Goal: Task Accomplishment & Management: Manage account settings

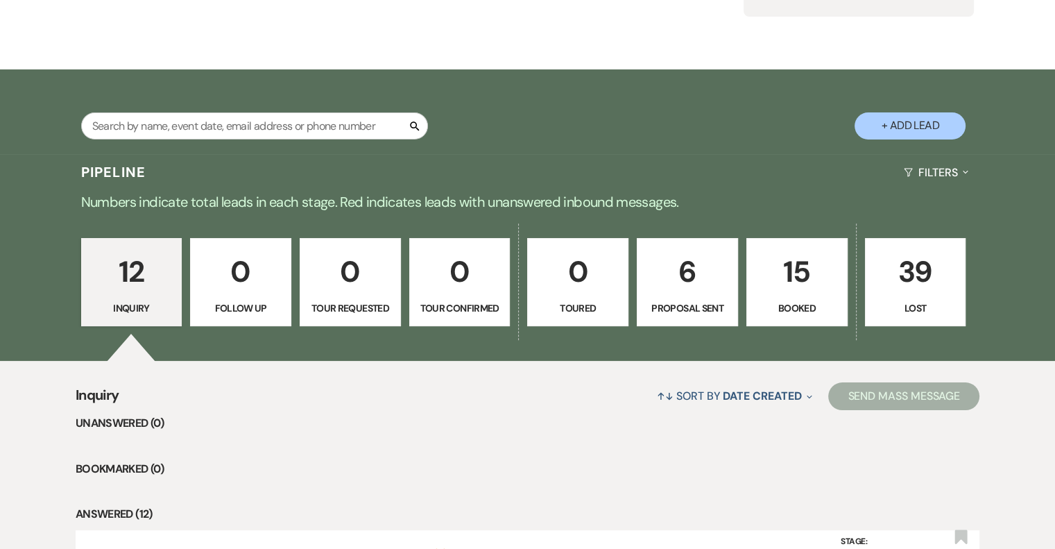
scroll to position [180, 0]
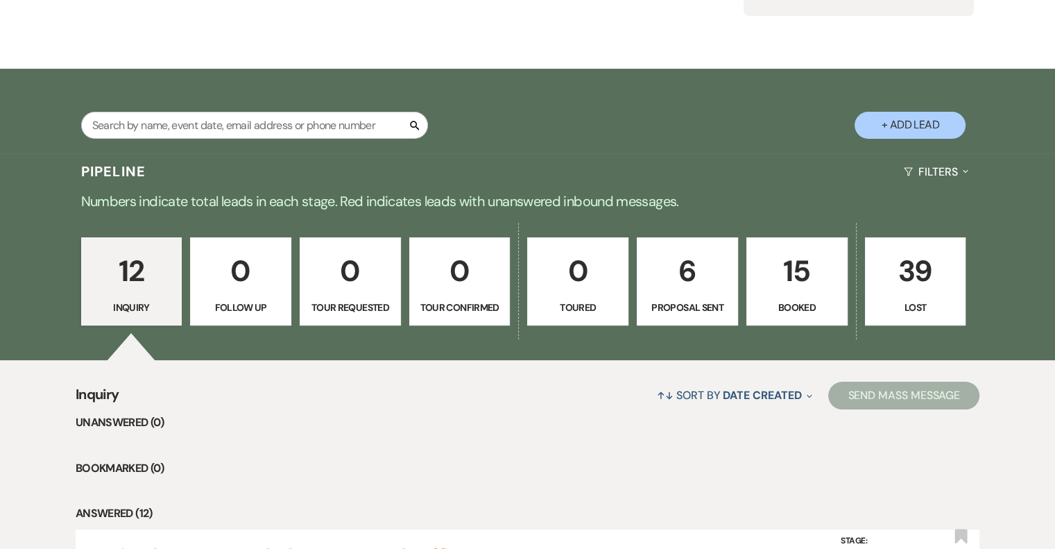
click at [700, 278] on p "6" at bounding box center [687, 271] width 83 height 46
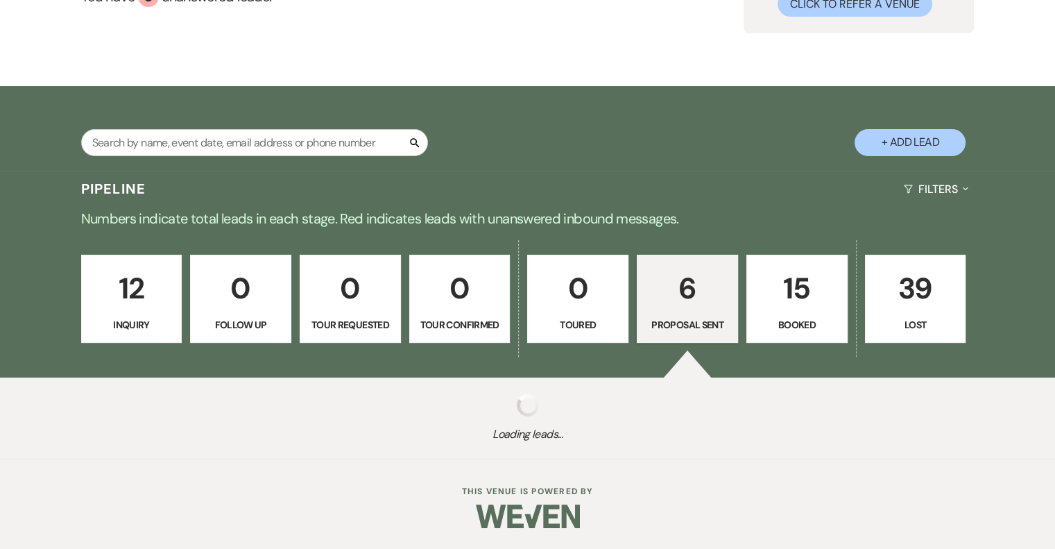
scroll to position [180, 0]
select select "6"
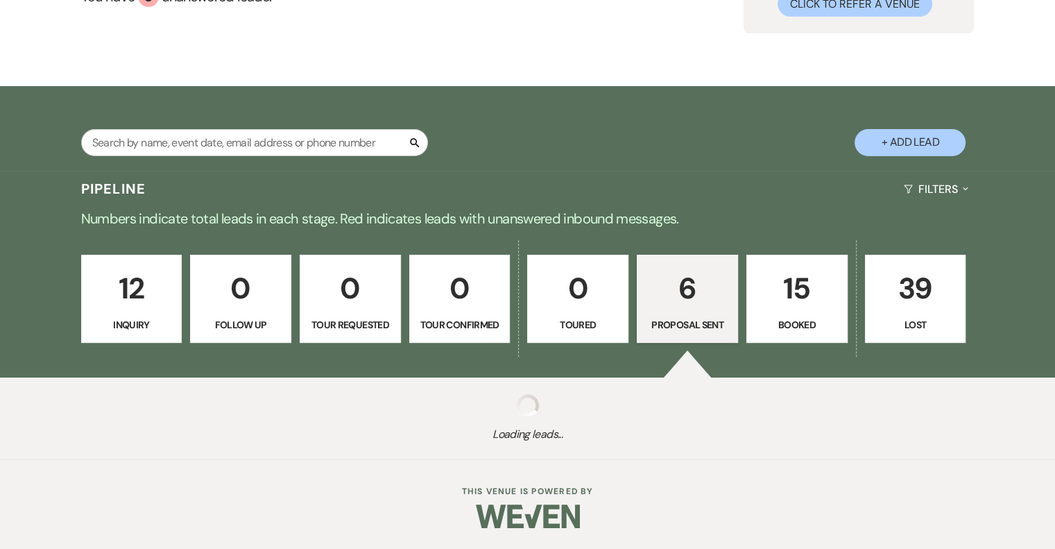
select select "6"
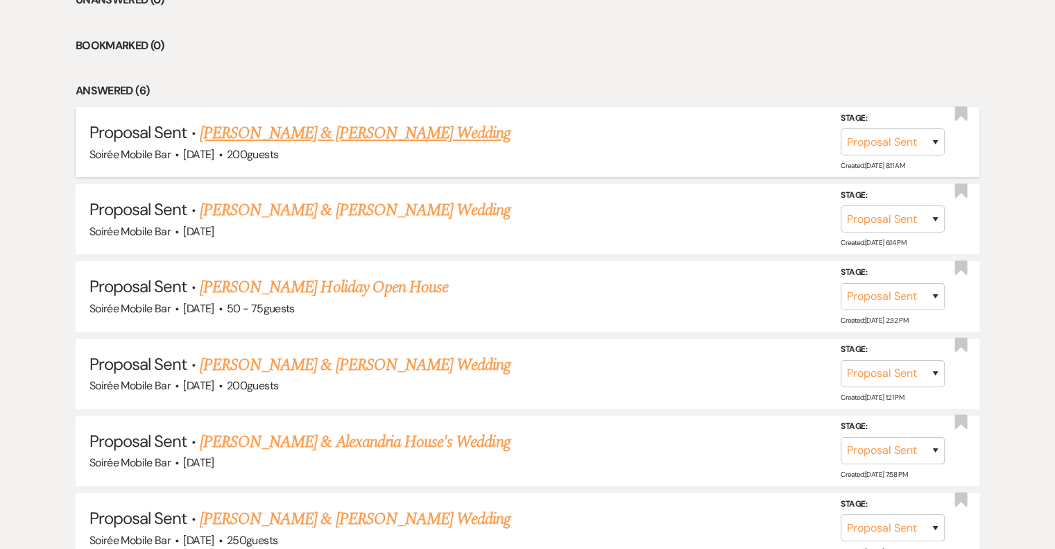
scroll to position [602, 0]
click at [379, 289] on link "[PERSON_NAME] Holiday Open House" at bounding box center [324, 287] width 248 height 25
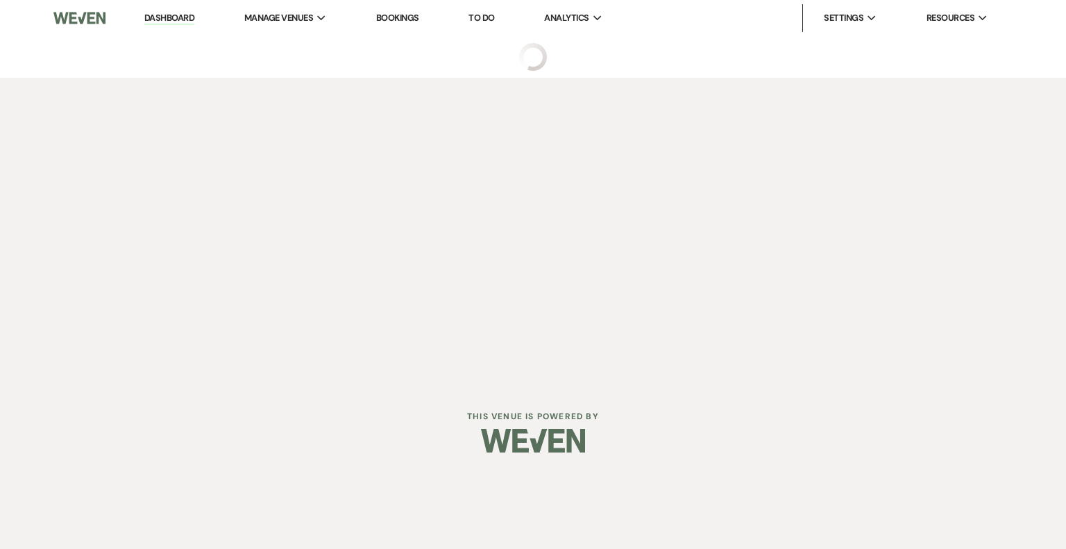
select select "6"
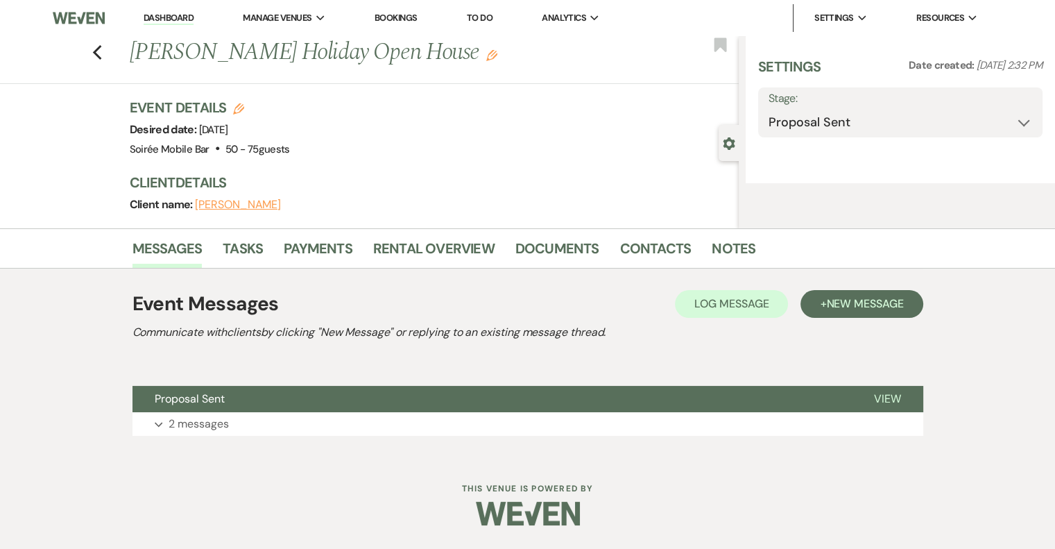
select select "12"
select select "13"
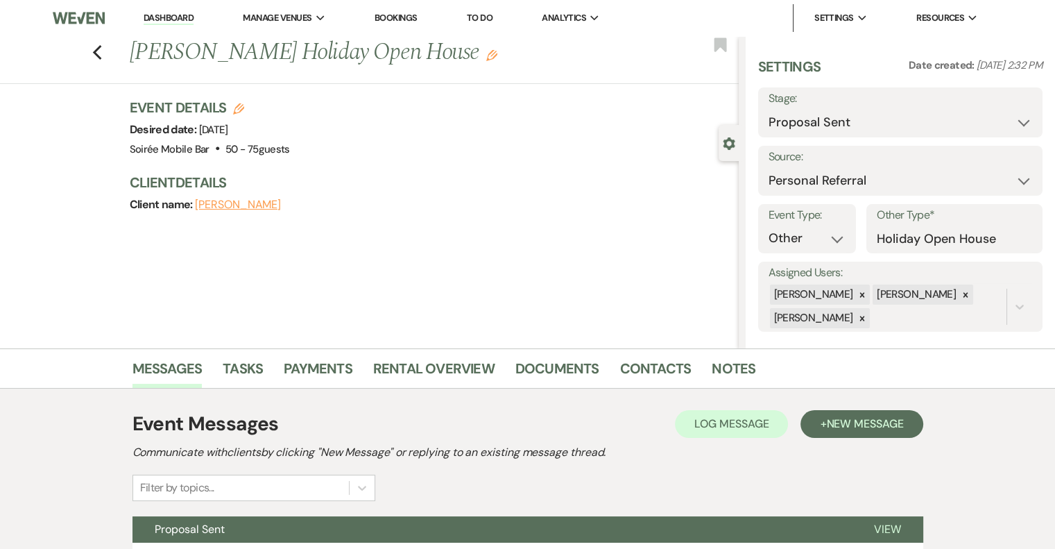
scroll to position [126, 0]
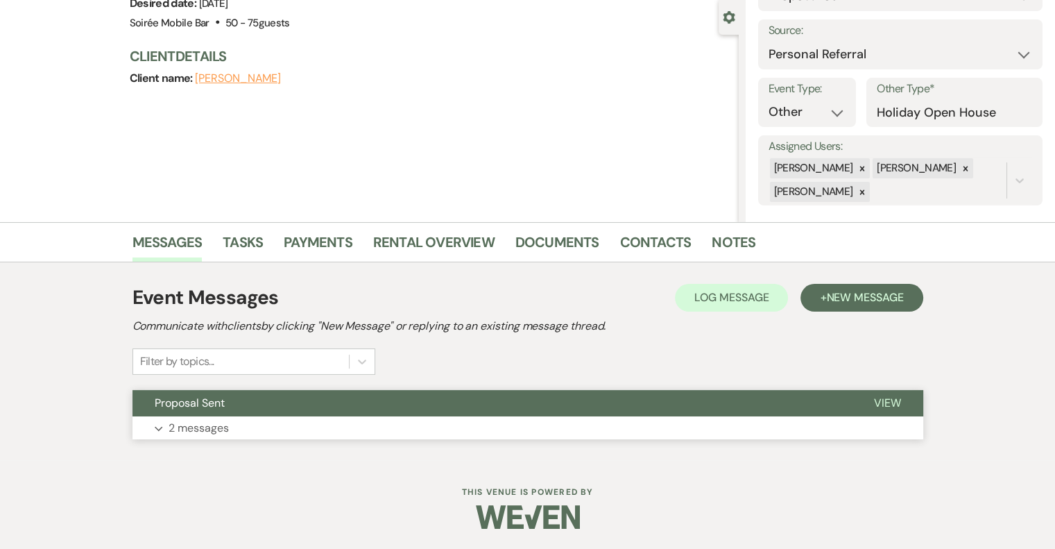
click at [243, 432] on button "Expand 2 messages" at bounding box center [528, 428] width 791 height 24
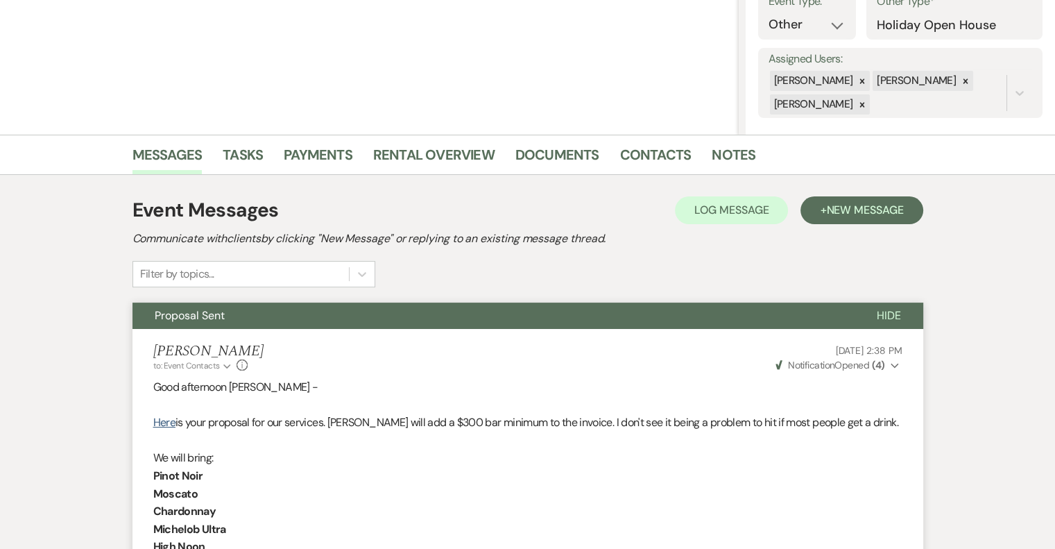
scroll to position [0, 0]
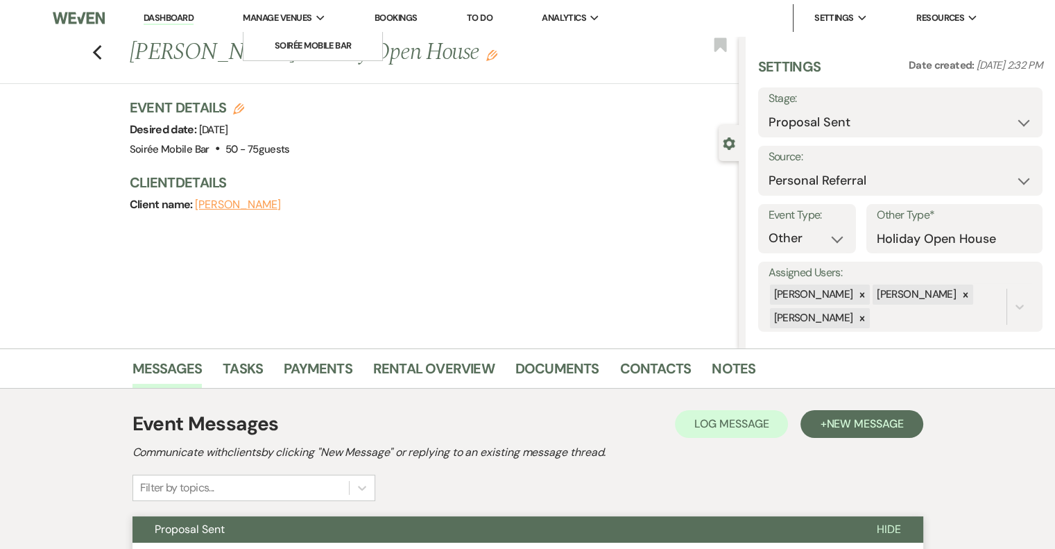
select select "6"
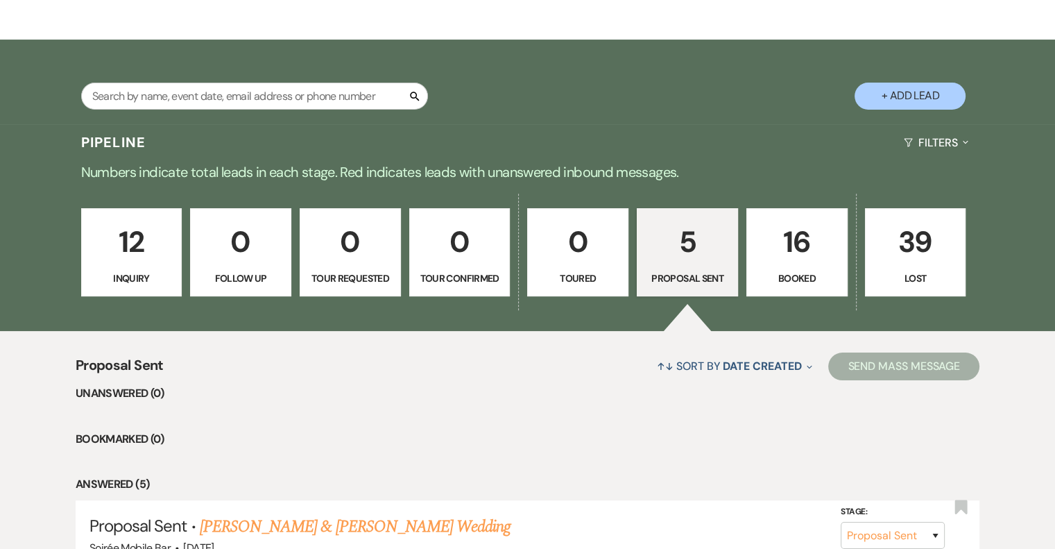
scroll to position [196, 0]
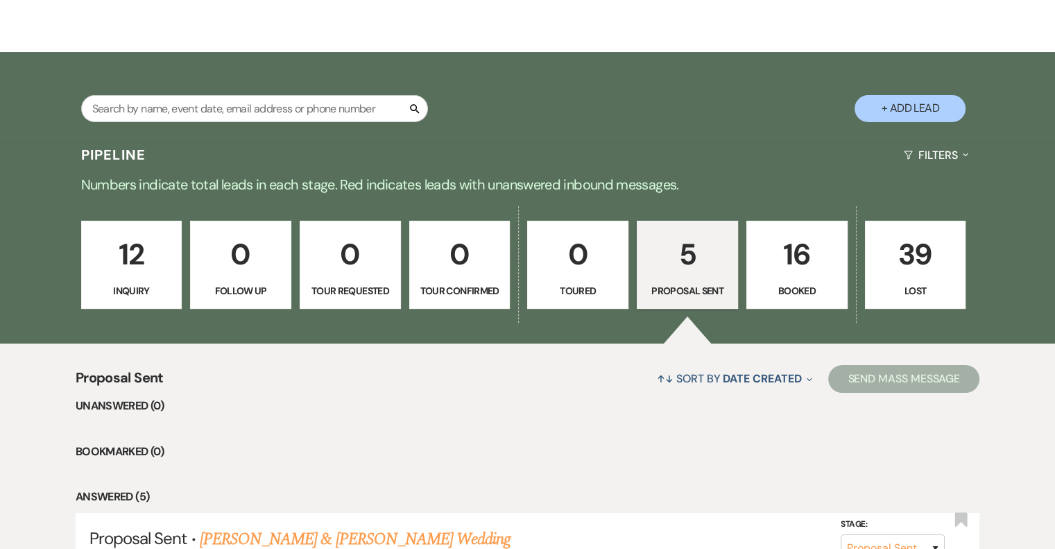
click at [141, 264] on p "12" at bounding box center [131, 254] width 83 height 46
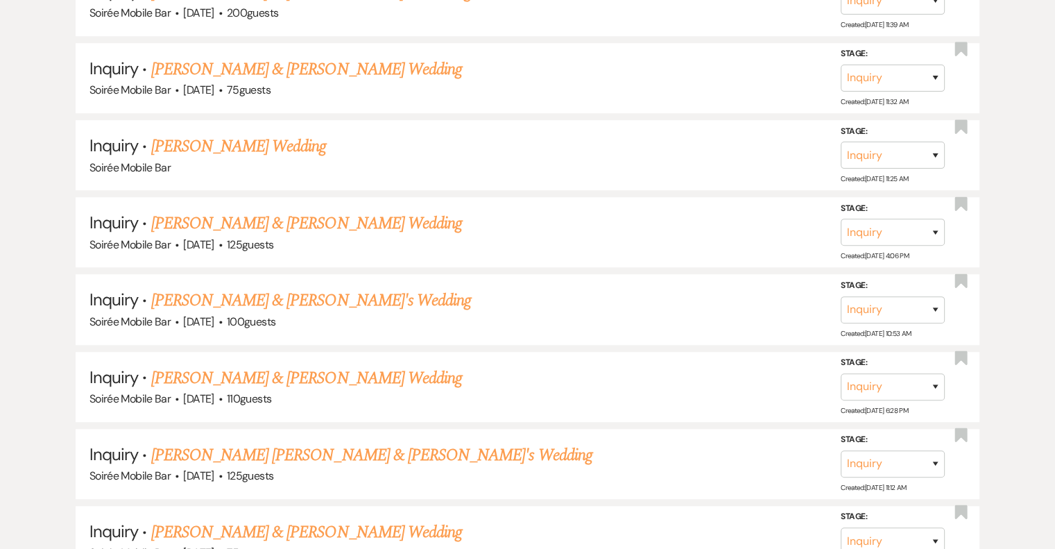
scroll to position [1182, 0]
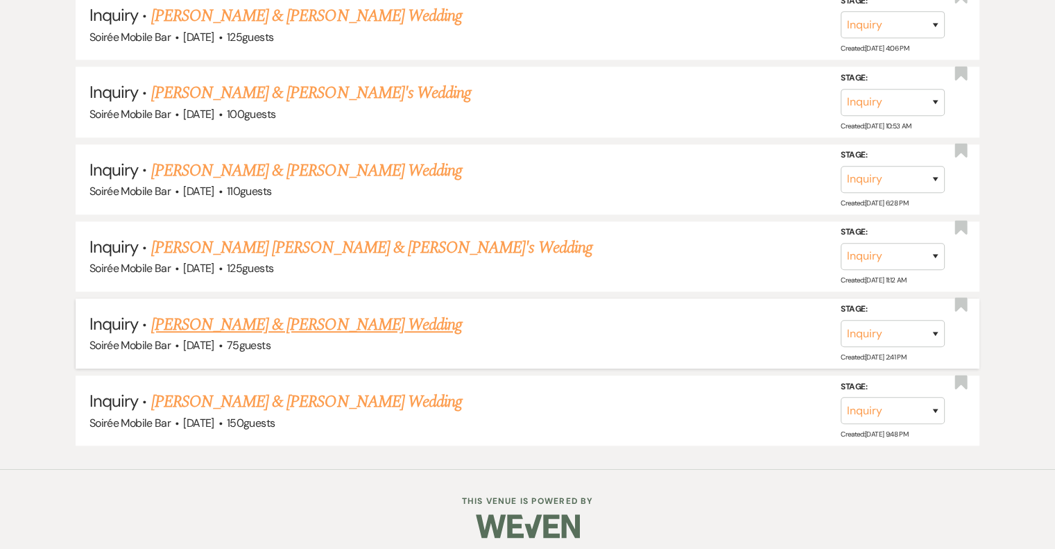
click at [302, 318] on link "[PERSON_NAME] & [PERSON_NAME] Wedding" at bounding box center [306, 324] width 311 height 25
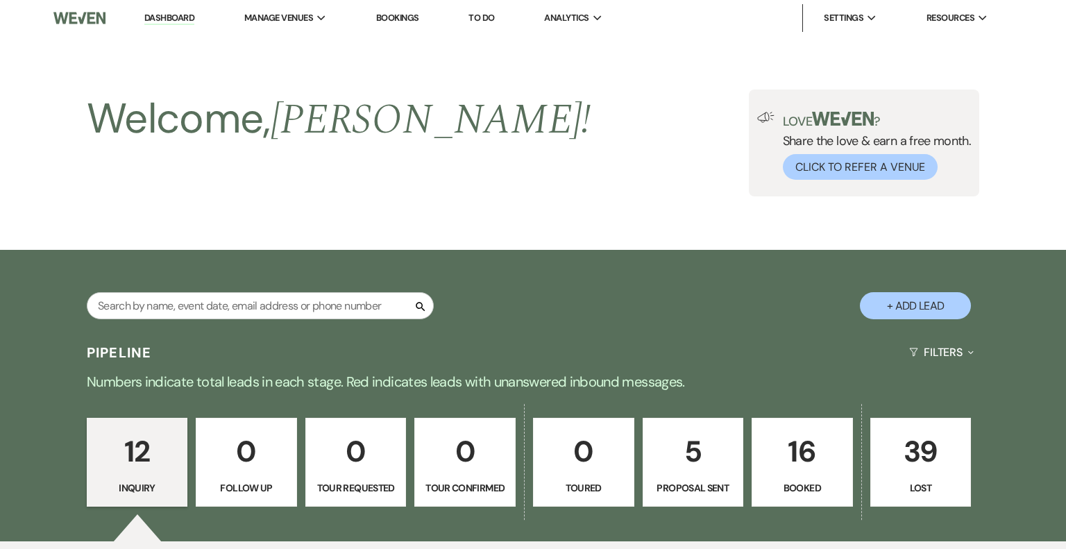
select select "5"
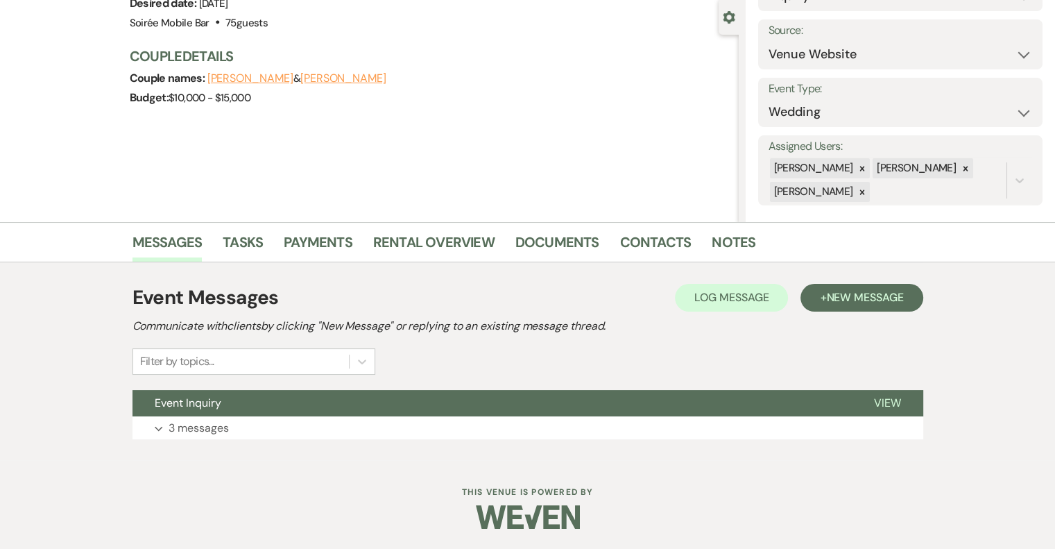
scroll to position [125, 0]
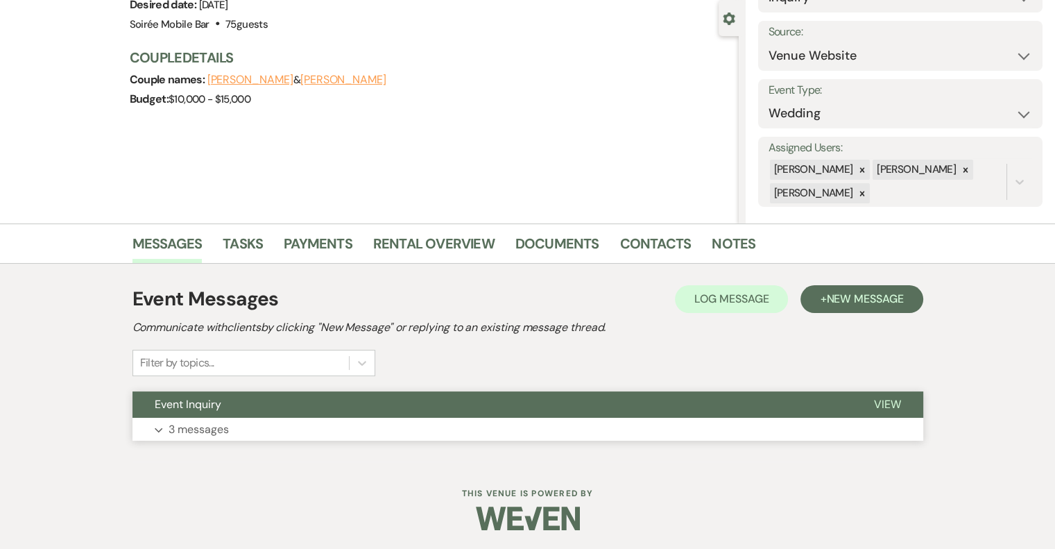
click at [211, 427] on p "3 messages" at bounding box center [199, 429] width 60 height 18
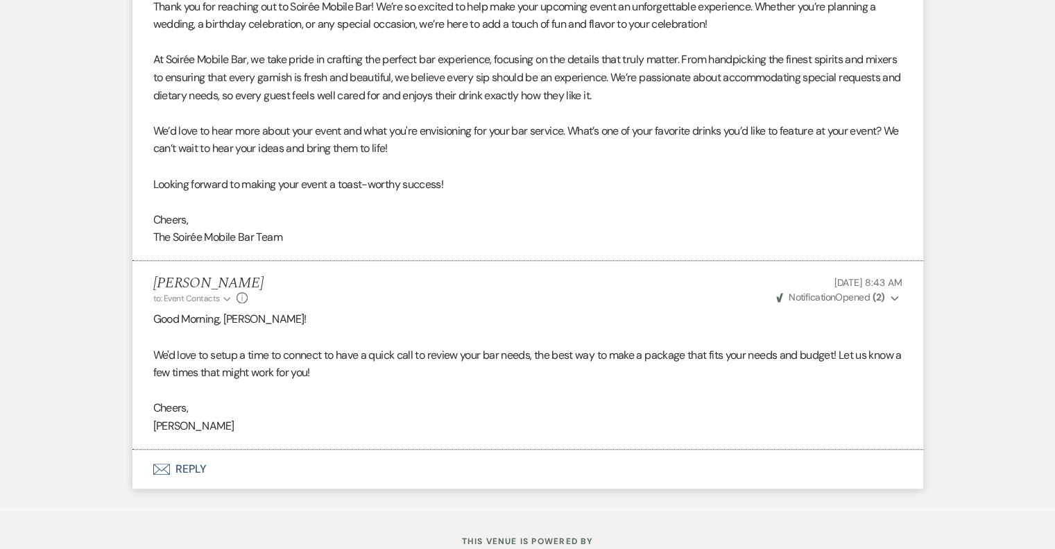
scroll to position [960, 0]
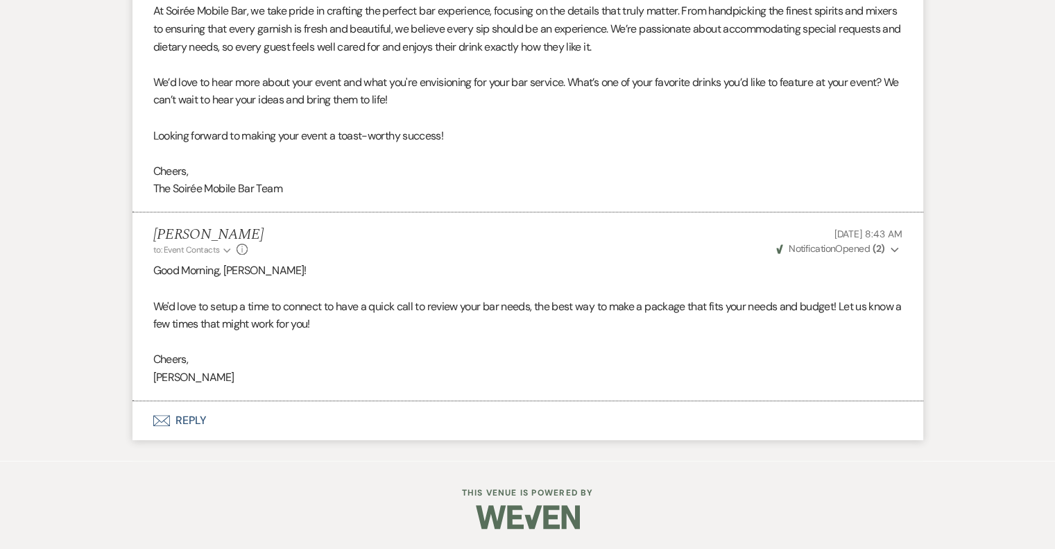
click at [372, 327] on p "We'd love to setup a time to connect to have a quick call to review your bar ne…" at bounding box center [527, 315] width 749 height 35
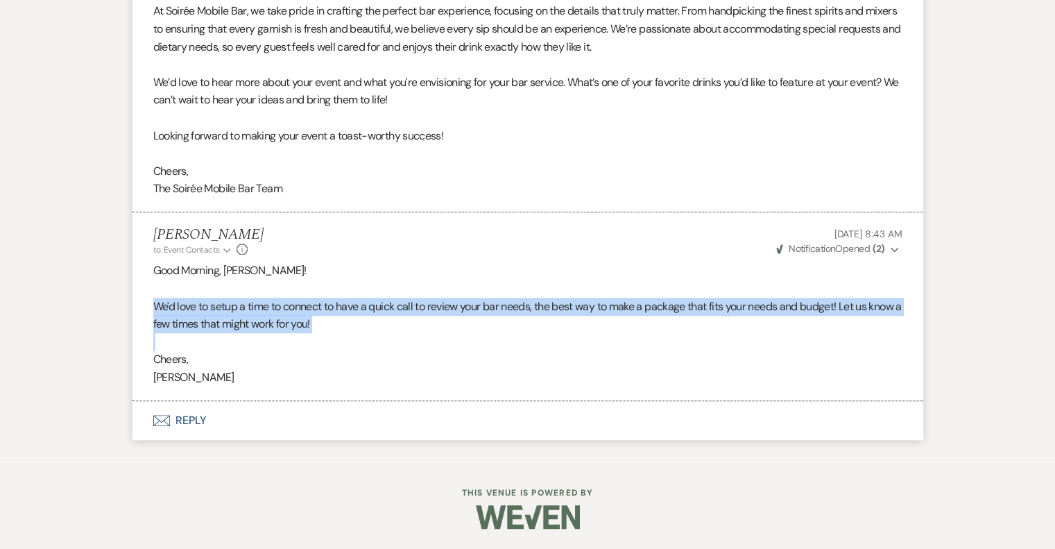
drag, startPoint x: 369, startPoint y: 337, endPoint x: 149, endPoint y: 305, distance: 222.2
click at [149, 305] on li "[PERSON_NAME] to: Event Contacts Expand Info [DATE] 8:43 AM Weven Check Notific…" at bounding box center [528, 306] width 791 height 189
copy p "We'd love to setup a time to connect to have a quick call to review your bar ne…"
click at [191, 414] on button "Envelope Reply" at bounding box center [528, 420] width 791 height 39
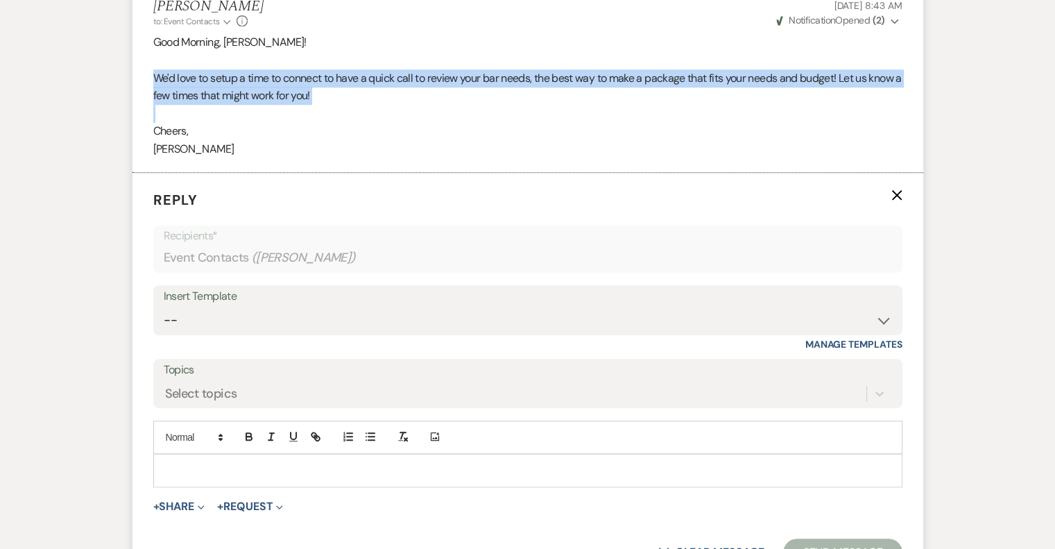
scroll to position [1225, 0]
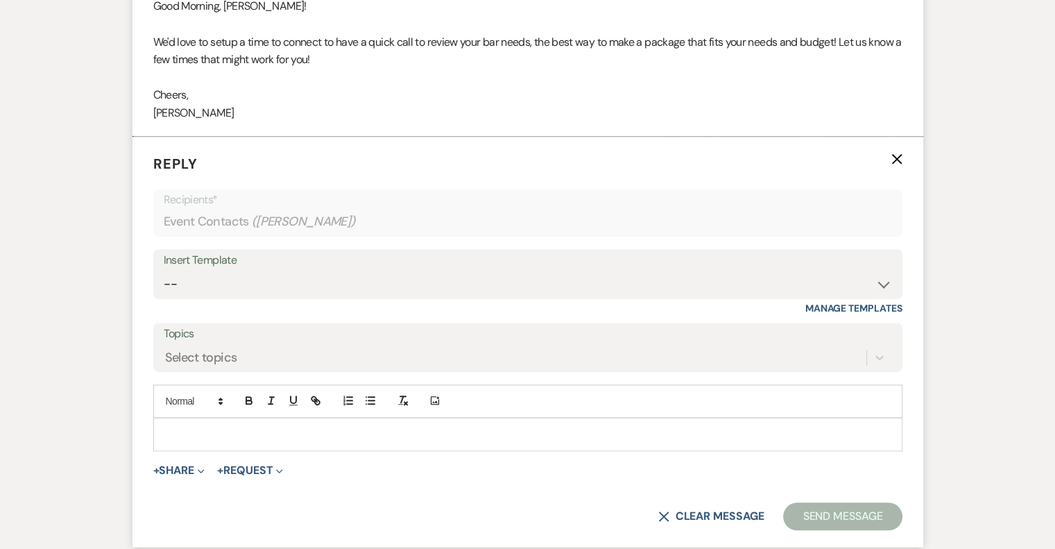
click at [209, 427] on p at bounding box center [527, 434] width 727 height 15
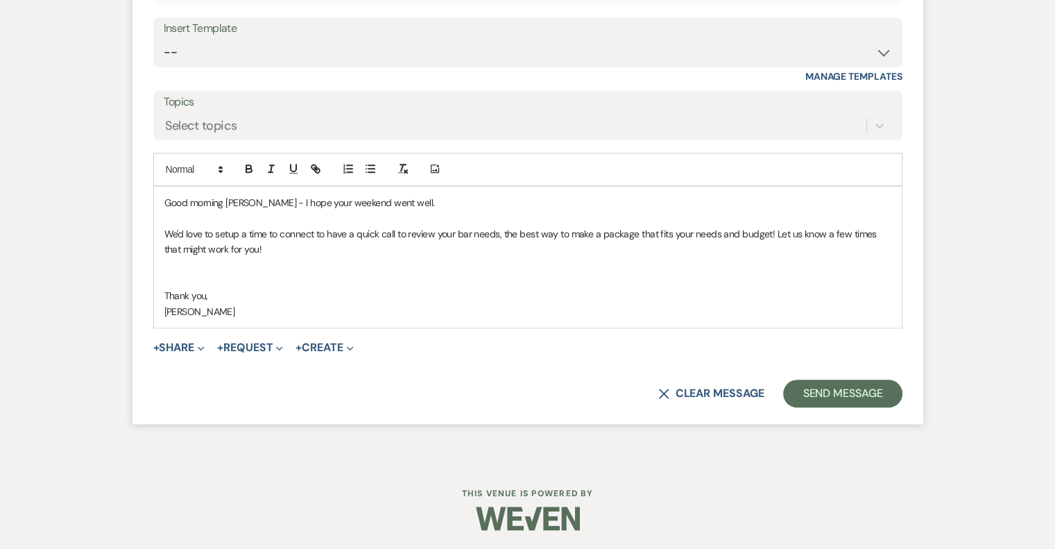
scroll to position [1456, 0]
click at [838, 393] on button "Send Message" at bounding box center [842, 394] width 119 height 28
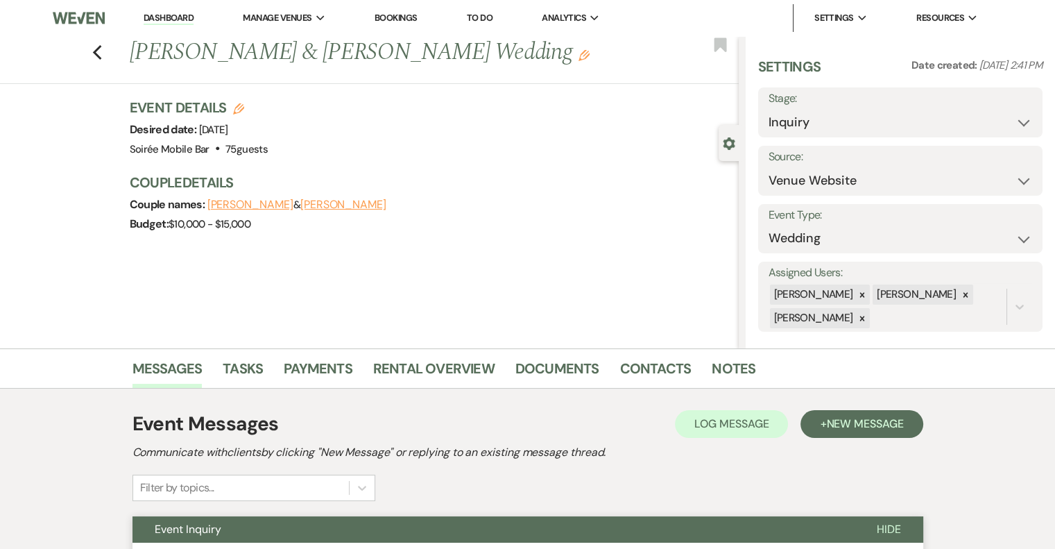
scroll to position [0, 0]
click at [159, 15] on link "Dashboard" at bounding box center [169, 18] width 50 height 13
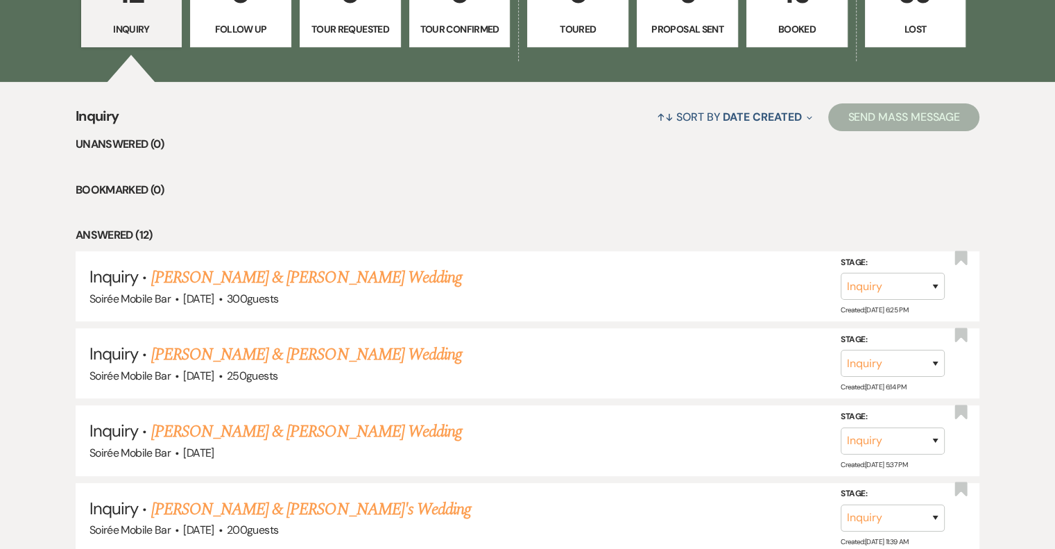
scroll to position [461, 0]
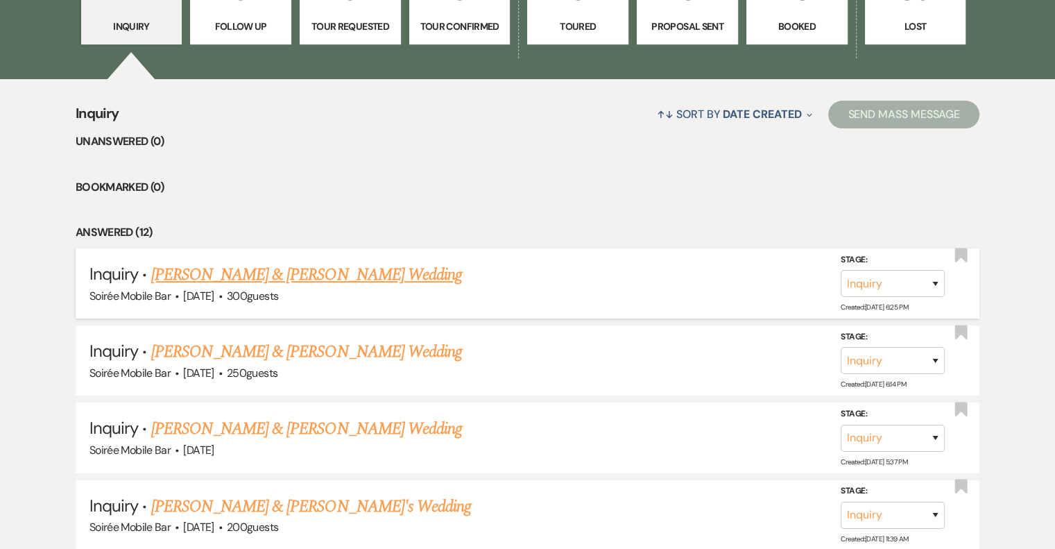
click at [295, 277] on link "[PERSON_NAME] & [PERSON_NAME] Wedding" at bounding box center [306, 274] width 311 height 25
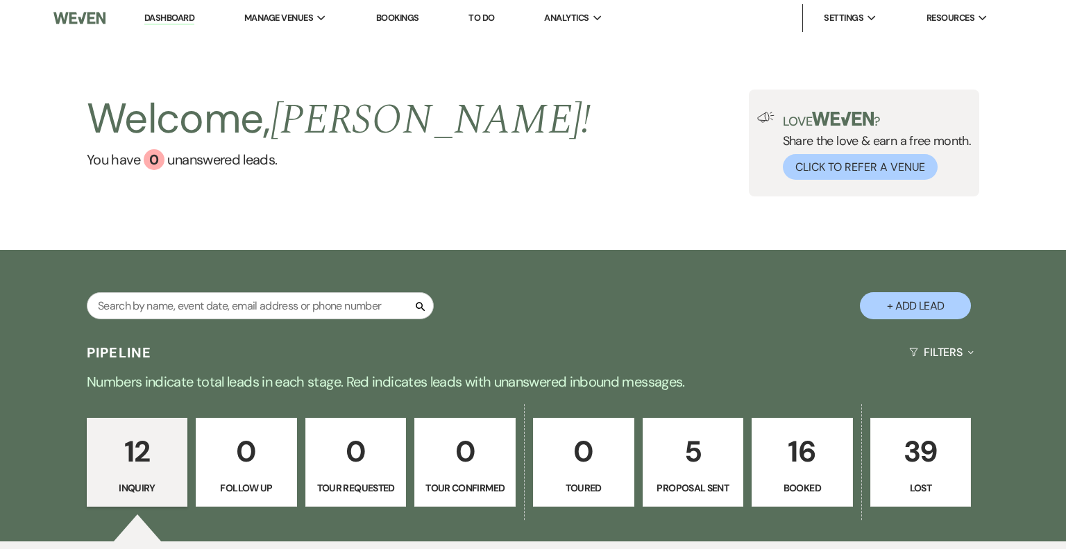
select select "5"
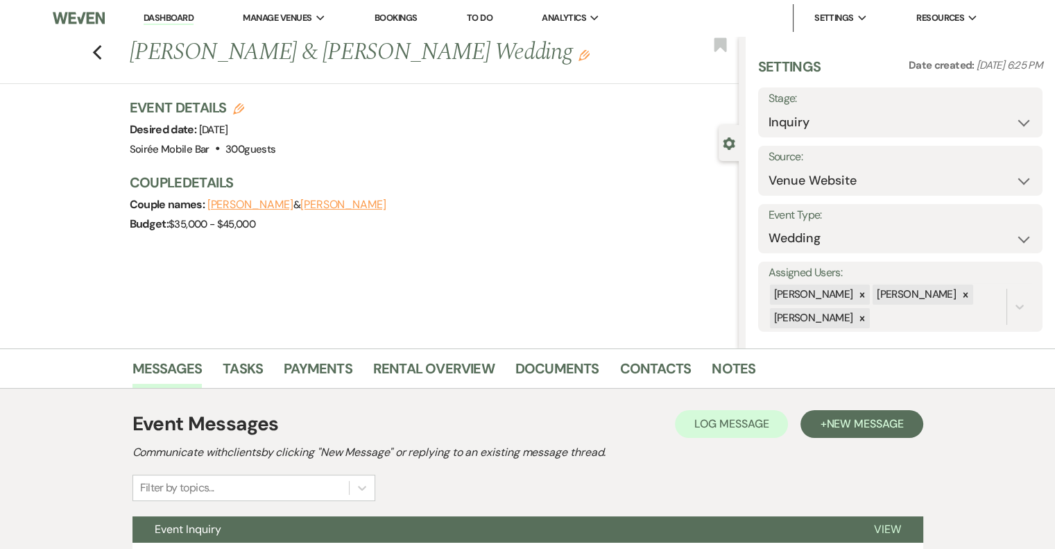
scroll to position [126, 0]
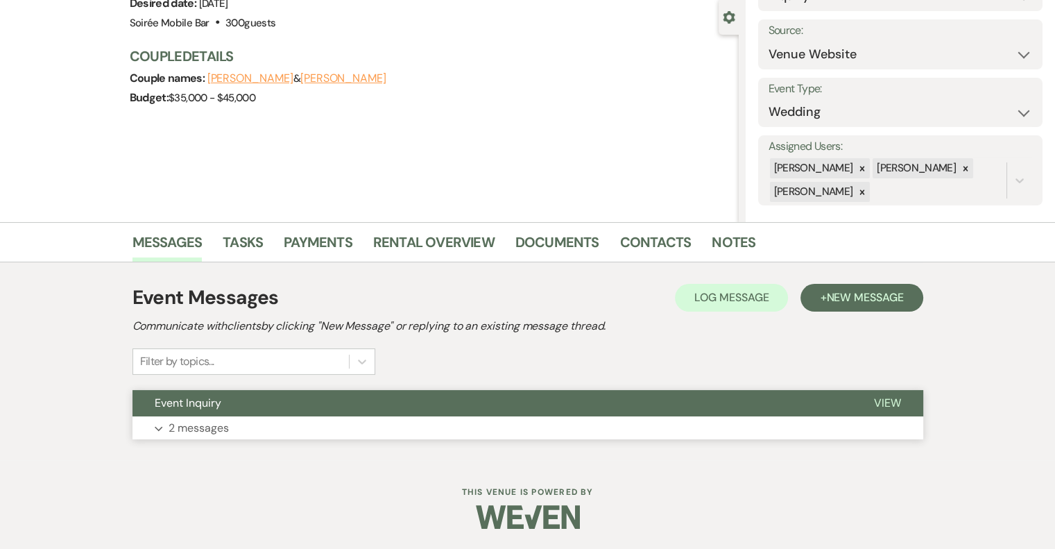
click at [213, 424] on p "2 messages" at bounding box center [199, 428] width 60 height 18
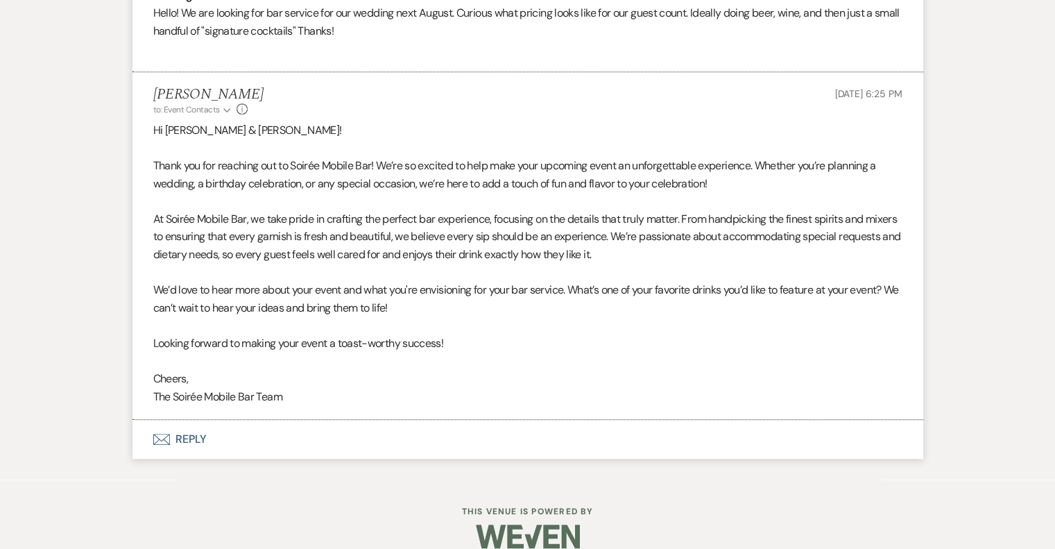
scroll to position [753, 0]
click at [194, 443] on button "Envelope Reply" at bounding box center [528, 439] width 791 height 39
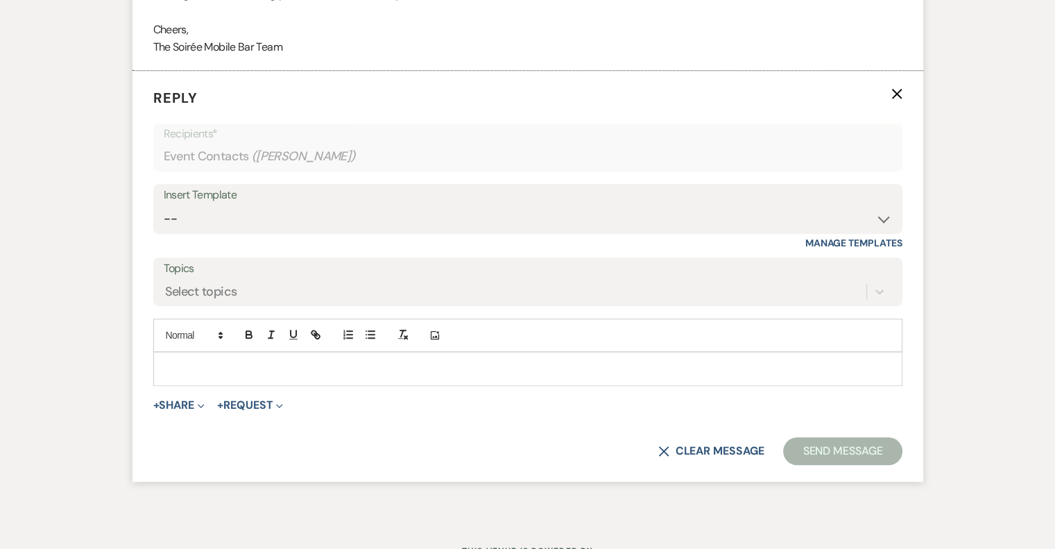
scroll to position [1102, 0]
click at [216, 361] on p at bounding box center [527, 368] width 727 height 15
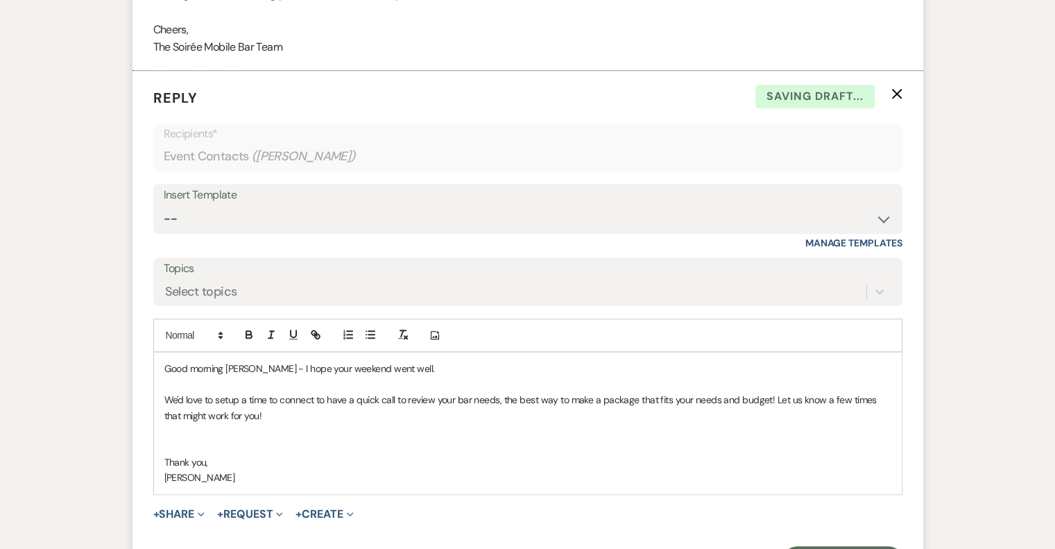
scroll to position [1252, 0]
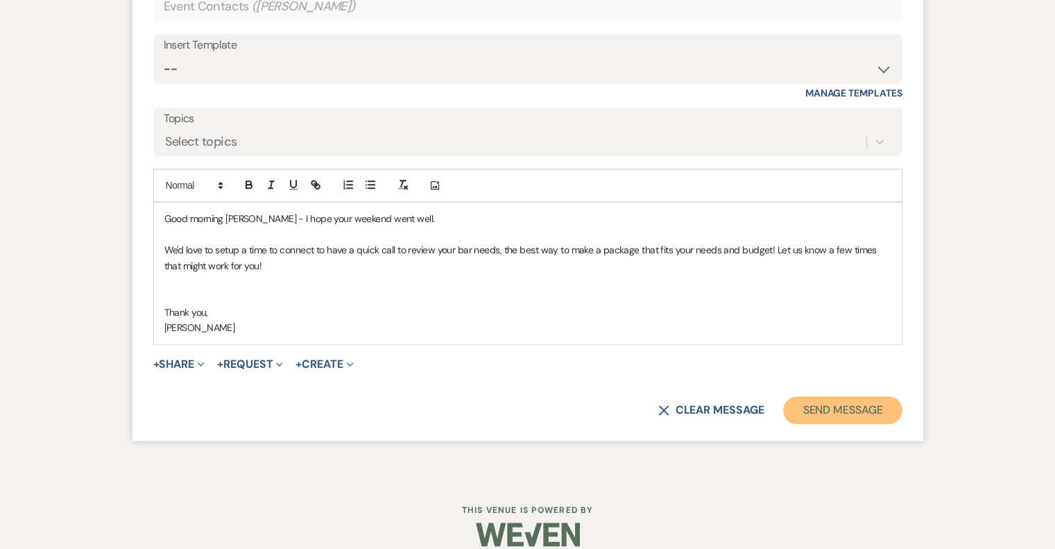
click at [819, 410] on button "Send Message" at bounding box center [842, 410] width 119 height 28
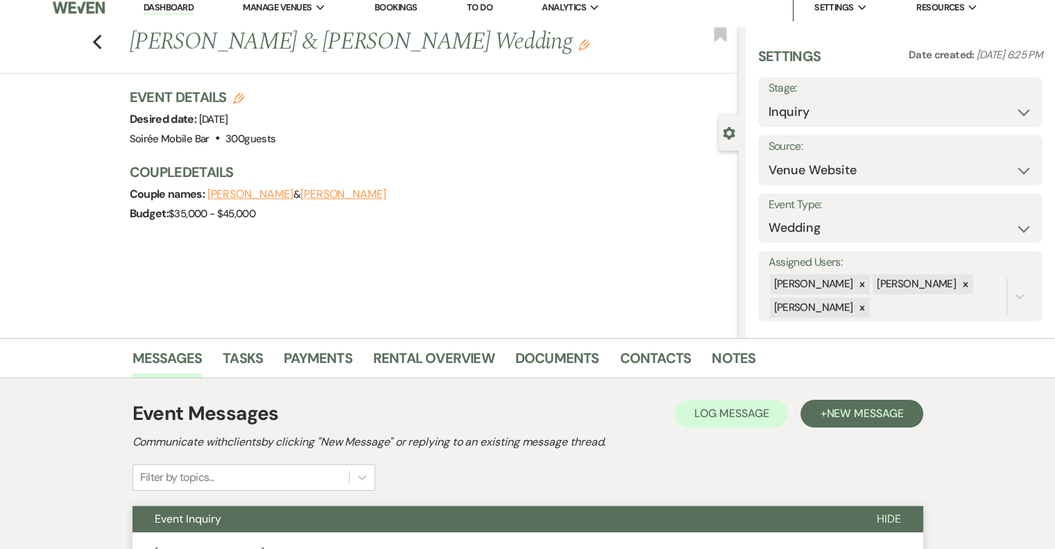
scroll to position [10, 0]
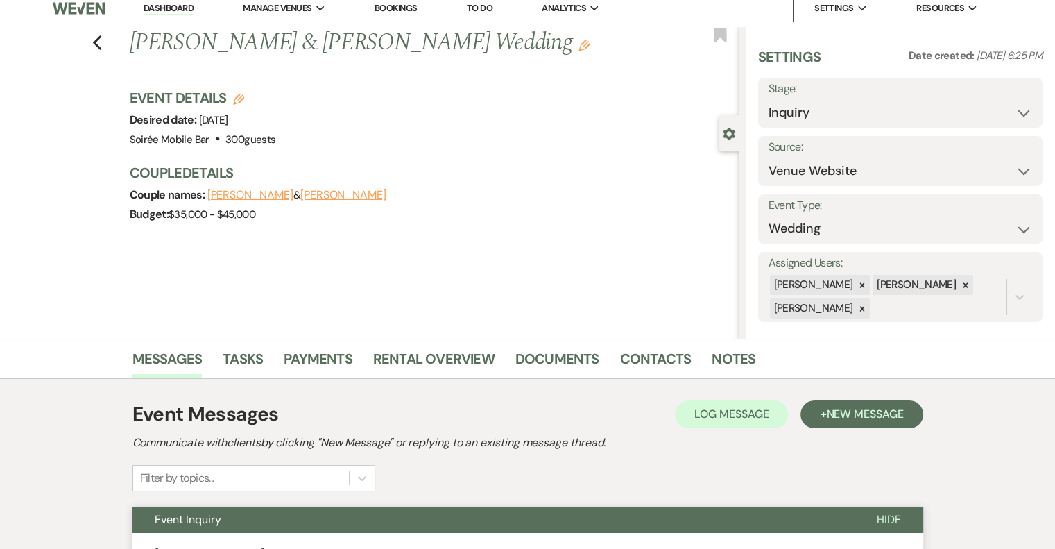
click at [166, 8] on link "Dashboard" at bounding box center [169, 8] width 50 height 13
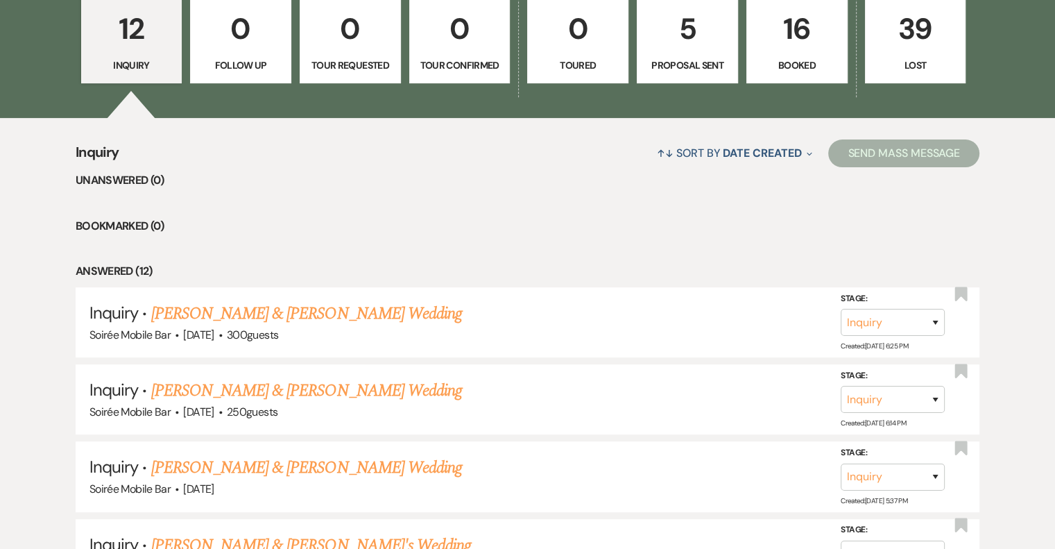
scroll to position [423, 0]
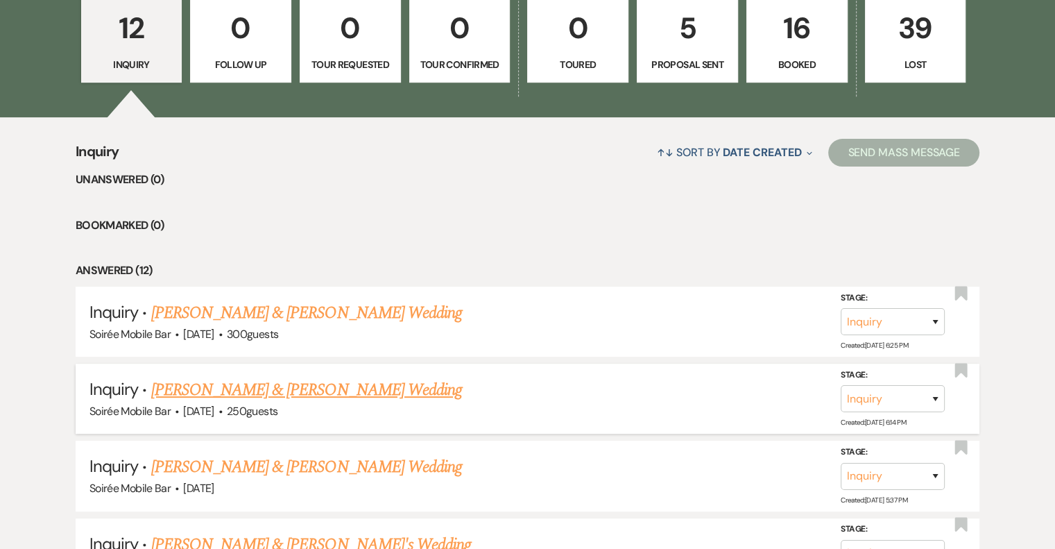
click at [259, 389] on link "[PERSON_NAME] & [PERSON_NAME] Wedding" at bounding box center [306, 389] width 311 height 25
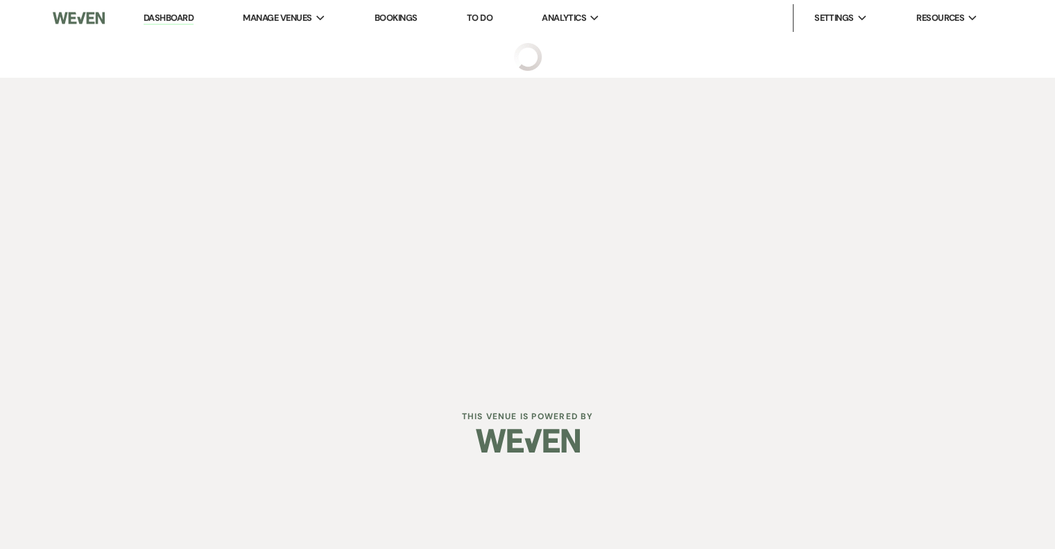
select select "5"
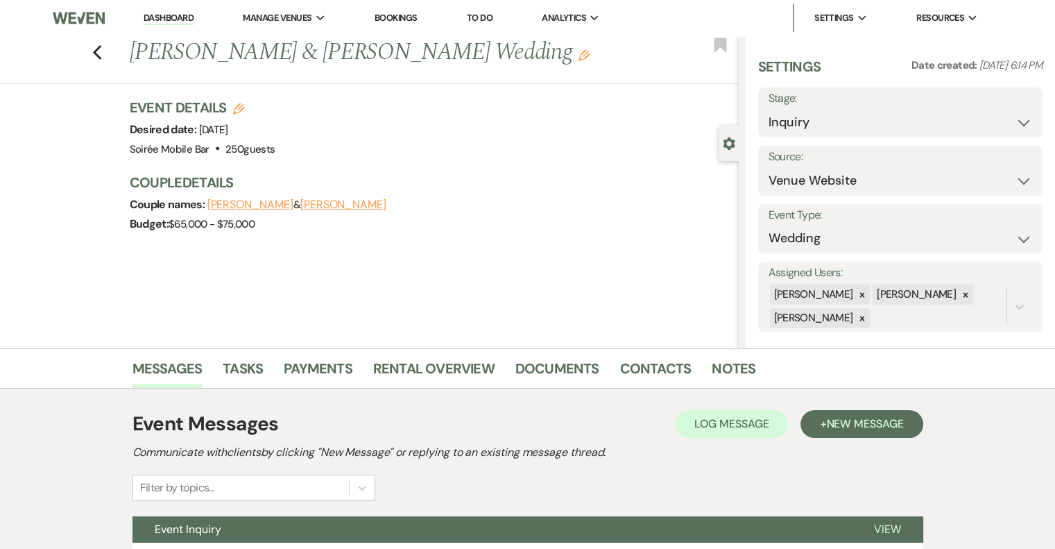
scroll to position [126, 0]
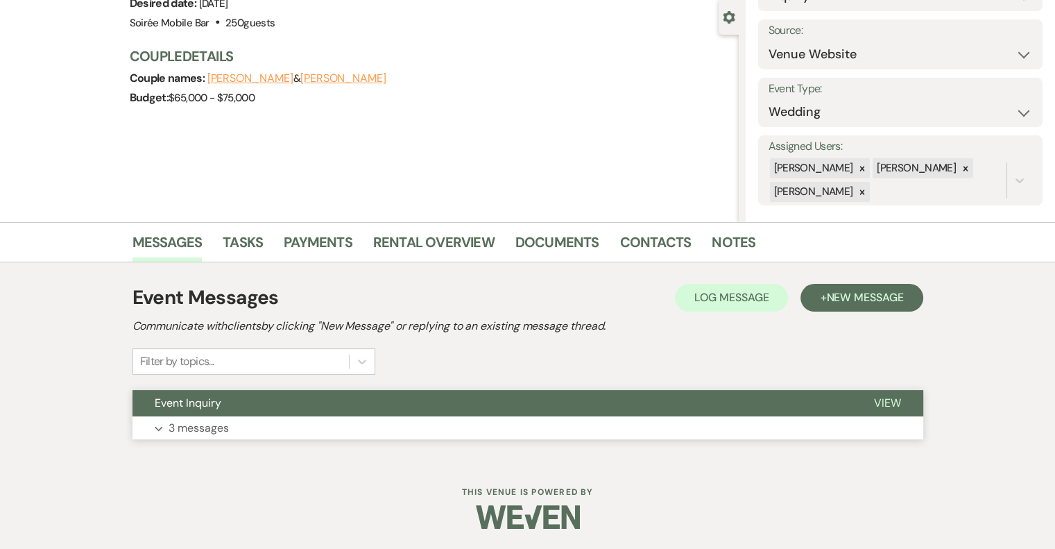
click at [200, 425] on p "3 messages" at bounding box center [199, 428] width 60 height 18
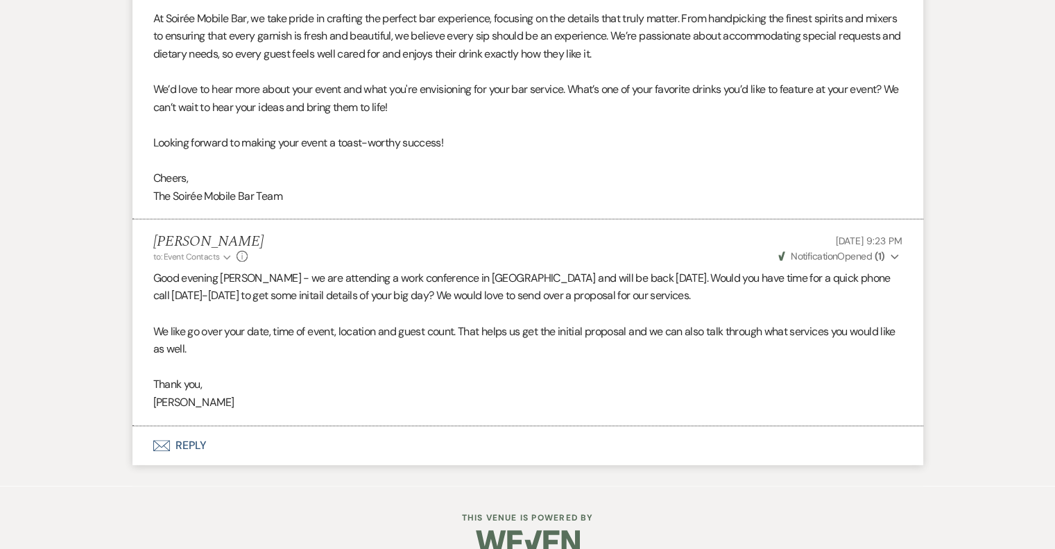
scroll to position [960, 0]
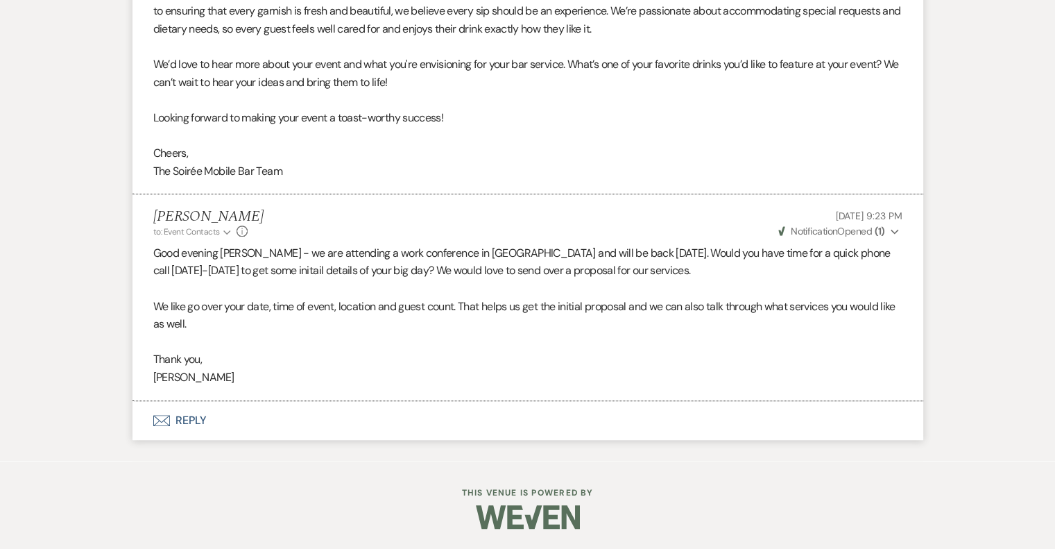
click at [189, 421] on button "Envelope Reply" at bounding box center [528, 420] width 791 height 39
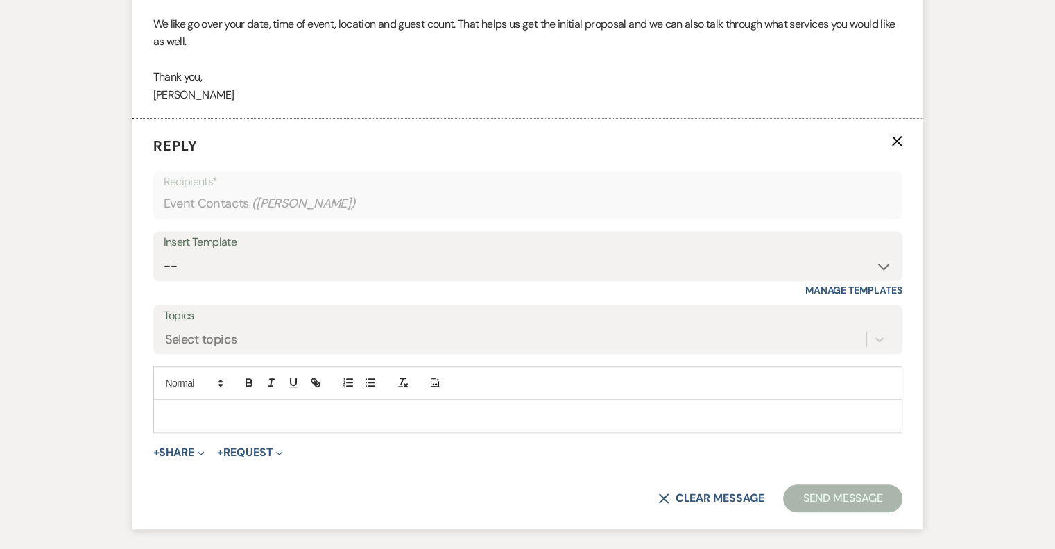
scroll to position [1290, 0]
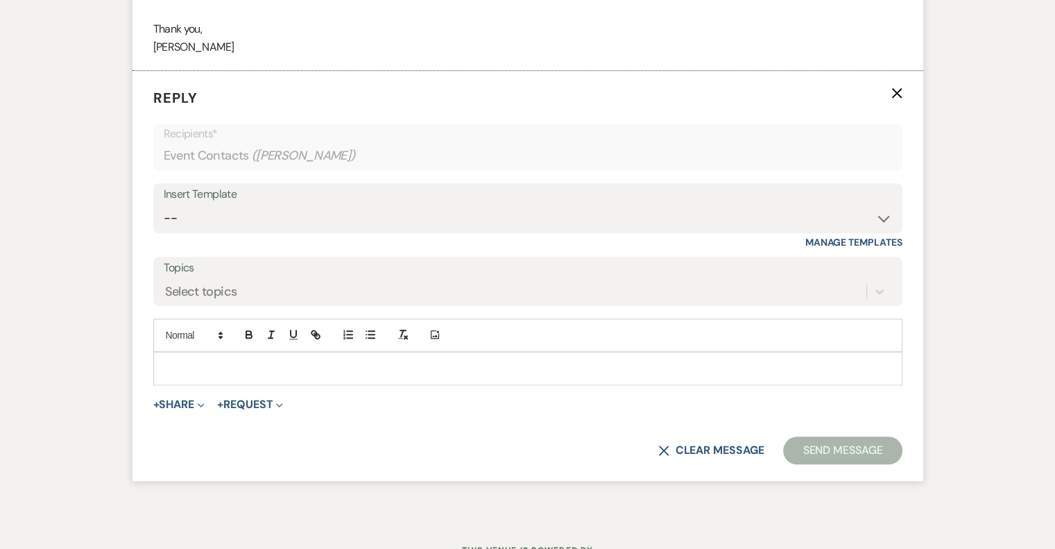
click at [211, 363] on p at bounding box center [527, 368] width 727 height 15
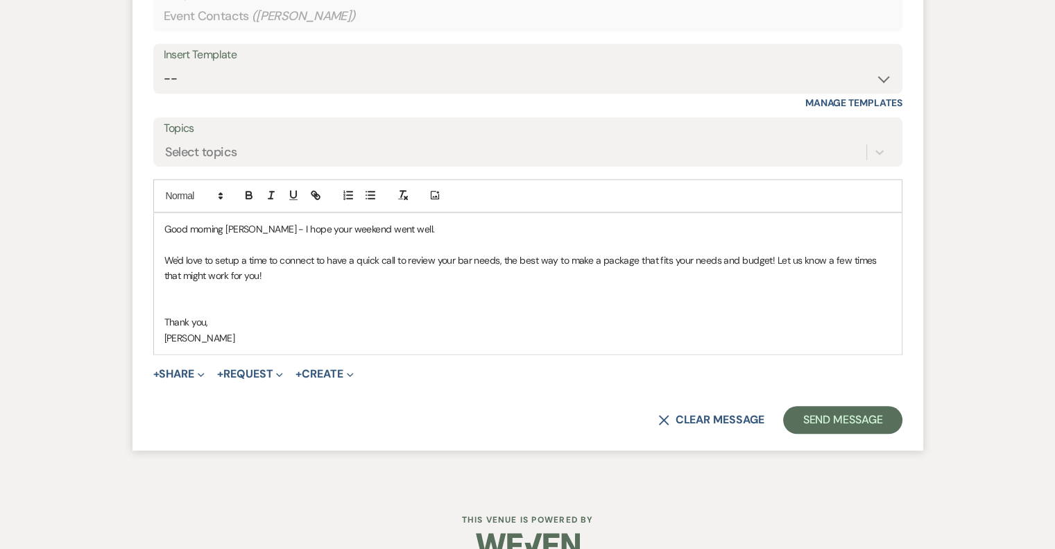
scroll to position [1441, 0]
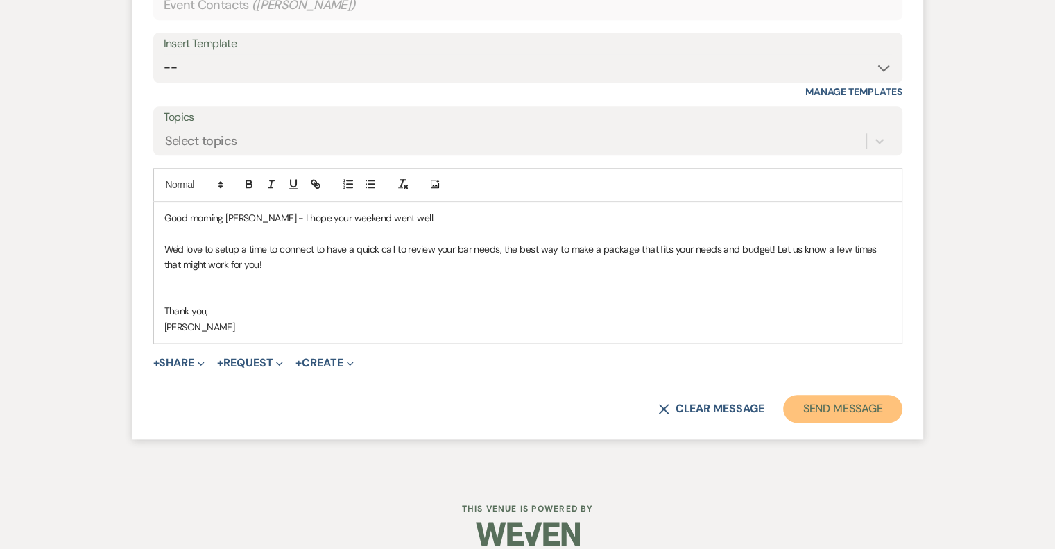
click at [853, 401] on button "Send Message" at bounding box center [842, 409] width 119 height 28
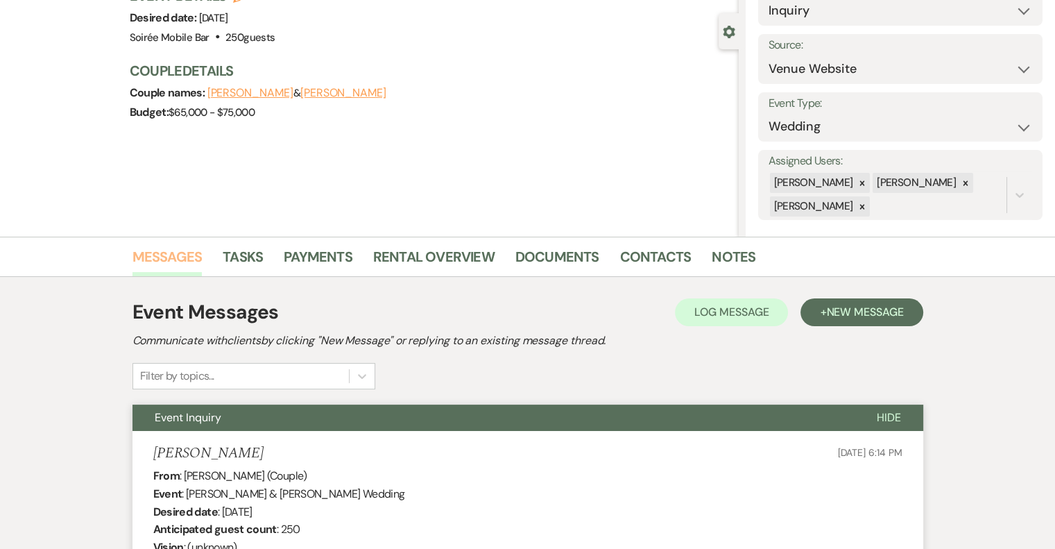
scroll to position [106, 0]
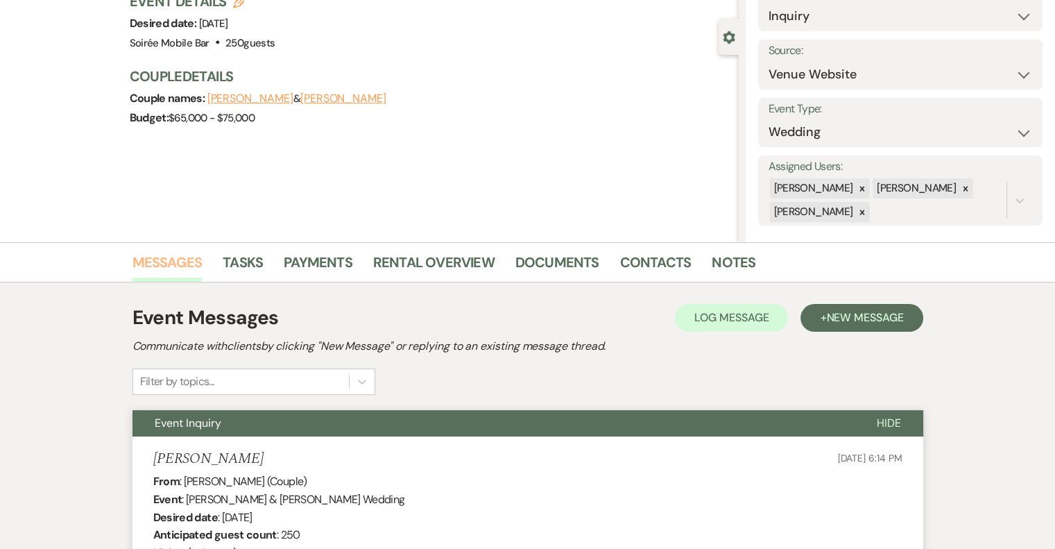
click at [157, 265] on link "Messages" at bounding box center [168, 266] width 70 height 31
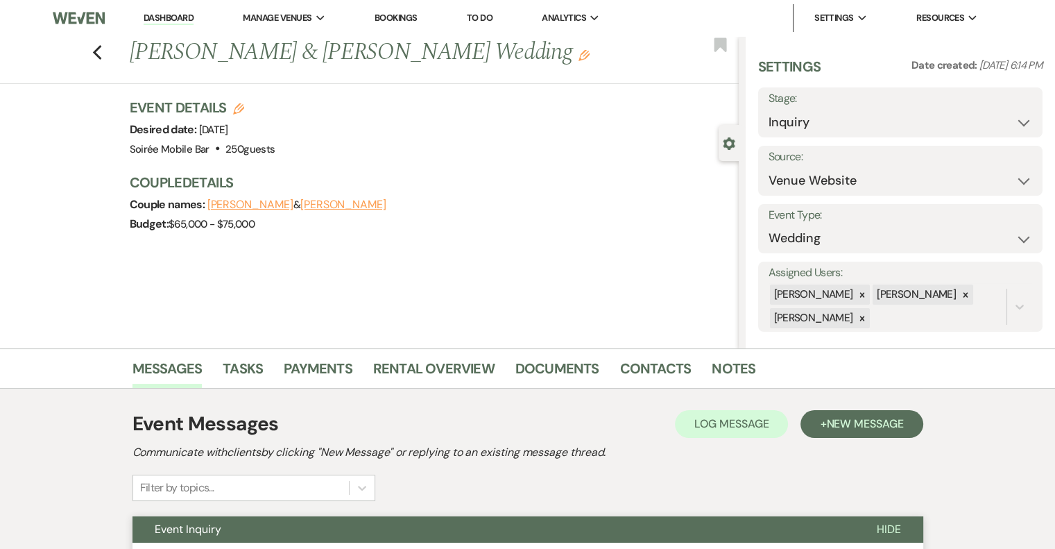
click at [169, 16] on link "Dashboard" at bounding box center [169, 18] width 50 height 13
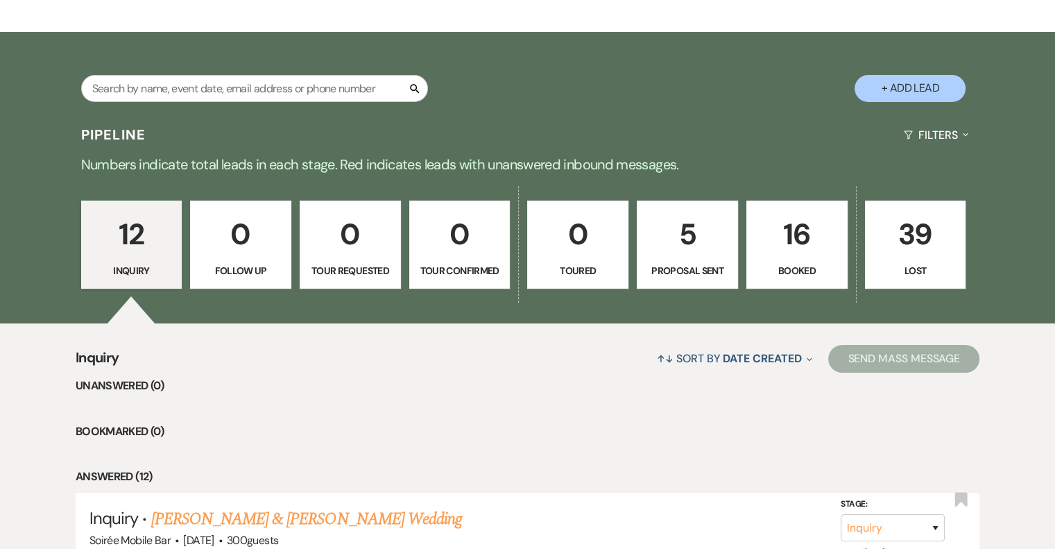
scroll to position [216, 0]
click at [694, 237] on p "5" at bounding box center [687, 234] width 83 height 46
select select "6"
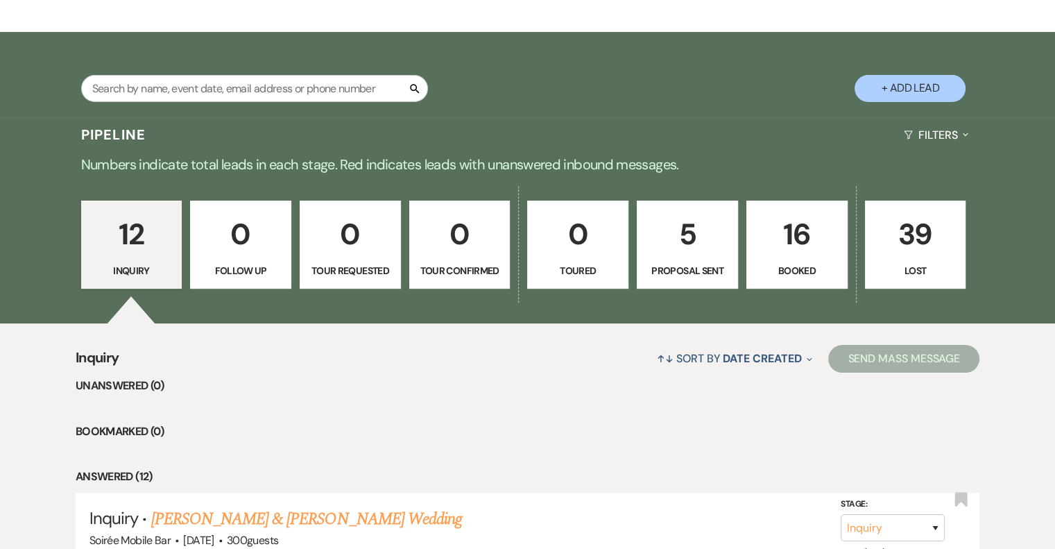
select select "6"
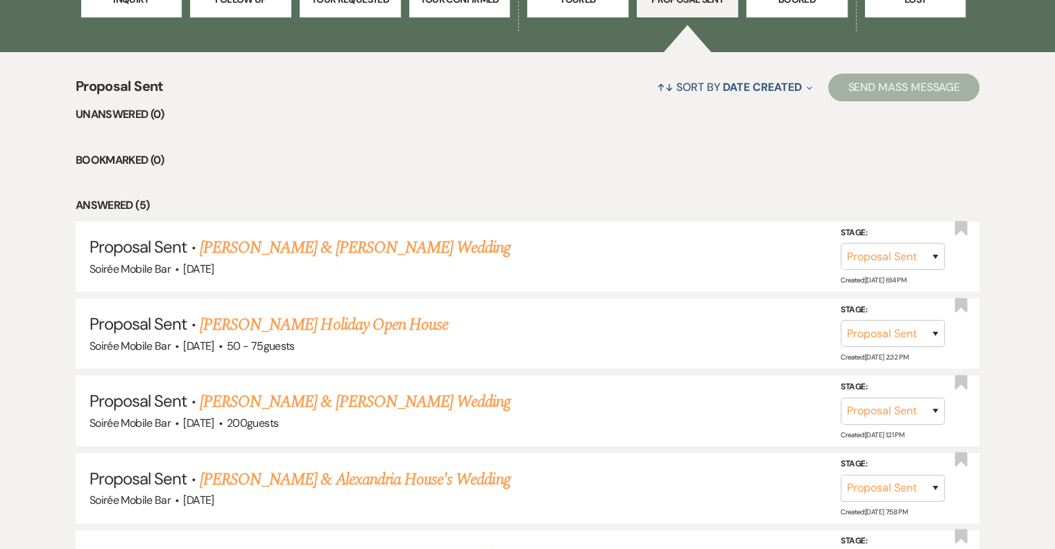
scroll to position [488, 0]
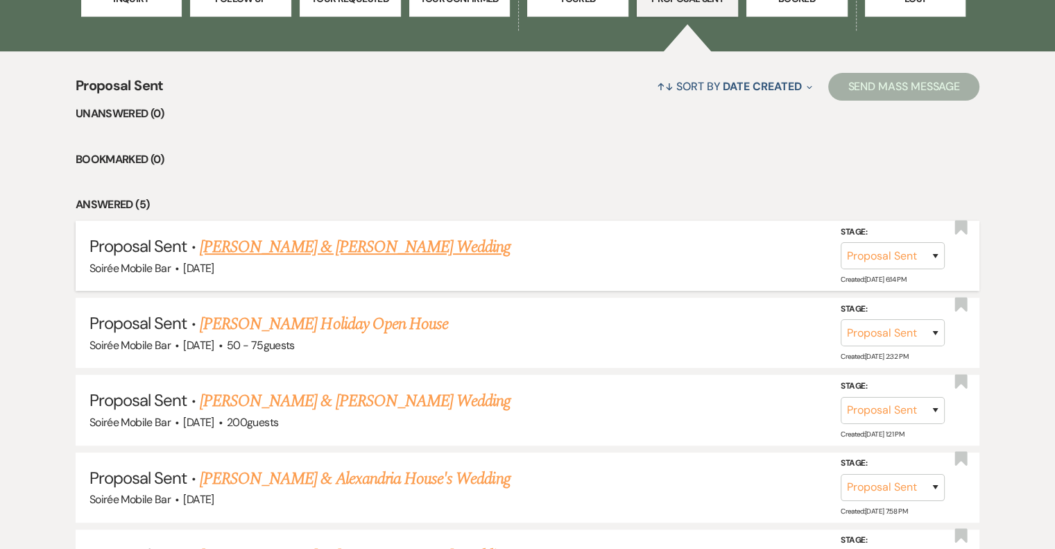
click at [384, 246] on link "[PERSON_NAME] & [PERSON_NAME] Wedding" at bounding box center [355, 247] width 311 height 25
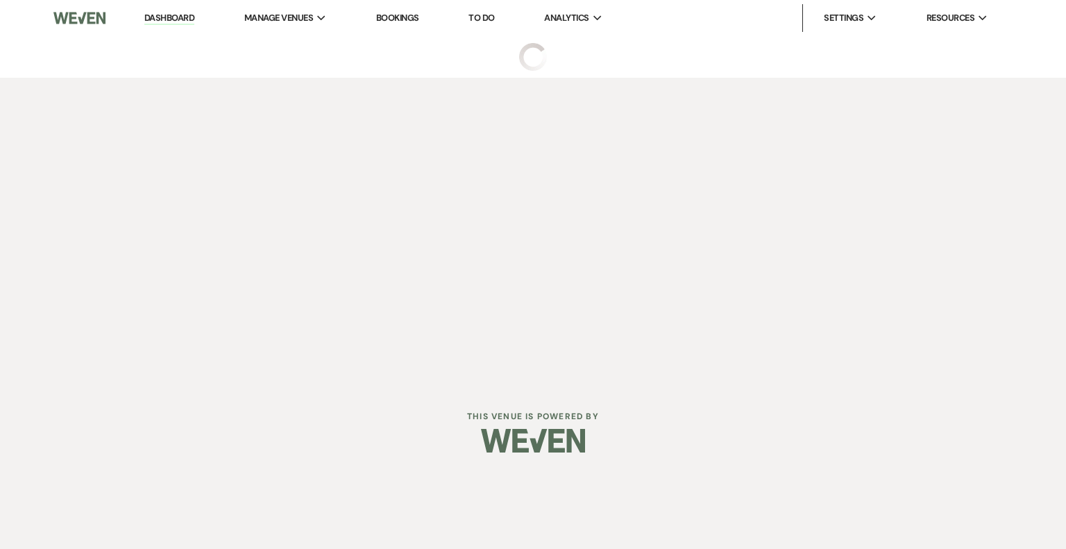
select select "6"
select select "5"
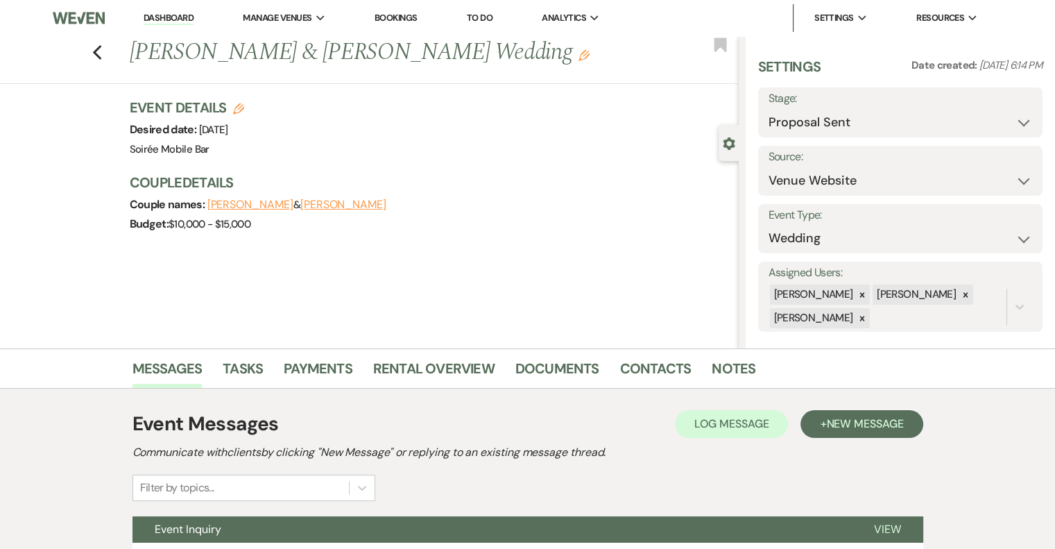
scroll to position [126, 0]
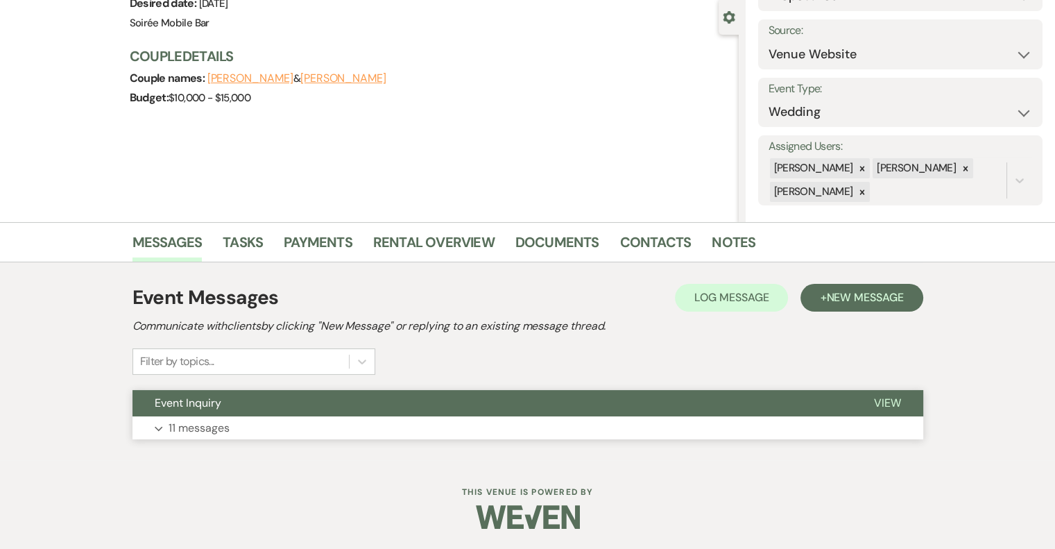
click at [198, 427] on p "11 messages" at bounding box center [199, 428] width 61 height 18
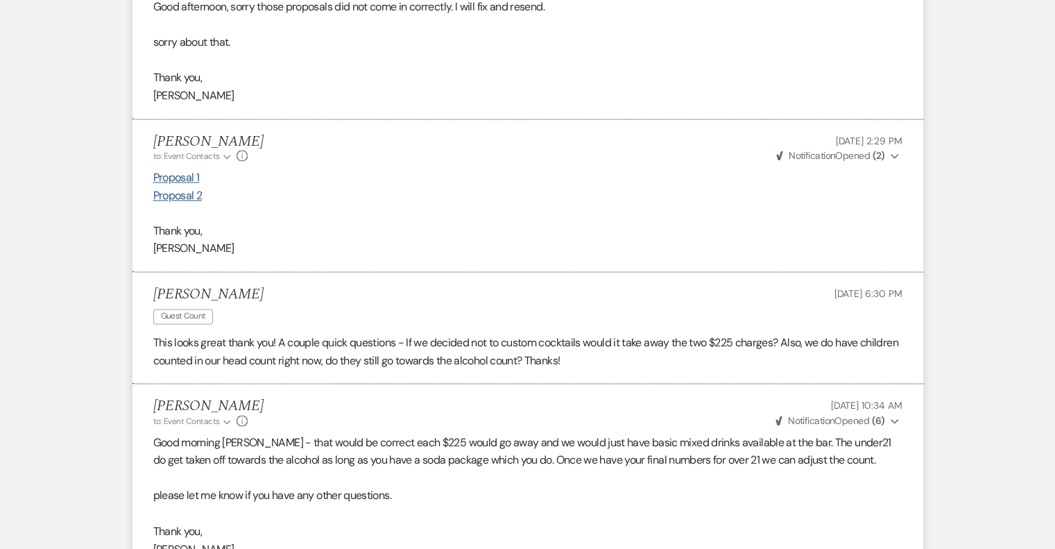
scroll to position [2258, 0]
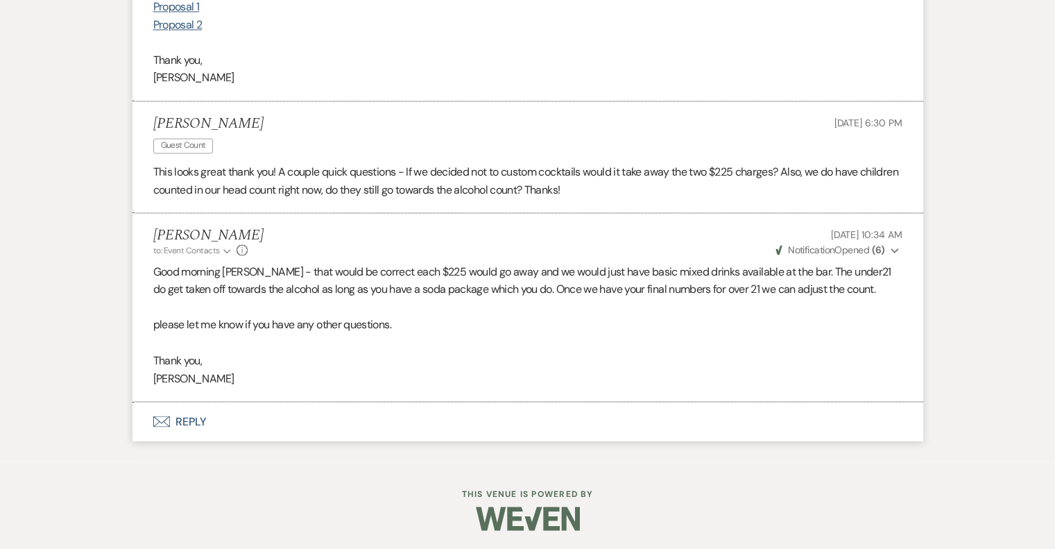
click at [180, 420] on button "Envelope Reply" at bounding box center [528, 421] width 791 height 39
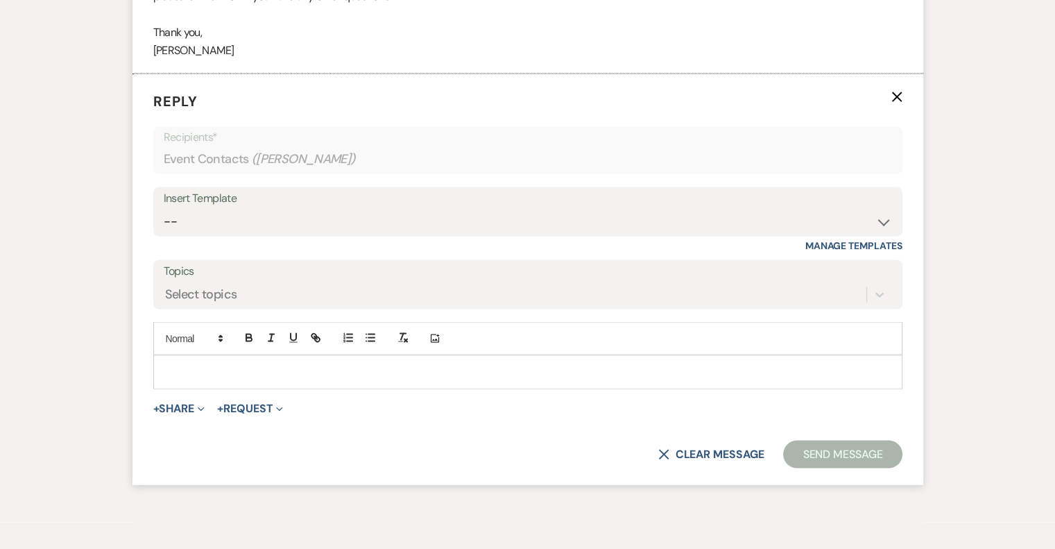
scroll to position [2588, 0]
click at [228, 363] on p at bounding box center [527, 368] width 727 height 15
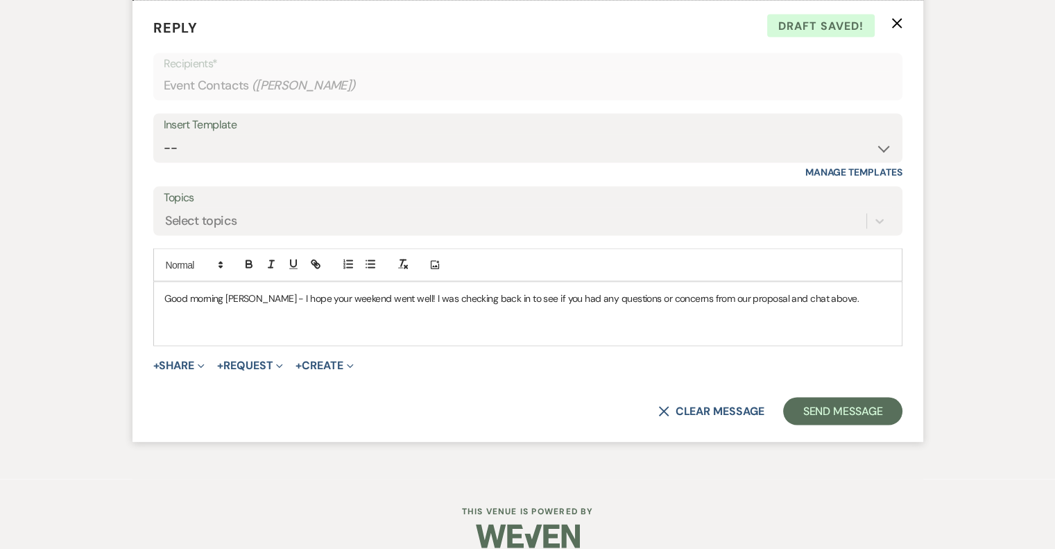
scroll to position [2675, 0]
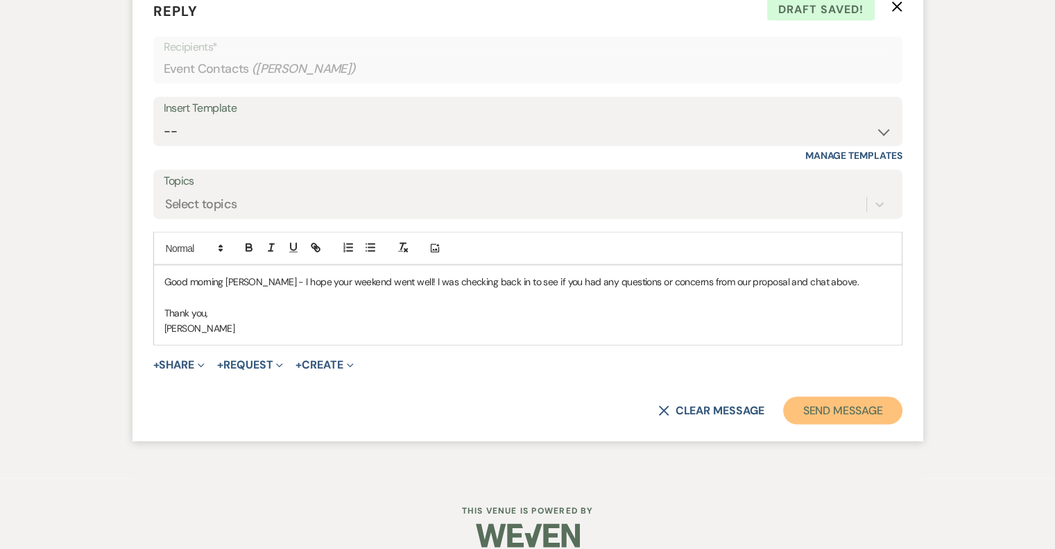
click at [855, 407] on button "Send Message" at bounding box center [842, 411] width 119 height 28
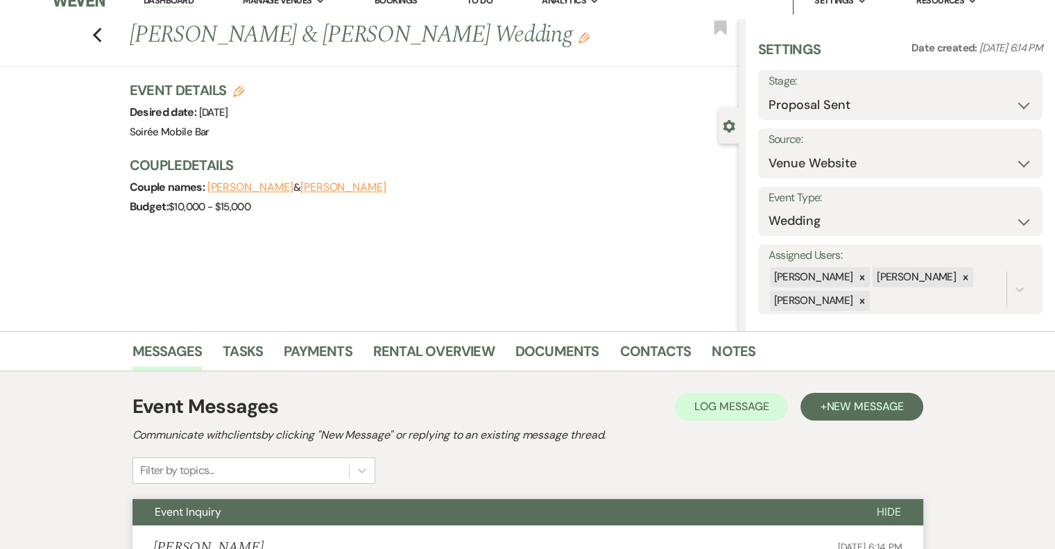
scroll to position [0, 0]
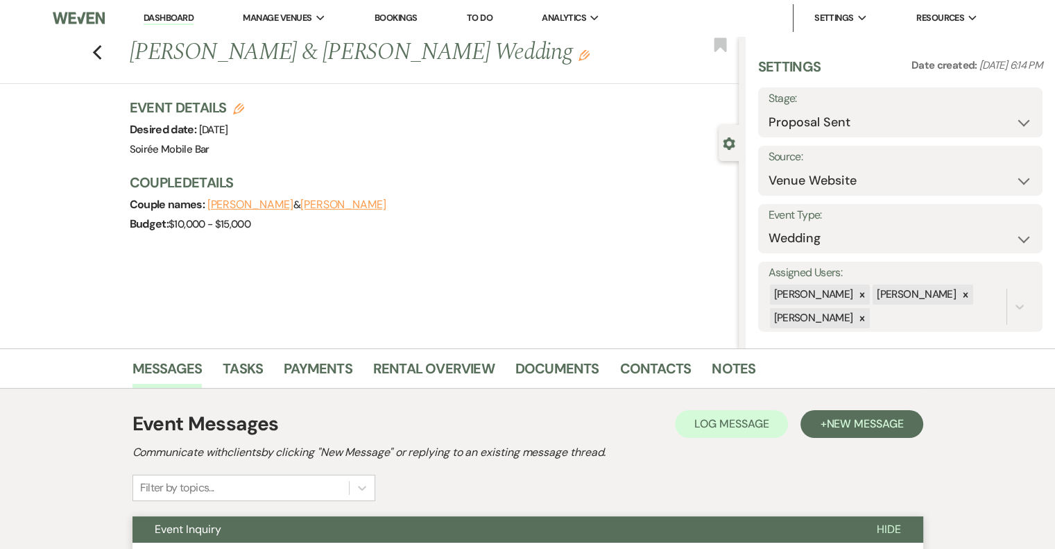
click at [174, 16] on link "Dashboard" at bounding box center [169, 18] width 50 height 13
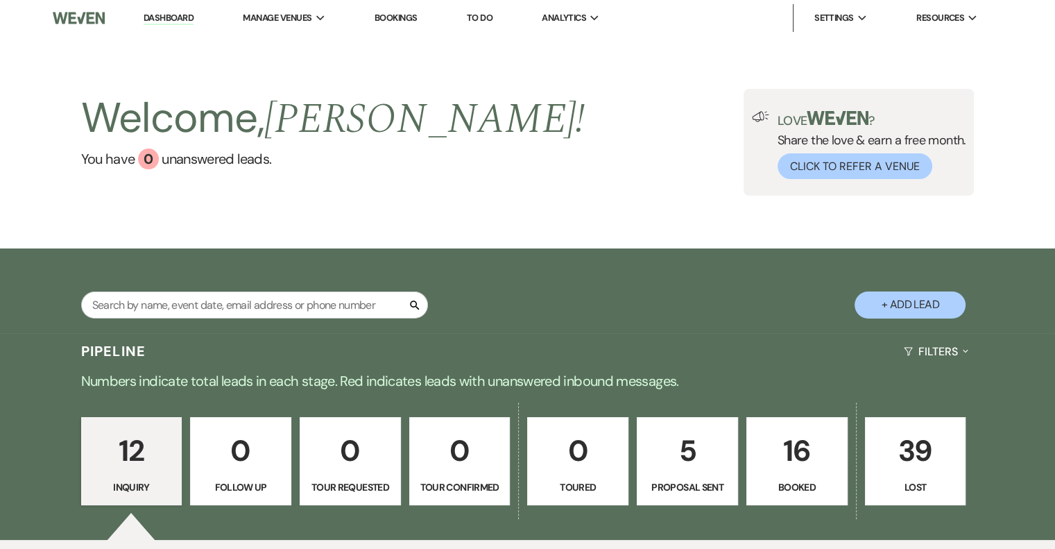
click at [713, 449] on p "5" at bounding box center [687, 450] width 83 height 46
select select "6"
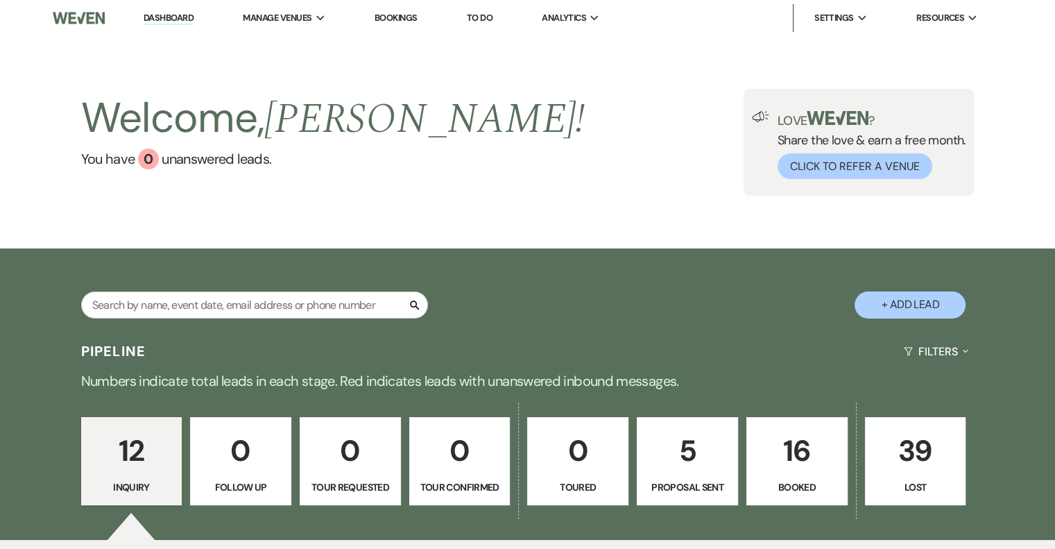
select select "6"
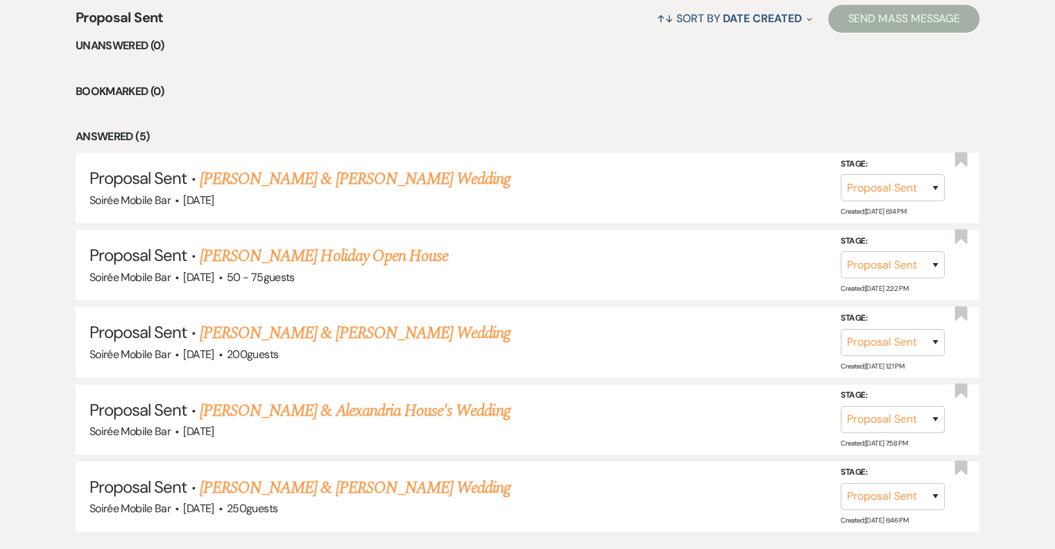
scroll to position [560, 0]
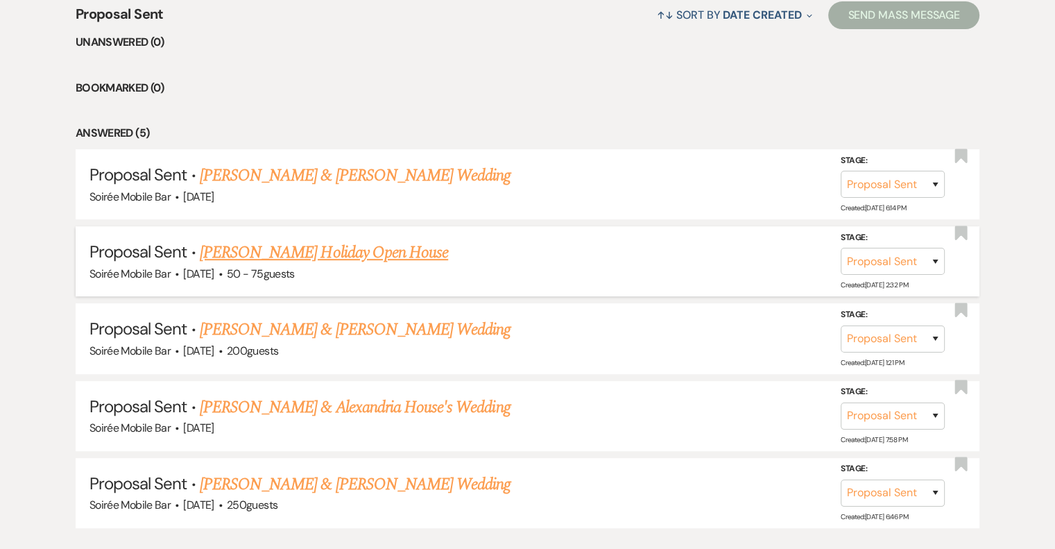
click at [355, 250] on link "[PERSON_NAME] Holiday Open House" at bounding box center [324, 252] width 248 height 25
select select "6"
select select "12"
select select "13"
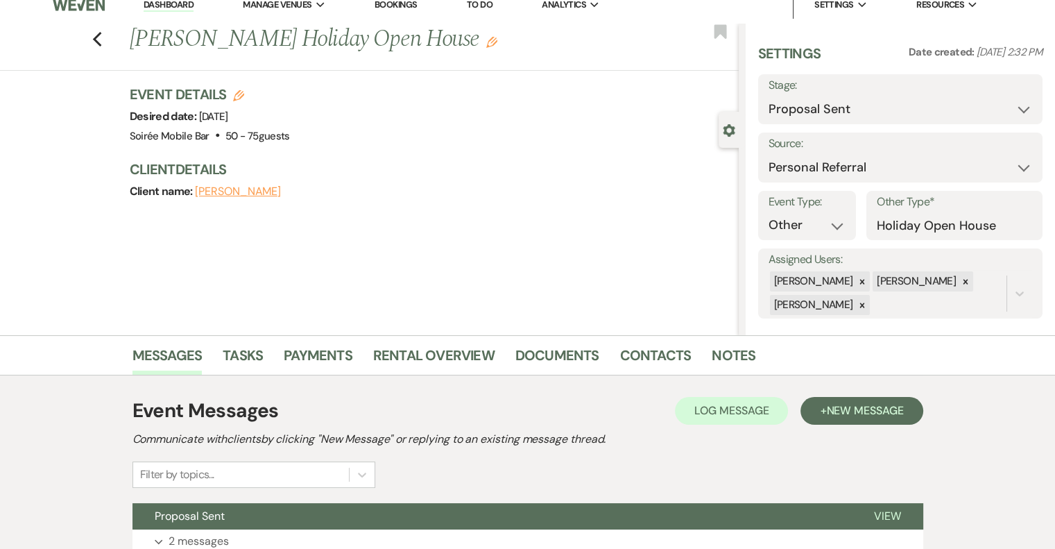
scroll to position [126, 0]
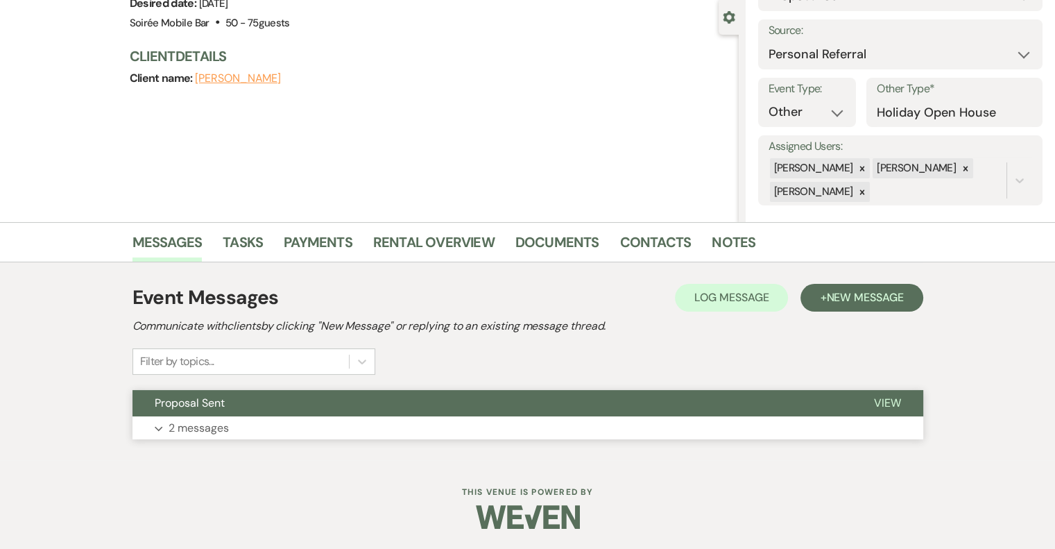
click at [196, 424] on p "2 messages" at bounding box center [199, 428] width 60 height 18
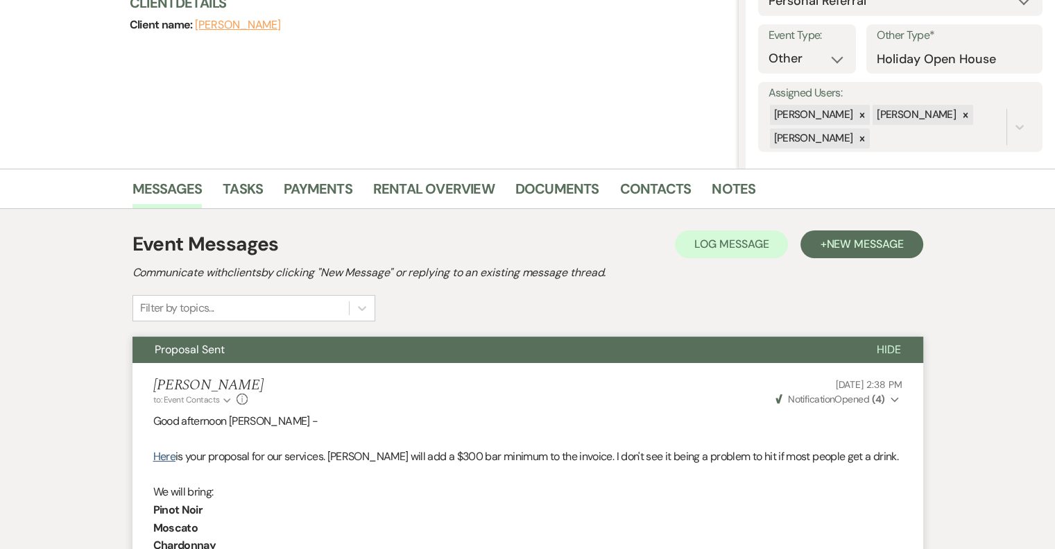
scroll to position [179, 0]
select select "6"
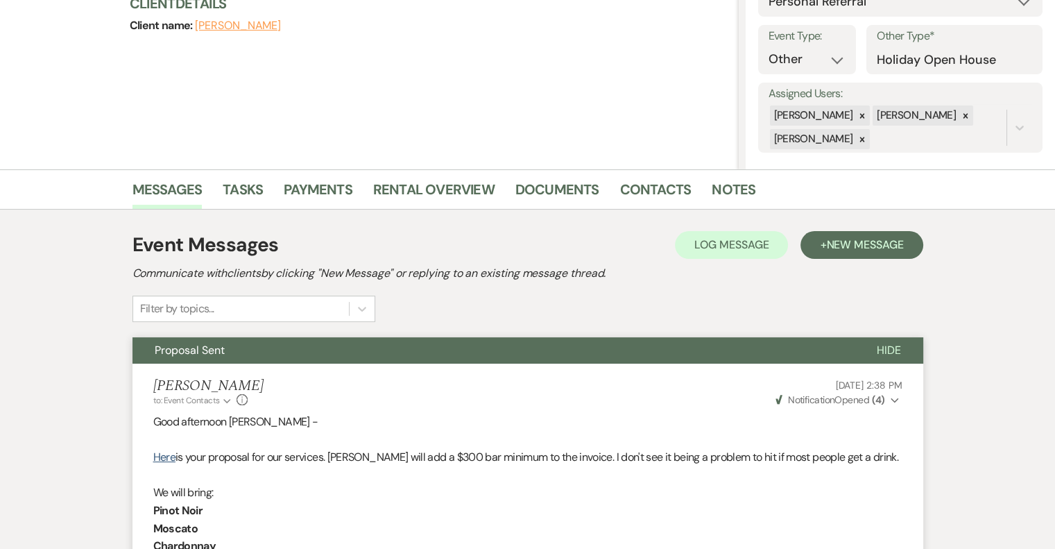
select select "6"
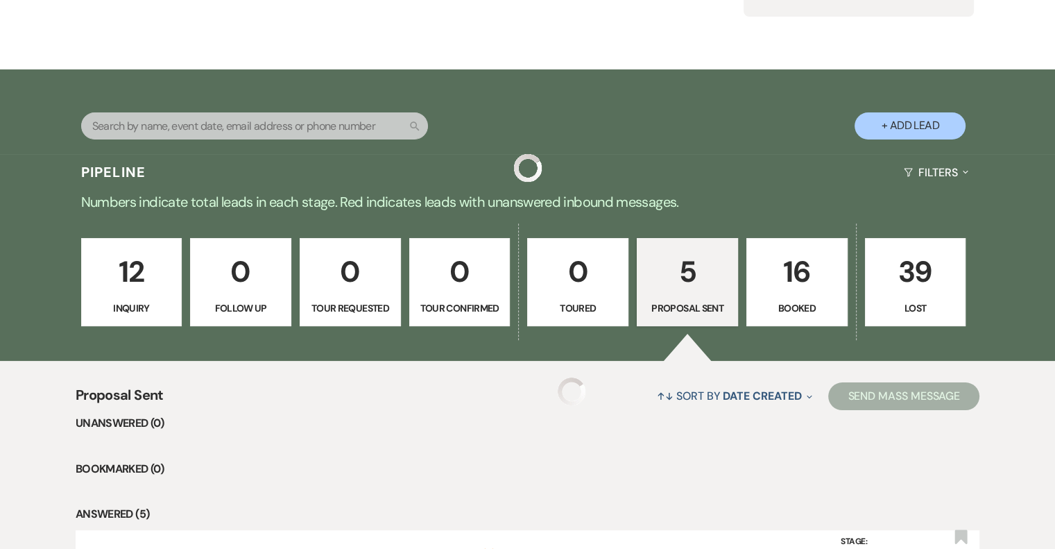
scroll to position [560, 0]
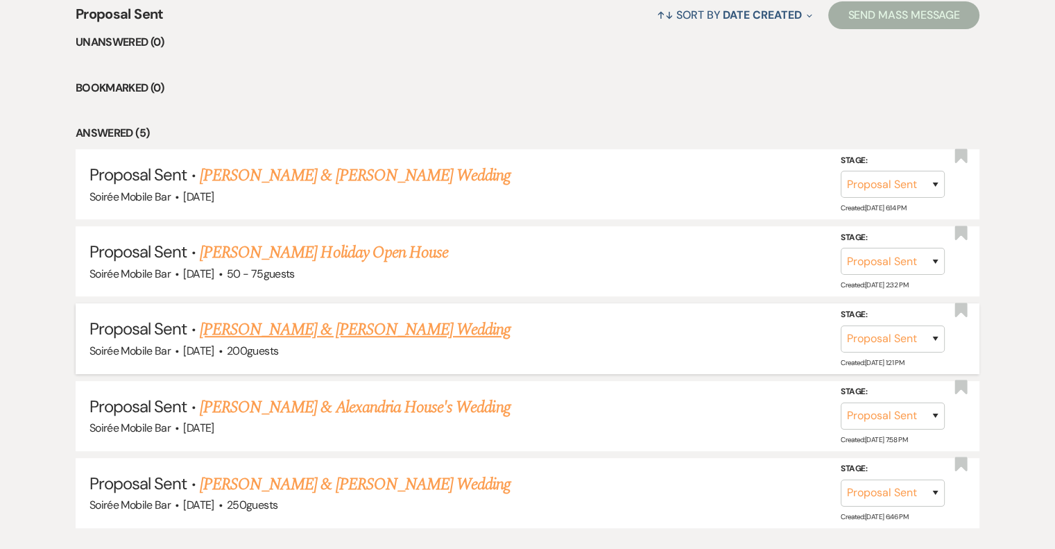
click at [366, 334] on link "[PERSON_NAME] & [PERSON_NAME] Wedding" at bounding box center [355, 329] width 311 height 25
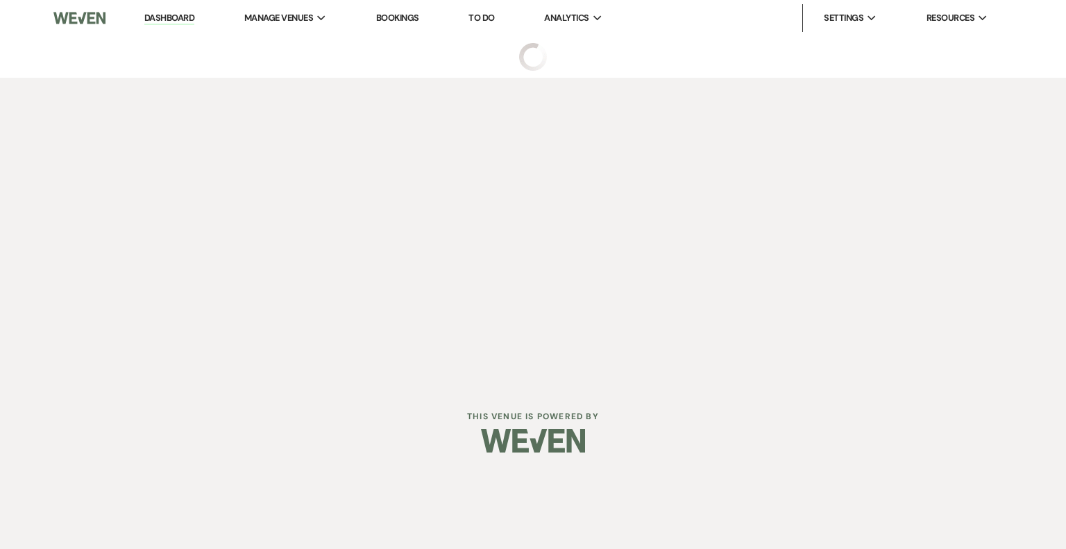
select select "6"
select select "5"
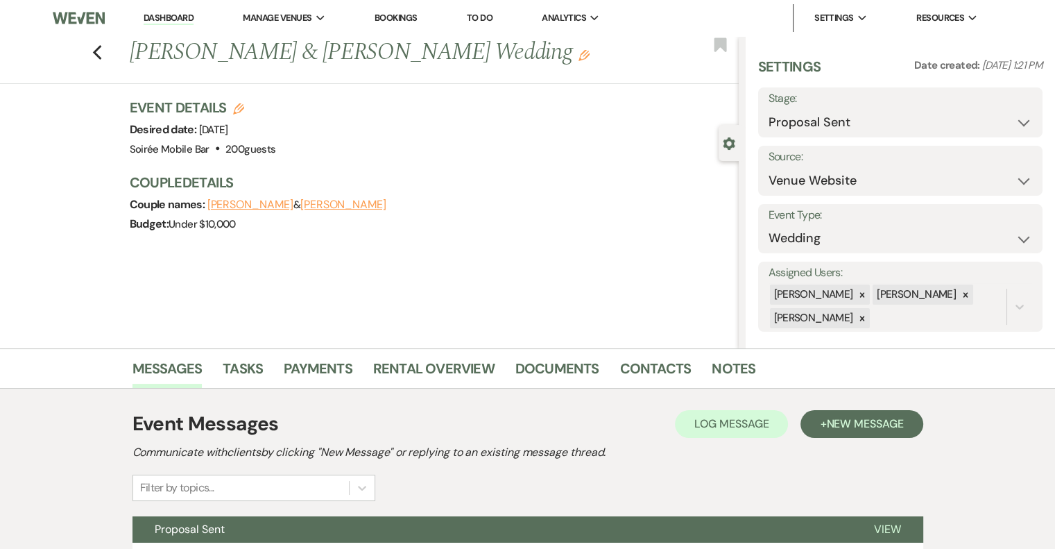
scroll to position [191, 0]
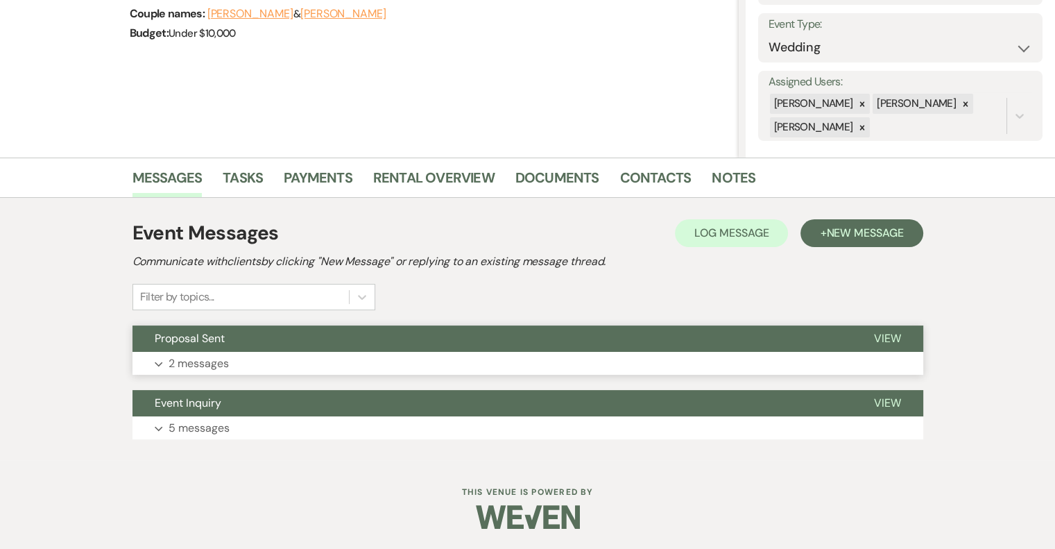
click at [189, 365] on p "2 messages" at bounding box center [199, 364] width 60 height 18
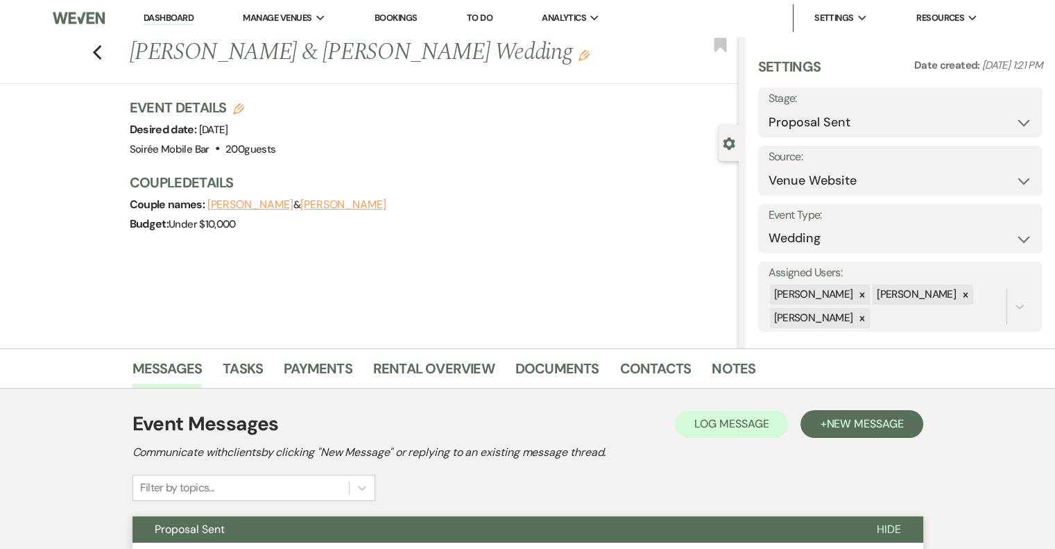
scroll to position [0, 0]
click at [177, 13] on link "Dashboard" at bounding box center [169, 18] width 50 height 13
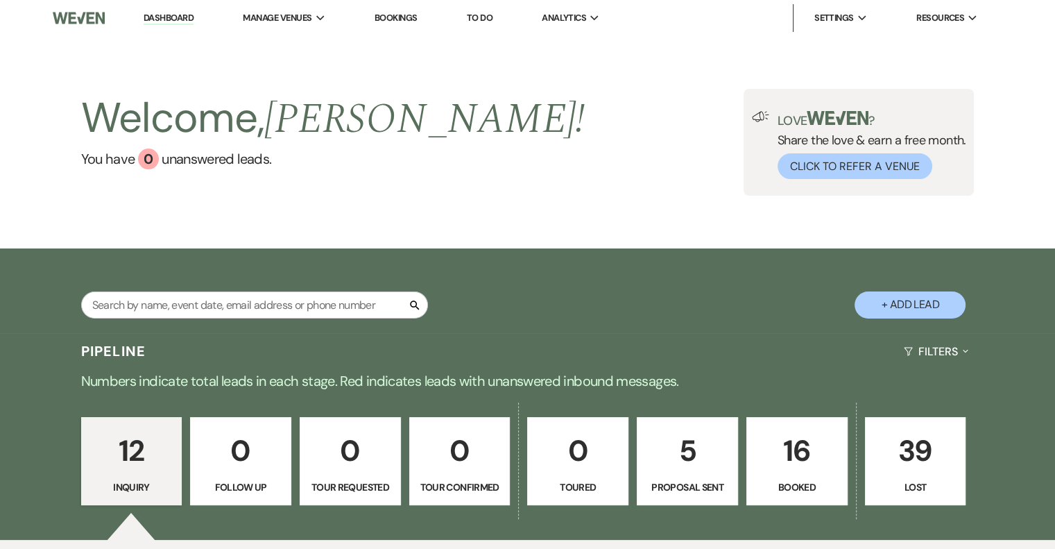
scroll to position [218, 0]
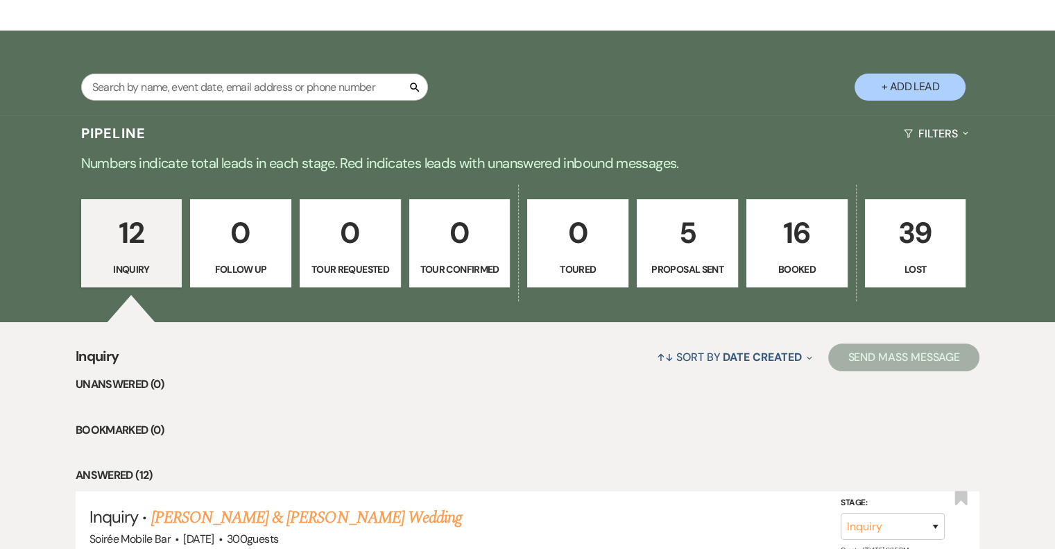
click at [683, 201] on link "5 Proposal Sent" at bounding box center [687, 243] width 101 height 89
select select "6"
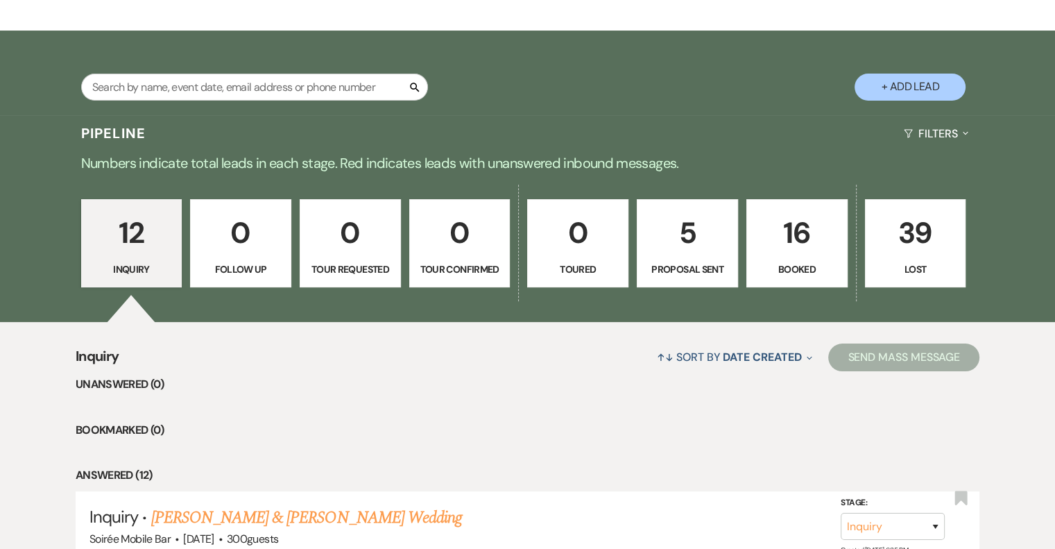
select select "6"
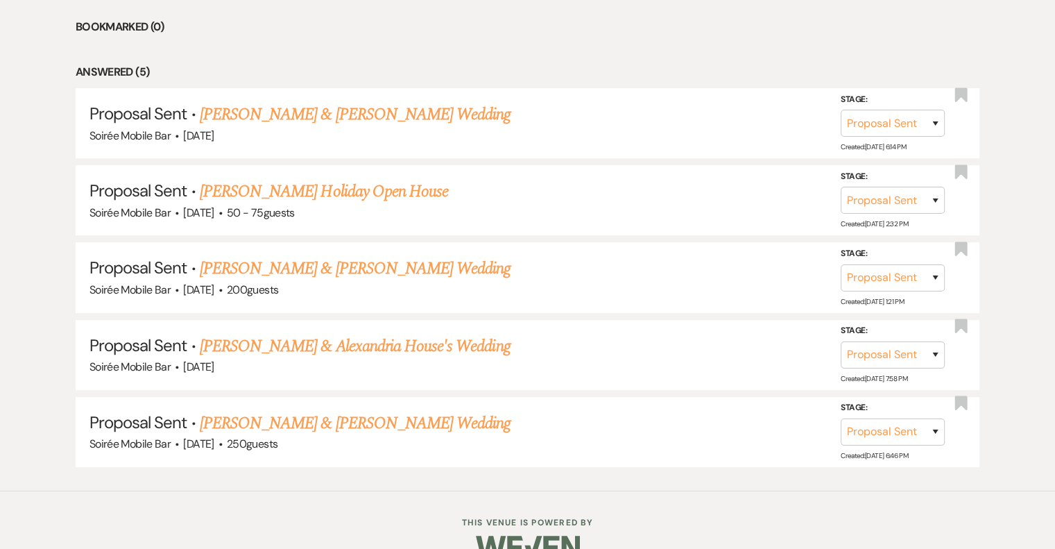
scroll to position [622, 0]
click at [364, 347] on link "[PERSON_NAME] & Alexandria House's Wedding" at bounding box center [355, 345] width 311 height 25
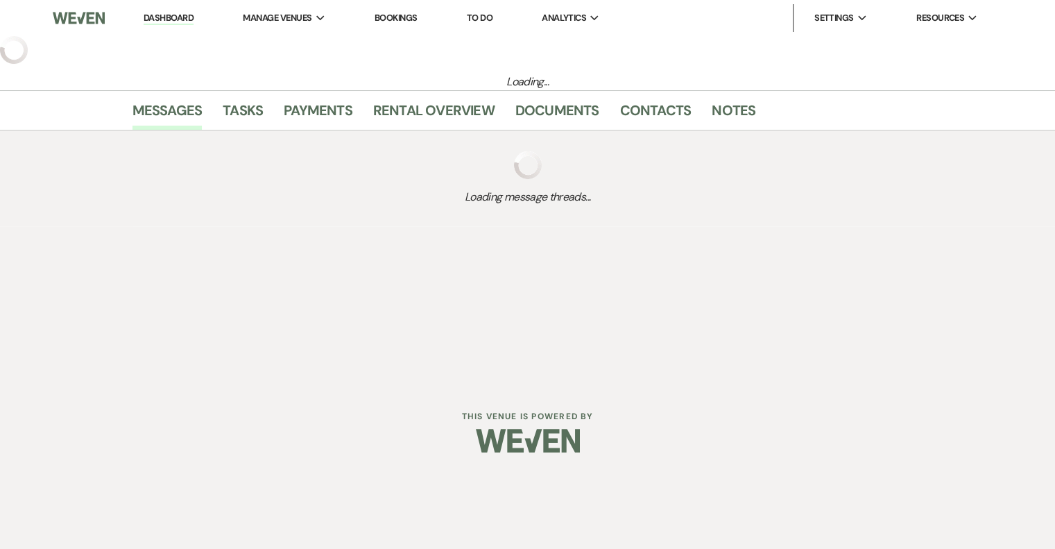
select select "6"
select select "5"
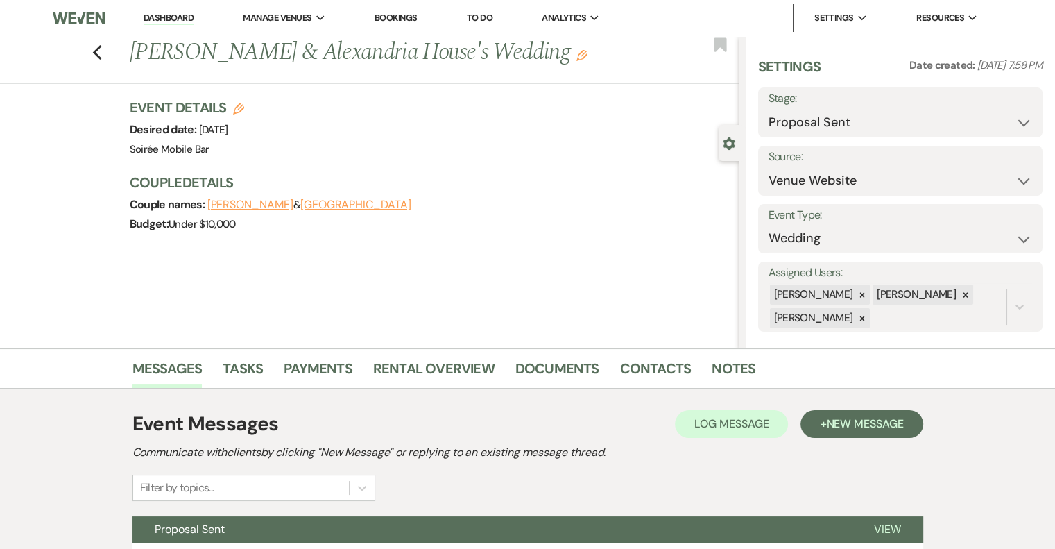
scroll to position [191, 0]
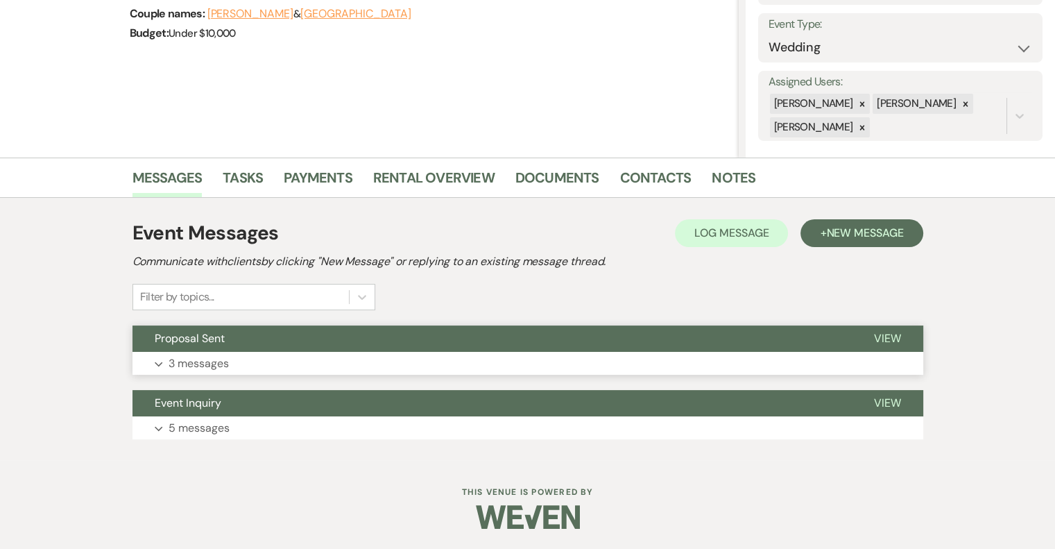
click at [248, 357] on button "Expand 3 messages" at bounding box center [528, 364] width 791 height 24
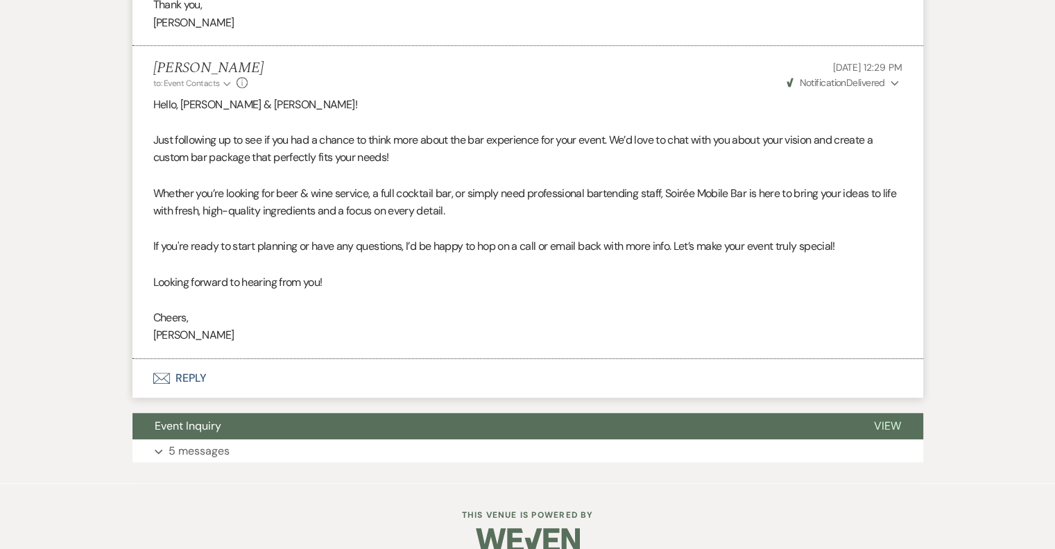
scroll to position [913, 0]
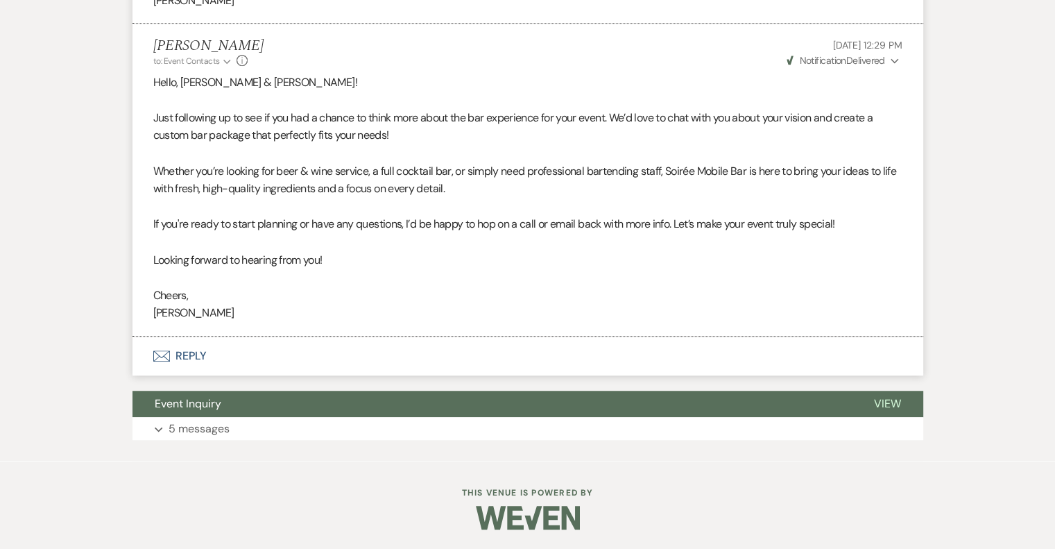
click at [189, 357] on button "Envelope Reply" at bounding box center [528, 355] width 791 height 39
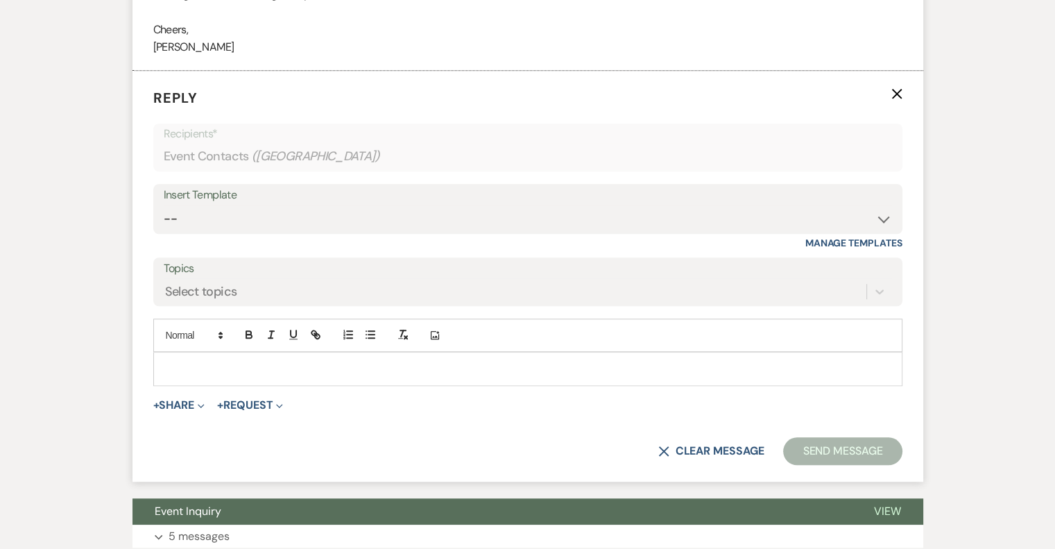
scroll to position [1179, 0]
click at [221, 366] on p at bounding box center [527, 367] width 727 height 15
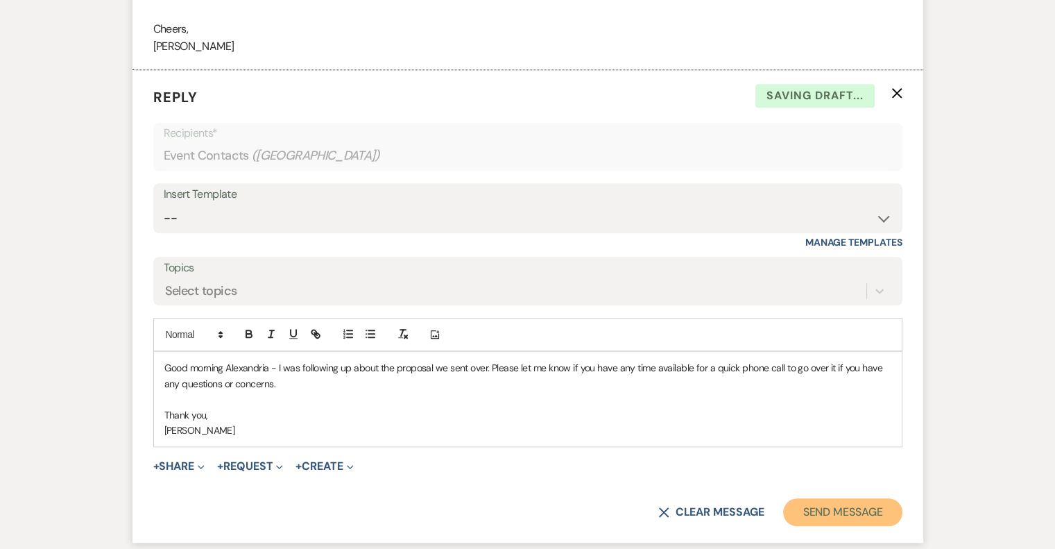
click at [843, 504] on button "Send Message" at bounding box center [842, 512] width 119 height 28
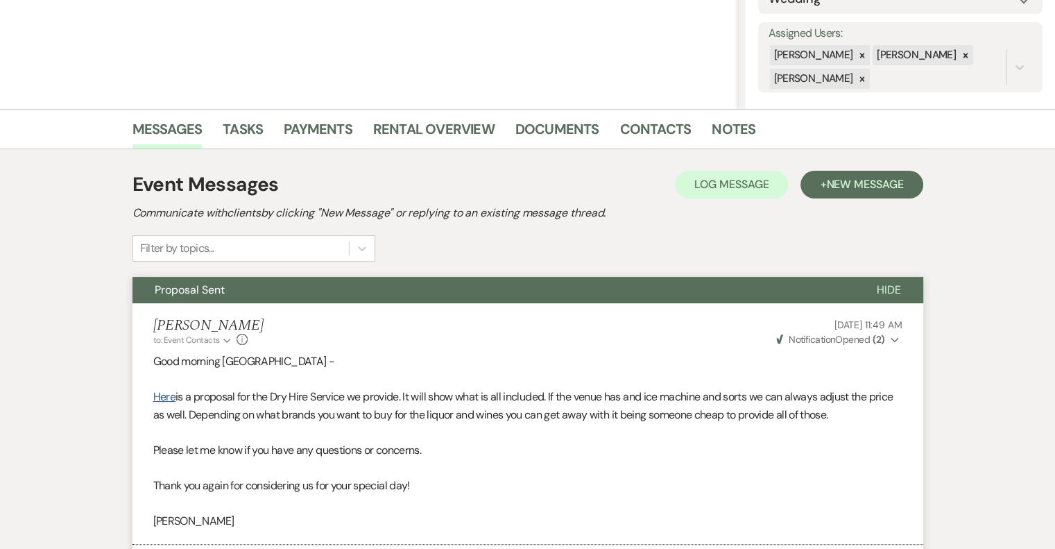
scroll to position [0, 0]
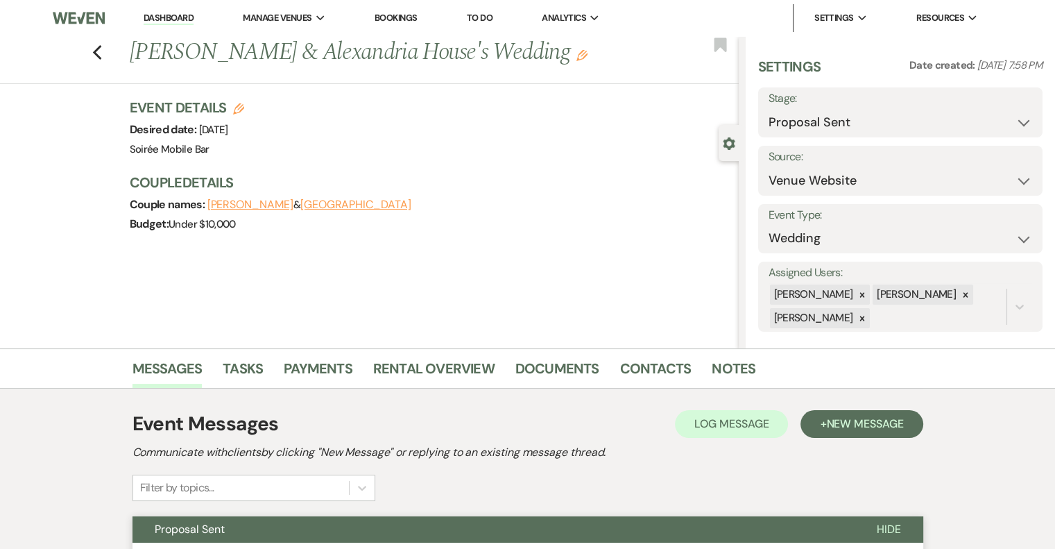
click at [146, 14] on link "Dashboard" at bounding box center [169, 18] width 50 height 13
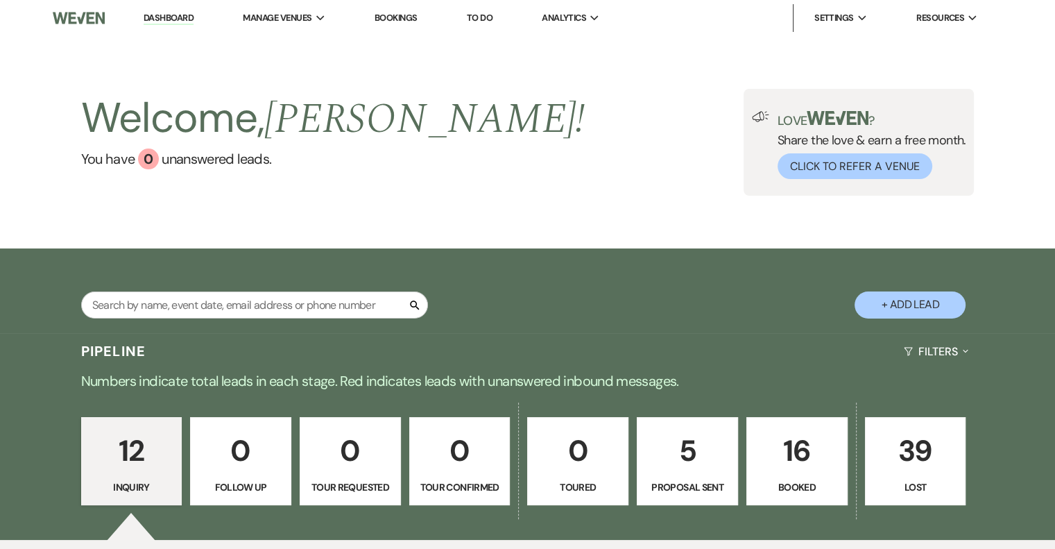
click at [690, 445] on p "5" at bounding box center [687, 450] width 83 height 46
select select "6"
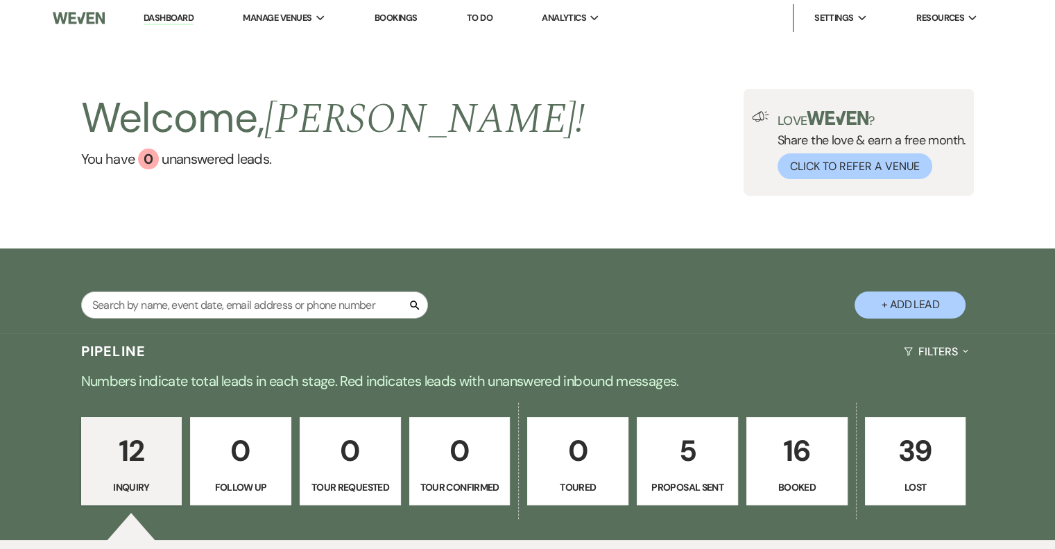
select select "6"
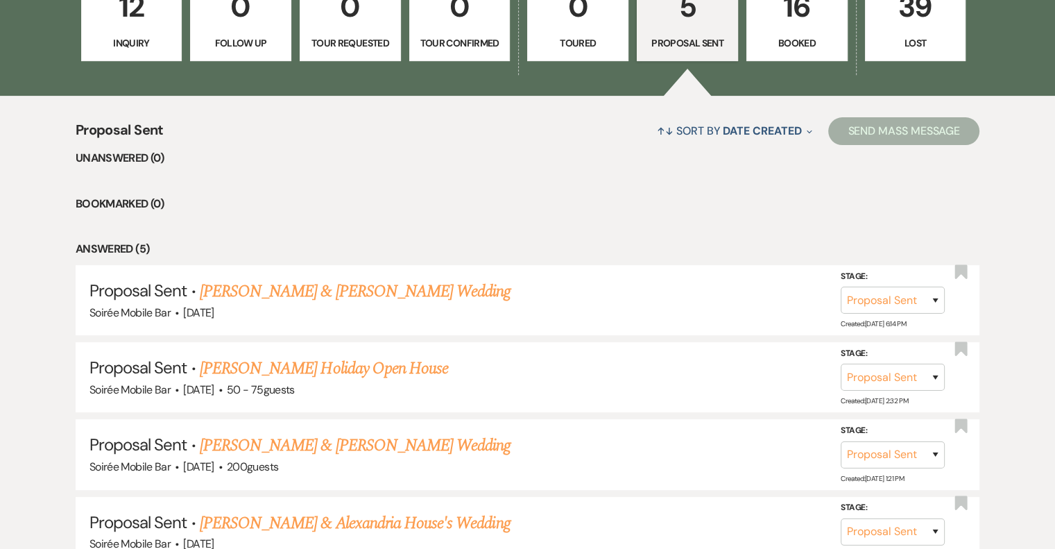
scroll to position [647, 0]
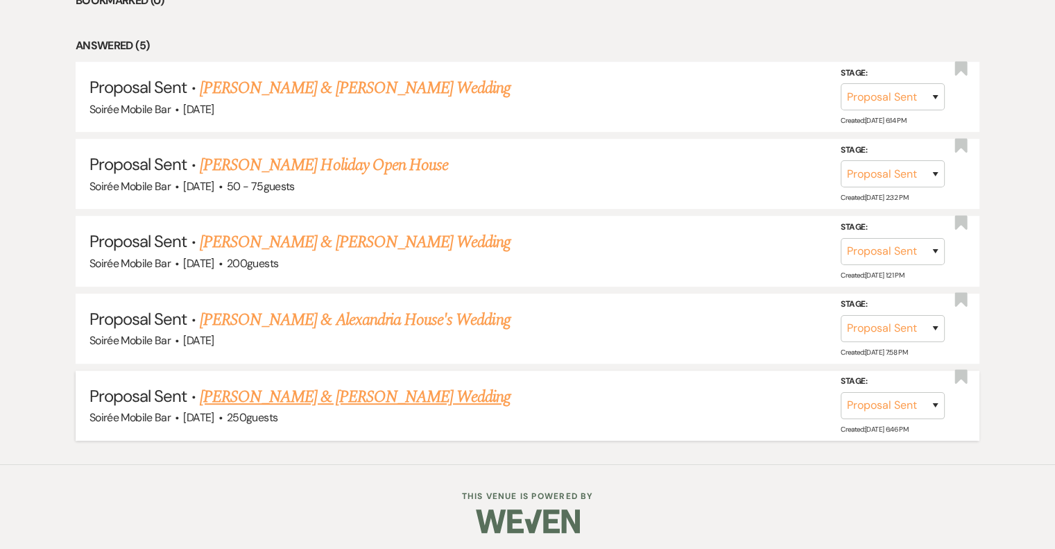
click at [343, 396] on link "[PERSON_NAME] & [PERSON_NAME] Wedding" at bounding box center [355, 396] width 311 height 25
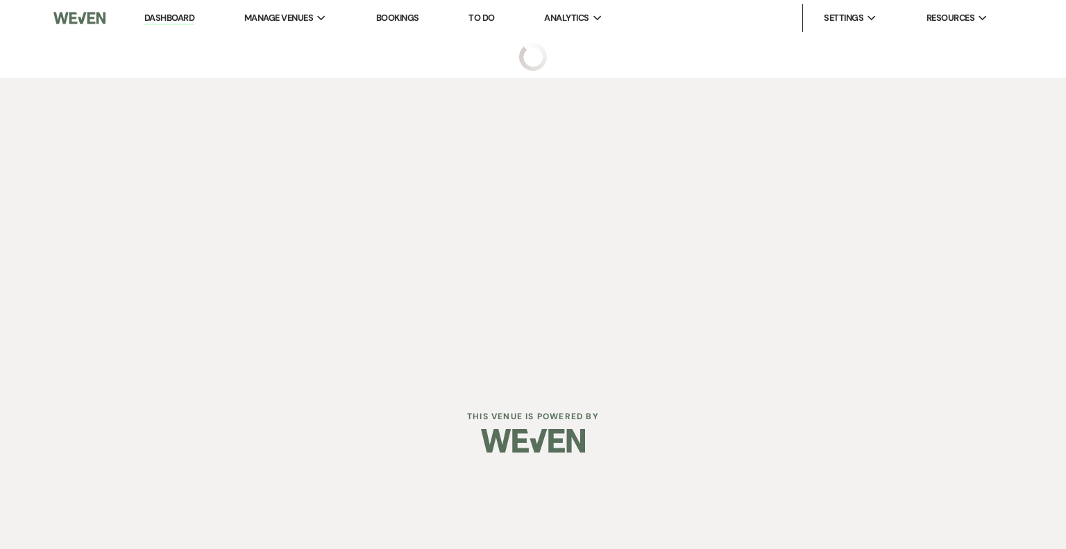
select select "6"
select select "5"
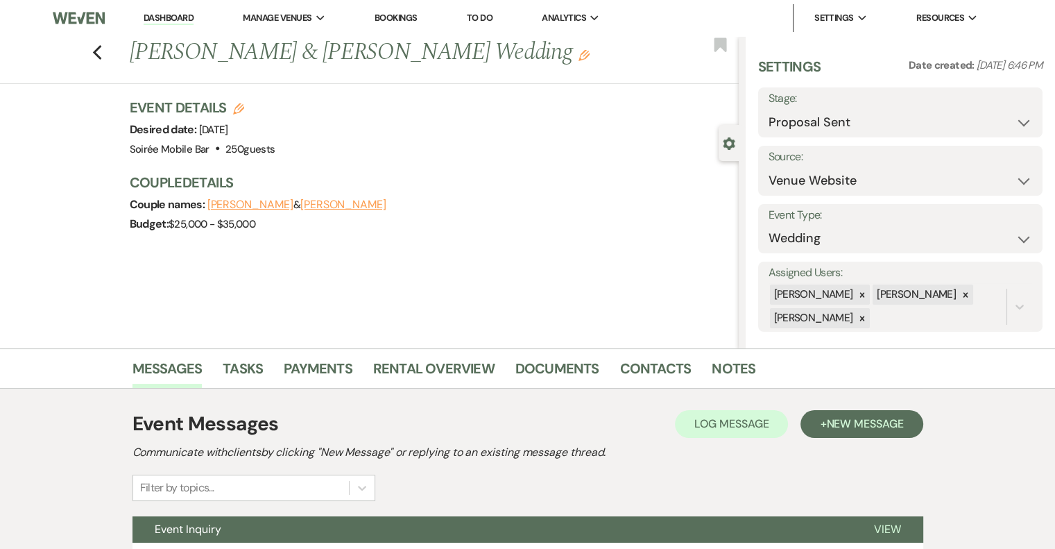
scroll to position [126, 0]
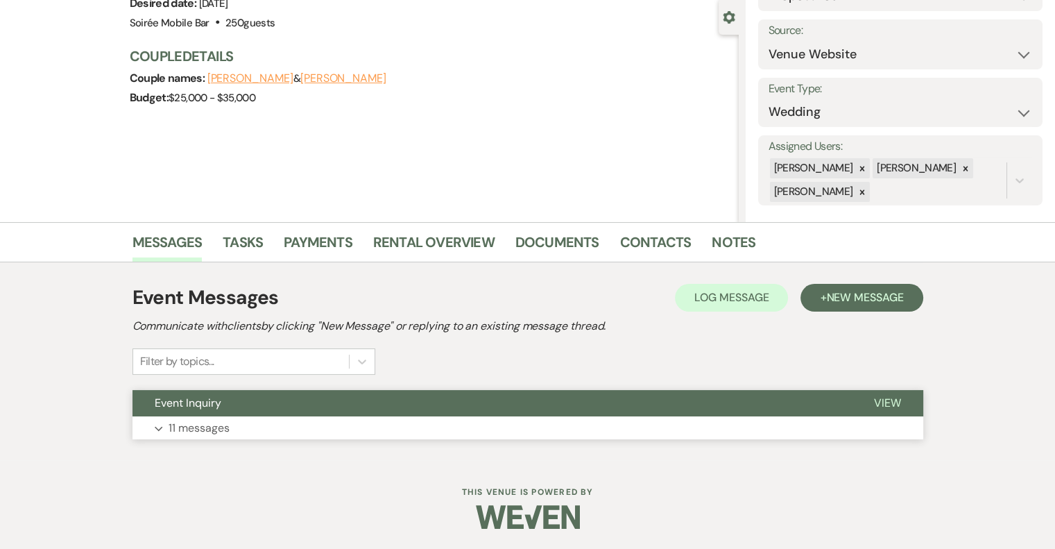
click at [244, 421] on button "Expand 11 messages" at bounding box center [528, 428] width 791 height 24
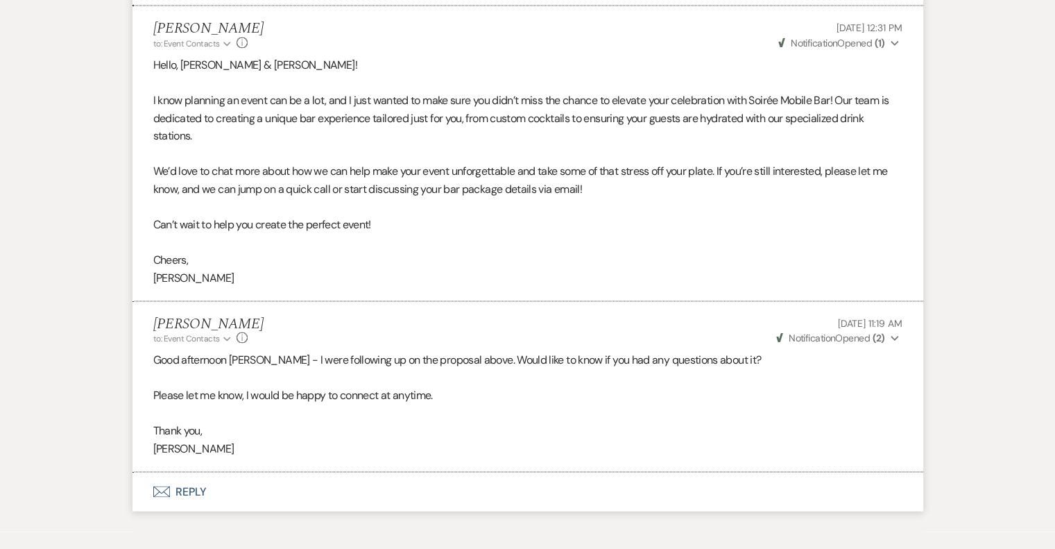
scroll to position [2646, 0]
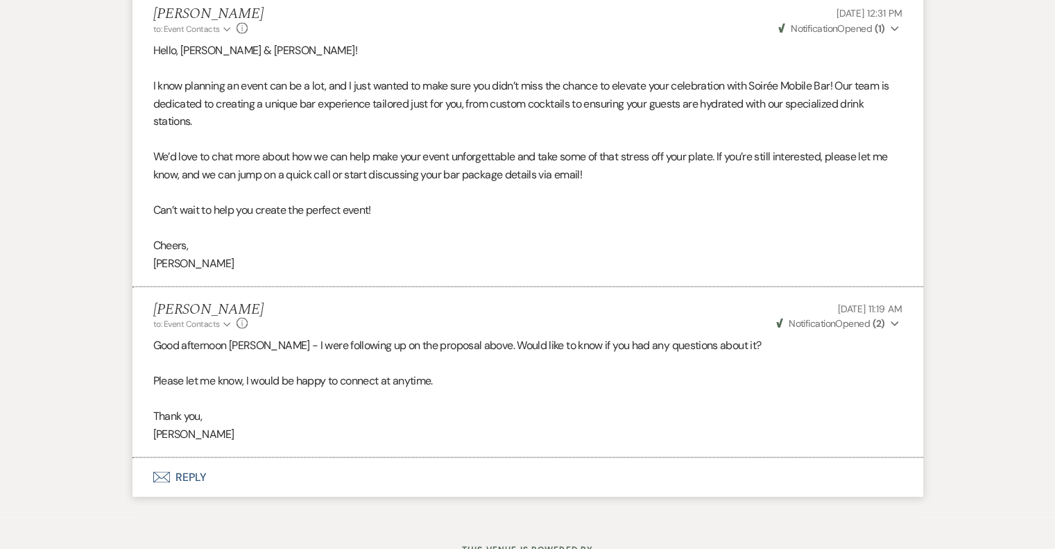
drag, startPoint x: 244, startPoint y: 421, endPoint x: 235, endPoint y: 429, distance: 12.3
click at [235, 429] on p "[PERSON_NAME]" at bounding box center [527, 434] width 749 height 18
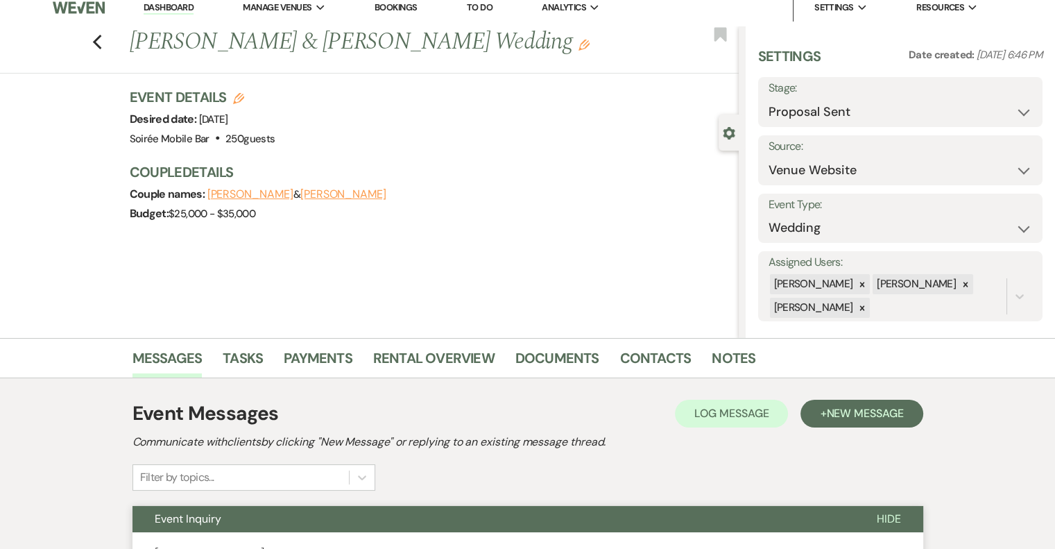
scroll to position [0, 0]
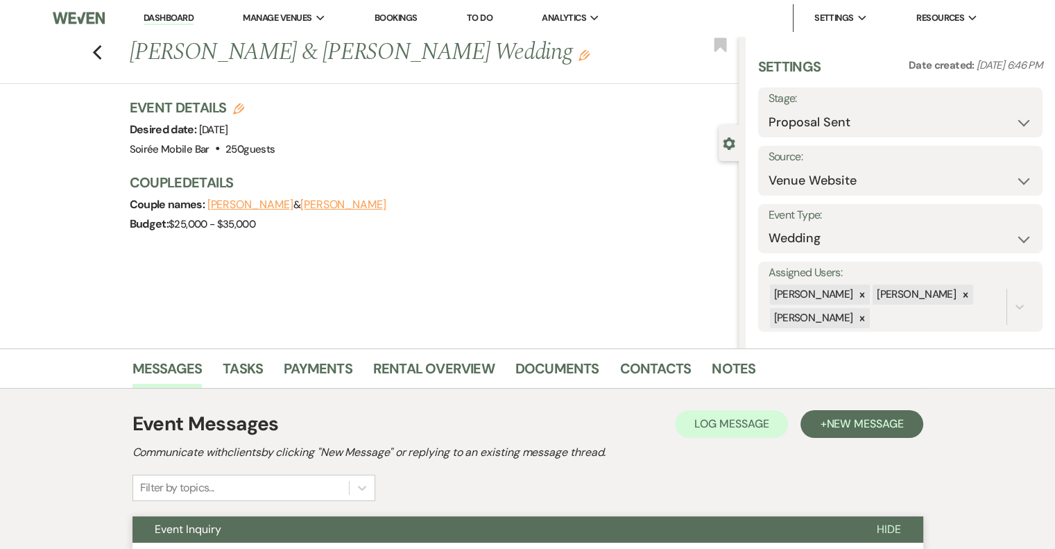
click at [158, 21] on link "Dashboard" at bounding box center [169, 18] width 50 height 13
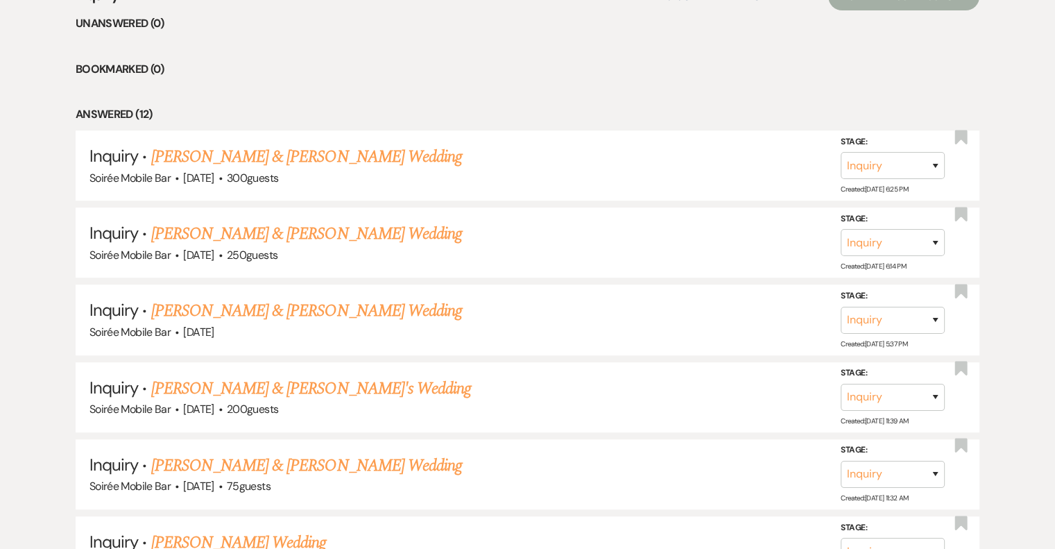
scroll to position [587, 0]
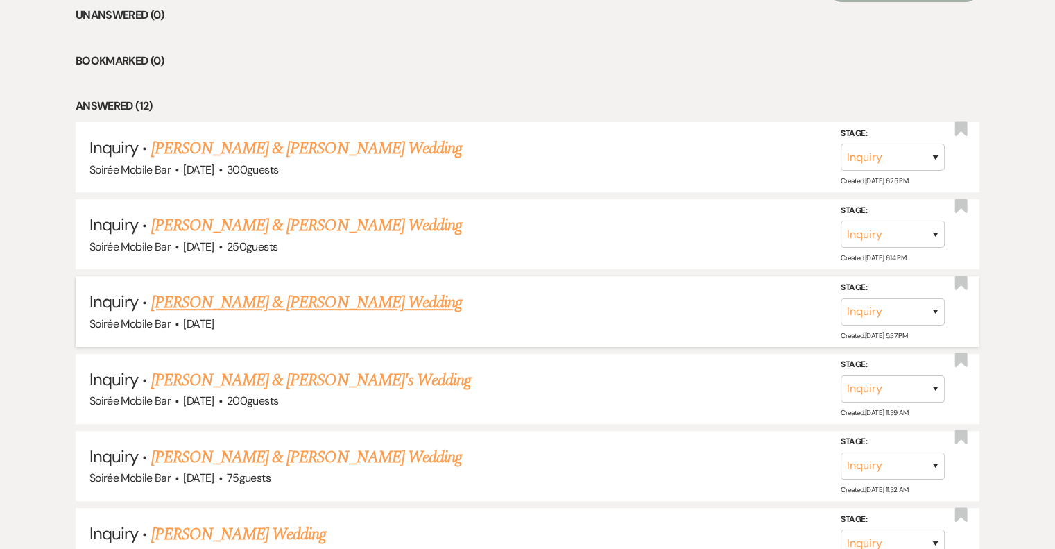
click at [333, 299] on link "[PERSON_NAME] & [PERSON_NAME] Wedding" at bounding box center [306, 302] width 311 height 25
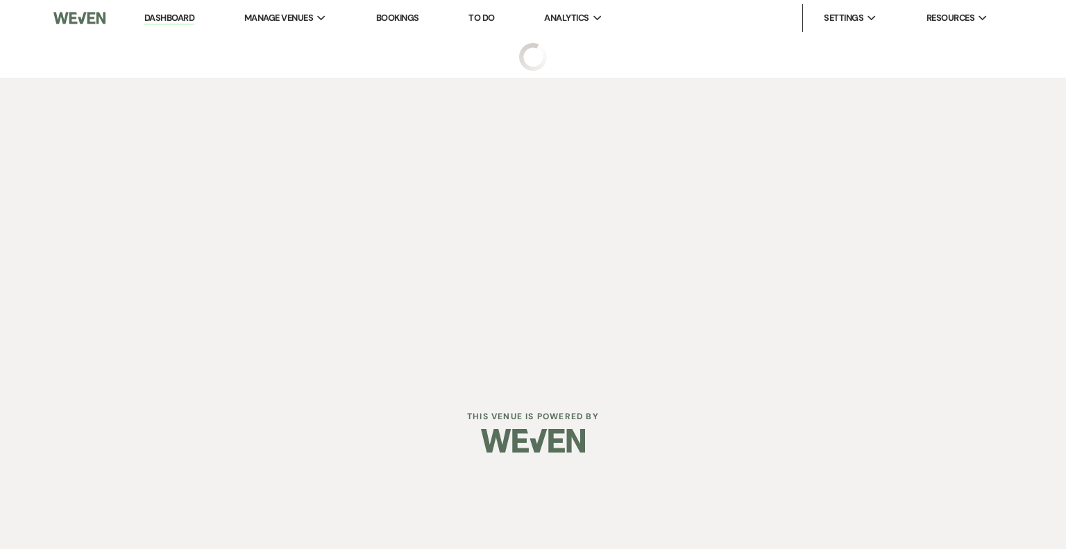
select select "5"
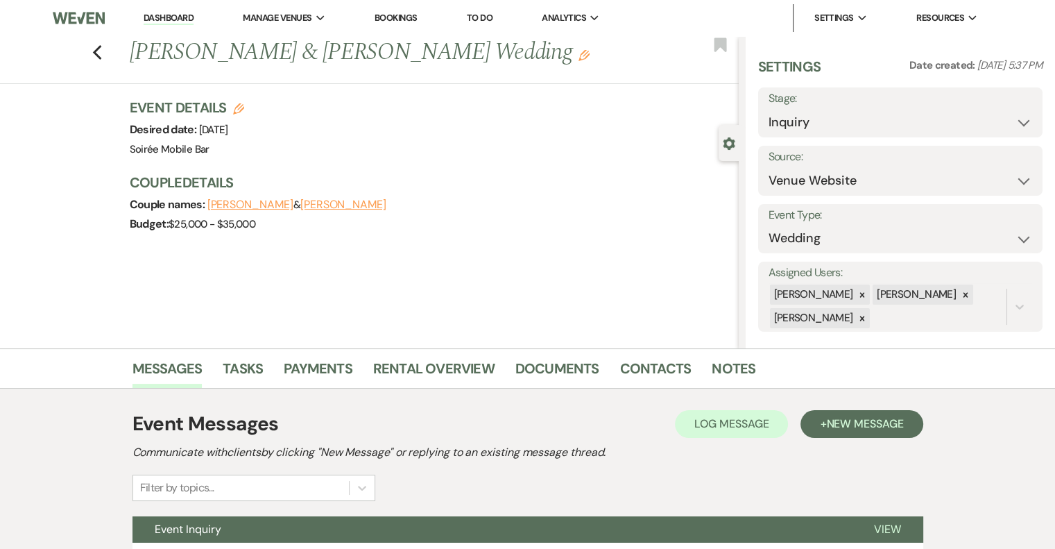
scroll to position [126, 0]
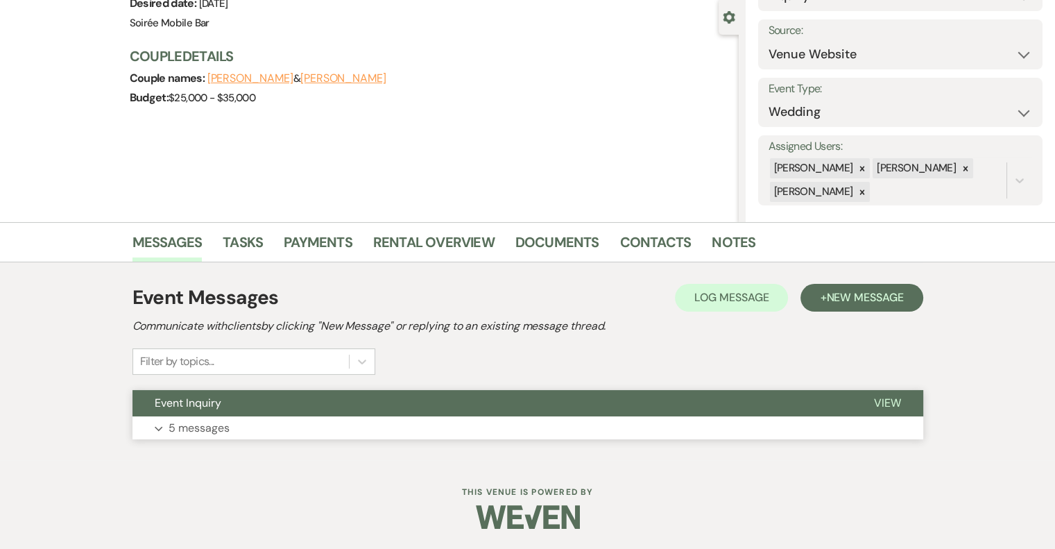
click at [205, 425] on p "5 messages" at bounding box center [199, 428] width 61 height 18
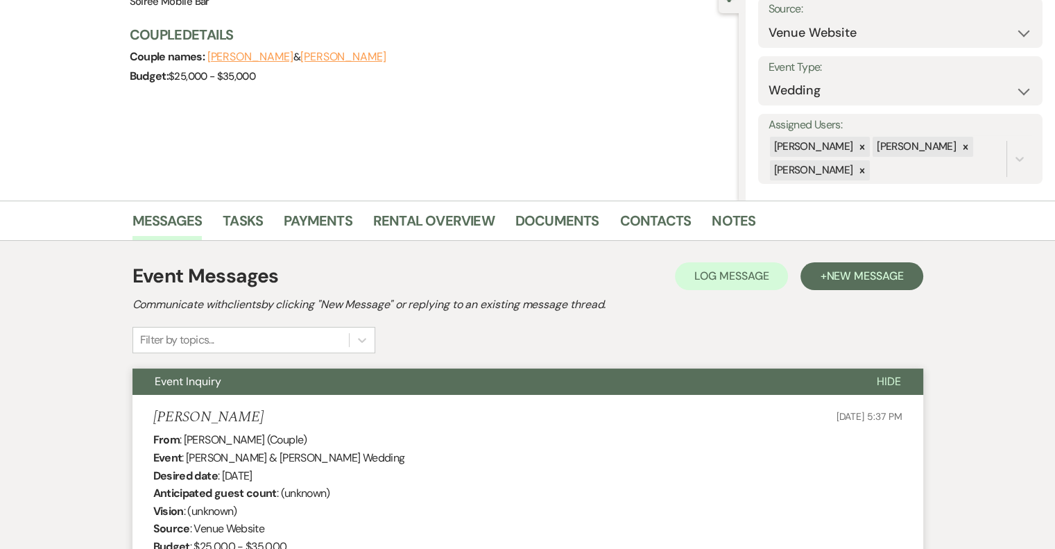
scroll to position [0, 0]
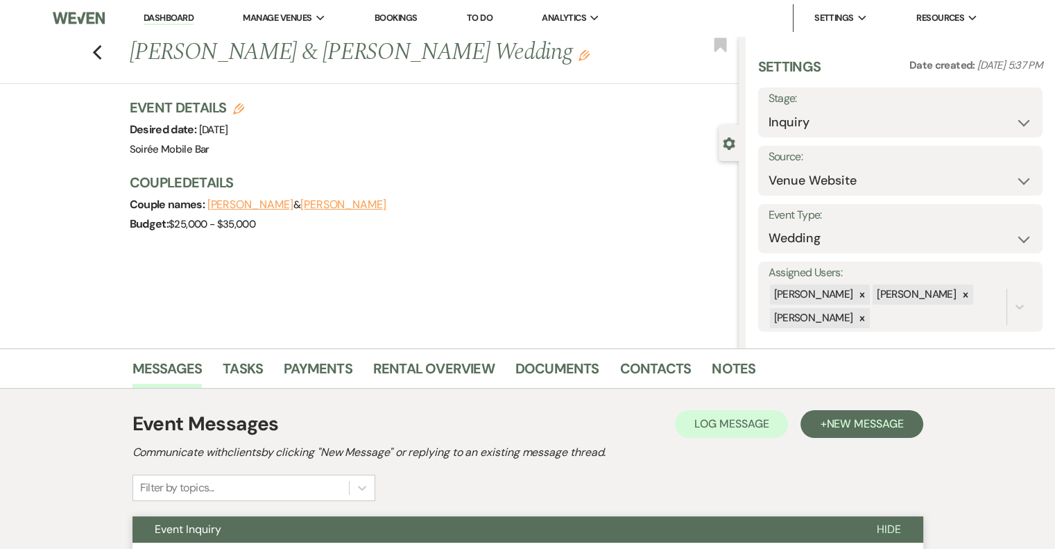
click at [163, 15] on link "Dashboard" at bounding box center [169, 18] width 50 height 13
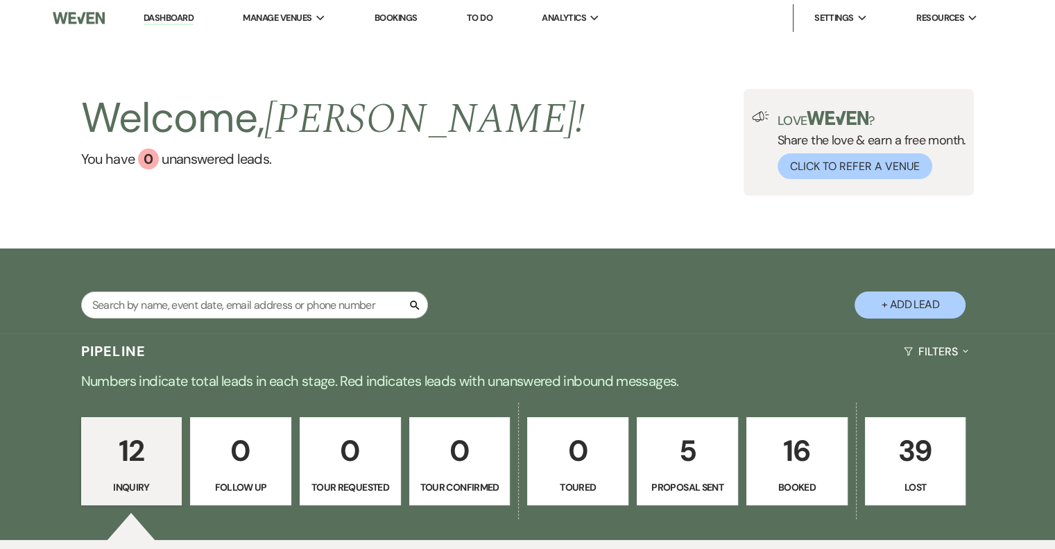
click at [119, 447] on p "12" at bounding box center [131, 450] width 83 height 46
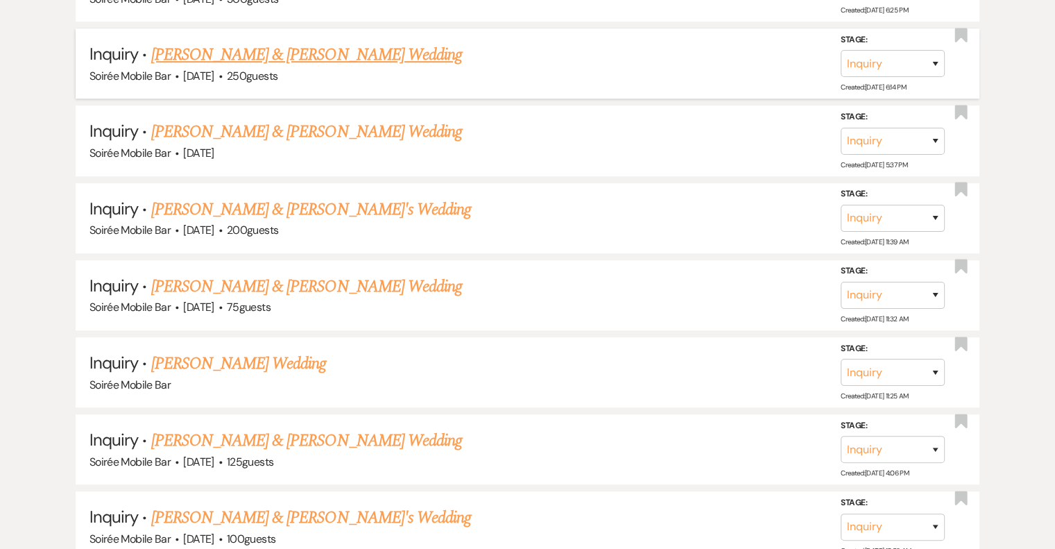
scroll to position [624, 0]
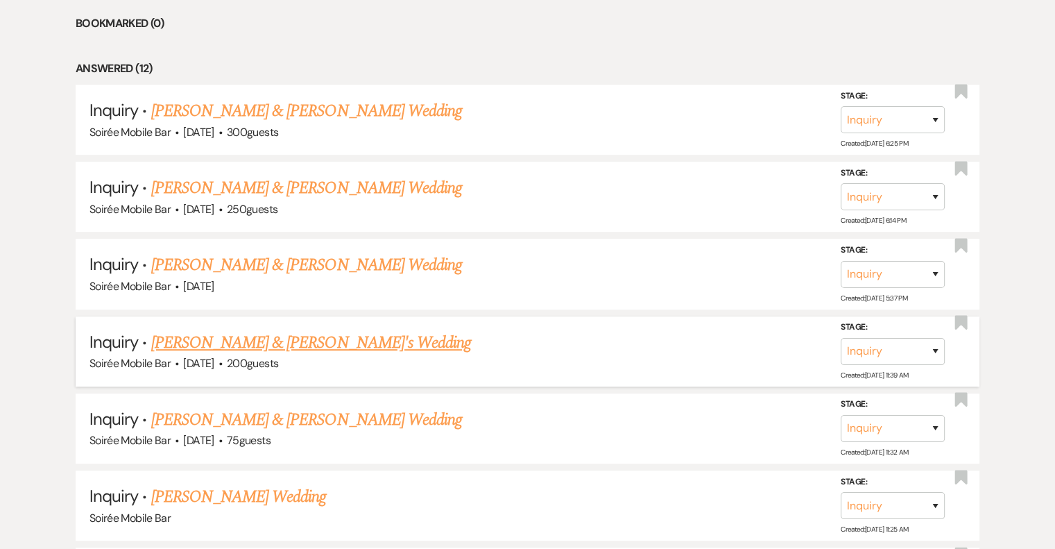
click at [248, 332] on link "[PERSON_NAME] & [PERSON_NAME]'s Wedding" at bounding box center [311, 342] width 321 height 25
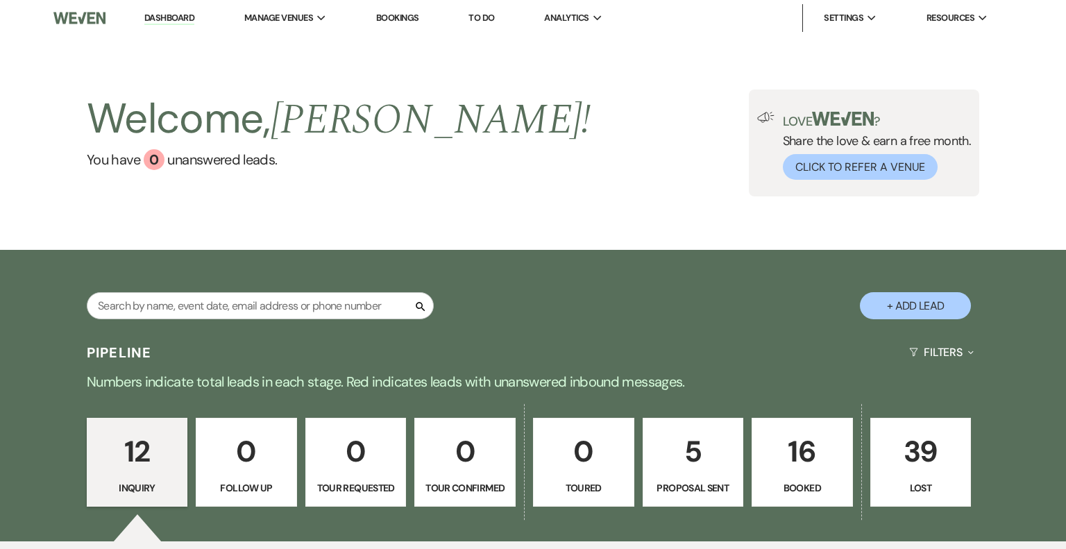
select select "5"
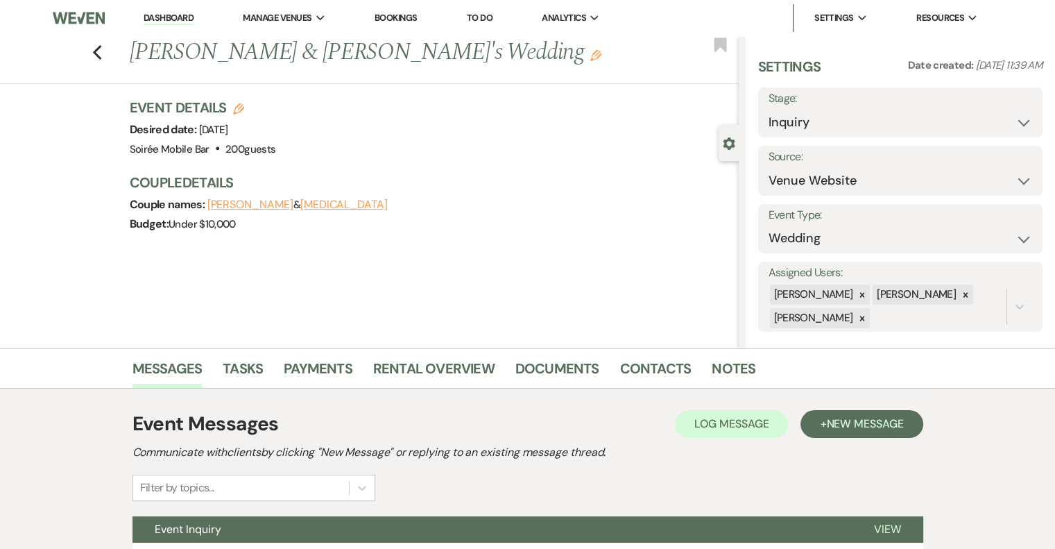
scroll to position [126, 0]
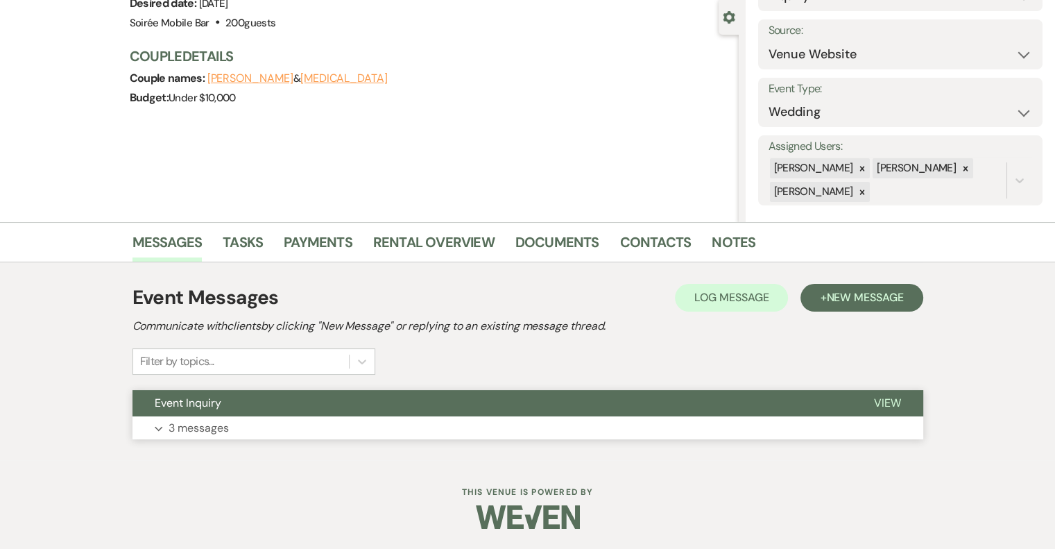
click at [189, 423] on p "3 messages" at bounding box center [199, 428] width 60 height 18
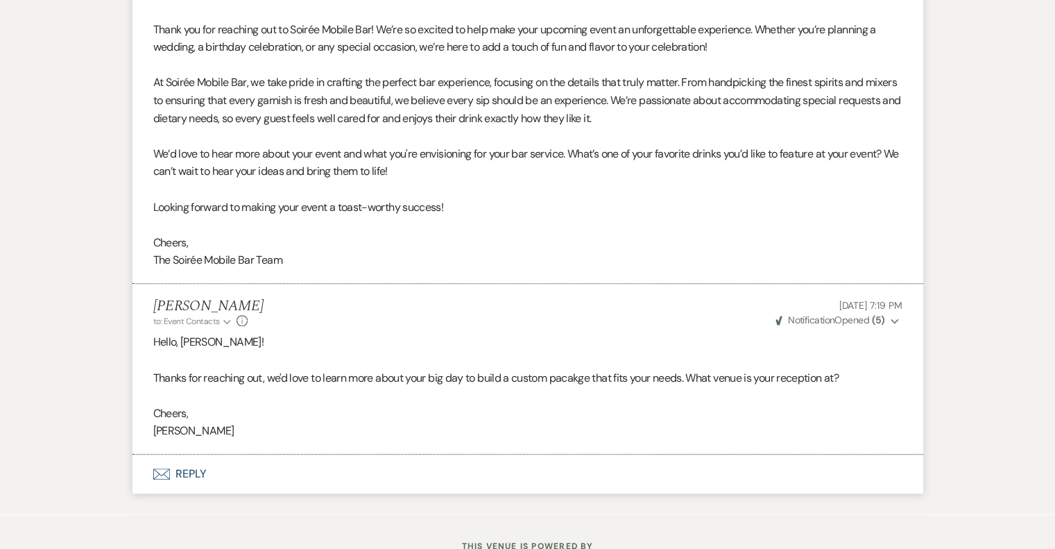
scroll to position [942, 0]
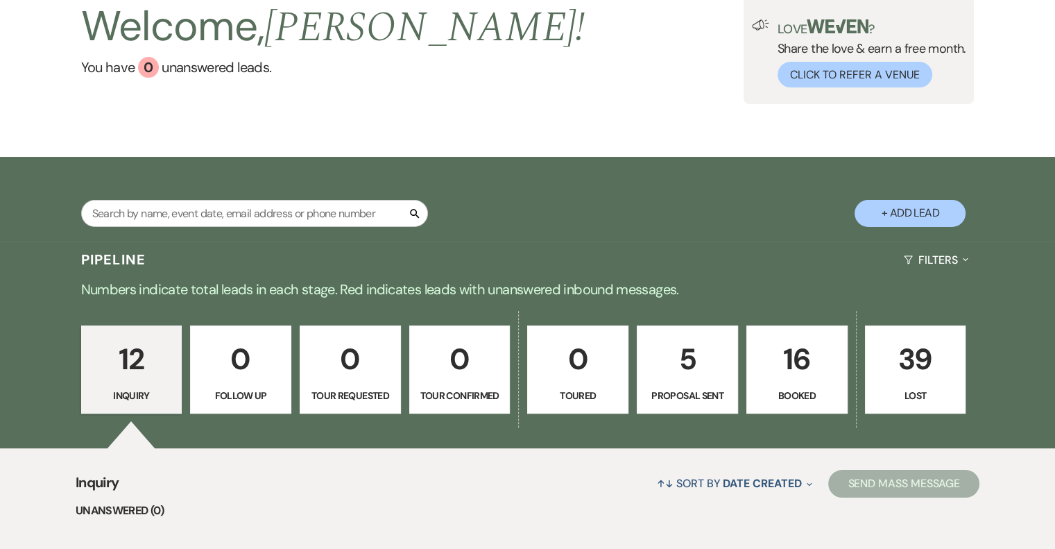
scroll to position [86, 0]
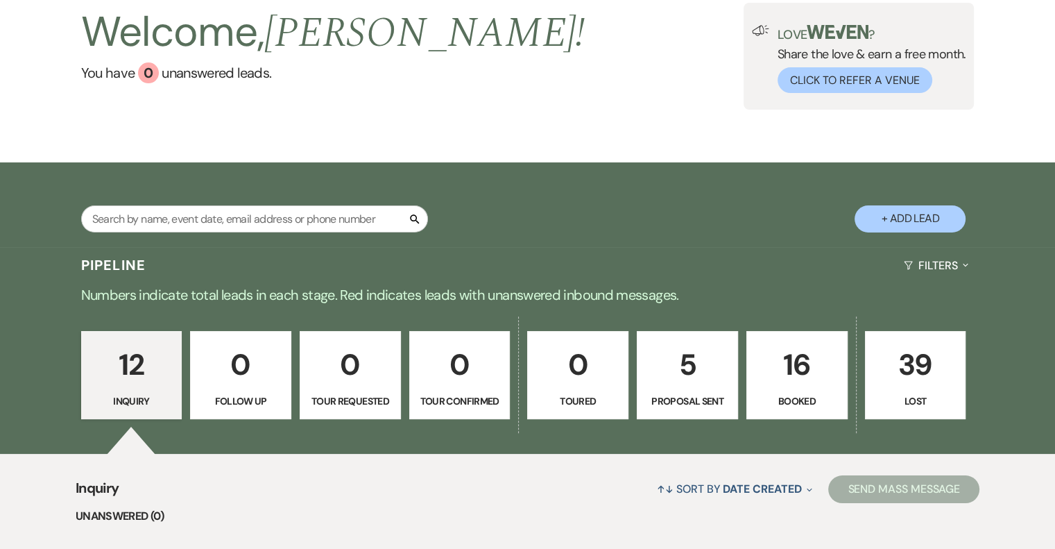
click at [672, 395] on p "Proposal Sent" at bounding box center [687, 400] width 83 height 15
select select "6"
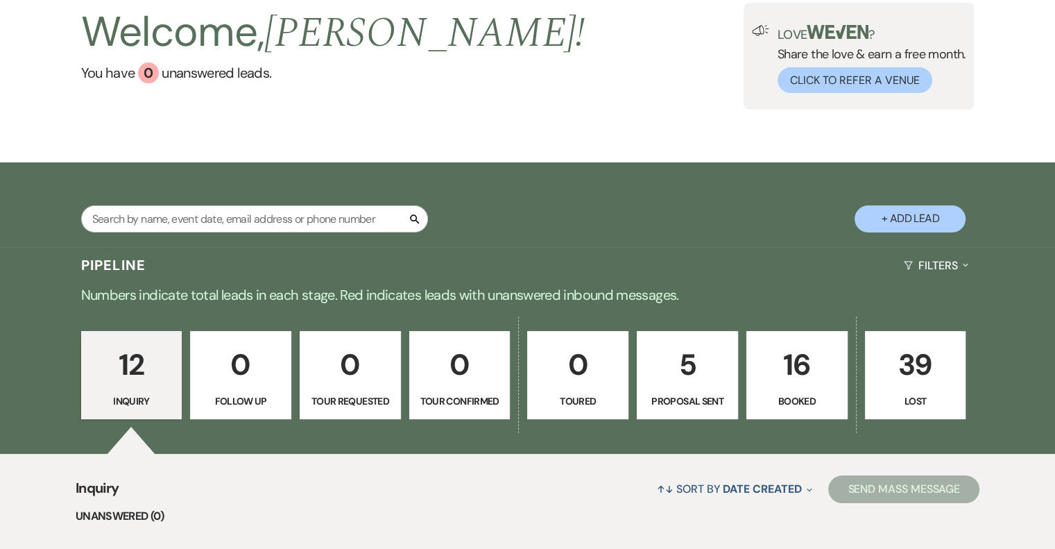
select select "6"
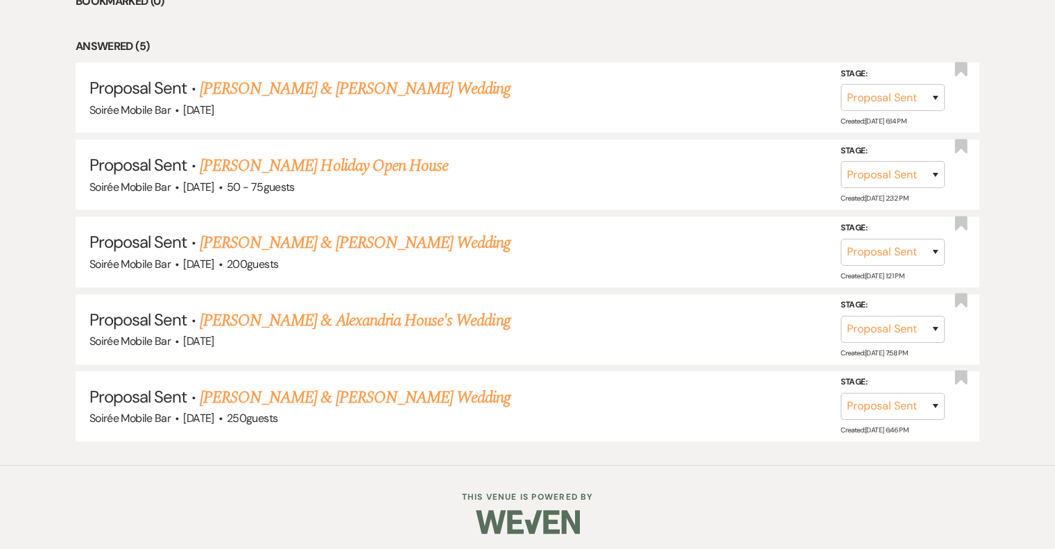
scroll to position [647, 0]
click at [334, 312] on link "[PERSON_NAME] & Alexandria House's Wedding" at bounding box center [355, 319] width 311 height 25
select select "6"
select select "5"
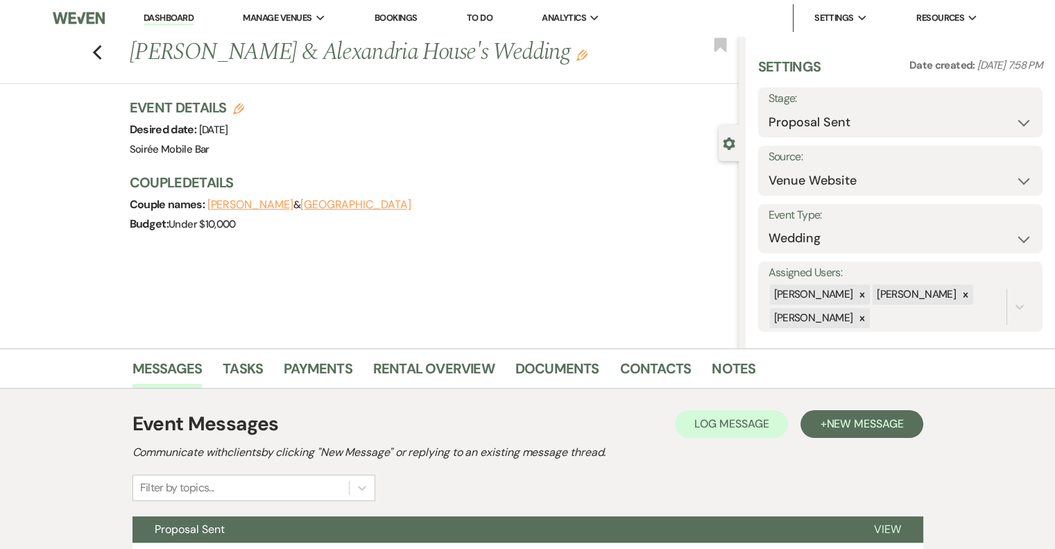
scroll to position [191, 0]
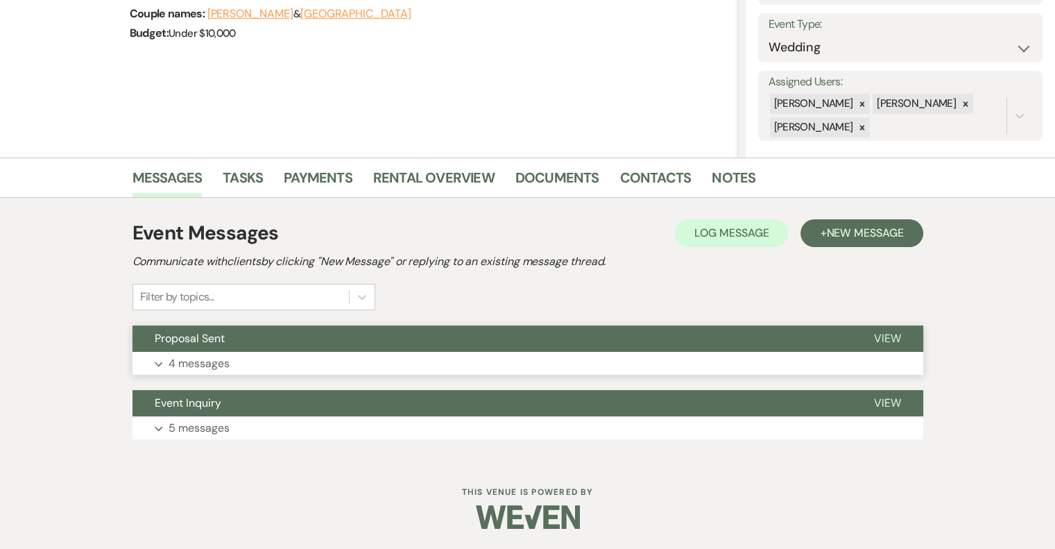
click at [228, 355] on p "4 messages" at bounding box center [199, 364] width 61 height 18
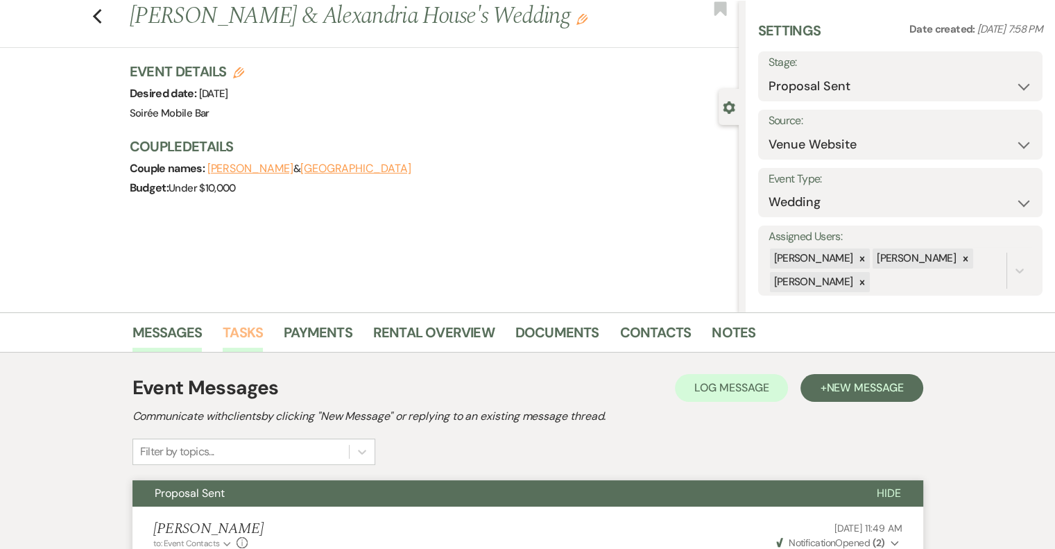
scroll to position [28, 0]
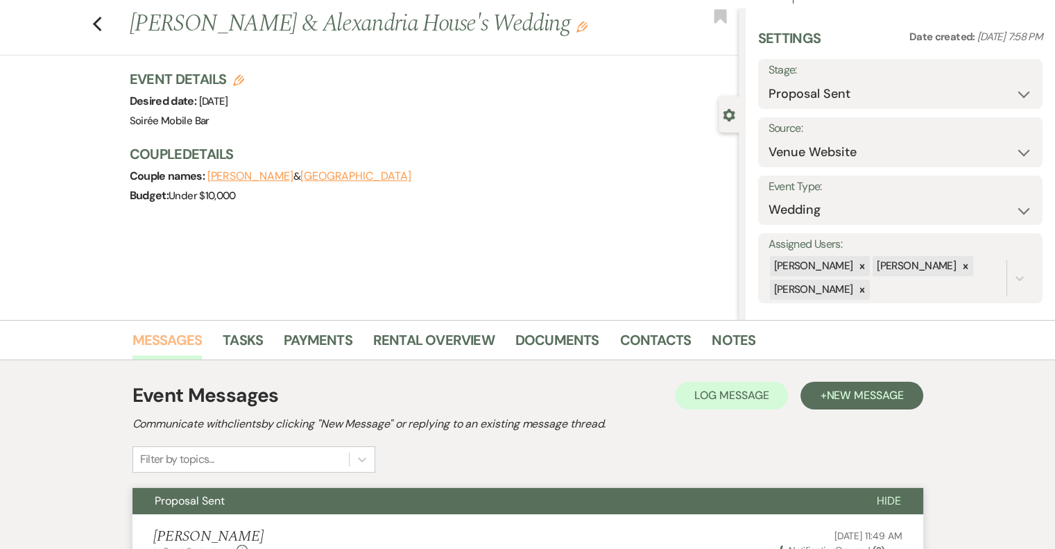
click at [169, 347] on link "Messages" at bounding box center [168, 344] width 70 height 31
click at [655, 337] on link "Contacts" at bounding box center [655, 344] width 71 height 31
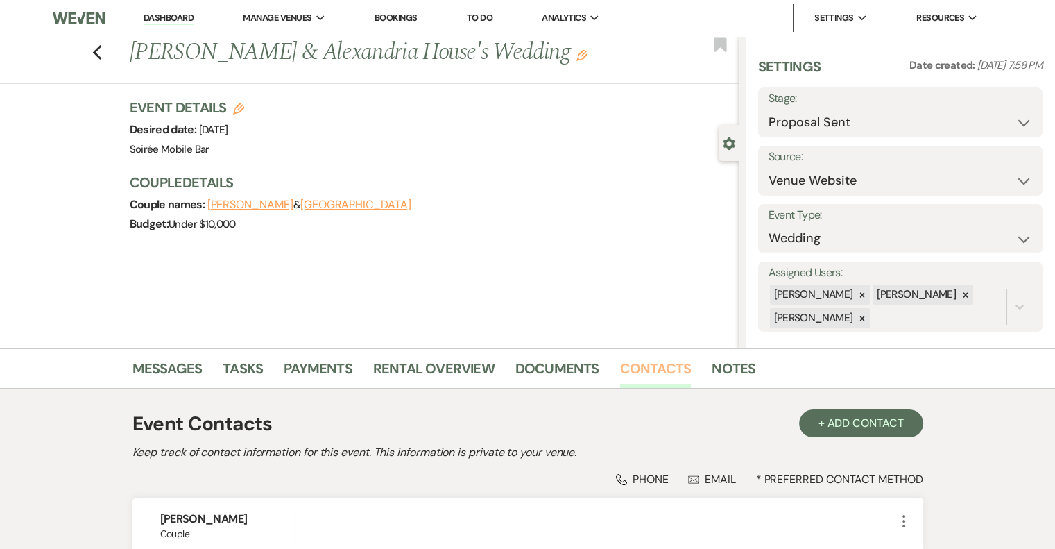
scroll to position [198, 0]
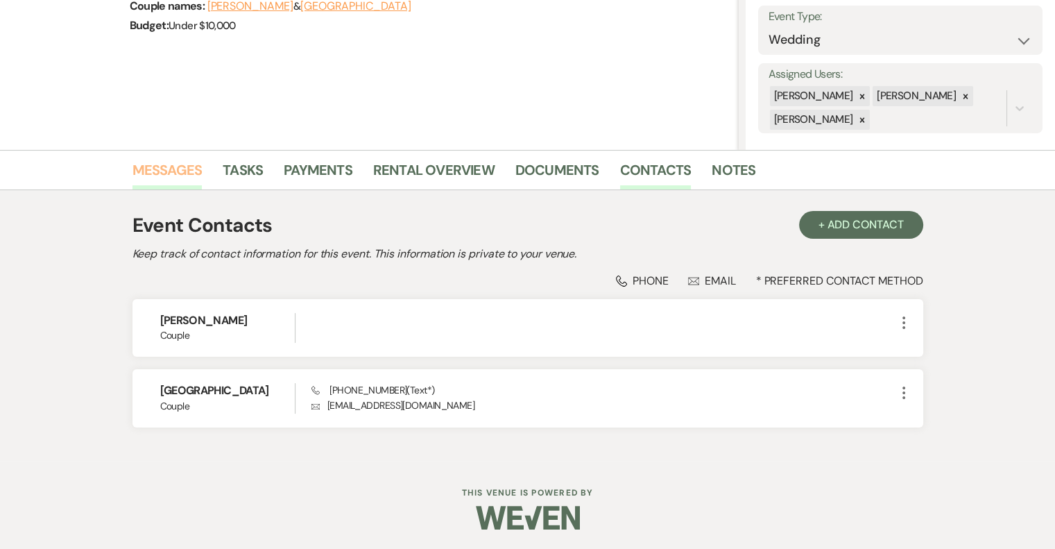
click at [170, 180] on link "Messages" at bounding box center [168, 174] width 70 height 31
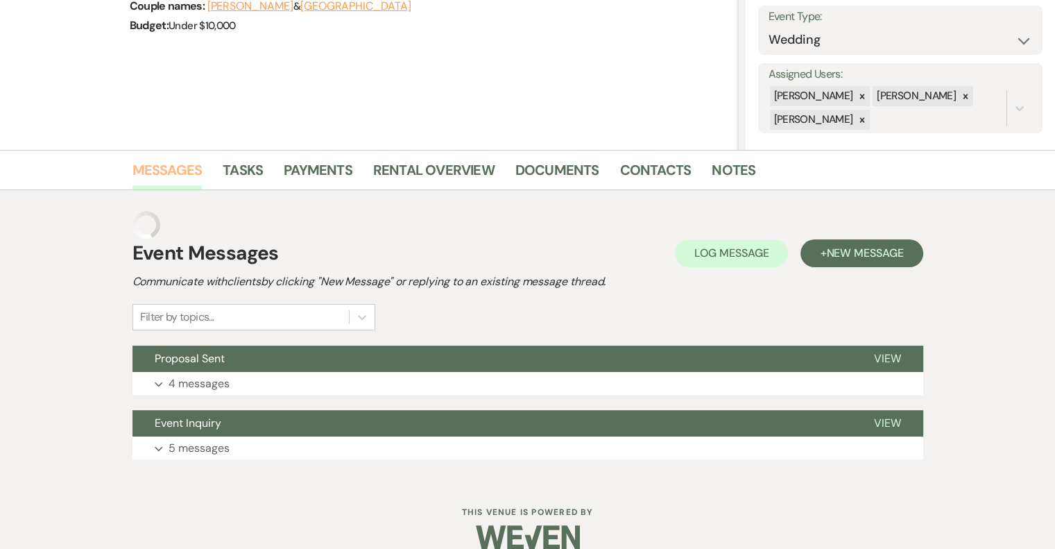
scroll to position [191, 0]
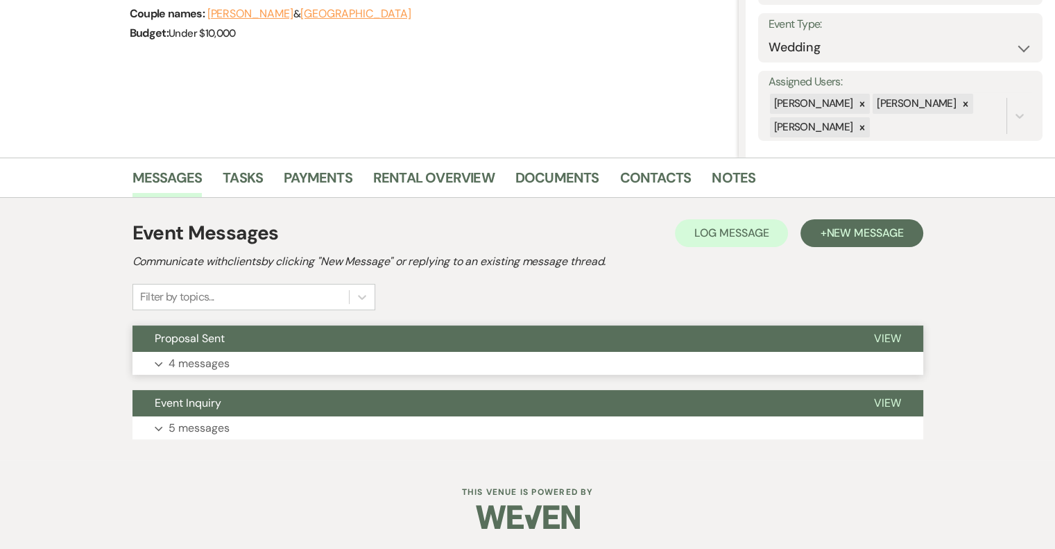
click at [255, 355] on button "Expand 4 messages" at bounding box center [528, 364] width 791 height 24
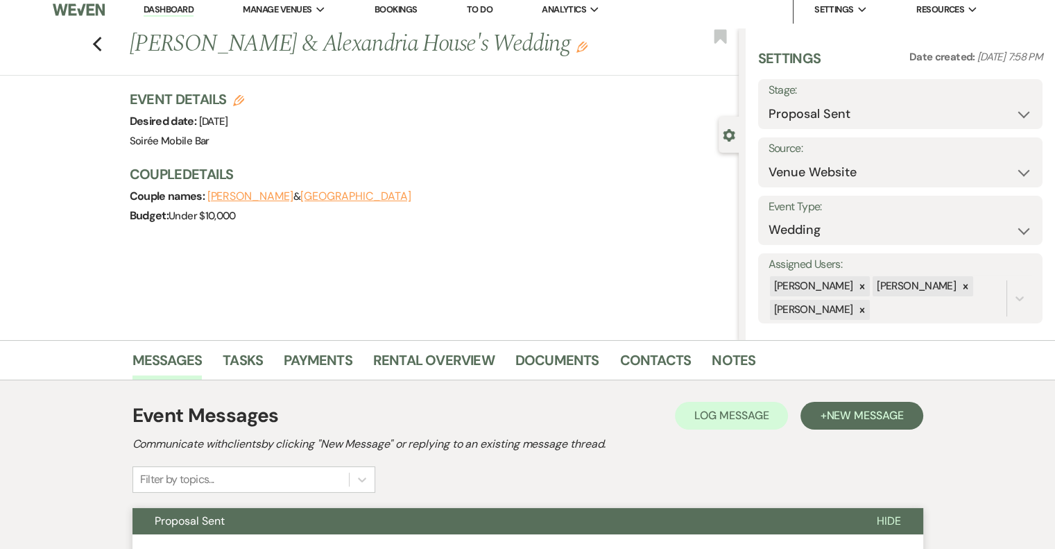
scroll to position [0, 0]
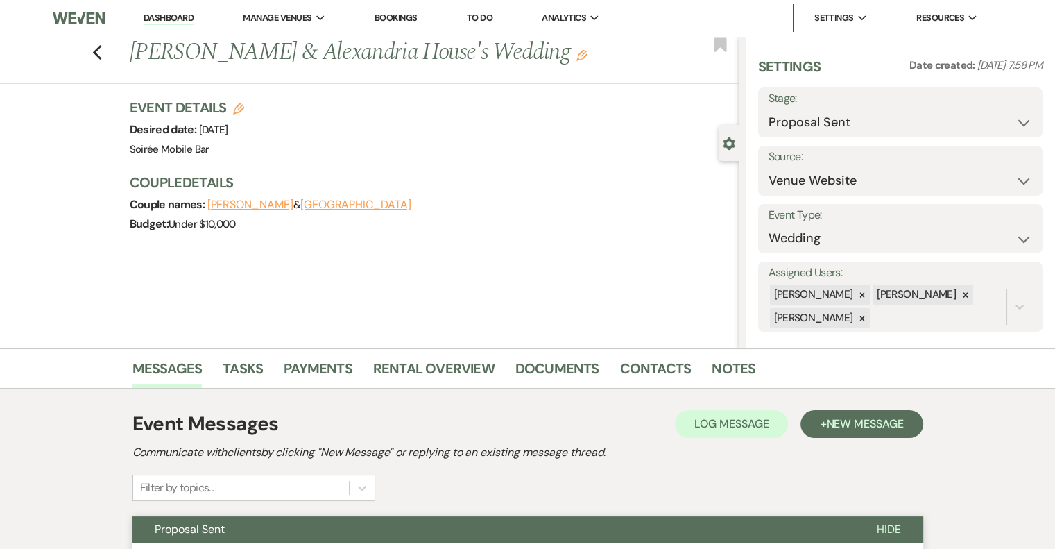
click at [171, 11] on li "Dashboard" at bounding box center [169, 18] width 64 height 28
click at [170, 16] on link "Dashboard" at bounding box center [169, 18] width 50 height 13
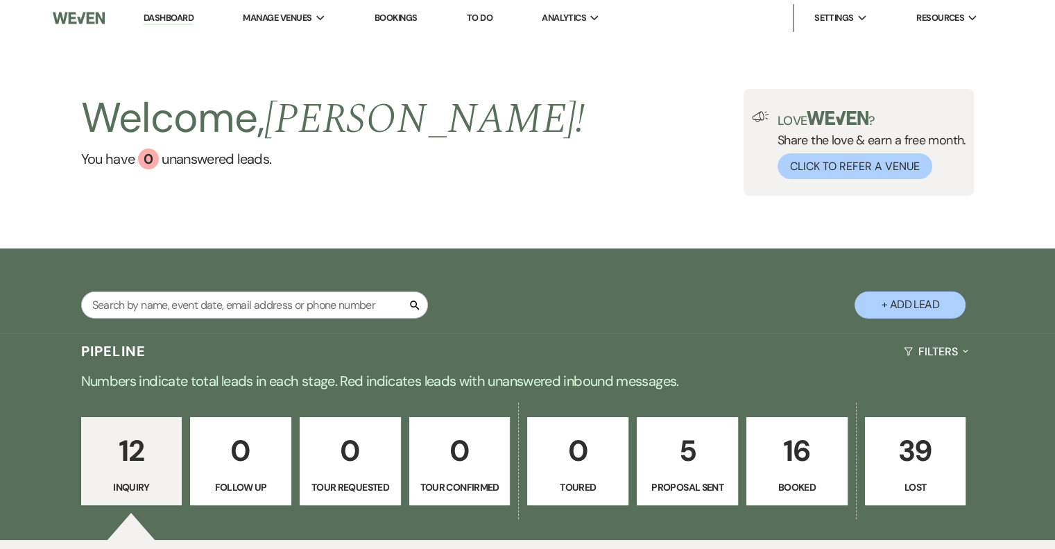
scroll to position [302, 0]
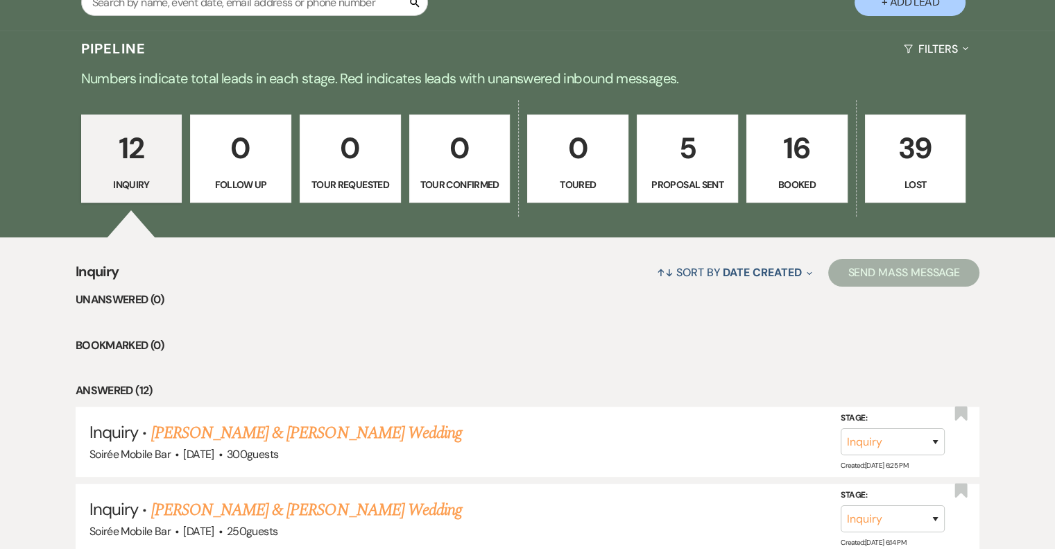
click at [148, 157] on p "12" at bounding box center [131, 148] width 83 height 46
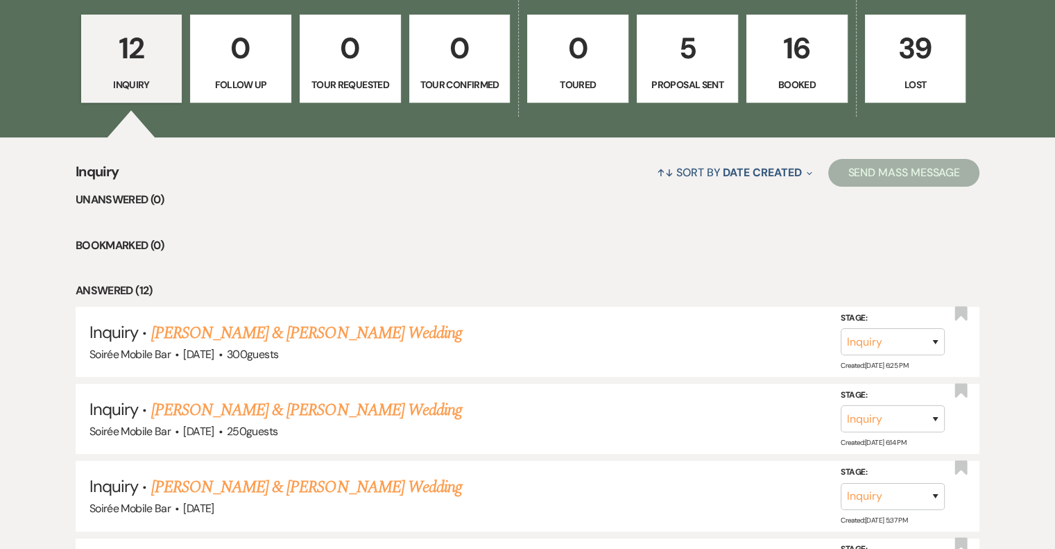
scroll to position [411, 0]
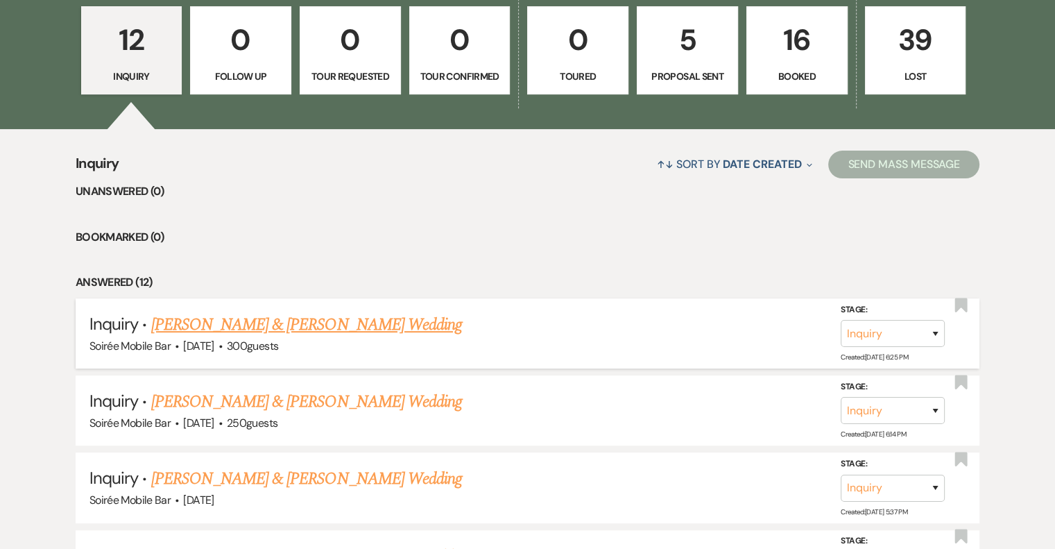
click at [345, 329] on link "[PERSON_NAME] & [PERSON_NAME] Wedding" at bounding box center [306, 324] width 311 height 25
select select "5"
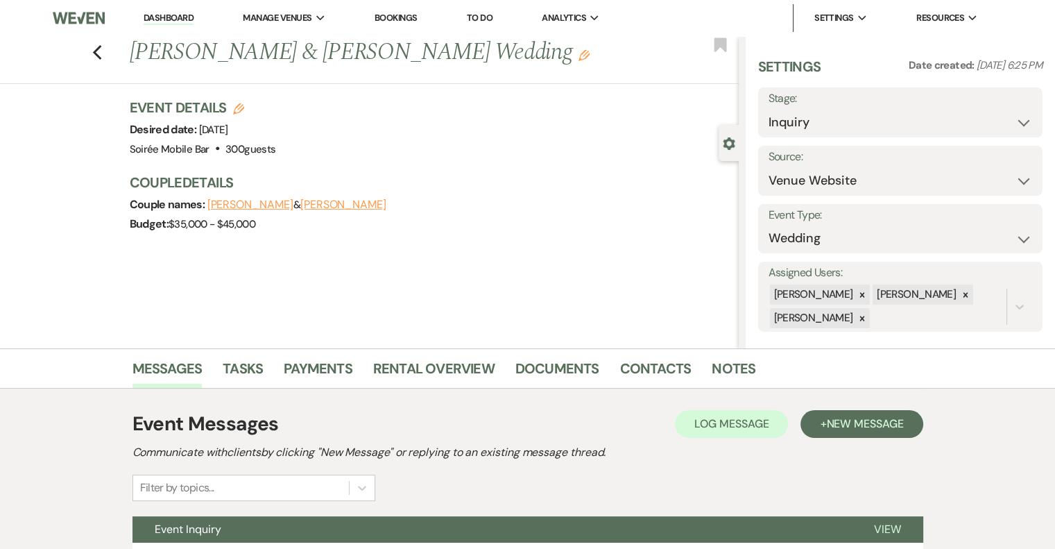
scroll to position [126, 0]
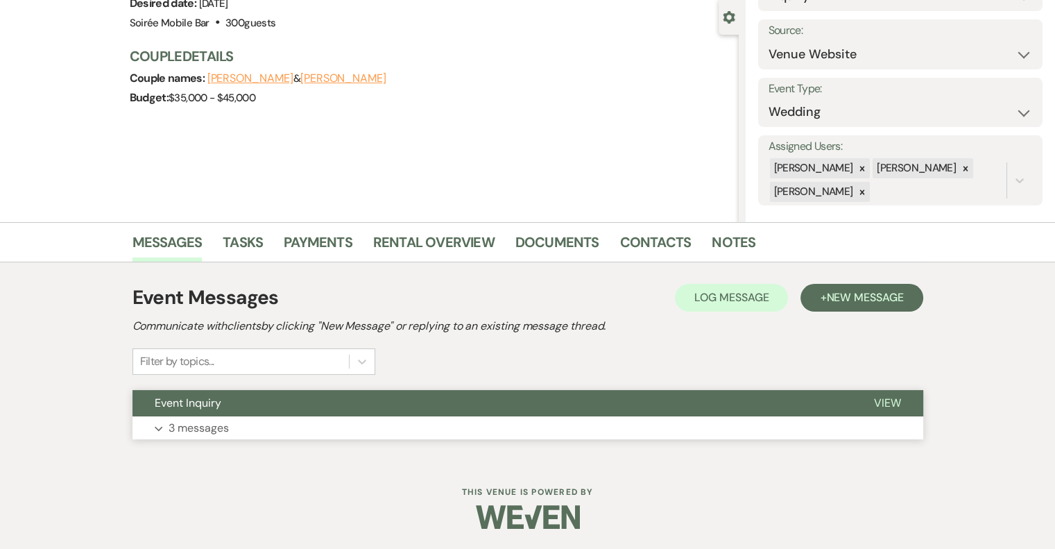
click at [201, 421] on p "3 messages" at bounding box center [199, 428] width 60 height 18
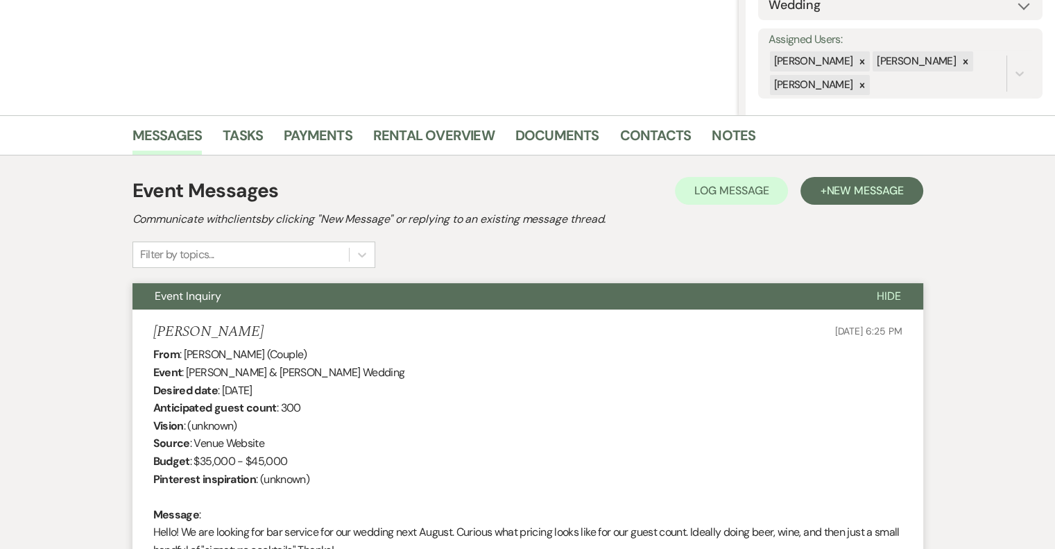
scroll to position [233, 0]
click at [639, 137] on link "Contacts" at bounding box center [655, 139] width 71 height 31
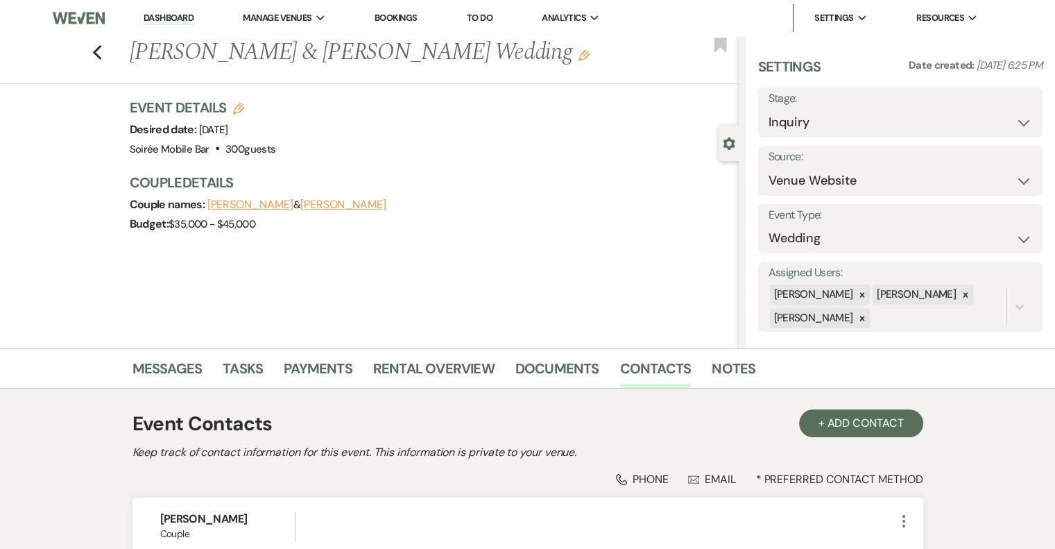
click at [176, 16] on link "Dashboard" at bounding box center [169, 18] width 50 height 13
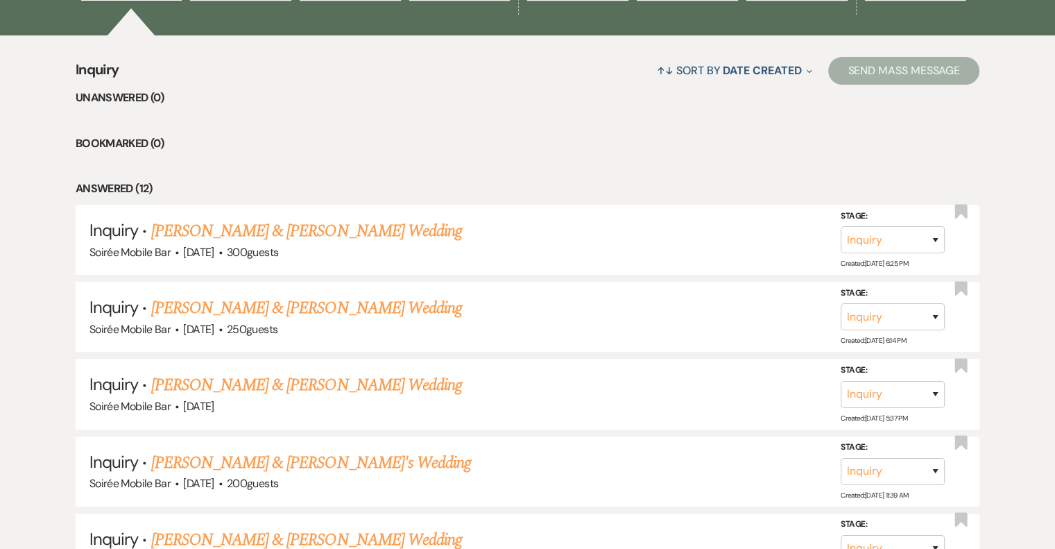
scroll to position [511, 0]
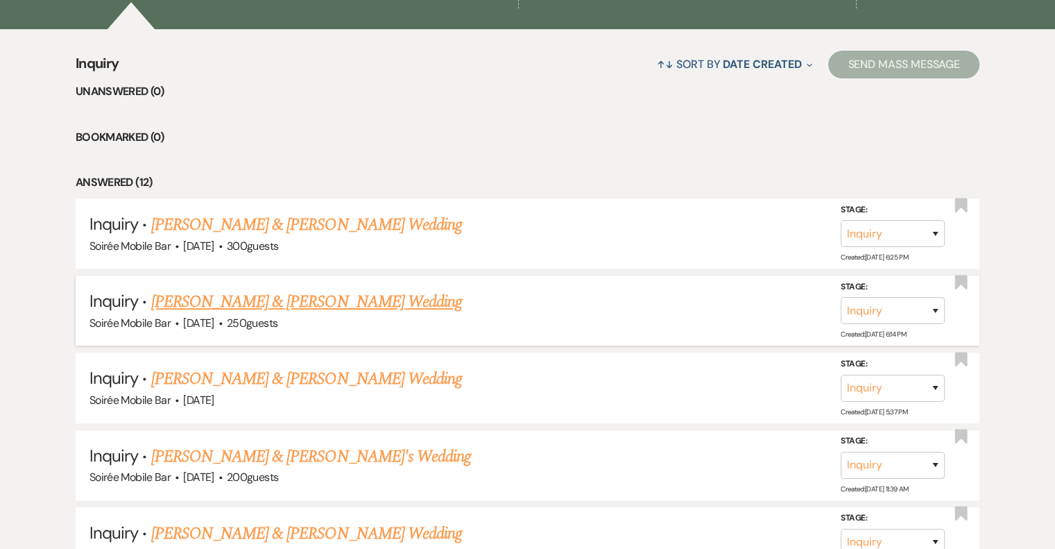
click at [255, 298] on link "[PERSON_NAME] & [PERSON_NAME] Wedding" at bounding box center [306, 301] width 311 height 25
select select "5"
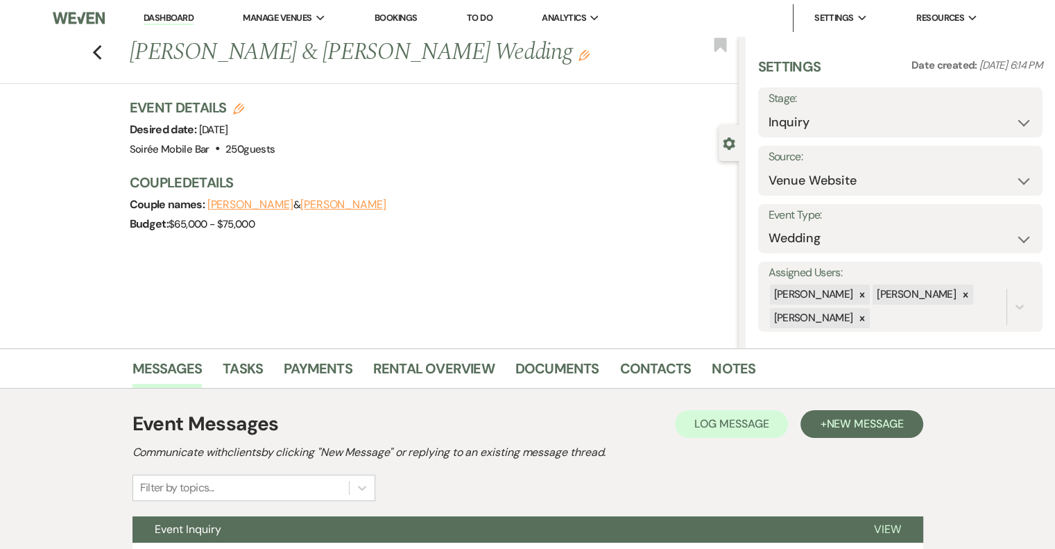
scroll to position [126, 0]
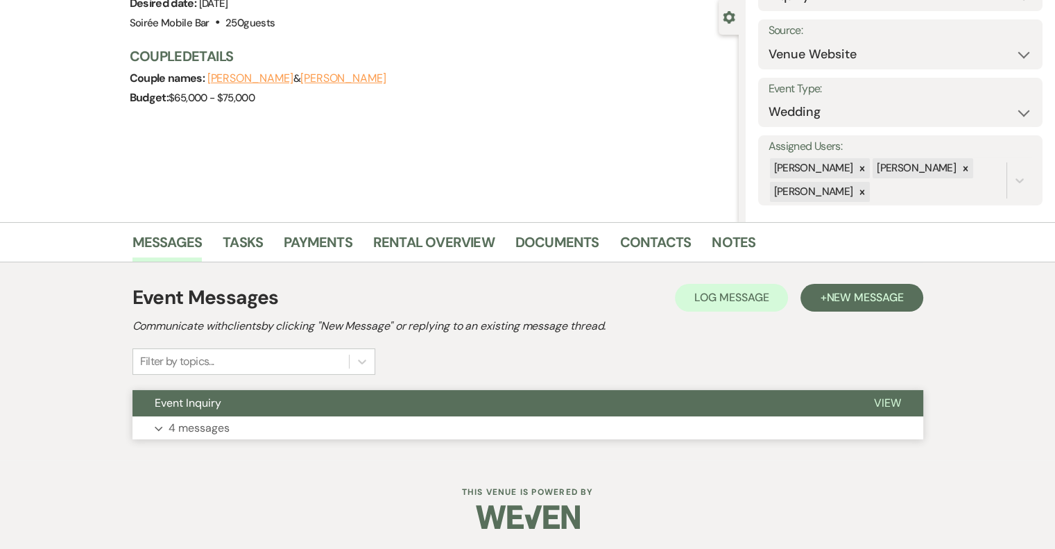
click at [189, 419] on p "4 messages" at bounding box center [199, 428] width 61 height 18
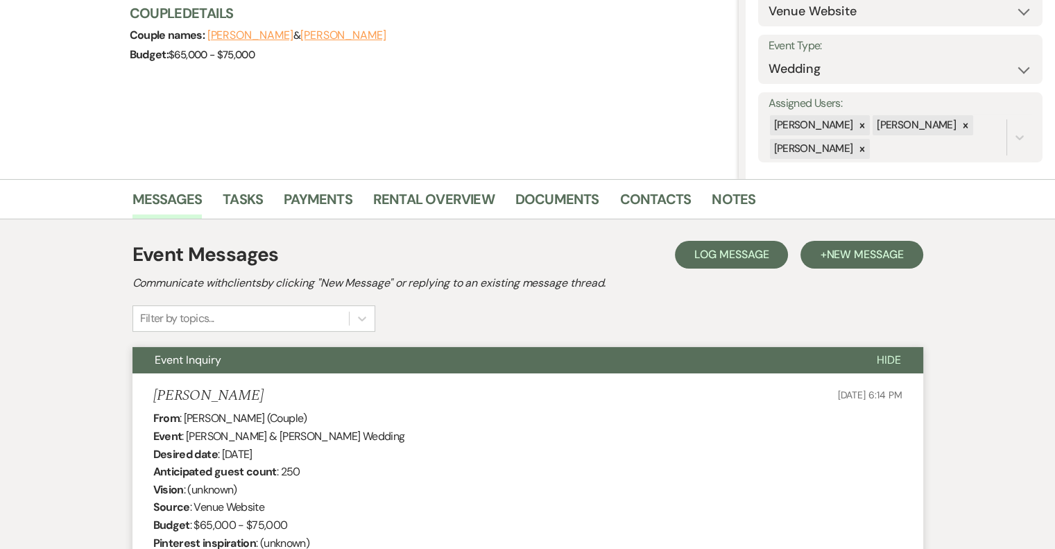
scroll to position [169, 0]
click at [640, 207] on link "Contacts" at bounding box center [655, 203] width 71 height 31
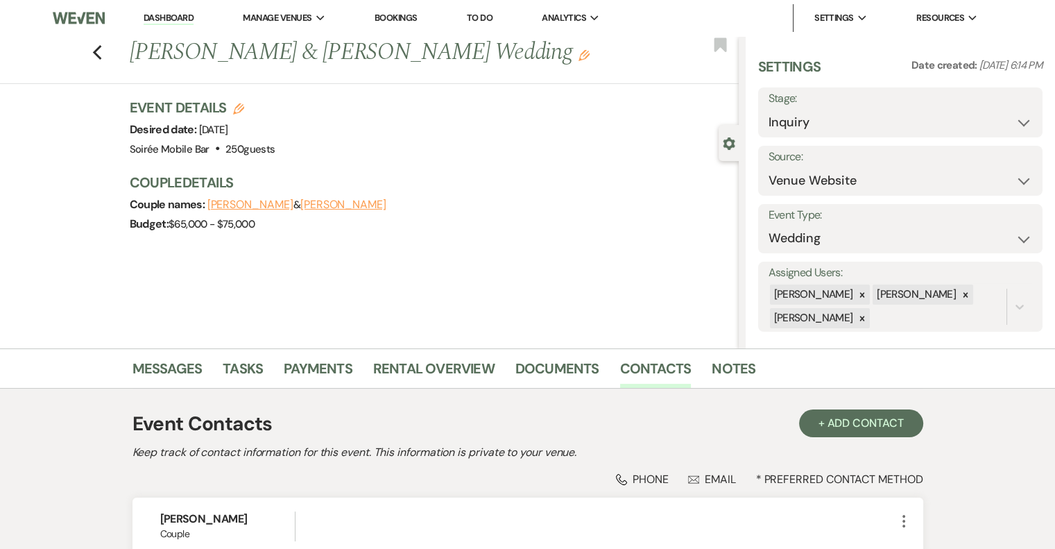
click at [156, 18] on link "Dashboard" at bounding box center [169, 18] width 50 height 13
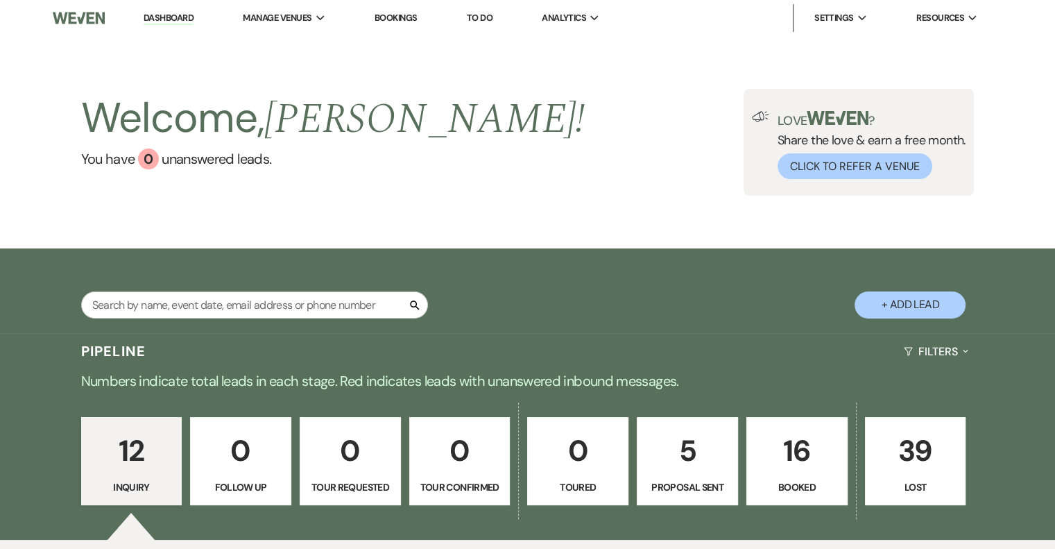
click at [160, 441] on p "12" at bounding box center [131, 450] width 83 height 46
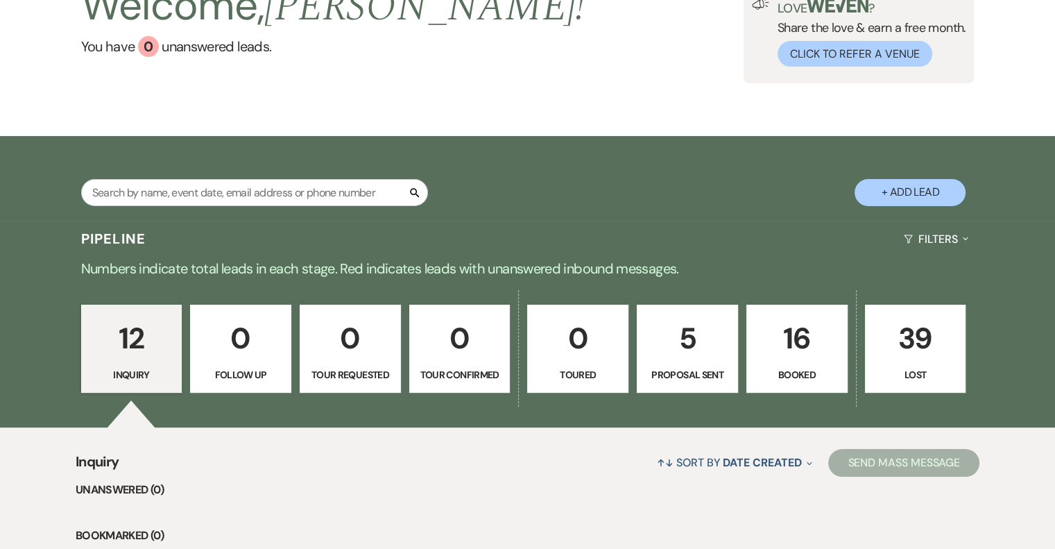
scroll to position [122, 0]
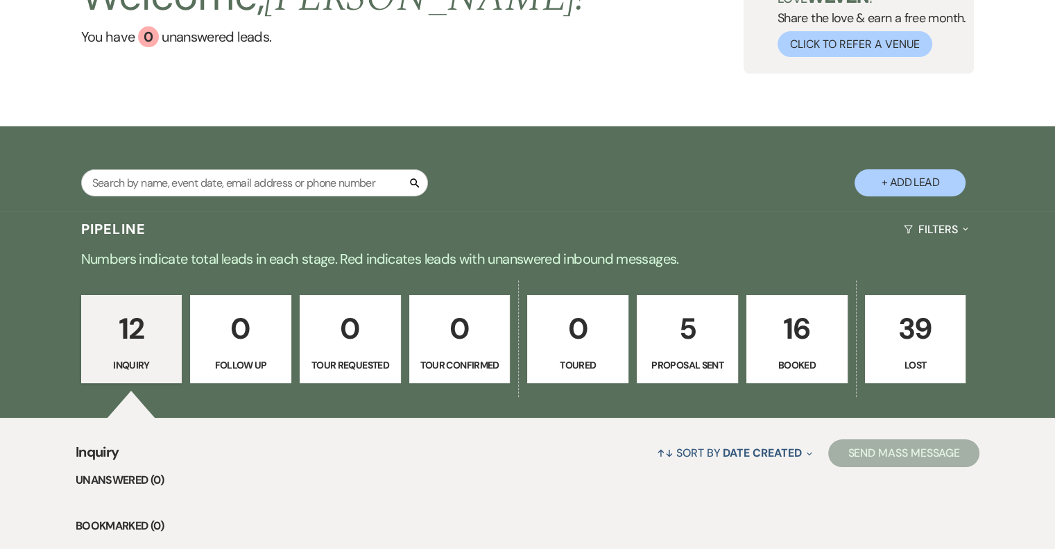
click at [241, 349] on p "0" at bounding box center [240, 328] width 83 height 46
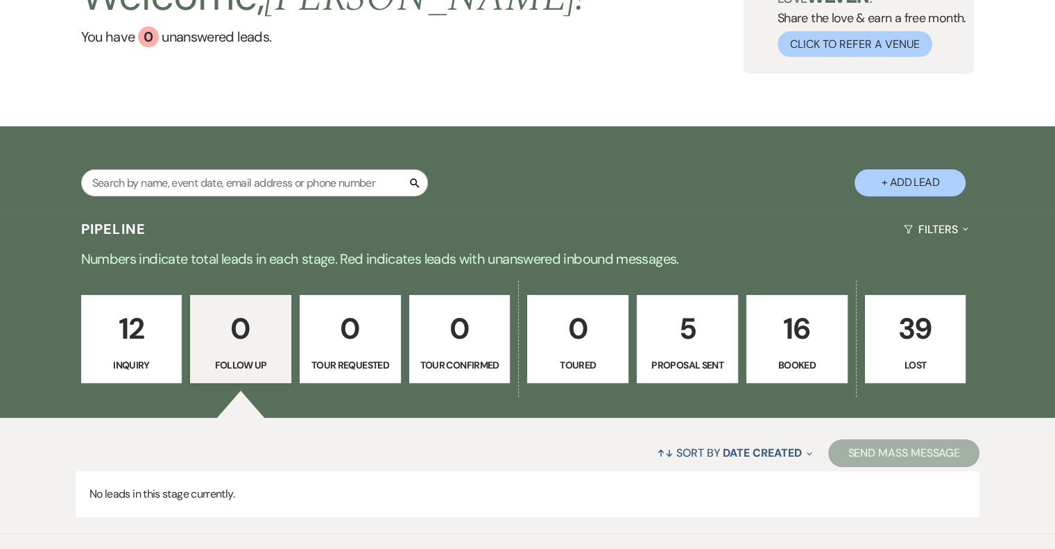
click at [136, 336] on p "12" at bounding box center [131, 328] width 83 height 46
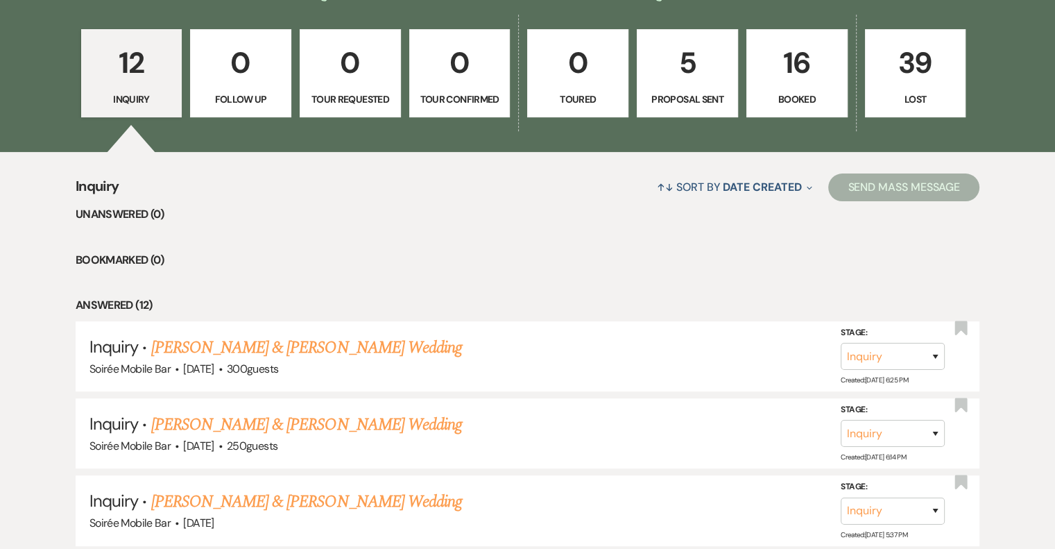
scroll to position [389, 0]
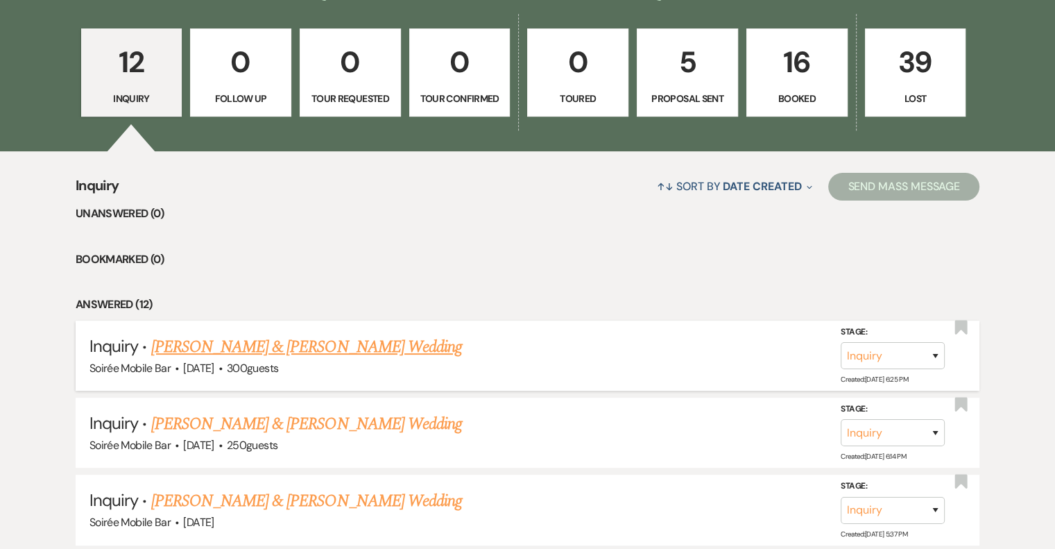
click at [359, 344] on link "[PERSON_NAME] & [PERSON_NAME] Wedding" at bounding box center [306, 346] width 311 height 25
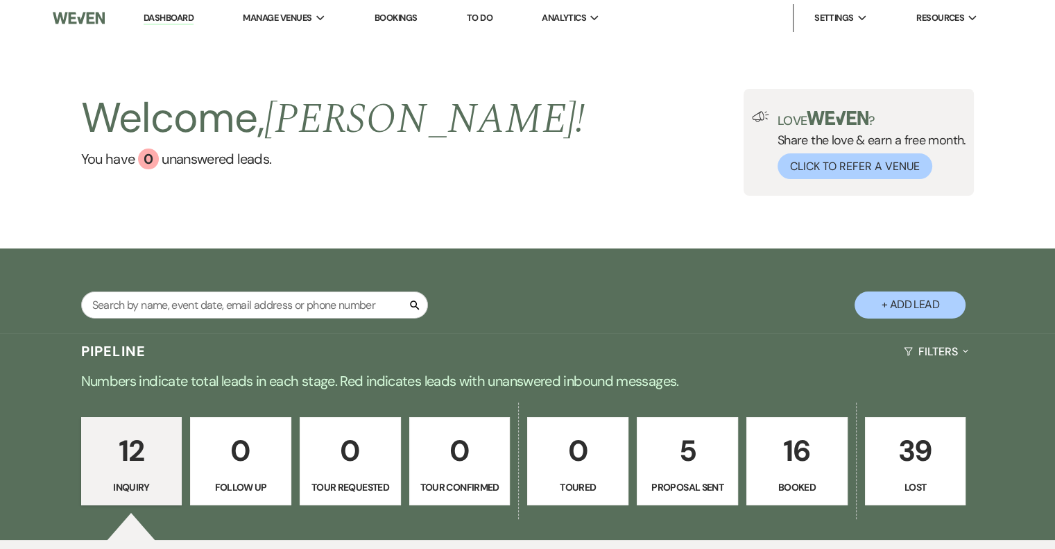
select select "5"
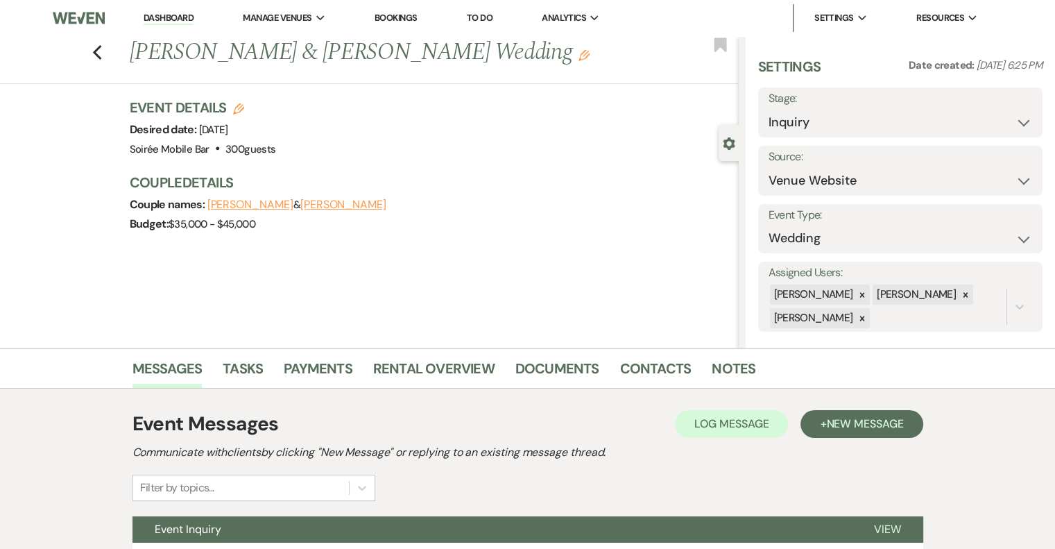
scroll to position [126, 0]
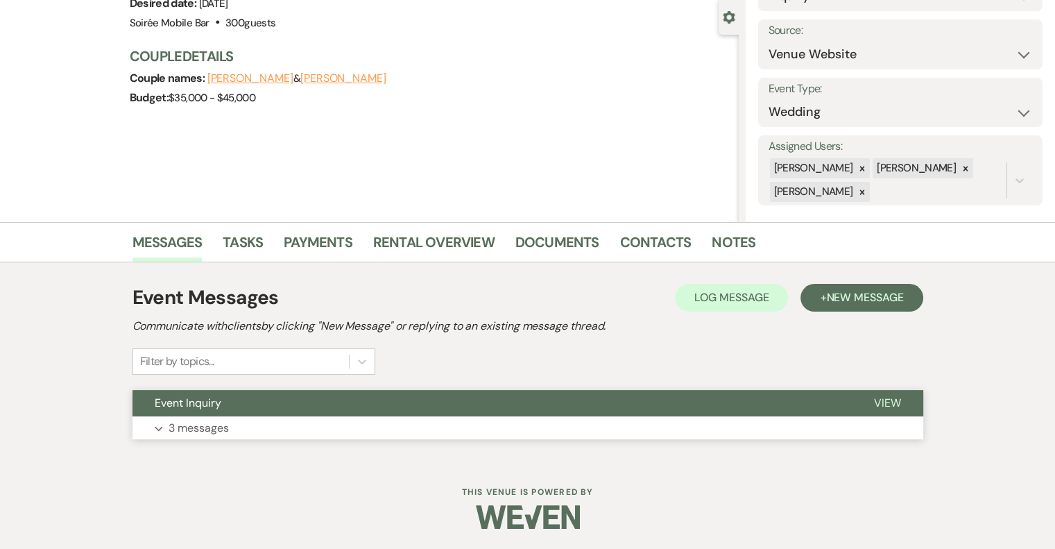
click at [196, 434] on p "3 messages" at bounding box center [199, 428] width 60 height 18
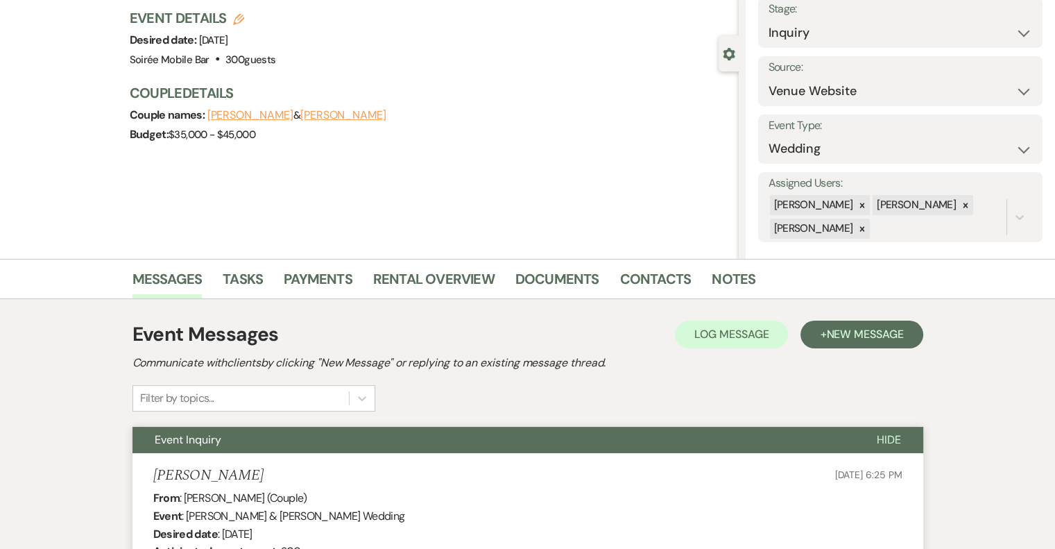
scroll to position [0, 0]
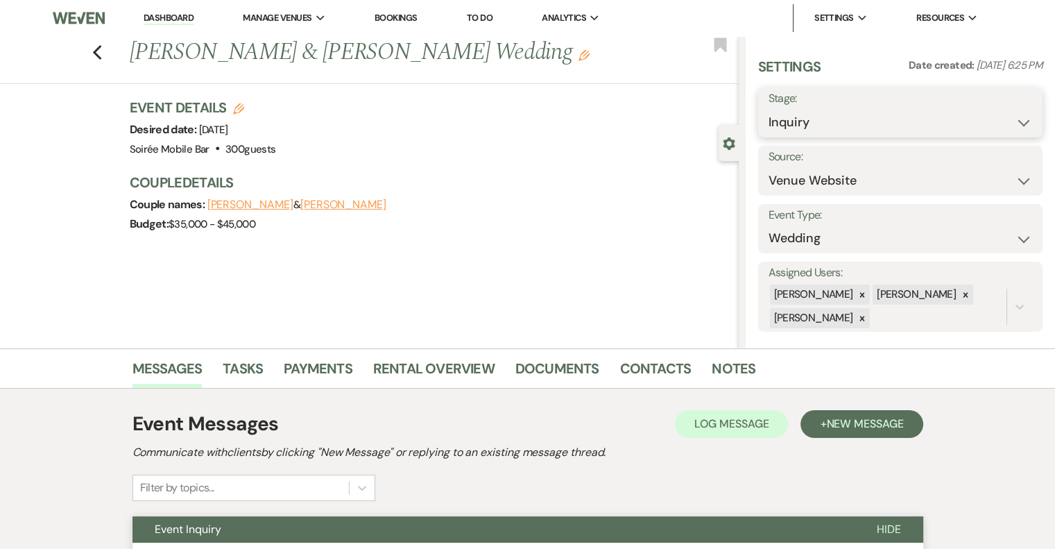
click at [949, 116] on select "Inquiry Follow Up Tour Requested Tour Confirmed Toured Proposal Sent Booked Lost" at bounding box center [901, 122] width 264 height 27
click at [769, 109] on select "Inquiry Follow Up Tour Requested Tour Confirmed Toured Proposal Sent Booked Lost" at bounding box center [901, 122] width 264 height 27
click at [919, 120] on select "Inquiry Follow Up Tour Requested Tour Confirmed Toured Proposal Sent Booked Lost" at bounding box center [868, 122] width 198 height 27
select select "9"
click at [769, 109] on select "Inquiry Follow Up Tour Requested Tour Confirmed Toured Proposal Sent Booked Lost" at bounding box center [868, 122] width 198 height 27
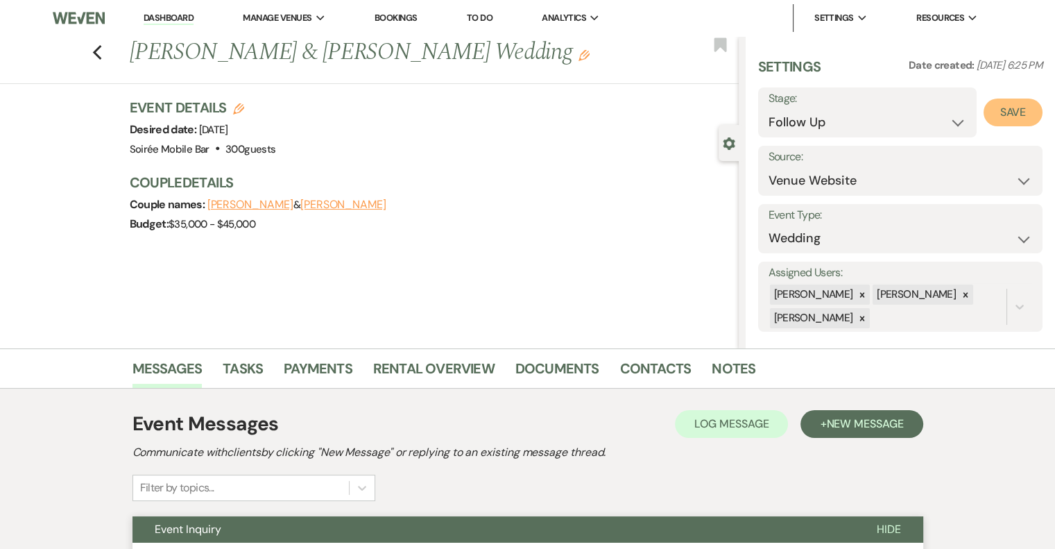
click at [1002, 115] on button "Save" at bounding box center [1013, 113] width 59 height 28
click at [174, 16] on link "Dashboard" at bounding box center [169, 18] width 50 height 13
select select "9"
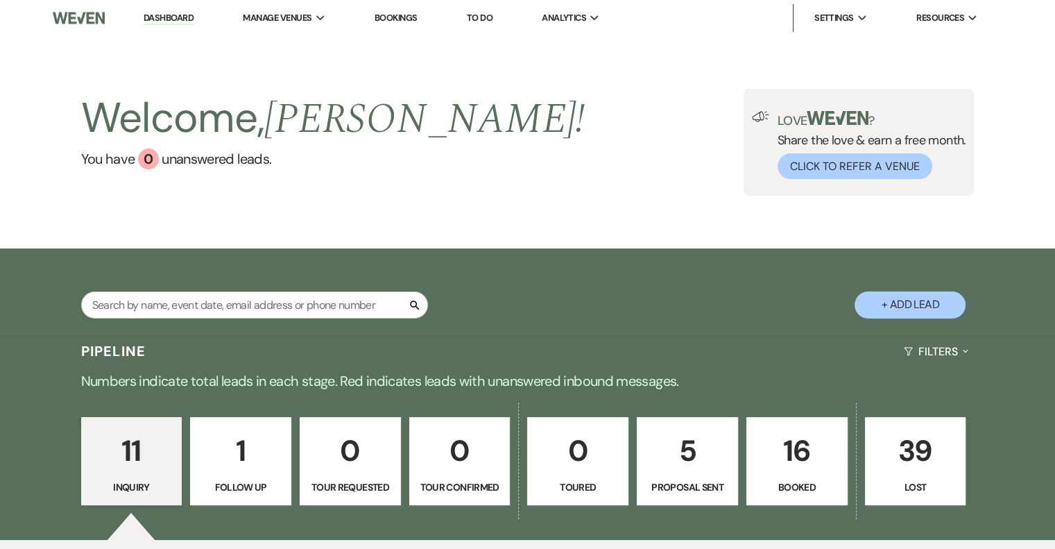
click at [139, 438] on p "11" at bounding box center [131, 450] width 83 height 46
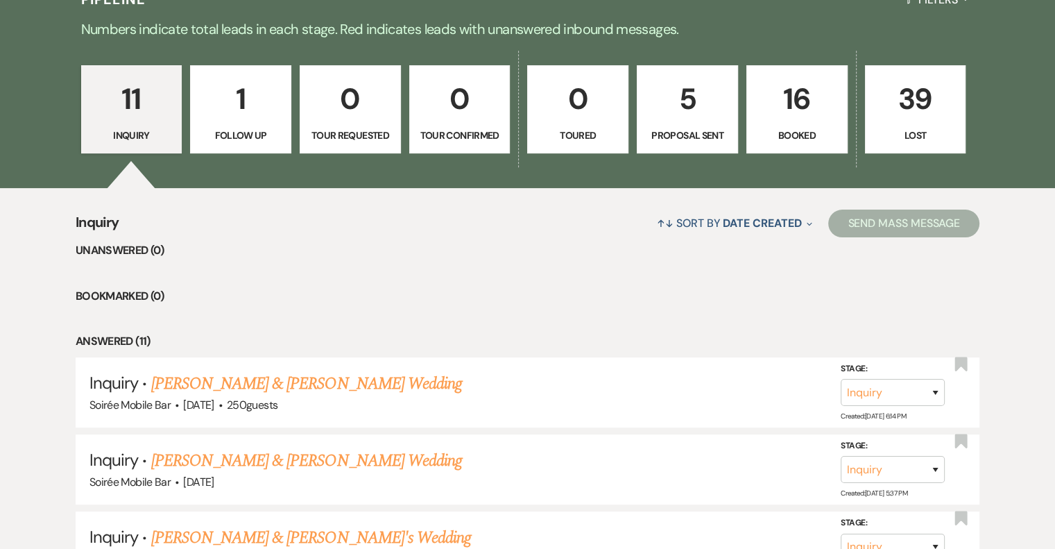
scroll to position [398, 0]
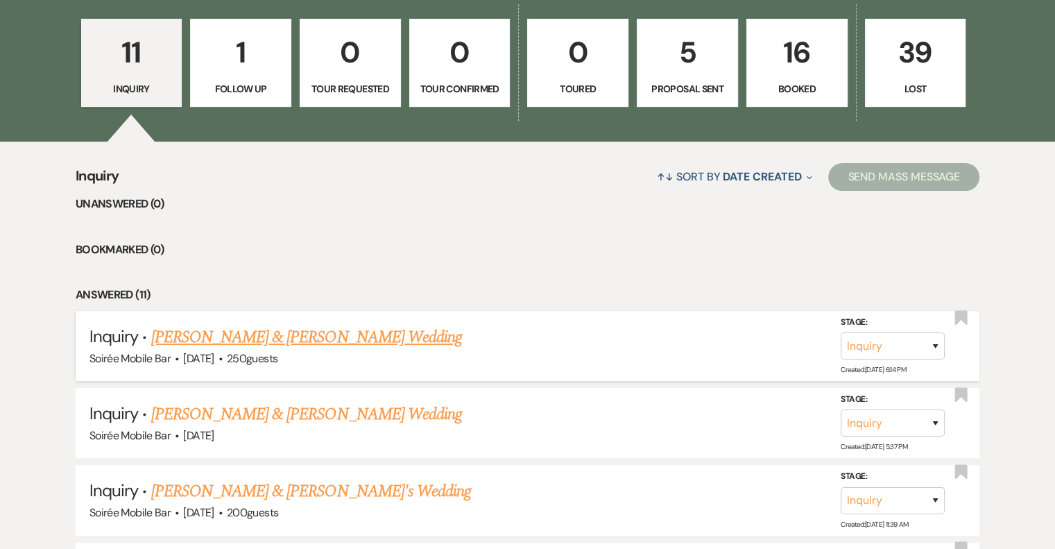
click at [264, 343] on link "[PERSON_NAME] & [PERSON_NAME] Wedding" at bounding box center [306, 337] width 311 height 25
select select "5"
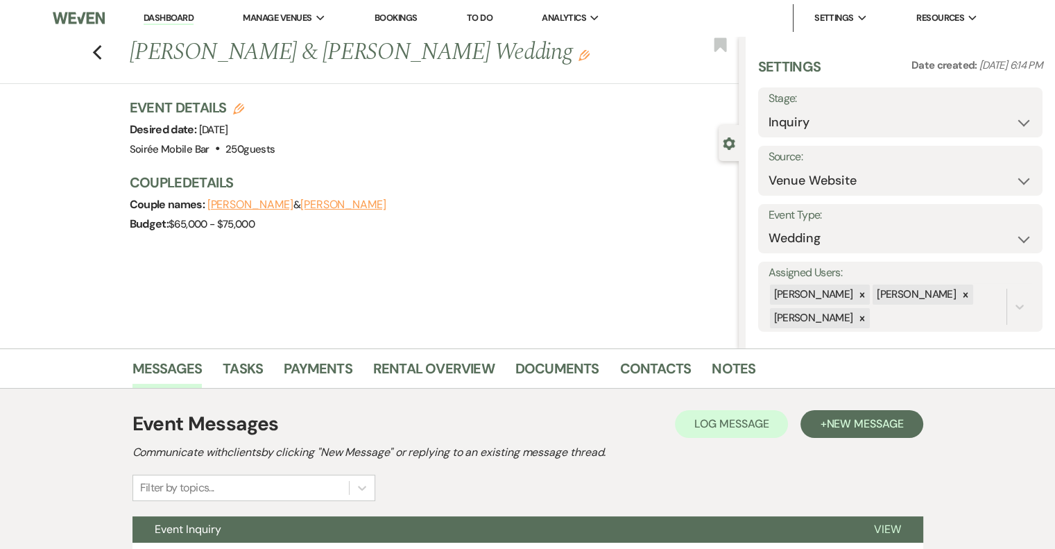
scroll to position [126, 0]
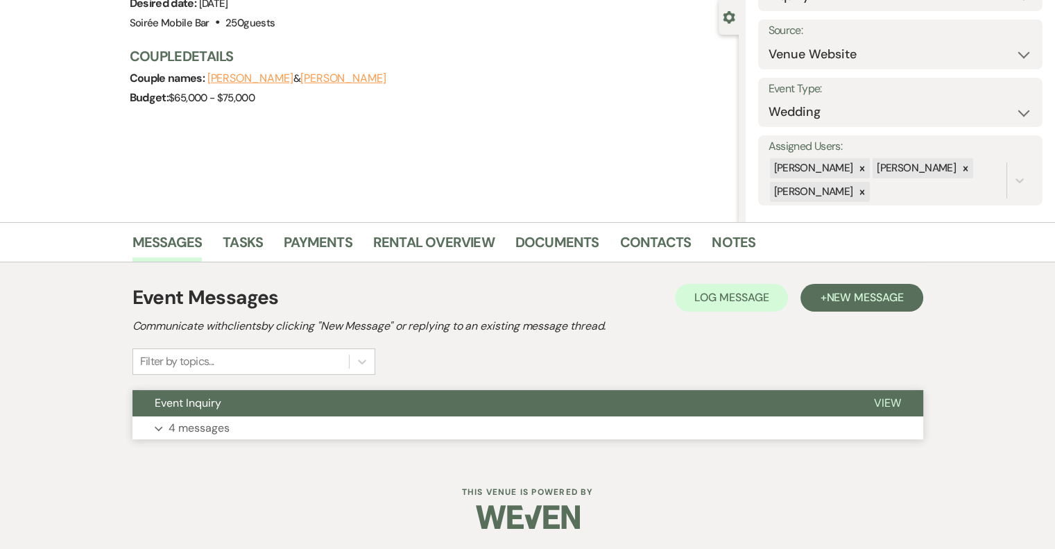
click at [198, 431] on p "4 messages" at bounding box center [199, 428] width 61 height 18
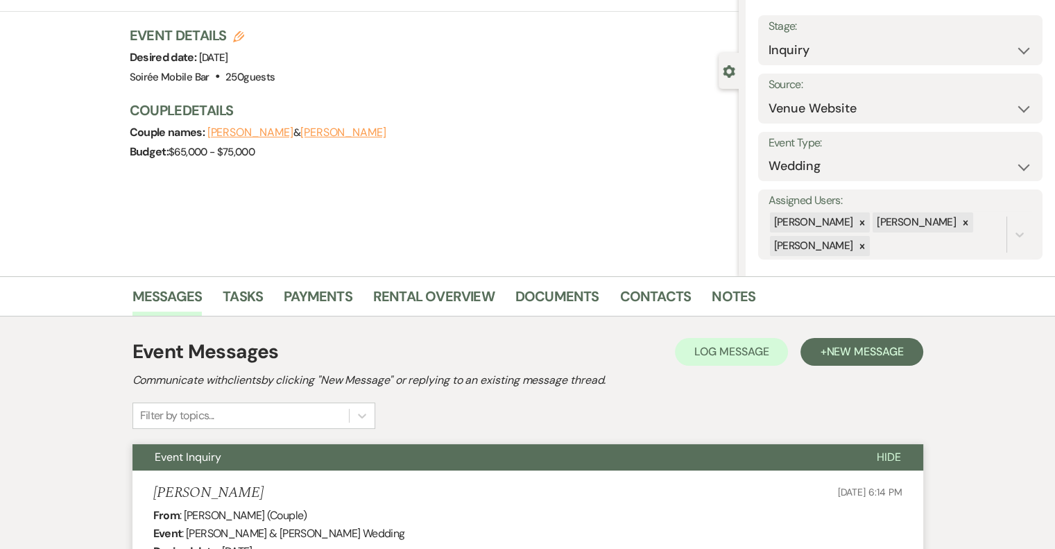
scroll to position [0, 0]
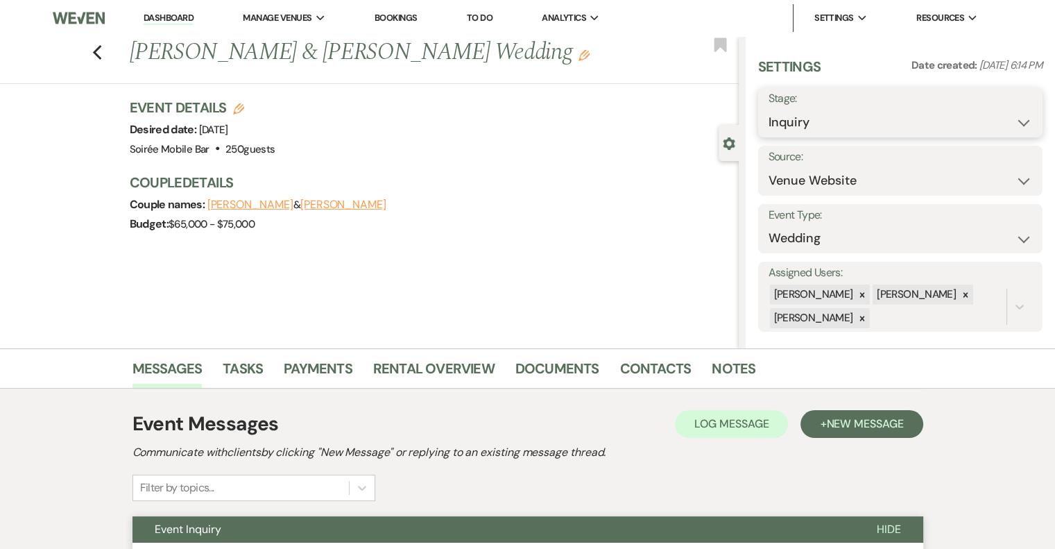
click at [901, 124] on select "Inquiry Follow Up Tour Requested Tour Confirmed Toured Proposal Sent Booked Lost" at bounding box center [901, 122] width 264 height 27
select select "9"
click at [769, 109] on select "Inquiry Follow Up Tour Requested Tour Confirmed Toured Proposal Sent Booked Lost" at bounding box center [901, 122] width 264 height 27
click at [988, 114] on button "Save" at bounding box center [1013, 113] width 59 height 28
click at [155, 17] on link "Dashboard" at bounding box center [169, 18] width 50 height 13
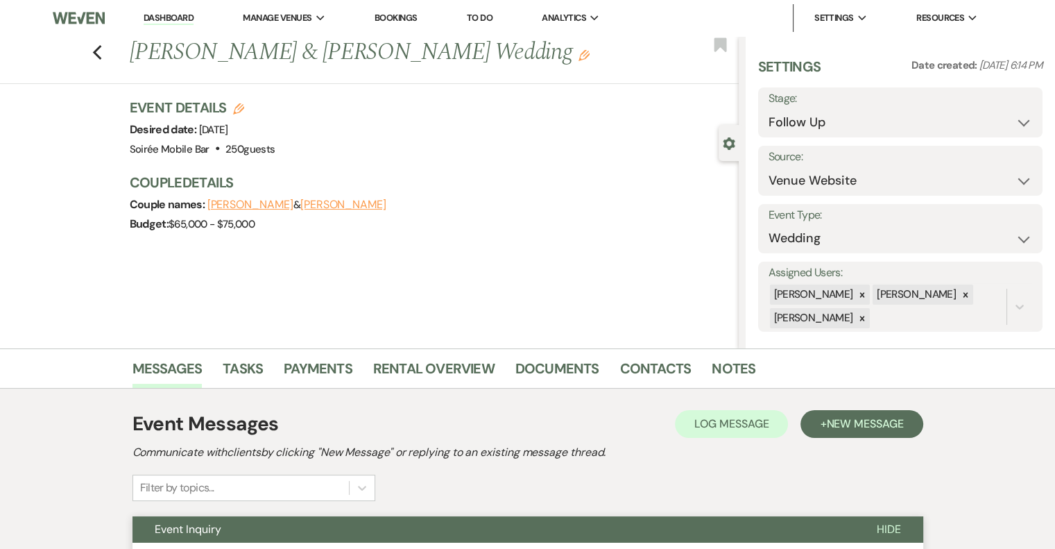
select select "9"
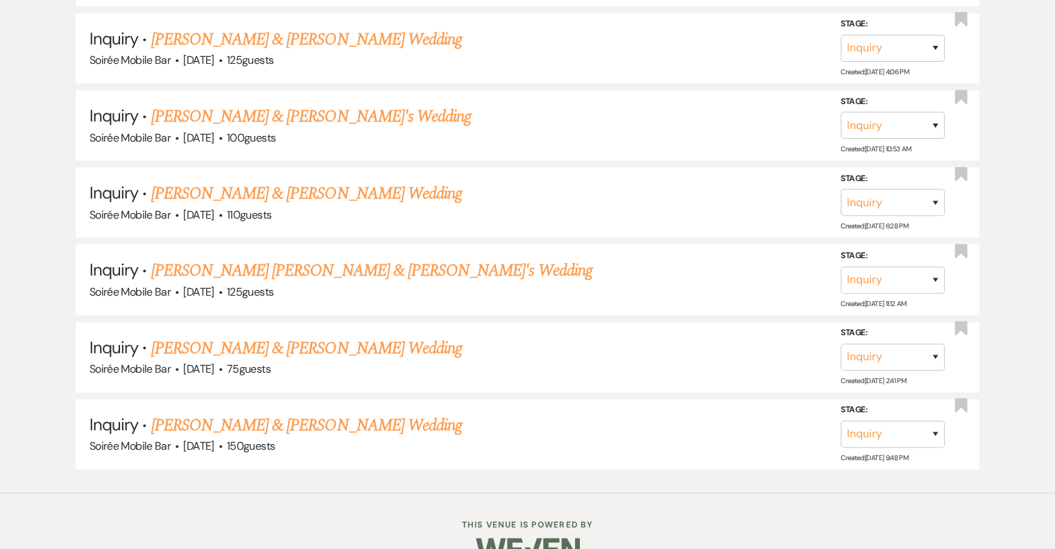
scroll to position [1006, 0]
click at [284, 416] on link "[PERSON_NAME] & [PERSON_NAME] Wedding" at bounding box center [306, 423] width 311 height 25
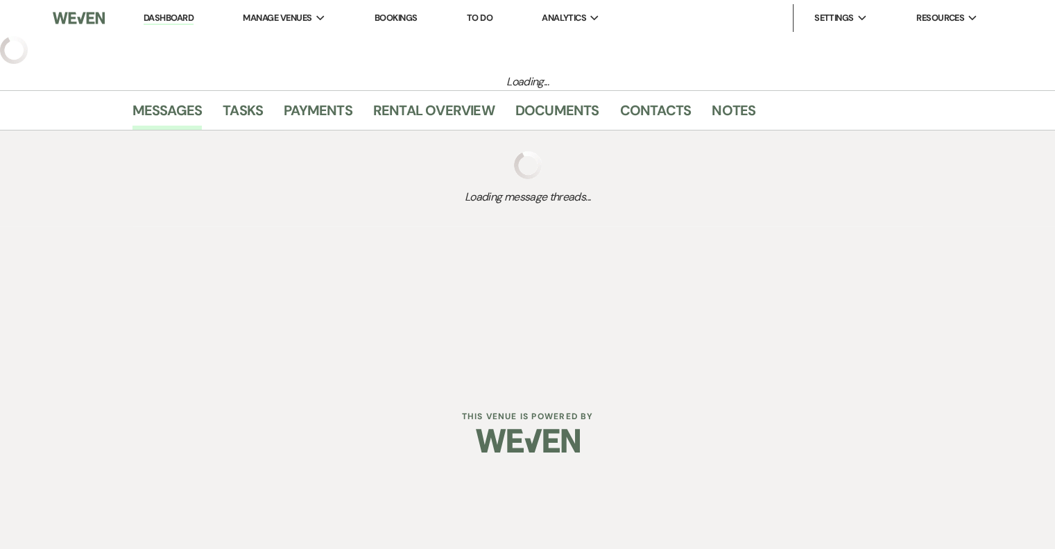
select select "5"
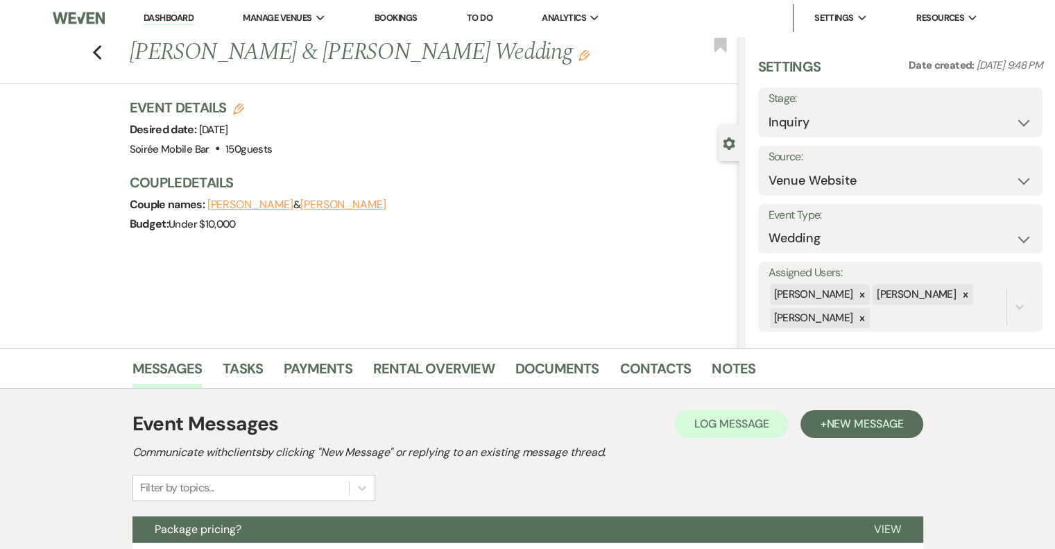
scroll to position [191, 0]
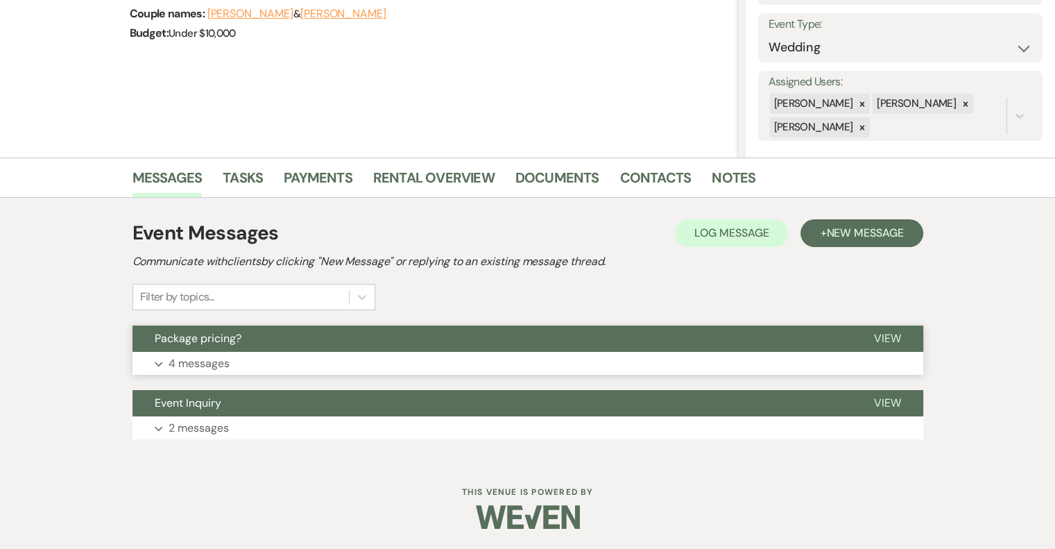
click at [209, 366] on p "4 messages" at bounding box center [199, 364] width 61 height 18
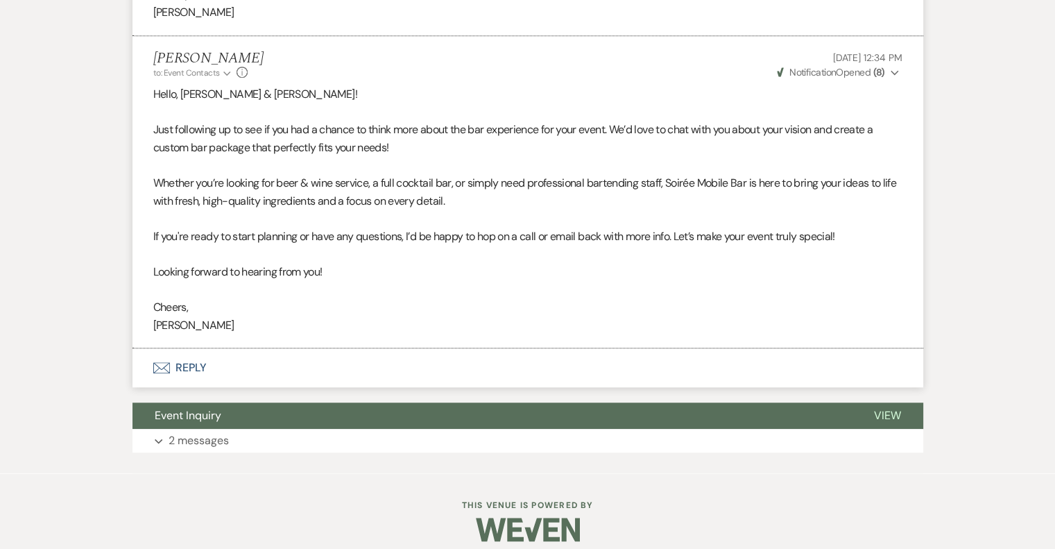
scroll to position [1025, 0]
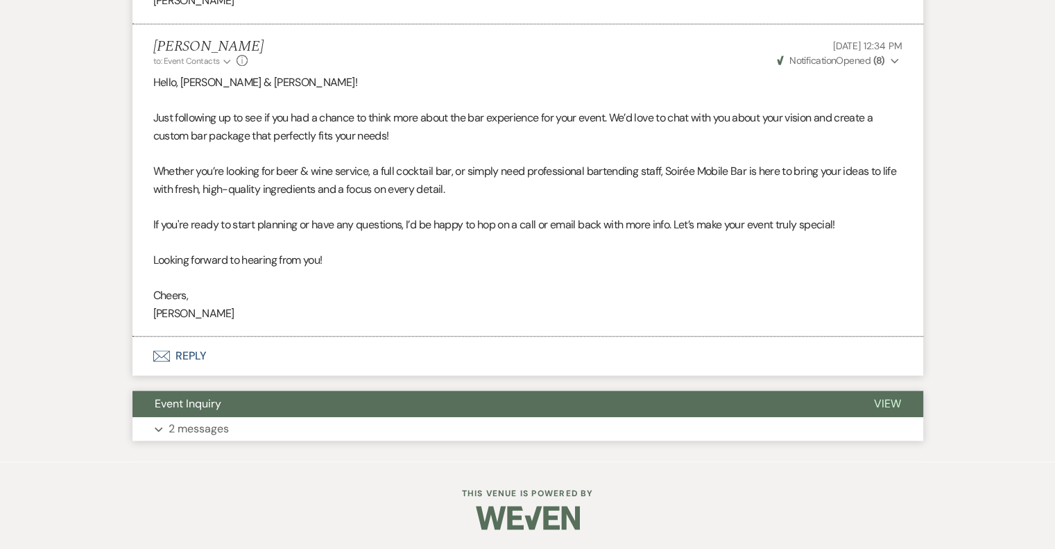
click at [194, 429] on p "2 messages" at bounding box center [199, 429] width 60 height 18
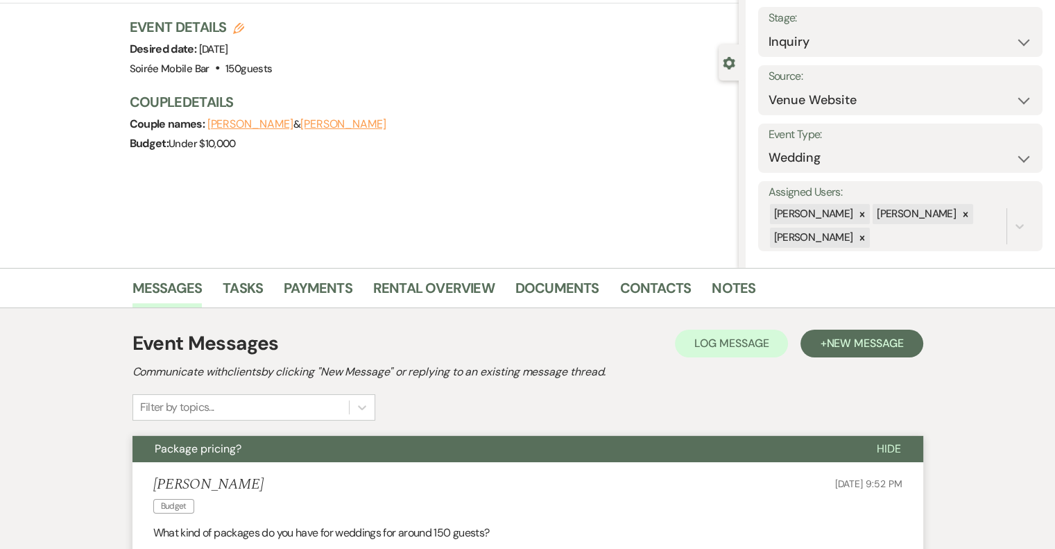
scroll to position [85, 0]
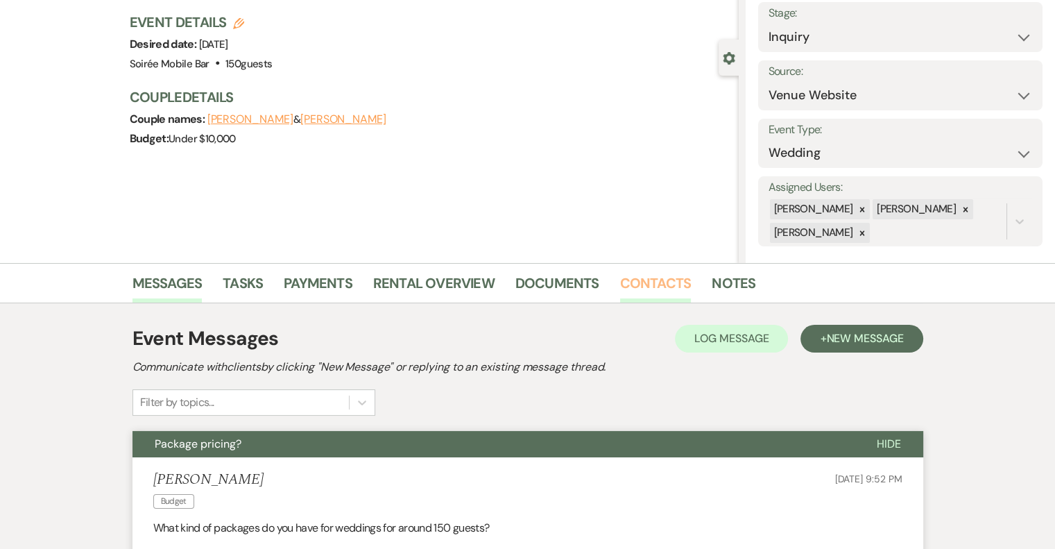
click at [661, 277] on link "Contacts" at bounding box center [655, 287] width 71 height 31
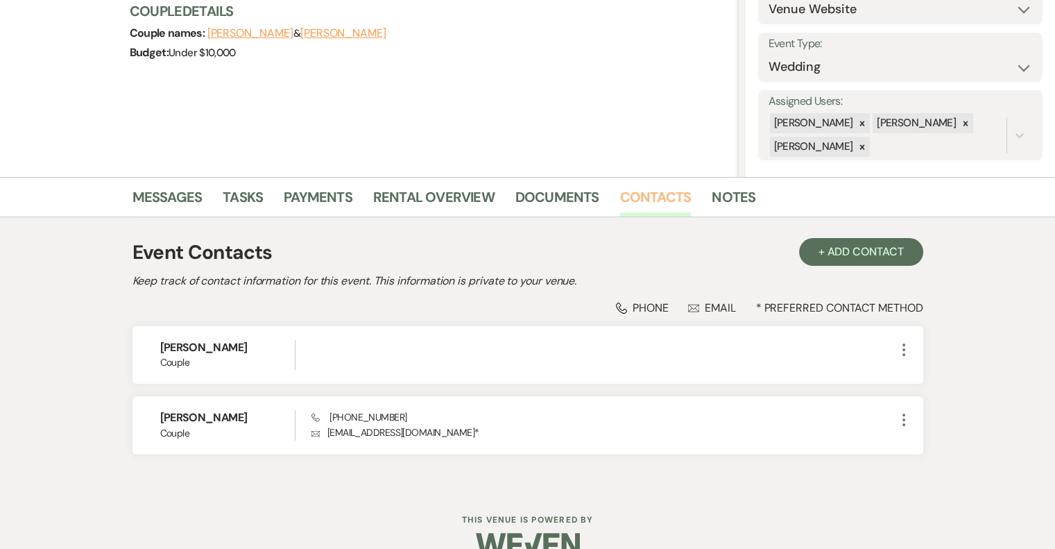
scroll to position [175, 0]
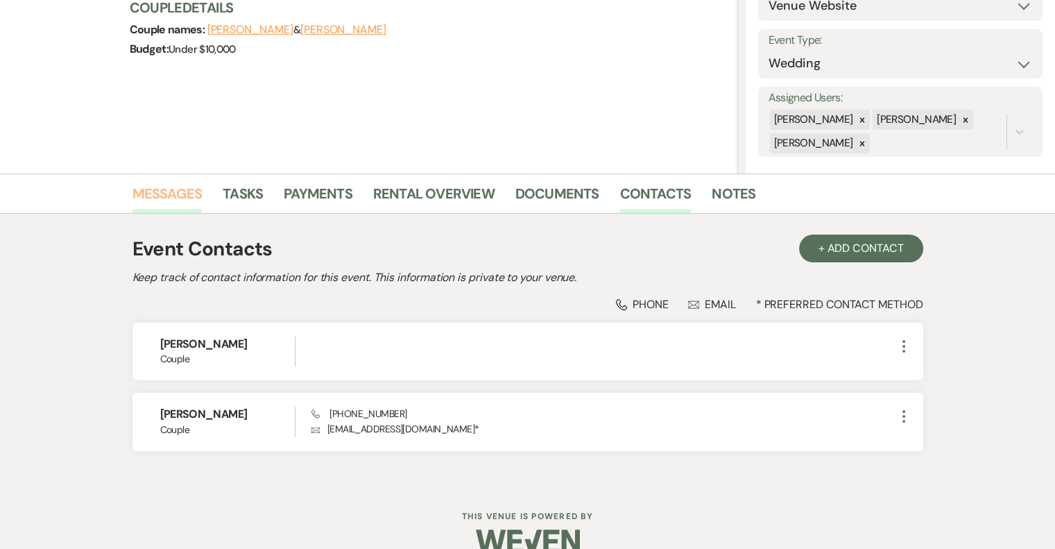
click at [158, 196] on link "Messages" at bounding box center [168, 197] width 70 height 31
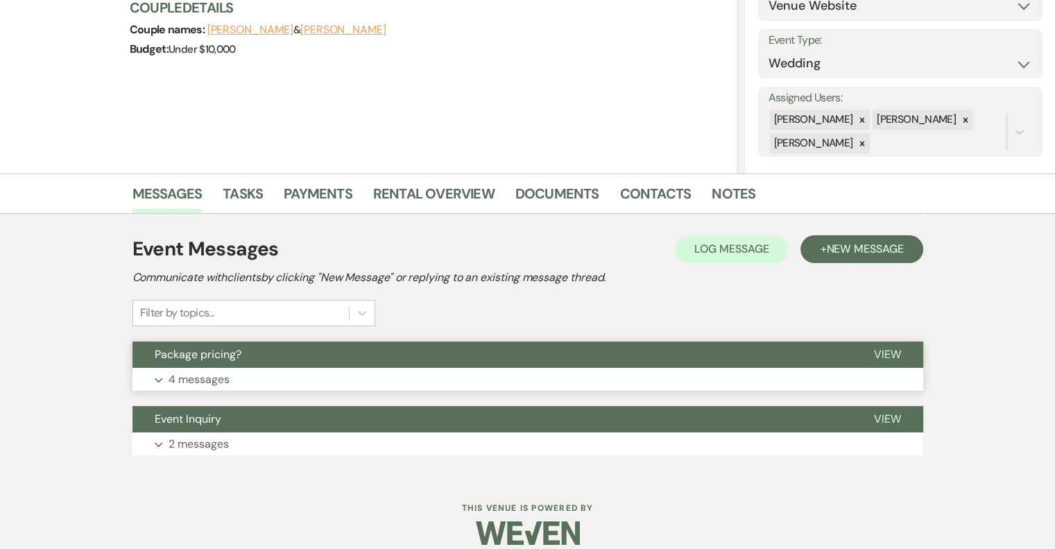
click at [205, 382] on p "4 messages" at bounding box center [199, 379] width 61 height 18
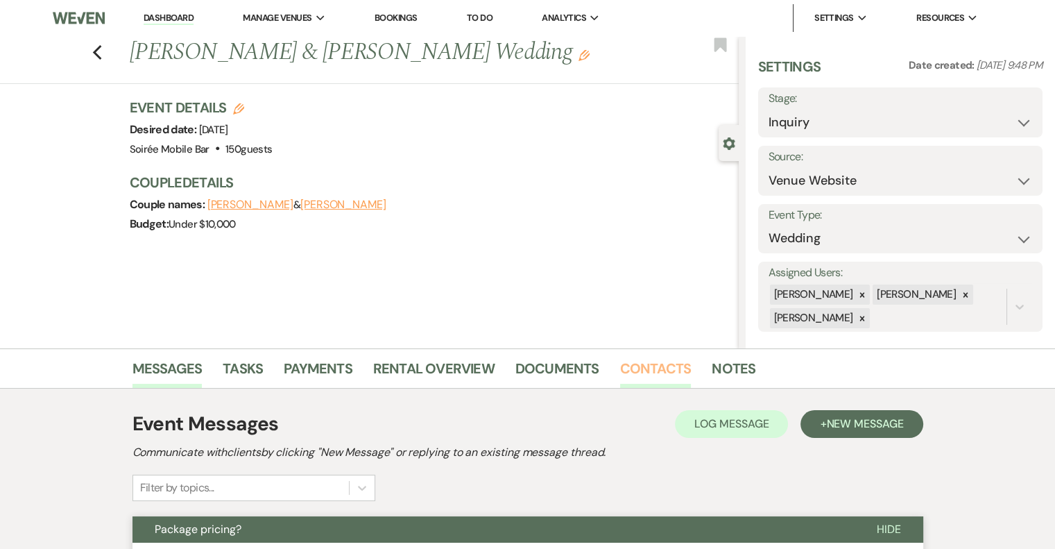
click at [635, 361] on link "Contacts" at bounding box center [655, 372] width 71 height 31
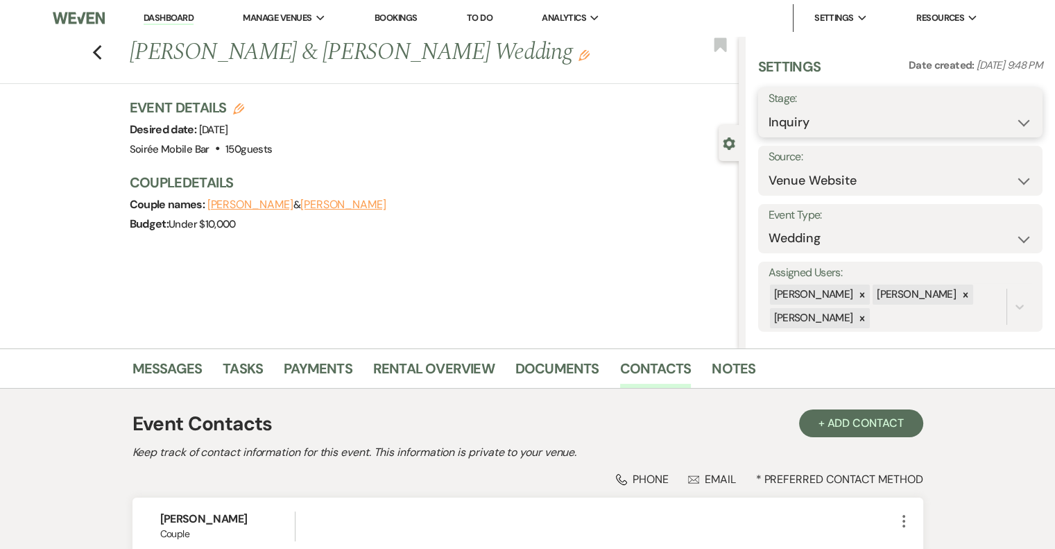
click at [863, 127] on select "Inquiry Follow Up Tour Requested Tour Confirmed Toured Proposal Sent Booked Lost" at bounding box center [901, 122] width 264 height 27
select select "9"
click at [769, 109] on select "Inquiry Follow Up Tour Requested Tour Confirmed Toured Proposal Sent Booked Lost" at bounding box center [901, 122] width 264 height 27
click at [989, 112] on button "Save" at bounding box center [1013, 113] width 59 height 28
click at [172, 23] on link "Dashboard" at bounding box center [169, 18] width 50 height 13
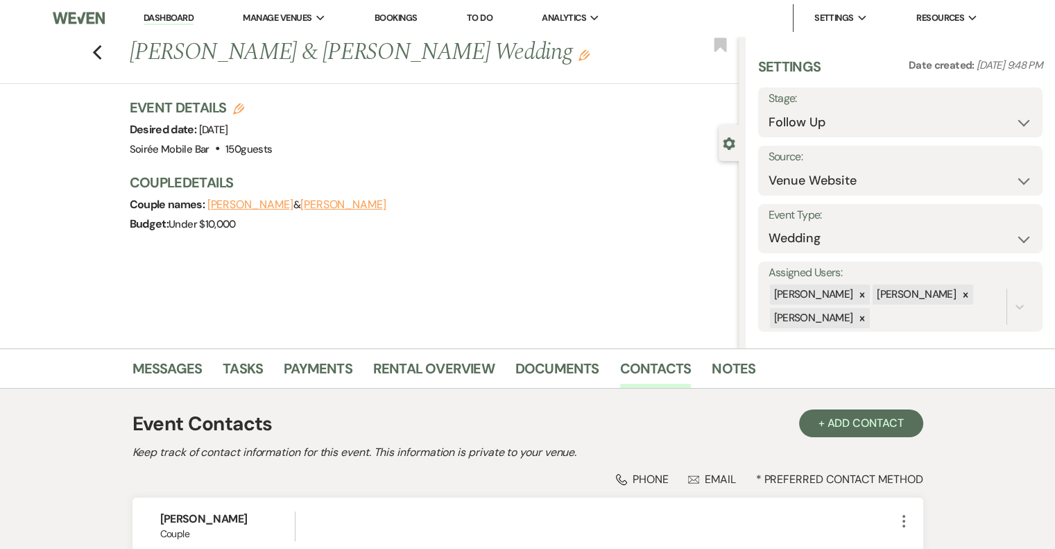
select select "9"
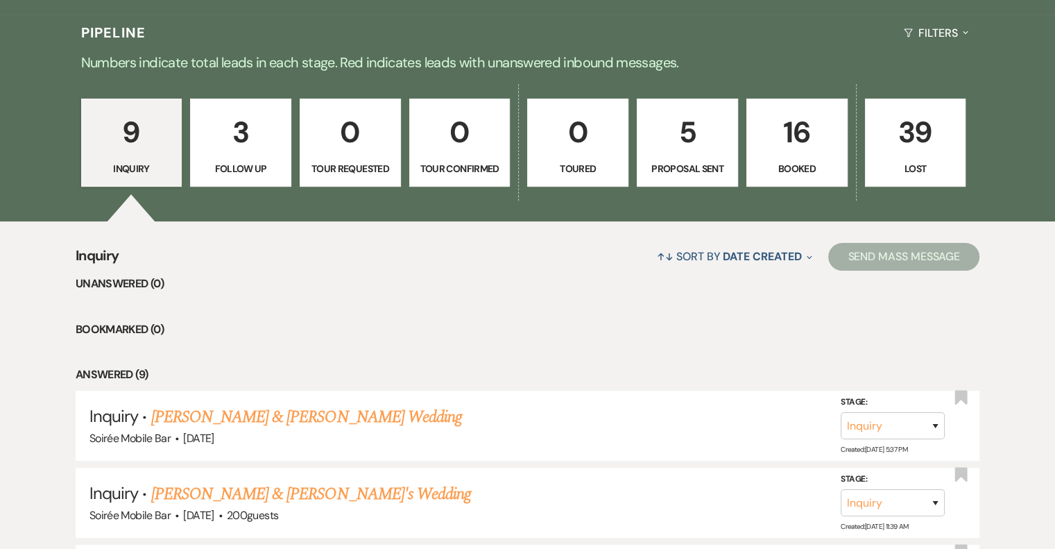
scroll to position [319, 0]
click at [701, 151] on p "5" at bounding box center [687, 131] width 83 height 46
select select "6"
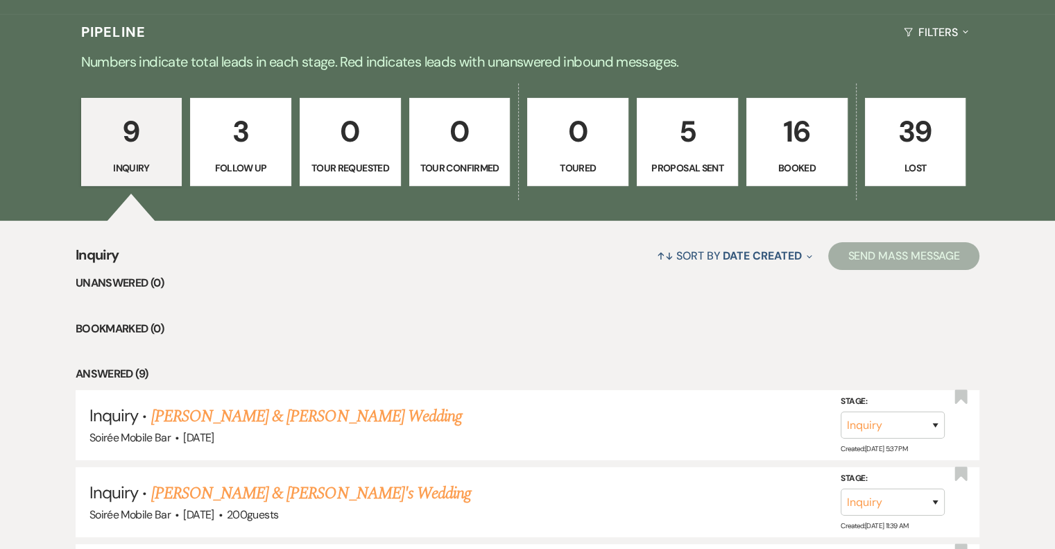
select select "6"
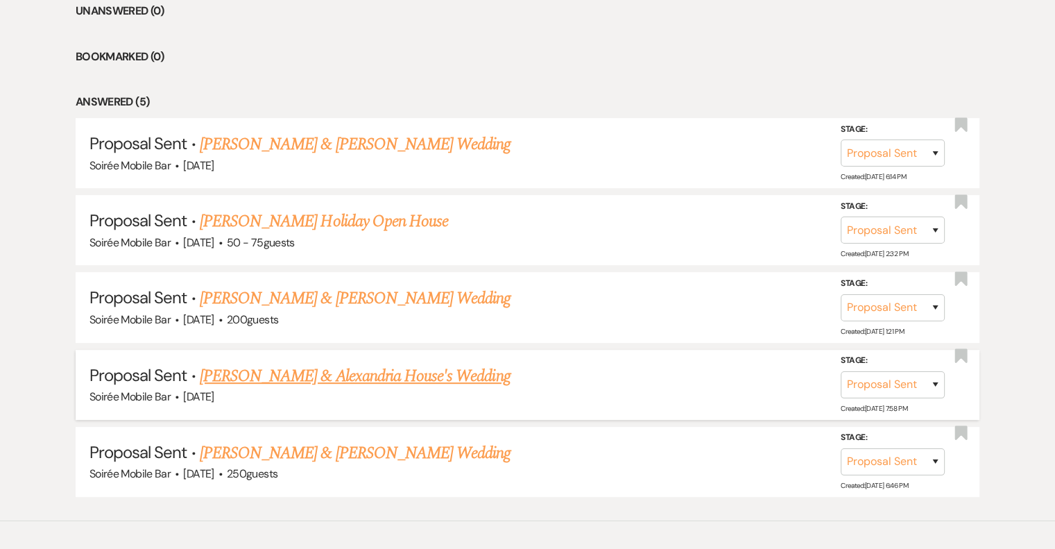
scroll to position [611, 0]
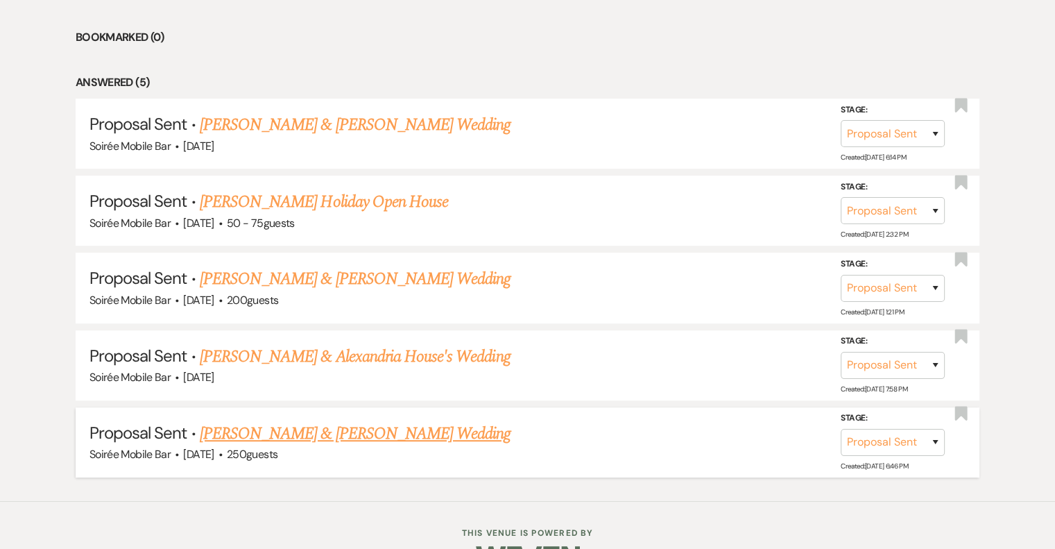
click at [359, 432] on link "[PERSON_NAME] & [PERSON_NAME] Wedding" at bounding box center [355, 433] width 311 height 25
select select "6"
select select "5"
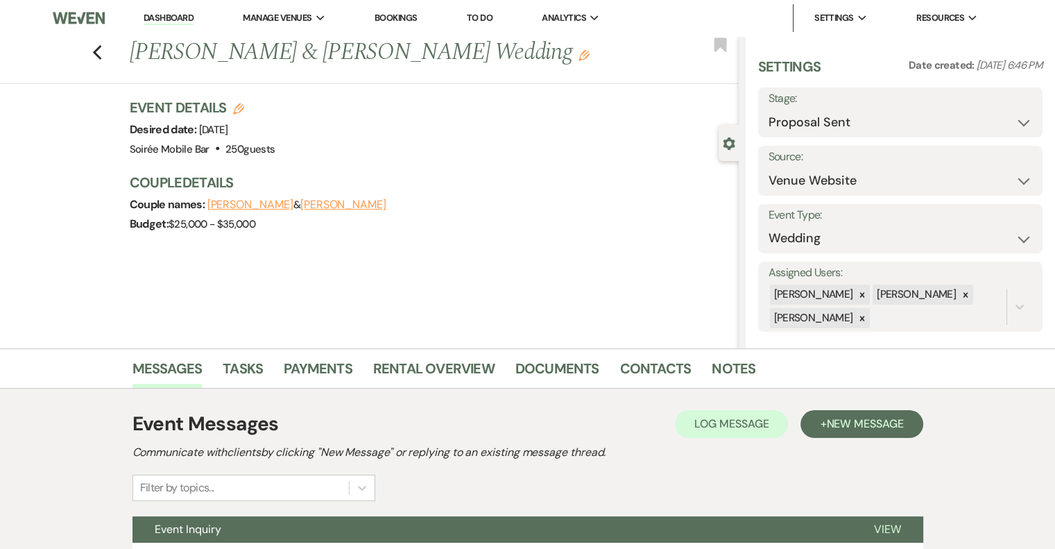
scroll to position [126, 0]
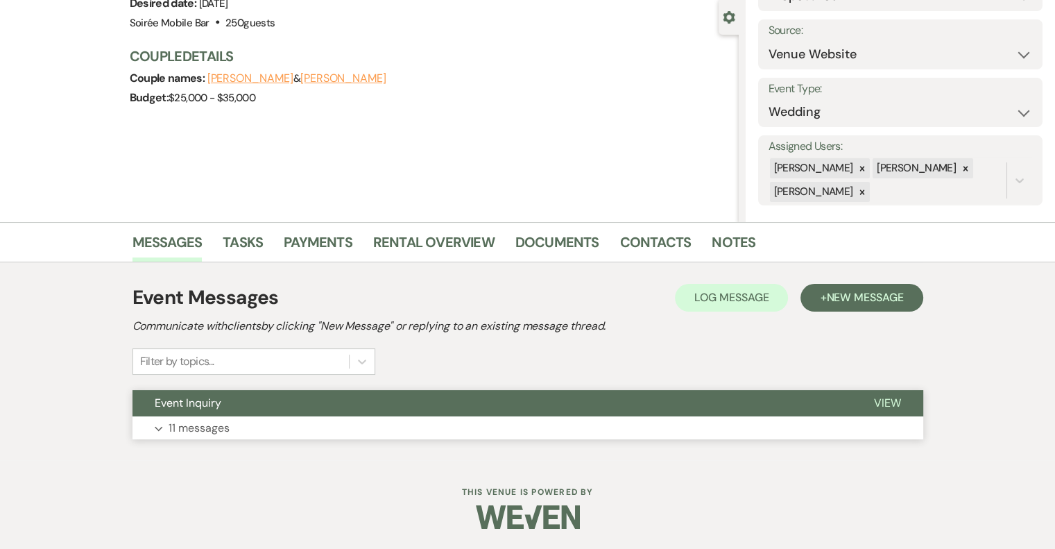
click at [222, 429] on p "11 messages" at bounding box center [199, 428] width 61 height 18
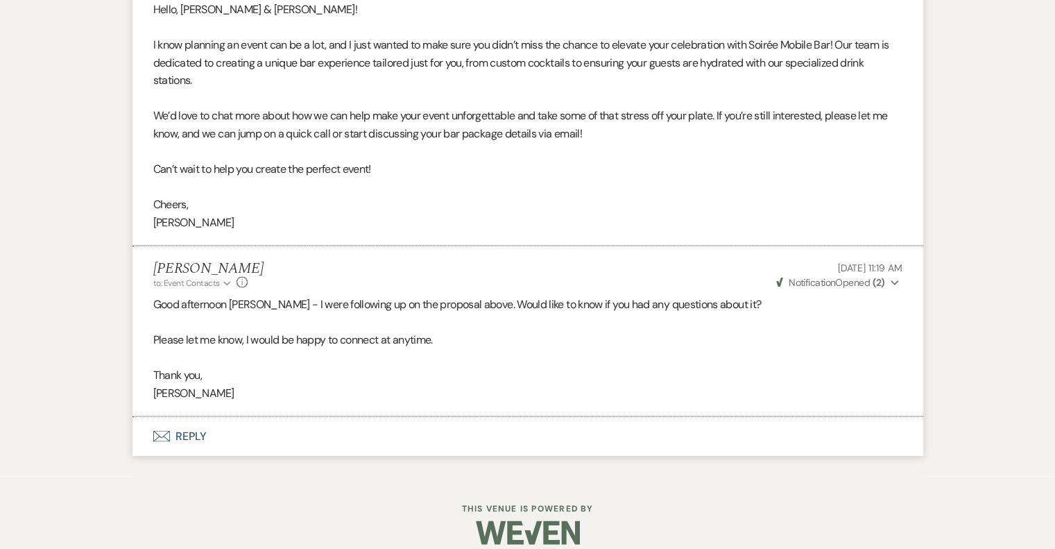
scroll to position [2702, 0]
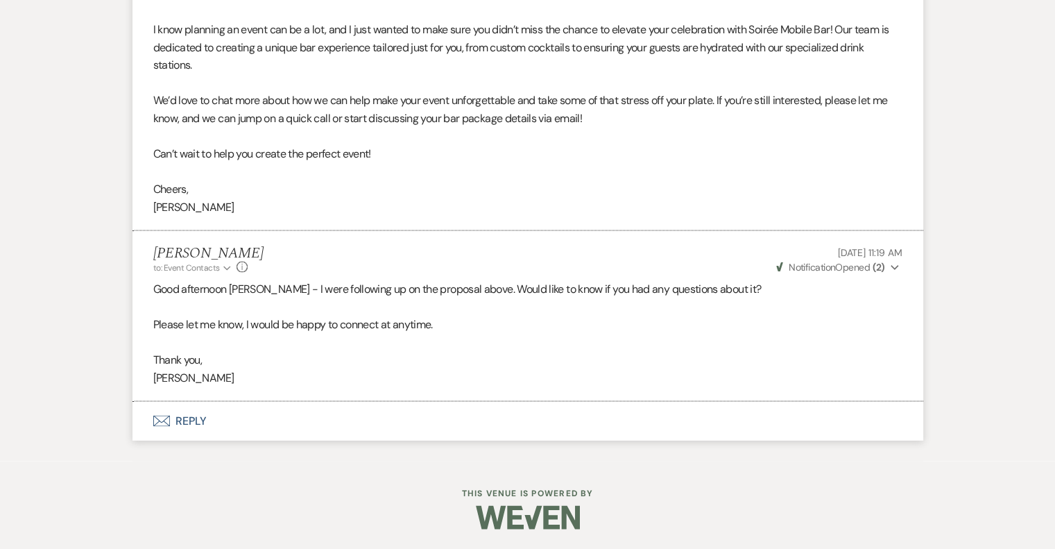
click at [186, 419] on button "Envelope Reply" at bounding box center [528, 421] width 791 height 39
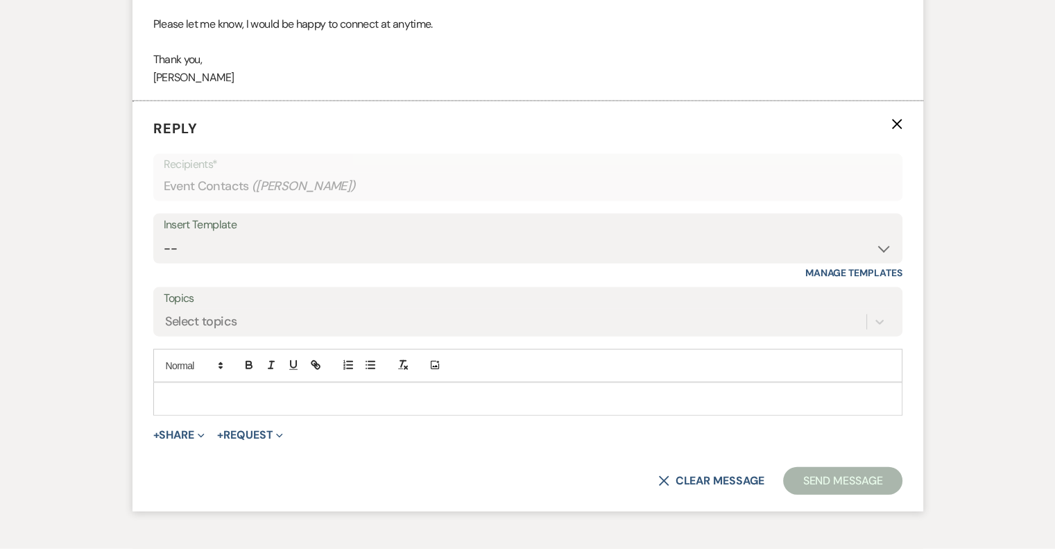
scroll to position [3033, 0]
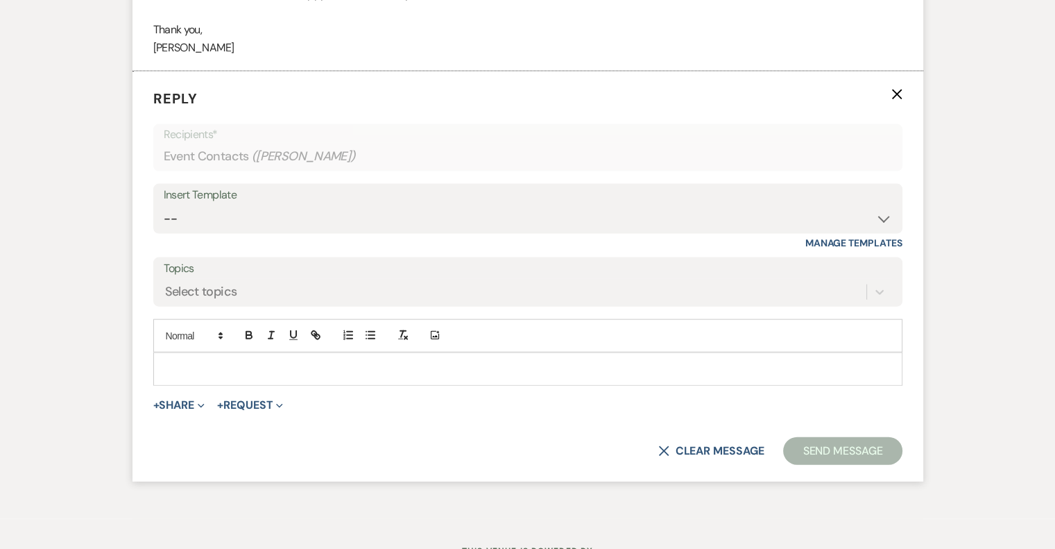
click at [200, 361] on p at bounding box center [527, 368] width 727 height 15
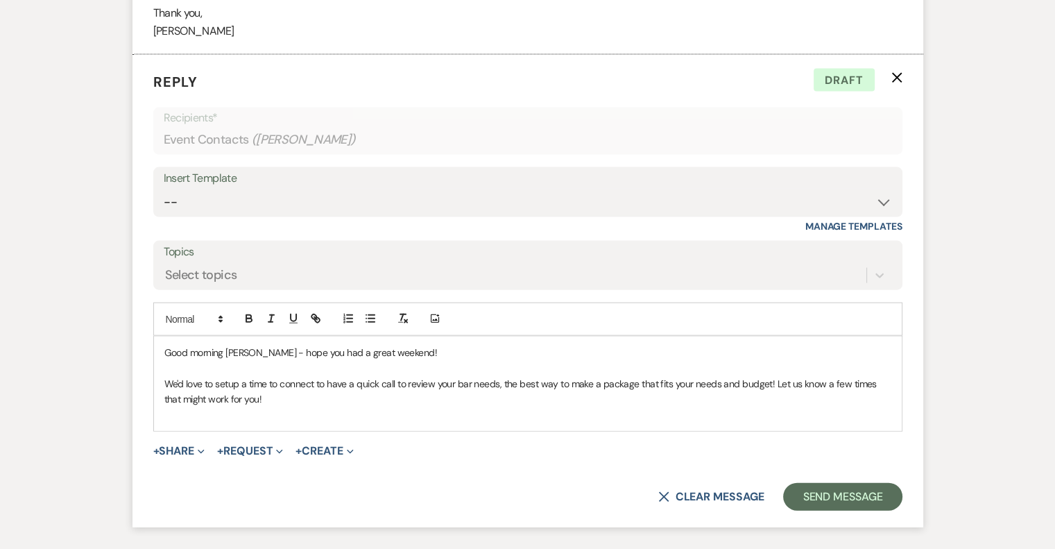
scroll to position [3051, 0]
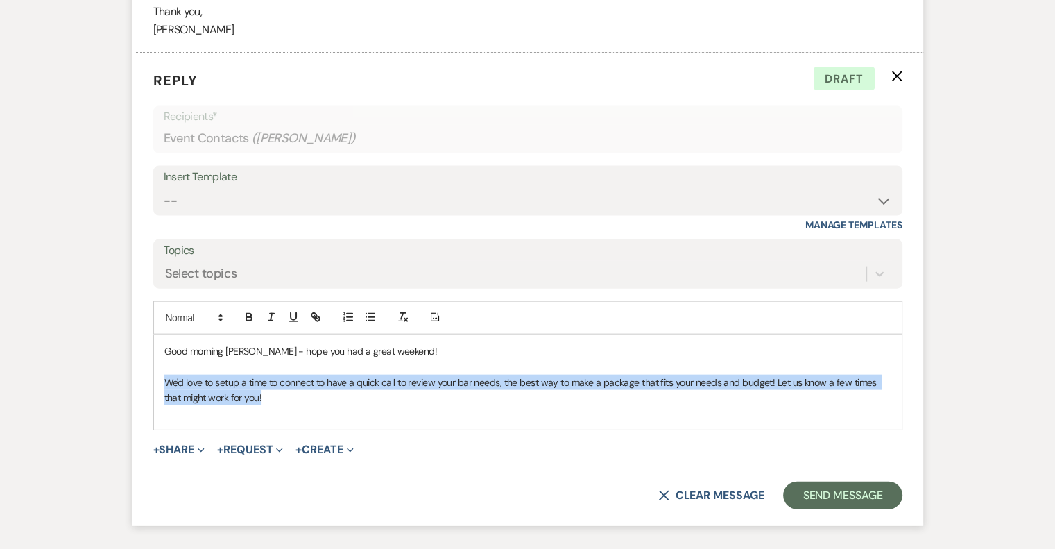
drag, startPoint x: 256, startPoint y: 399, endPoint x: 160, endPoint y: 375, distance: 98.8
click at [160, 375] on div "Good morning [PERSON_NAME] - hope you had a great weekend! We'd love to setup a…" at bounding box center [528, 382] width 748 height 94
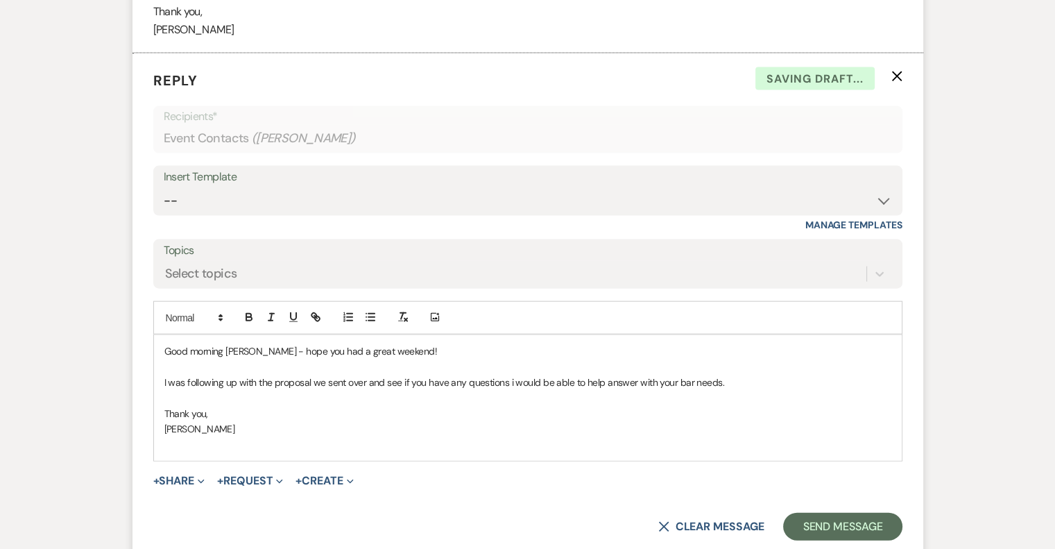
click at [512, 380] on p "I was following up with the proposal we sent over and see if you have any quest…" at bounding box center [527, 382] width 727 height 15
click at [849, 527] on button "Send Message" at bounding box center [842, 527] width 119 height 28
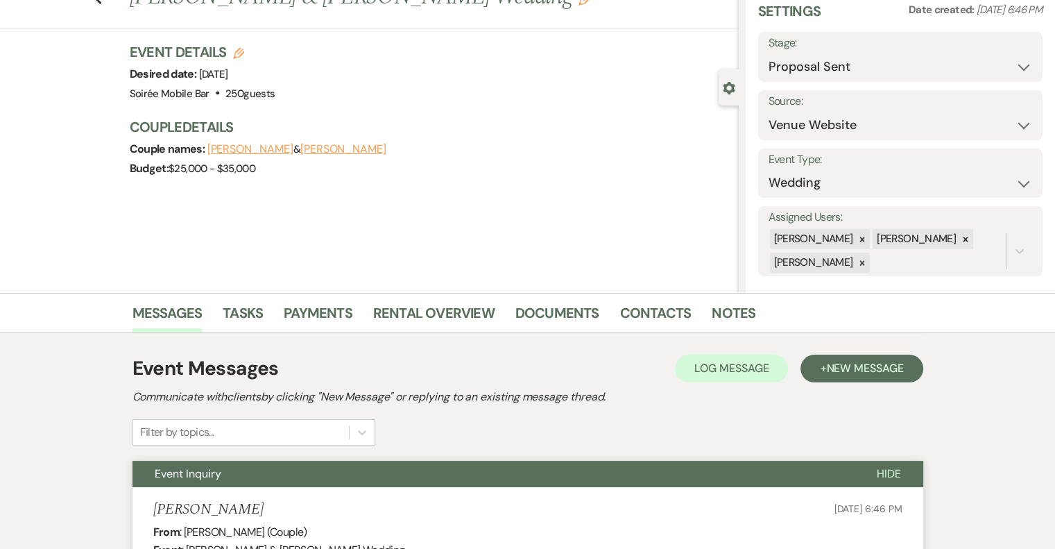
scroll to position [0, 0]
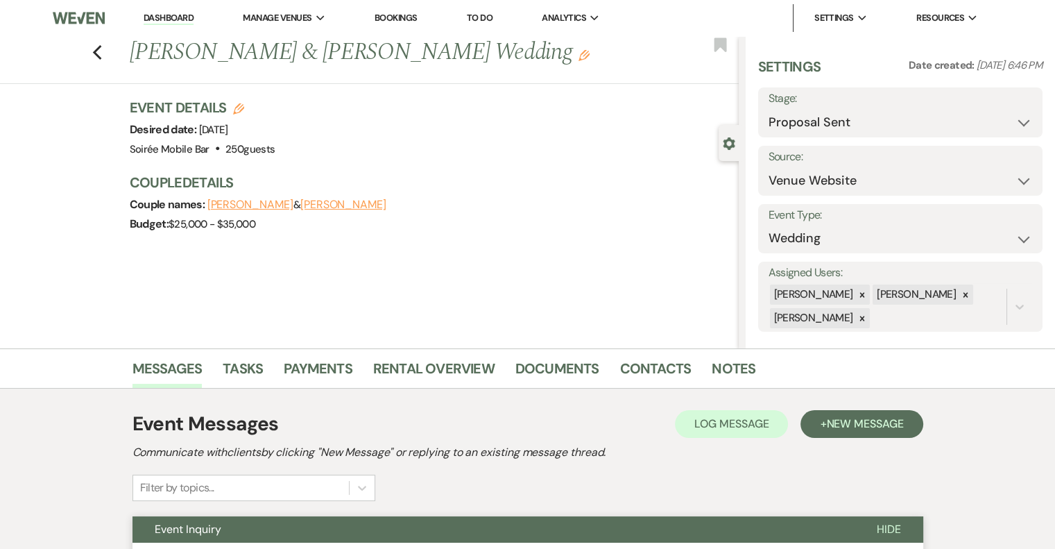
click at [153, 16] on link "Dashboard" at bounding box center [169, 18] width 50 height 13
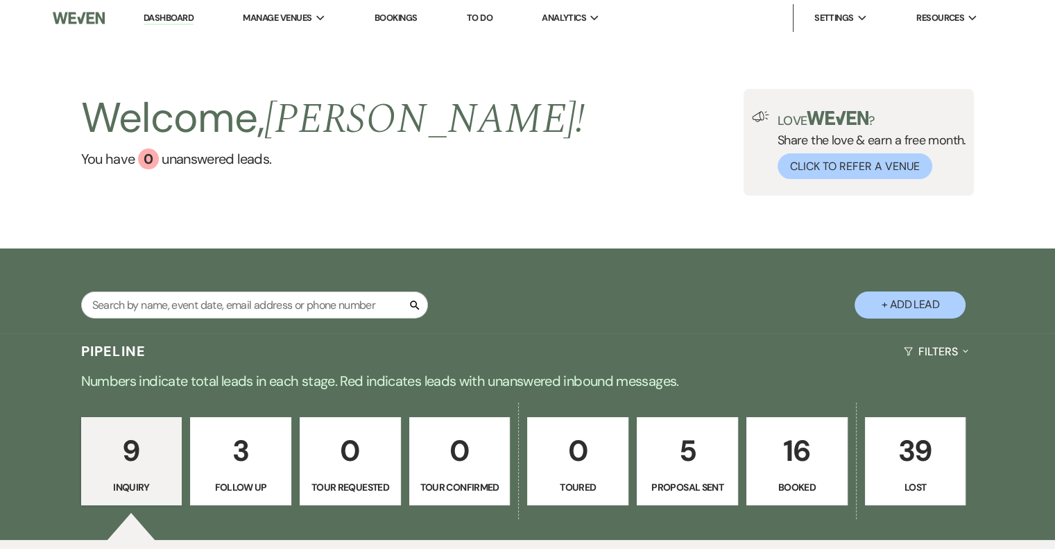
click at [672, 473] on p "5" at bounding box center [687, 450] width 83 height 46
select select "6"
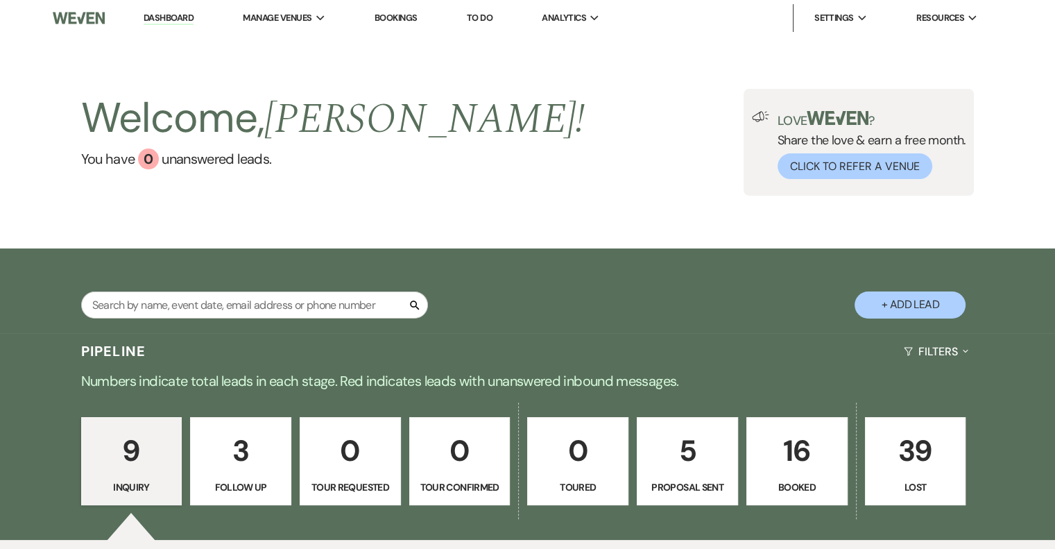
select select "6"
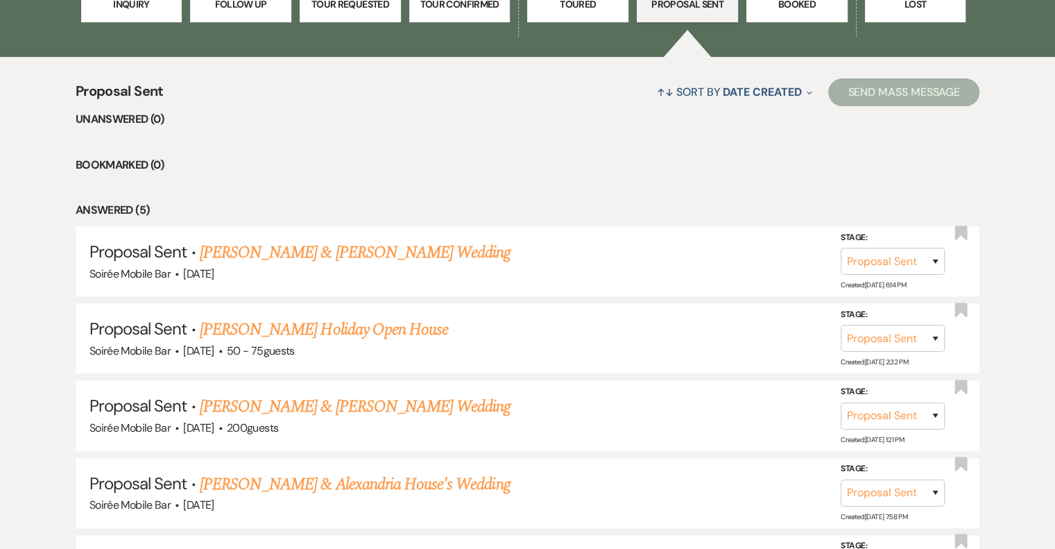
scroll to position [483, 0]
click at [382, 320] on link "[PERSON_NAME] Holiday Open House" at bounding box center [324, 329] width 248 height 25
select select "6"
select select "12"
select select "13"
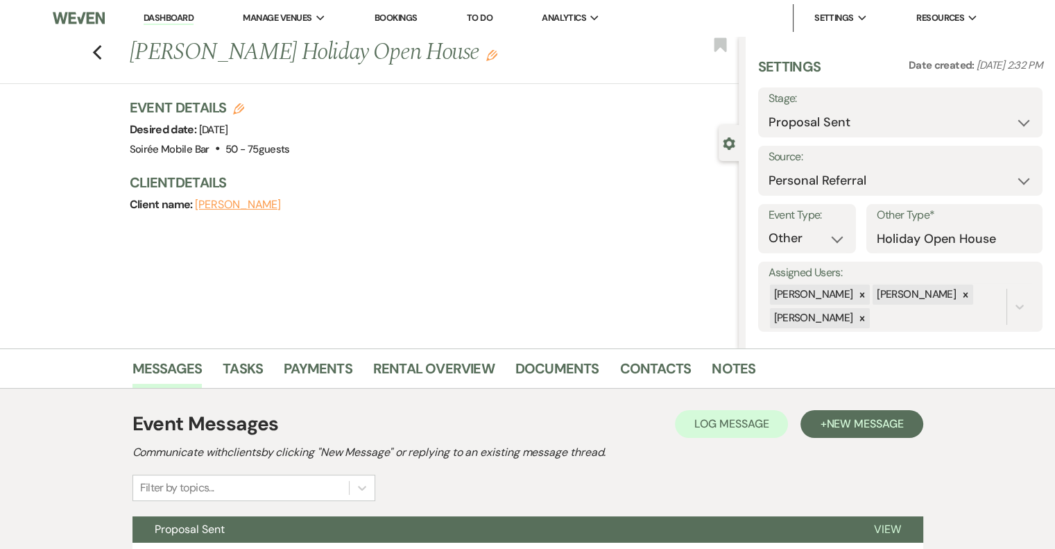
scroll to position [126, 0]
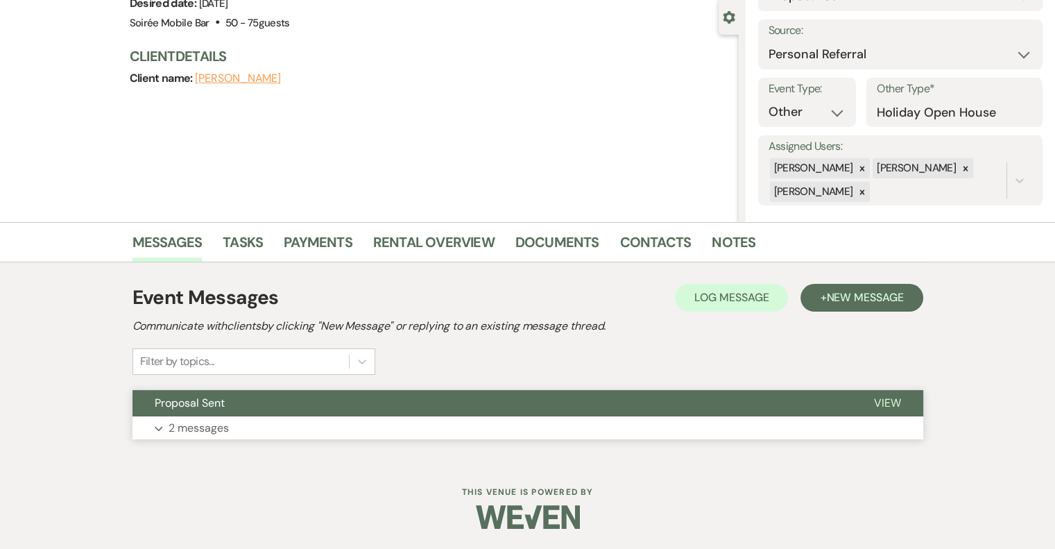
click at [190, 429] on p "2 messages" at bounding box center [199, 428] width 60 height 18
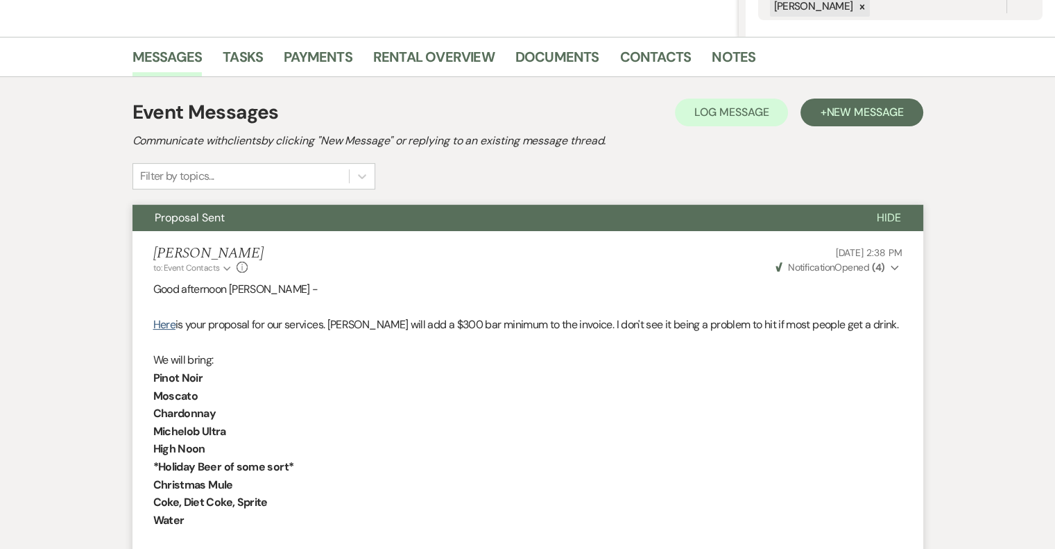
scroll to position [330, 0]
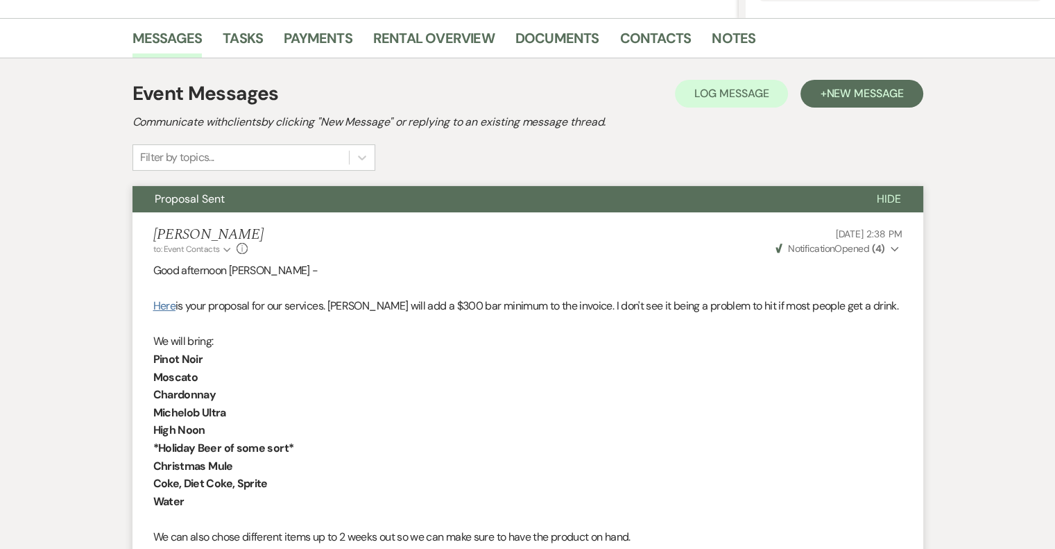
click at [158, 306] on link "Here" at bounding box center [164, 305] width 22 height 15
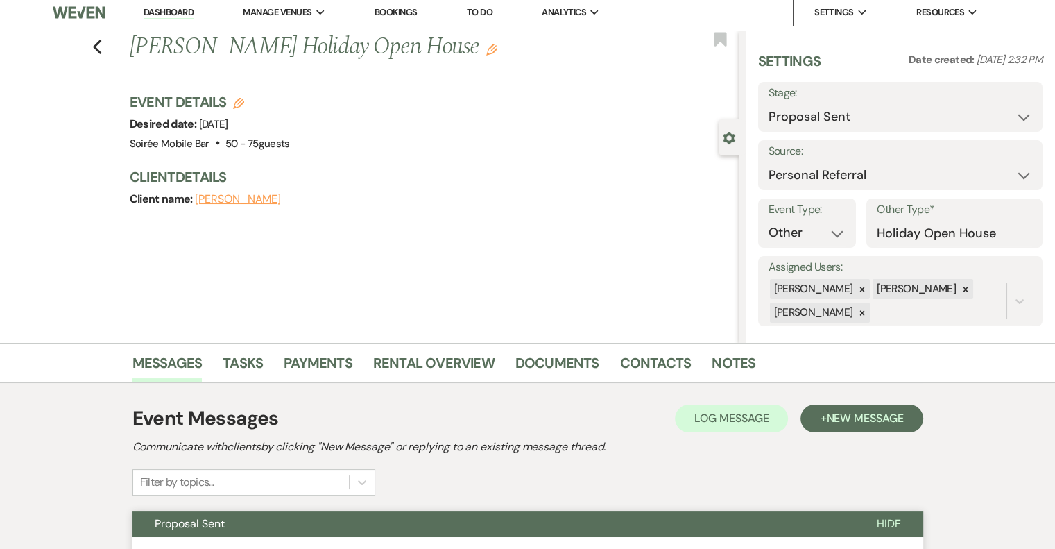
scroll to position [0, 0]
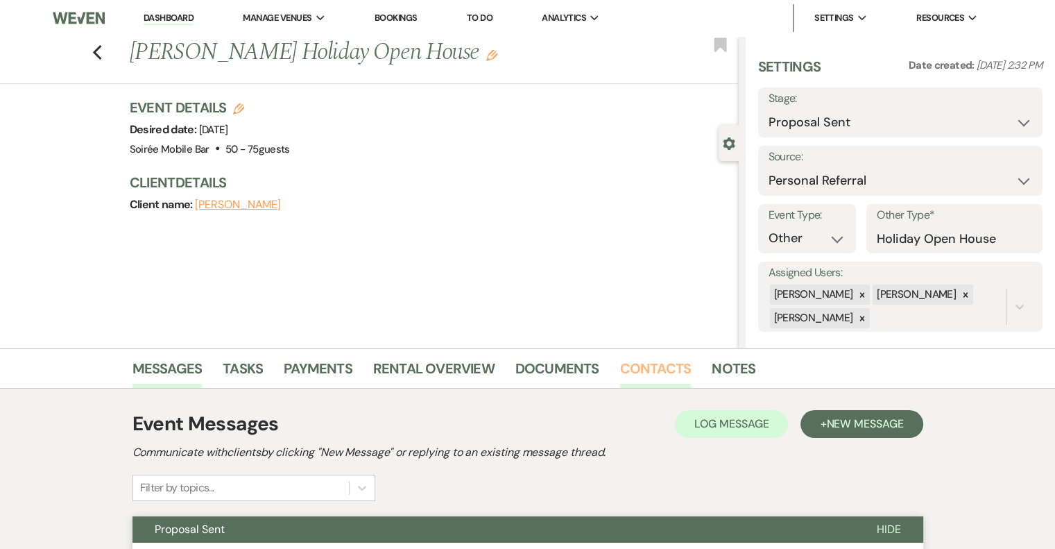
click at [648, 368] on link "Contacts" at bounding box center [655, 372] width 71 height 31
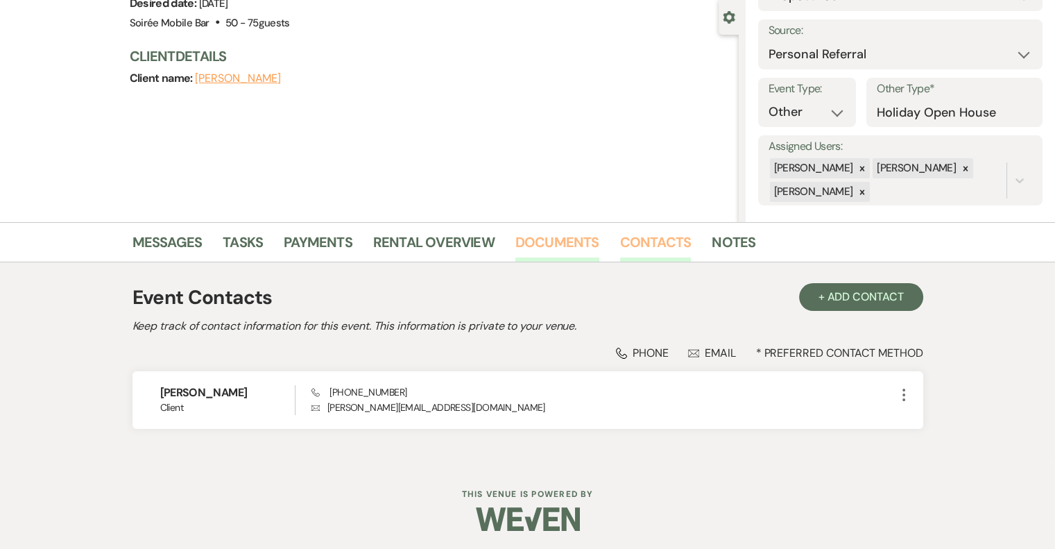
scroll to position [128, 0]
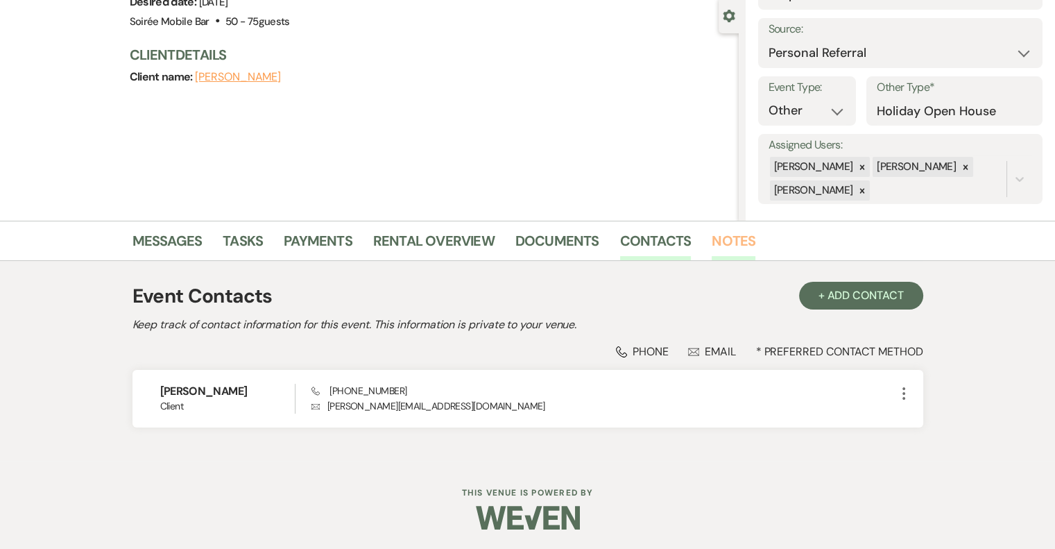
click at [729, 237] on link "Notes" at bounding box center [734, 245] width 44 height 31
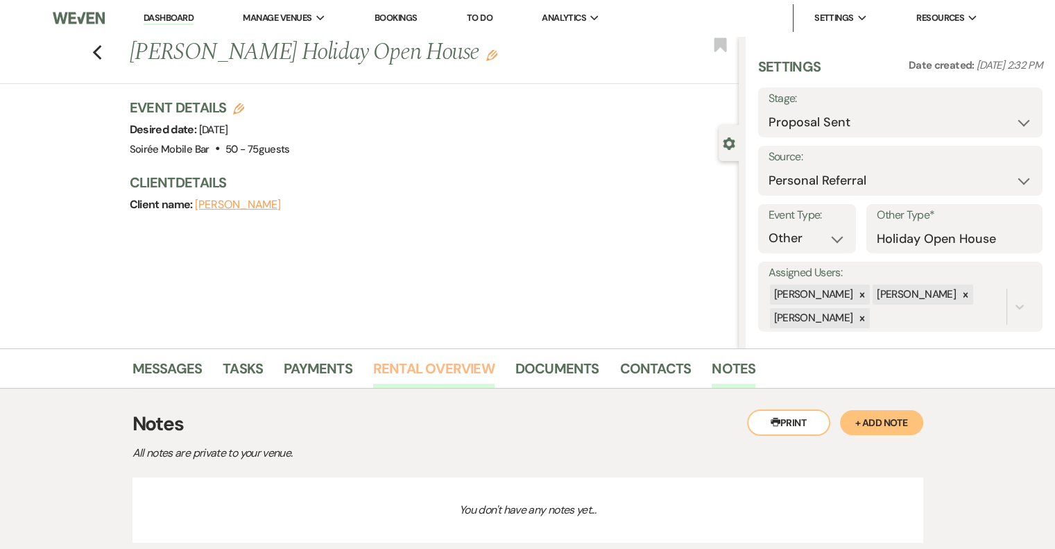
click at [403, 358] on link "Rental Overview" at bounding box center [433, 372] width 121 height 31
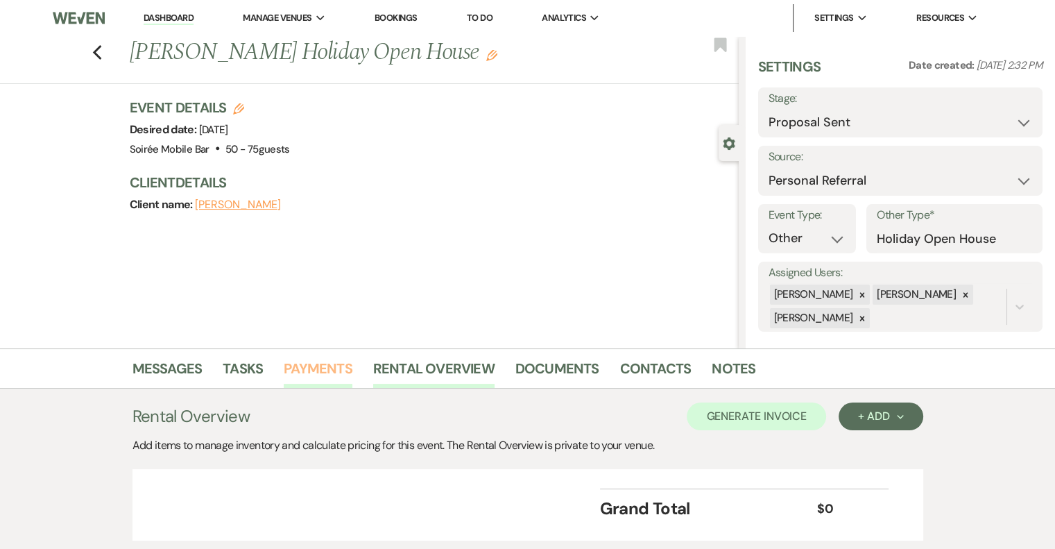
click at [305, 371] on link "Payments" at bounding box center [318, 372] width 69 height 31
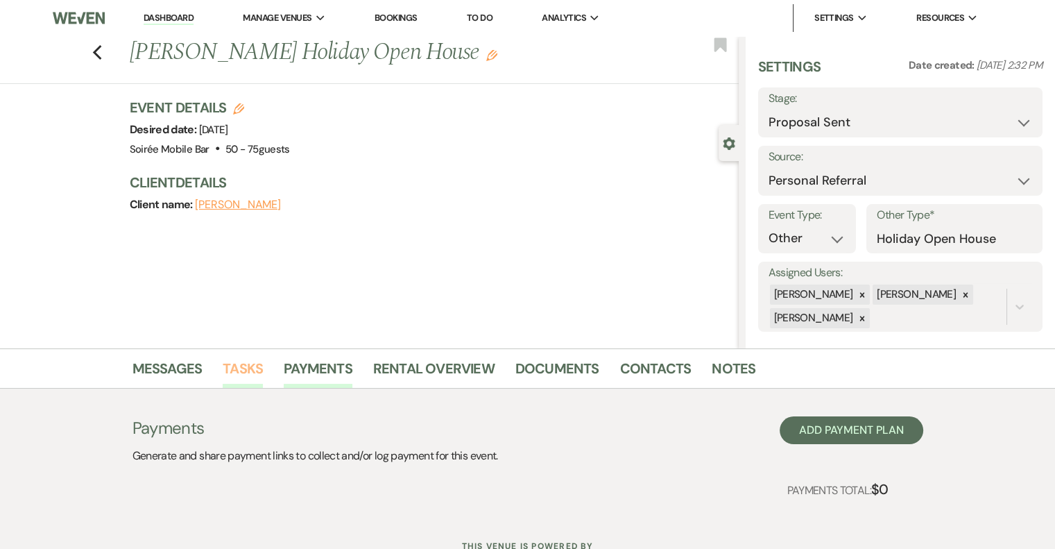
click at [259, 366] on link "Tasks" at bounding box center [243, 372] width 40 height 31
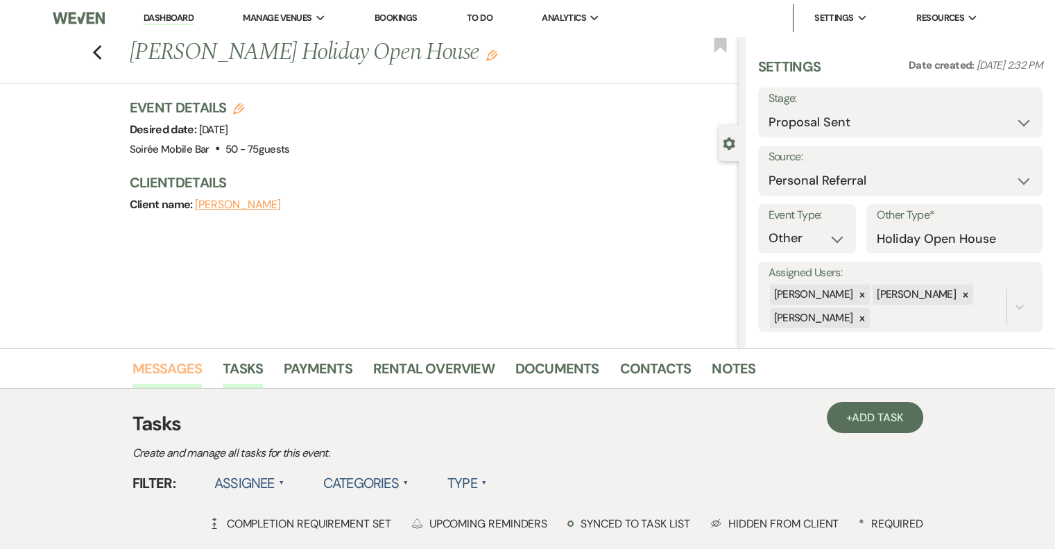
click at [185, 364] on link "Messages" at bounding box center [168, 372] width 70 height 31
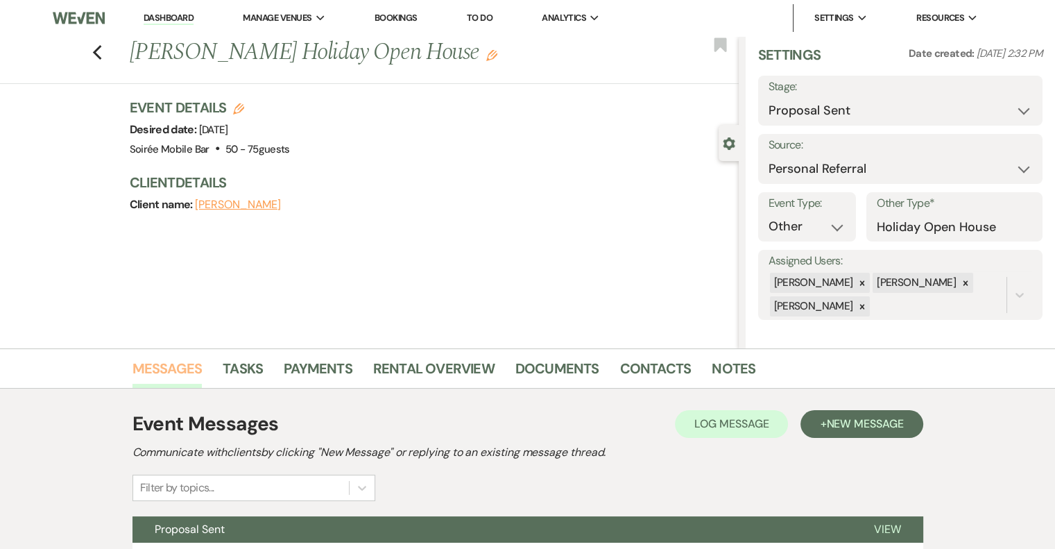
scroll to position [126, 0]
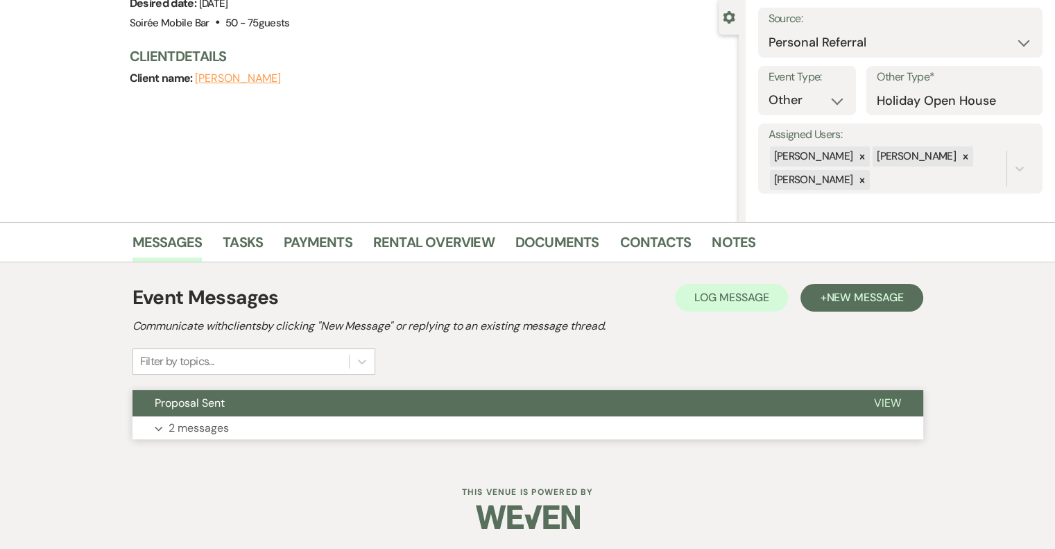
click at [198, 424] on p "2 messages" at bounding box center [199, 428] width 60 height 18
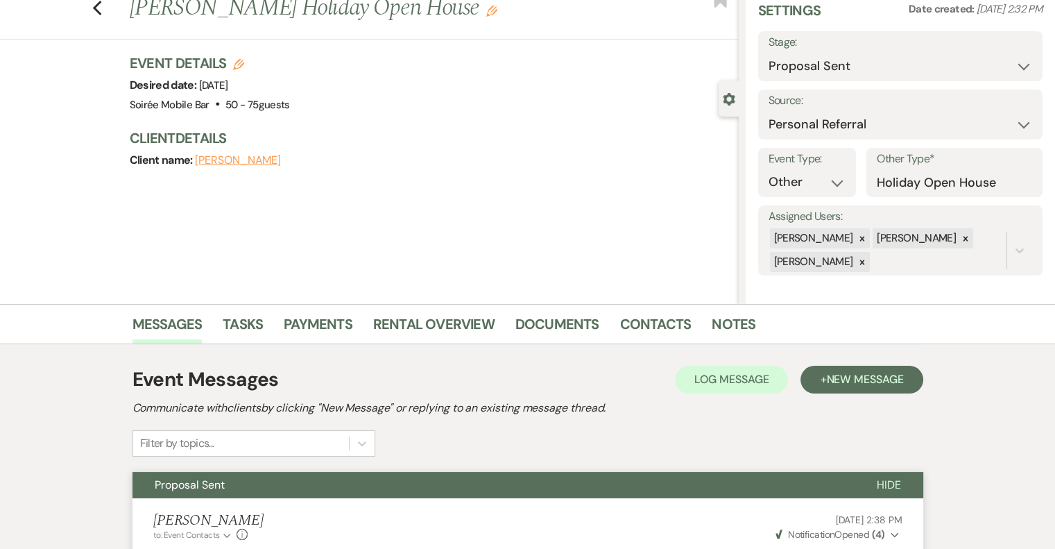
scroll to position [0, 0]
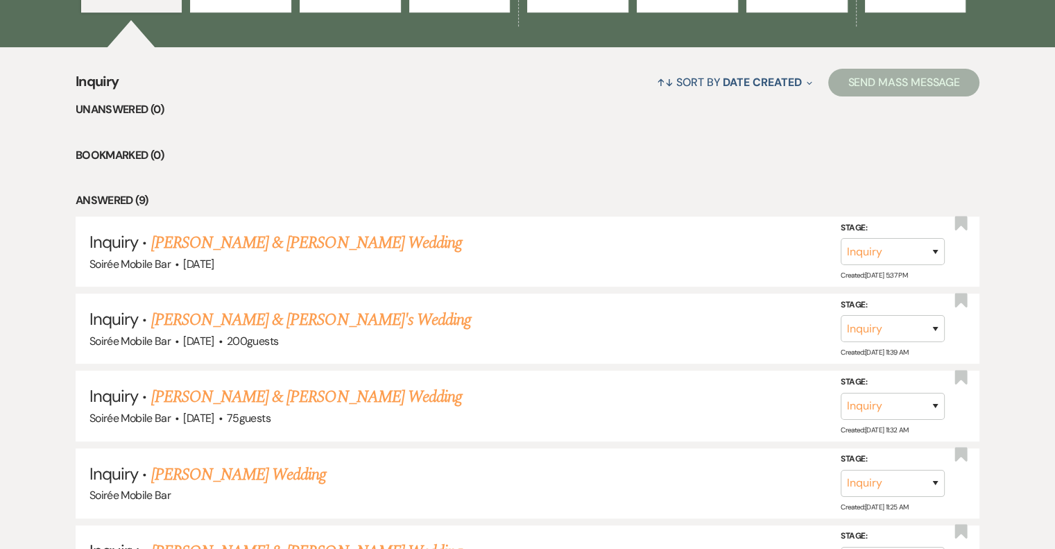
scroll to position [543, 0]
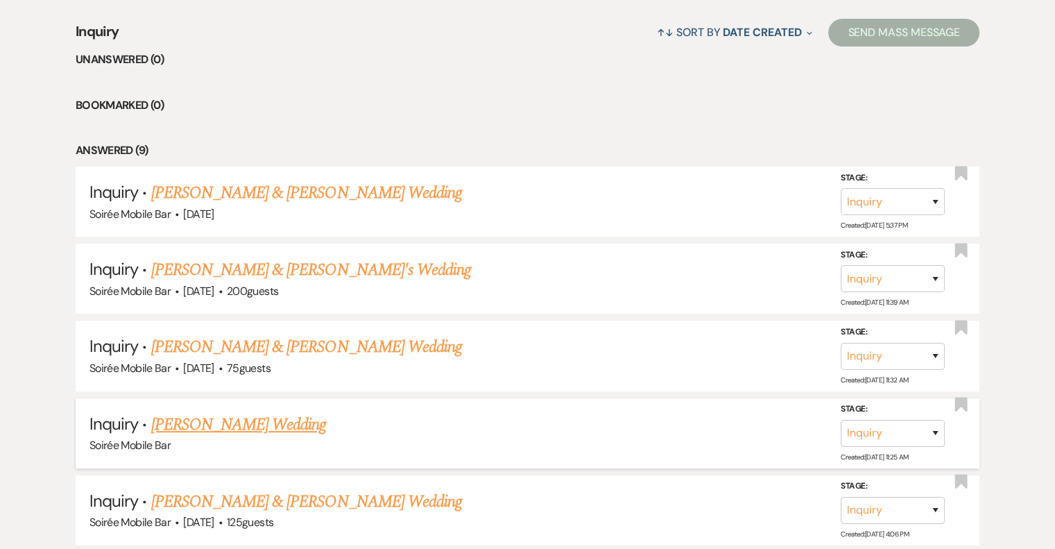
click at [186, 428] on link "[PERSON_NAME] Wedding" at bounding box center [239, 424] width 176 height 25
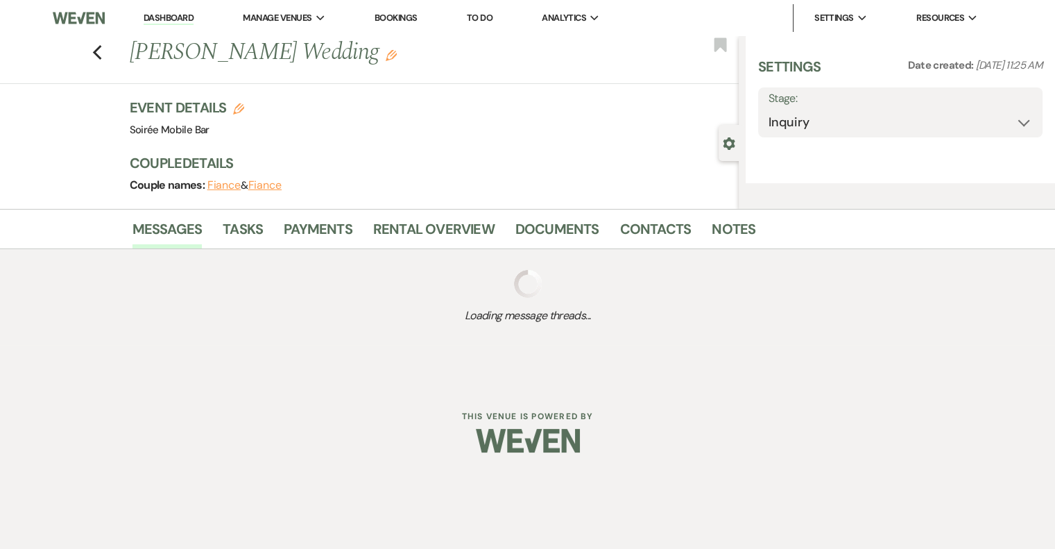
select select "5"
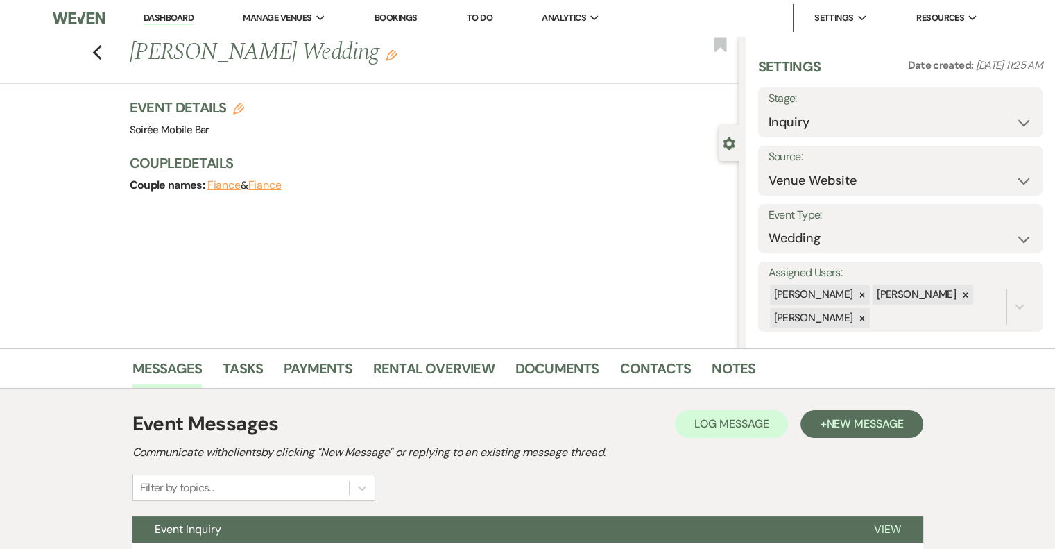
scroll to position [126, 0]
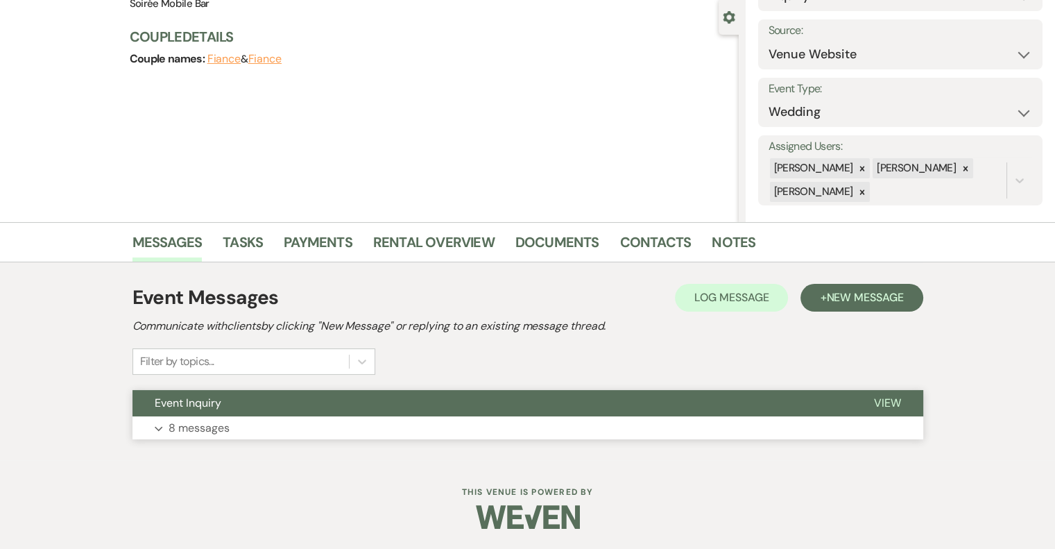
click at [175, 435] on p "8 messages" at bounding box center [199, 428] width 61 height 18
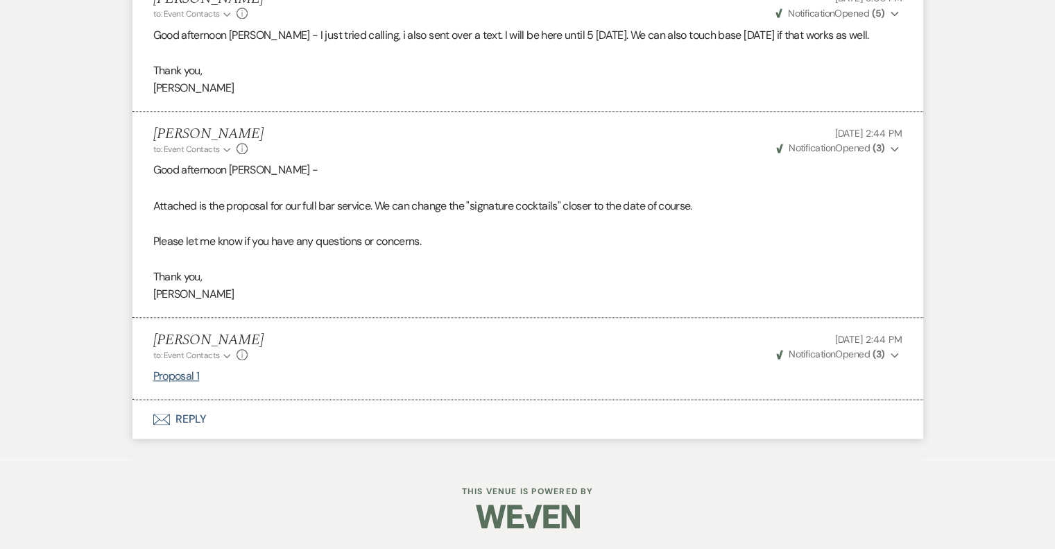
scroll to position [1624, 0]
click at [194, 416] on button "Envelope Reply" at bounding box center [528, 419] width 791 height 39
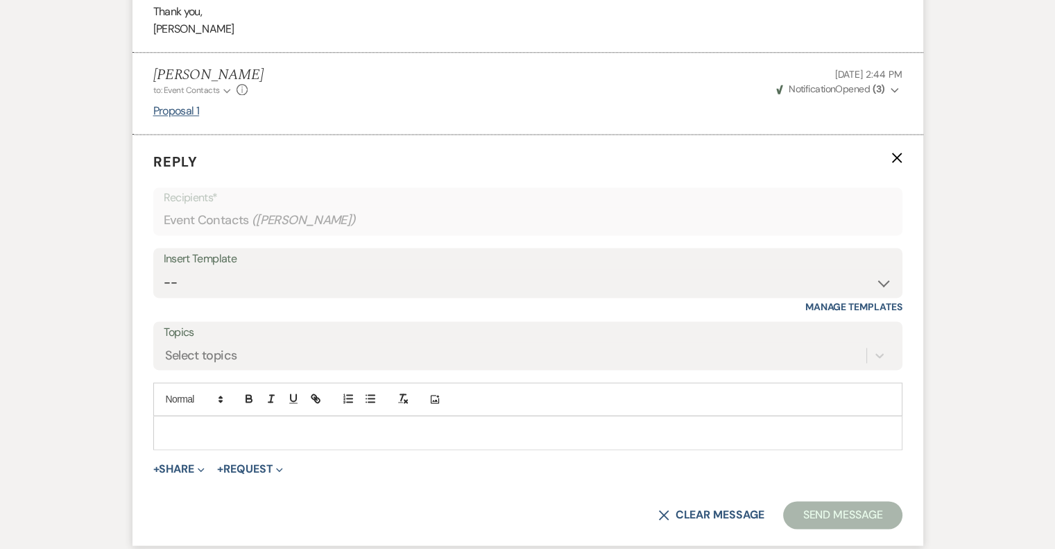
scroll to position [1889, 0]
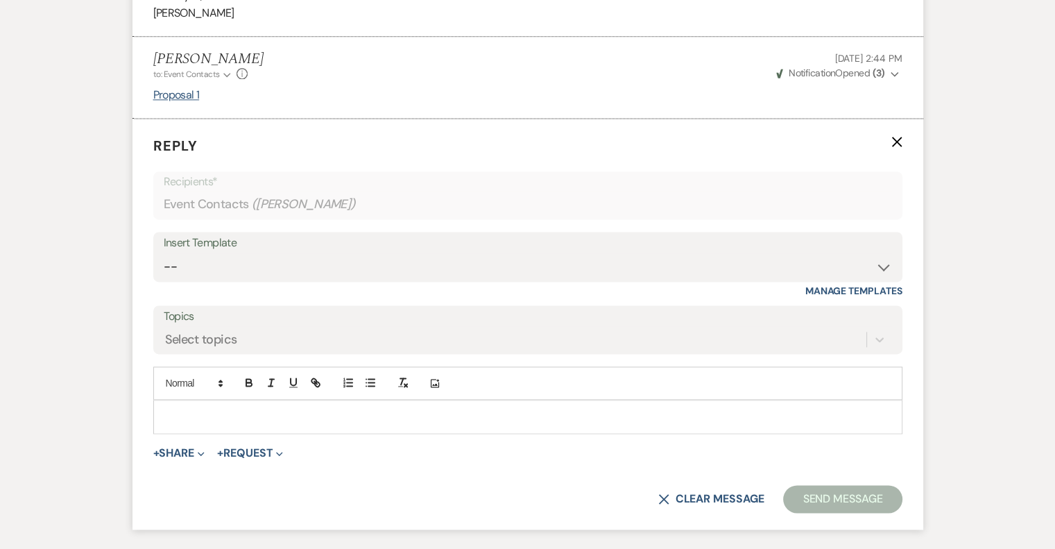
click at [196, 423] on div at bounding box center [528, 416] width 748 height 32
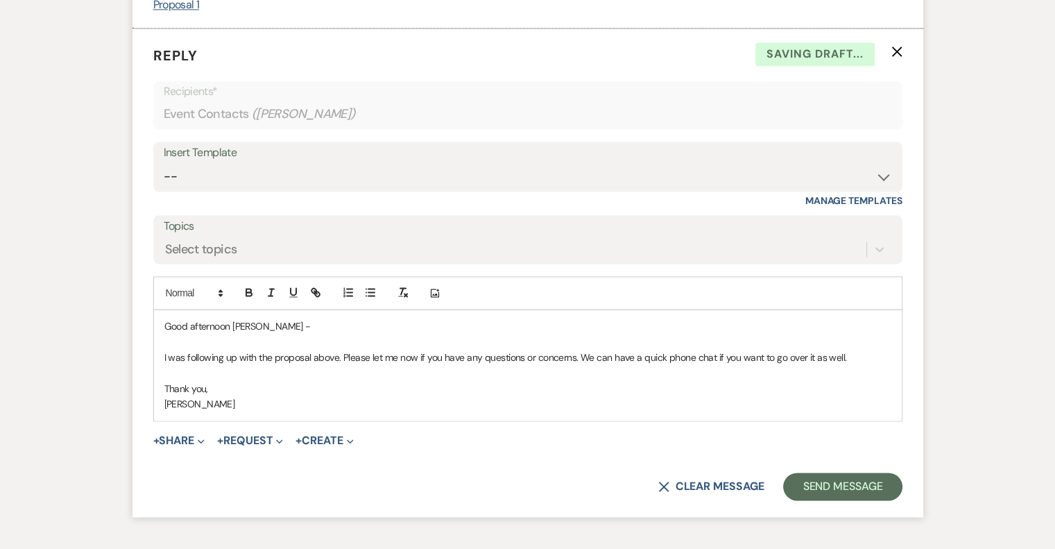
scroll to position [1982, 0]
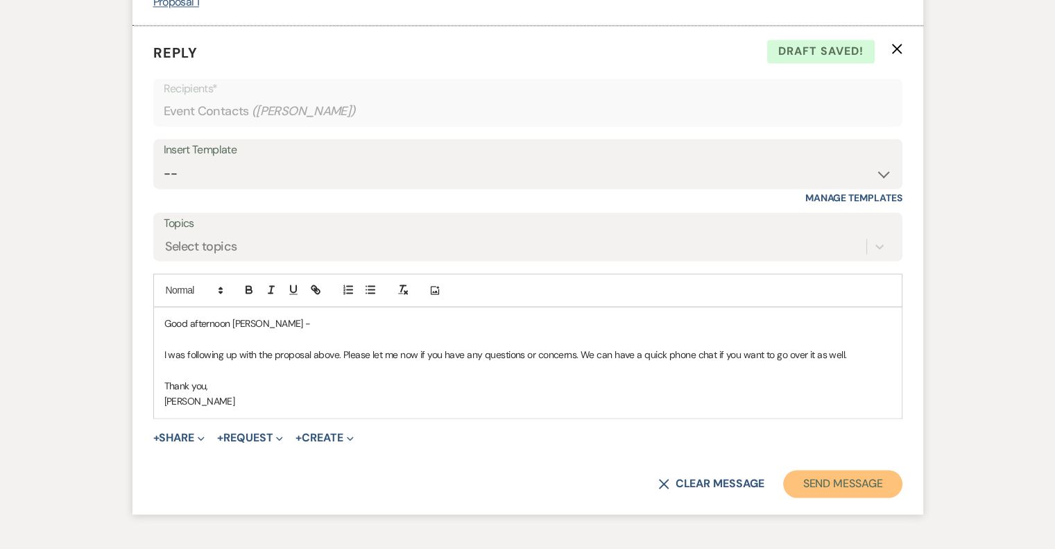
click at [866, 497] on button "Send Message" at bounding box center [842, 484] width 119 height 28
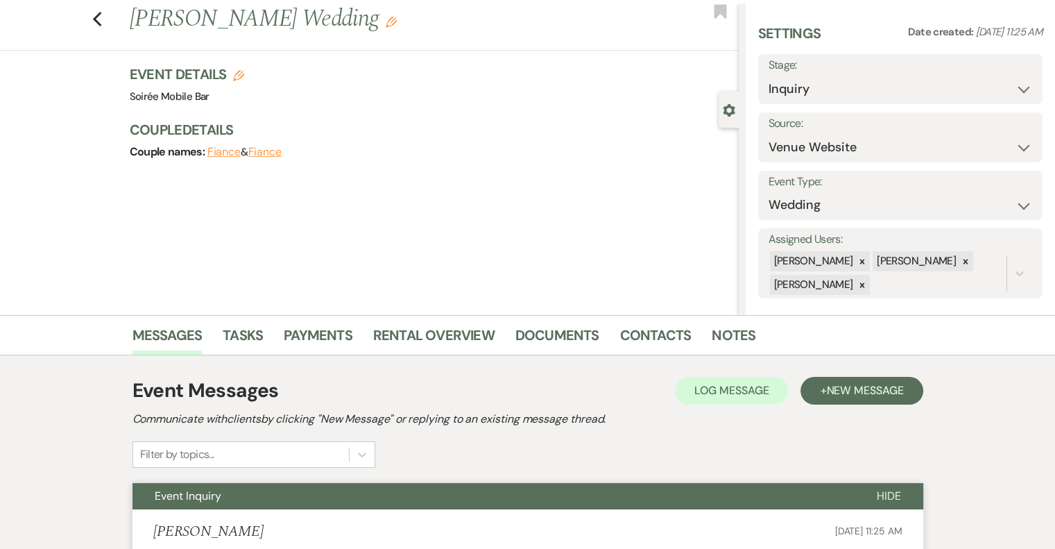
scroll to position [0, 0]
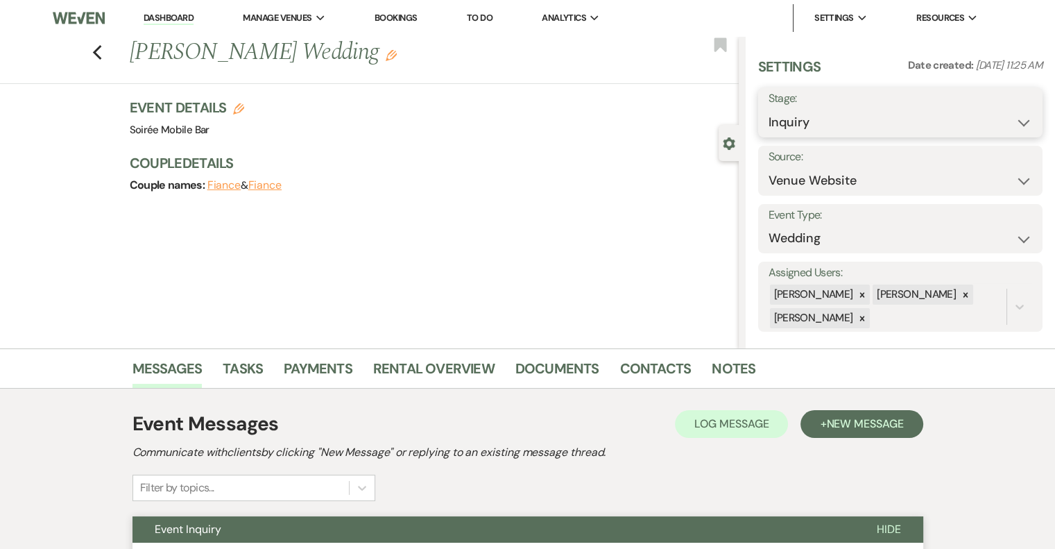
click at [912, 113] on select "Inquiry Follow Up Tour Requested Tour Confirmed Toured Proposal Sent Booked Lost" at bounding box center [901, 122] width 264 height 27
select select "6"
click at [769, 109] on select "Inquiry Follow Up Tour Requested Tour Confirmed Toured Proposal Sent Booked Lost" at bounding box center [901, 122] width 264 height 27
click at [1010, 108] on button "Save" at bounding box center [1013, 113] width 59 height 28
click at [171, 5] on li "Dashboard" at bounding box center [169, 18] width 64 height 28
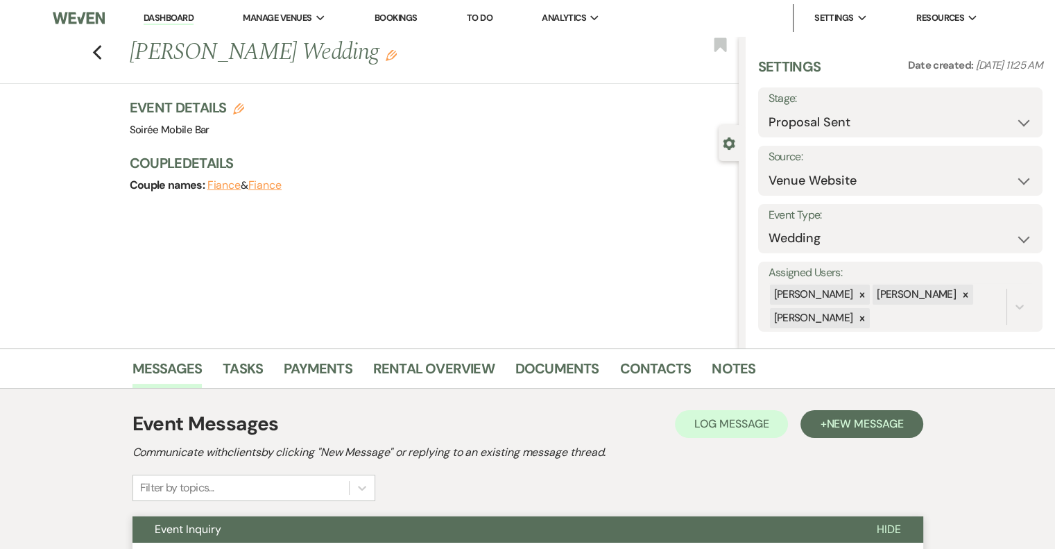
click at [172, 12] on link "Dashboard" at bounding box center [169, 18] width 50 height 13
select select "6"
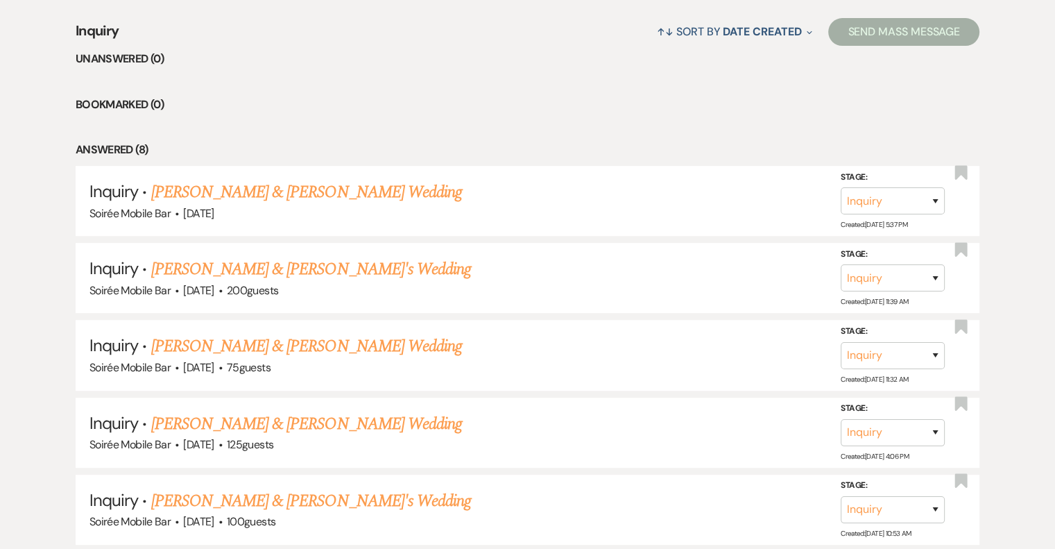
scroll to position [627, 0]
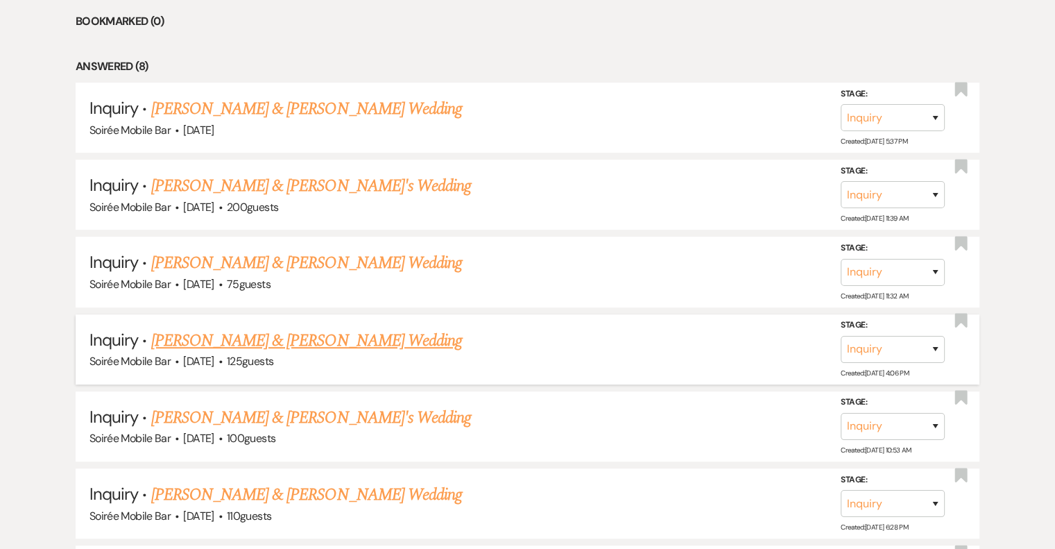
click at [255, 343] on link "[PERSON_NAME] & [PERSON_NAME] Wedding" at bounding box center [306, 340] width 311 height 25
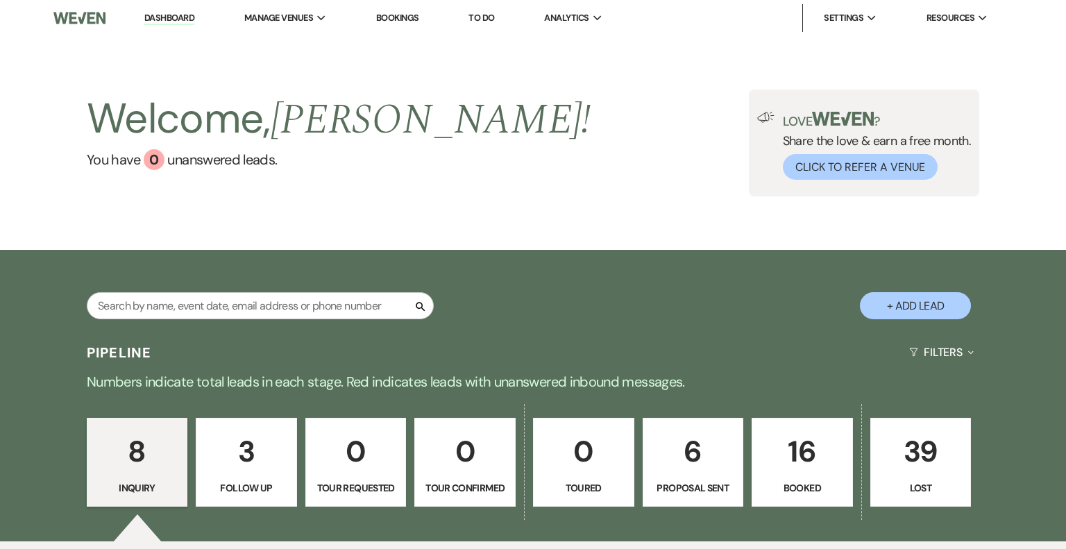
select select "5"
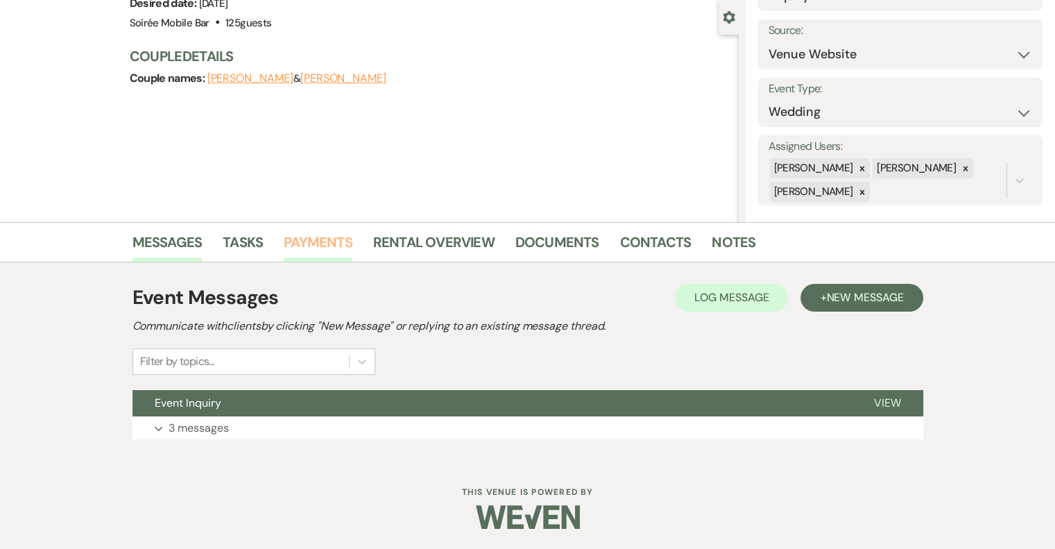
scroll to position [126, 0]
click at [246, 424] on button "Expand 3 messages" at bounding box center [528, 429] width 791 height 24
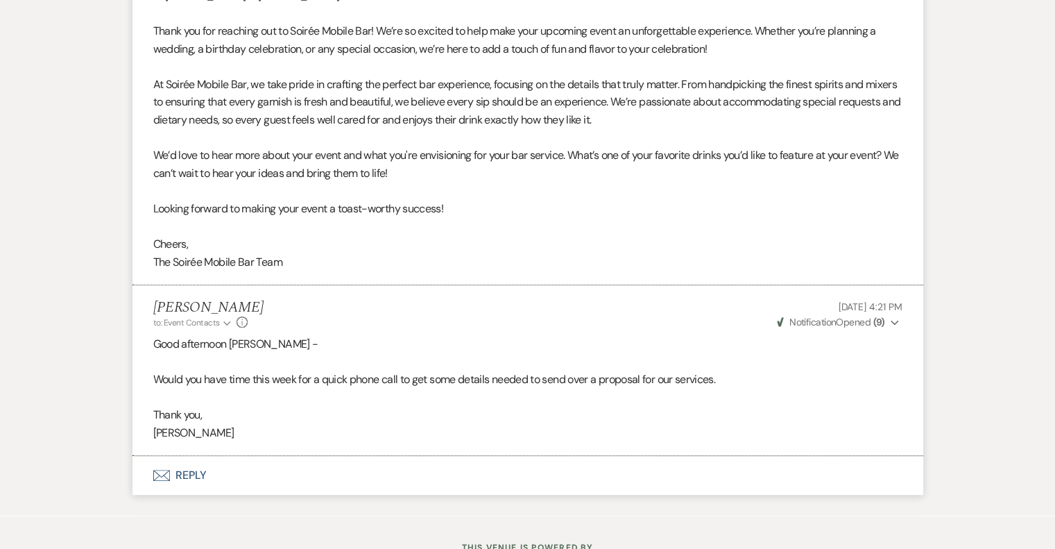
scroll to position [870, 0]
click at [189, 473] on button "Envelope Reply" at bounding box center [528, 474] width 791 height 39
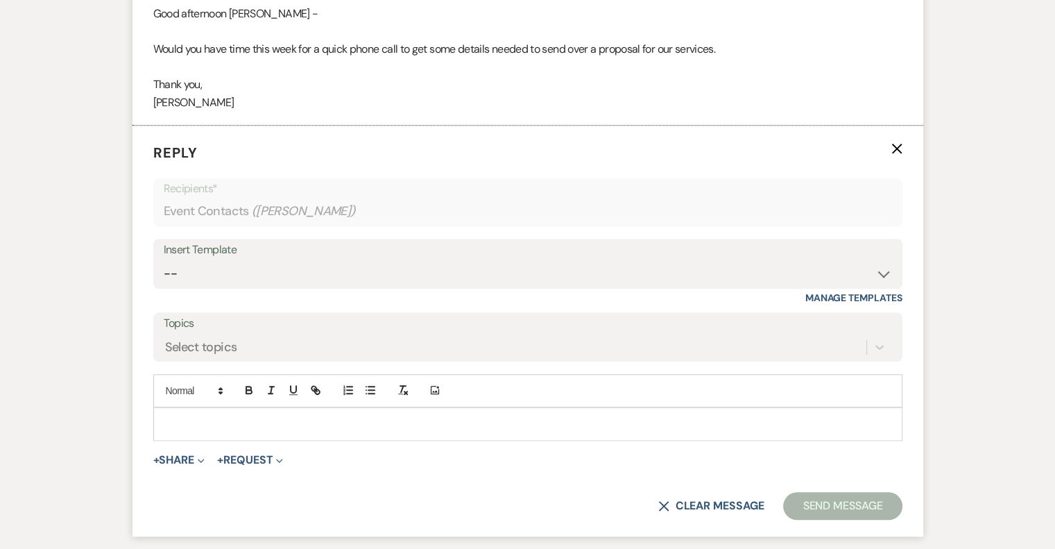
scroll to position [1254, 0]
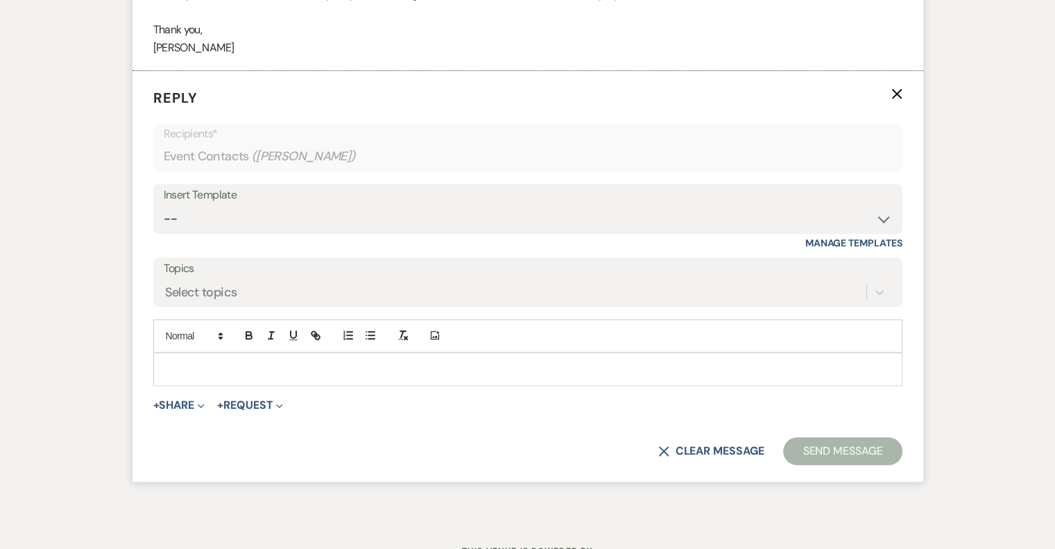
click at [207, 361] on p at bounding box center [527, 368] width 727 height 15
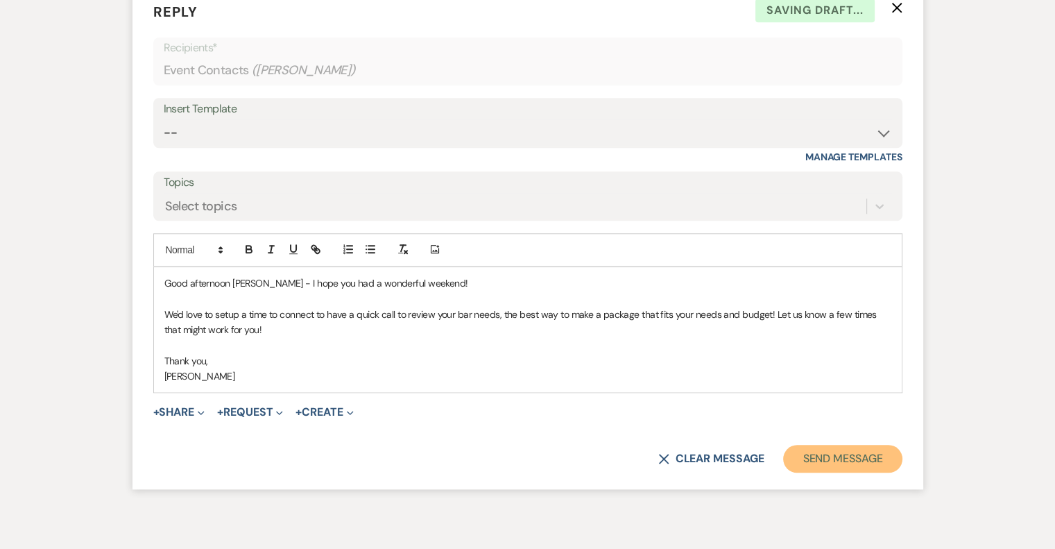
click at [862, 460] on button "Send Message" at bounding box center [842, 459] width 119 height 28
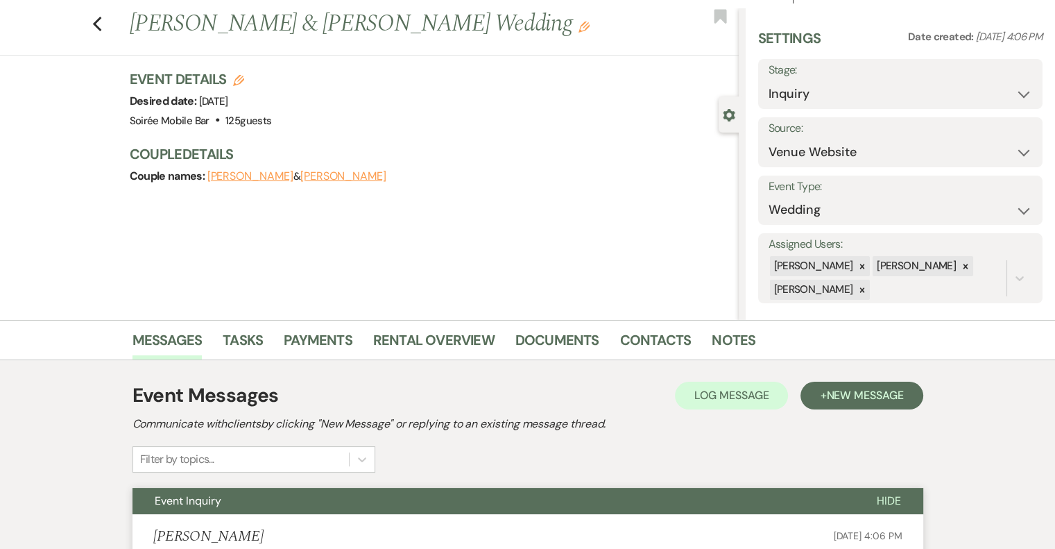
scroll to position [0, 0]
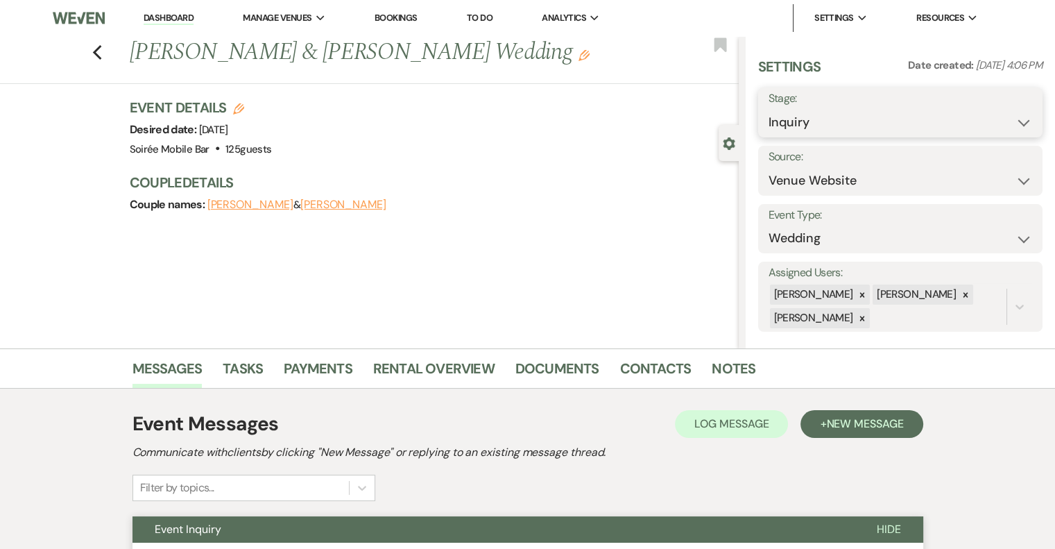
click at [819, 126] on select "Inquiry Follow Up Tour Requested Tour Confirmed Toured Proposal Sent Booked Lost" at bounding box center [901, 122] width 264 height 27
select select "9"
click at [769, 109] on select "Inquiry Follow Up Tour Requested Tour Confirmed Toured Proposal Sent Booked Lost" at bounding box center [901, 122] width 264 height 27
click at [1001, 114] on button "Save" at bounding box center [1013, 113] width 59 height 28
